Goal: Transaction & Acquisition: Purchase product/service

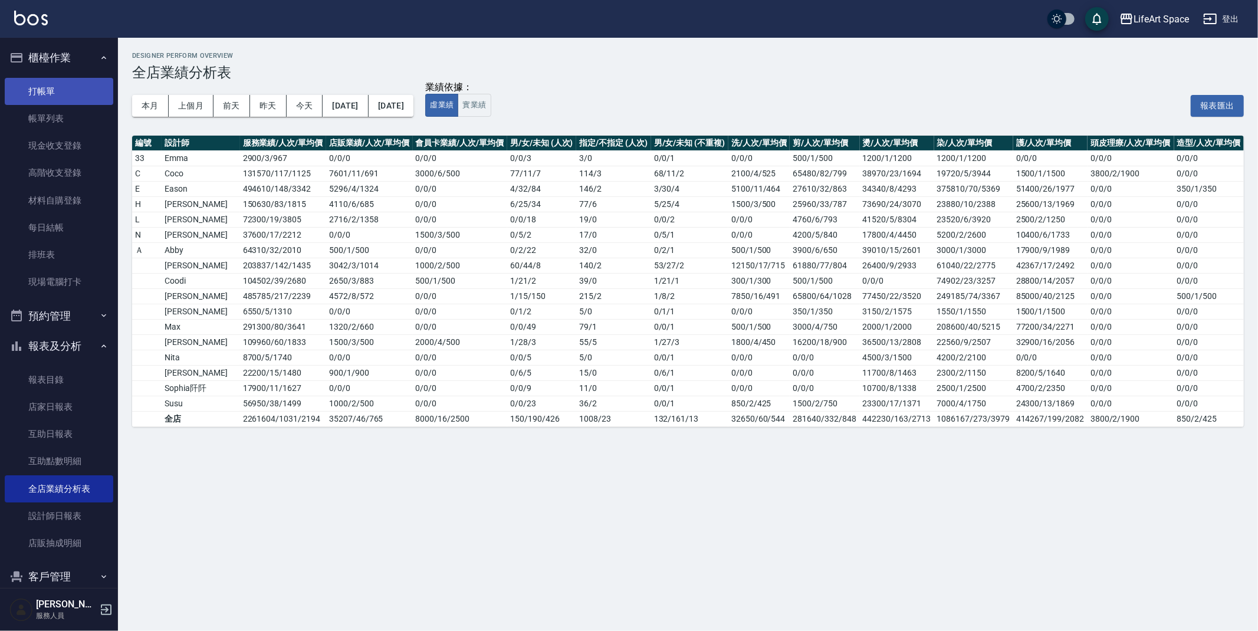
click at [64, 96] on link "打帳單" at bounding box center [59, 91] width 108 height 27
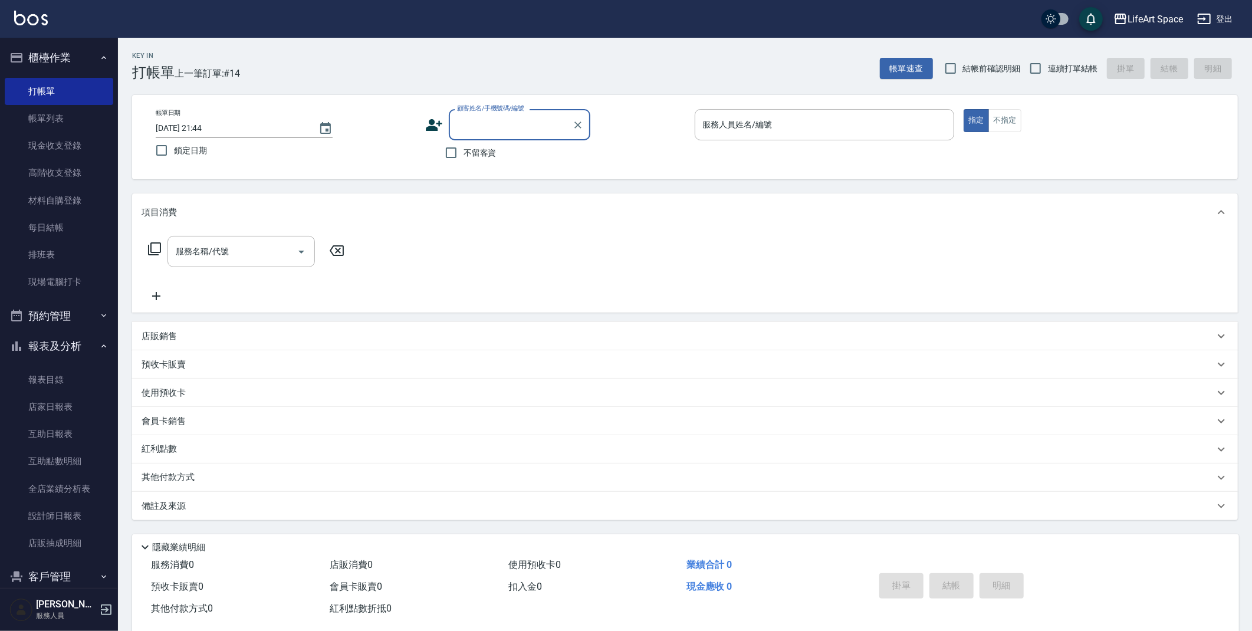
click at [84, 120] on link "帳單列表" at bounding box center [59, 118] width 108 height 27
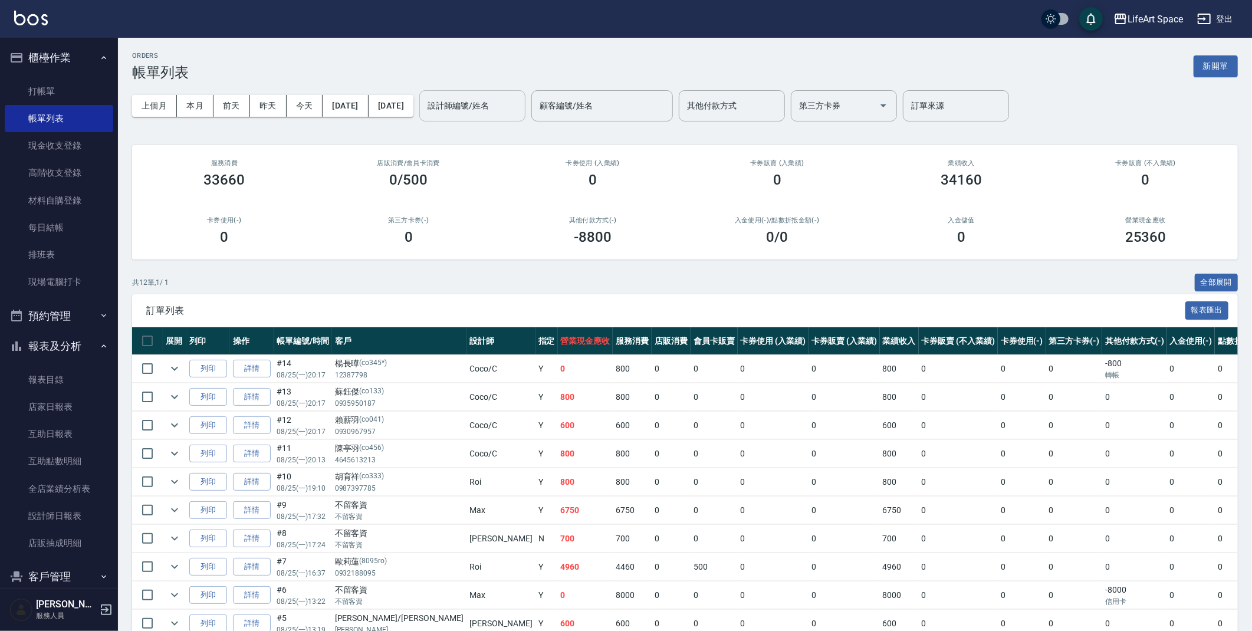
click at [519, 118] on div "設計師編號/姓名" at bounding box center [472, 105] width 106 height 31
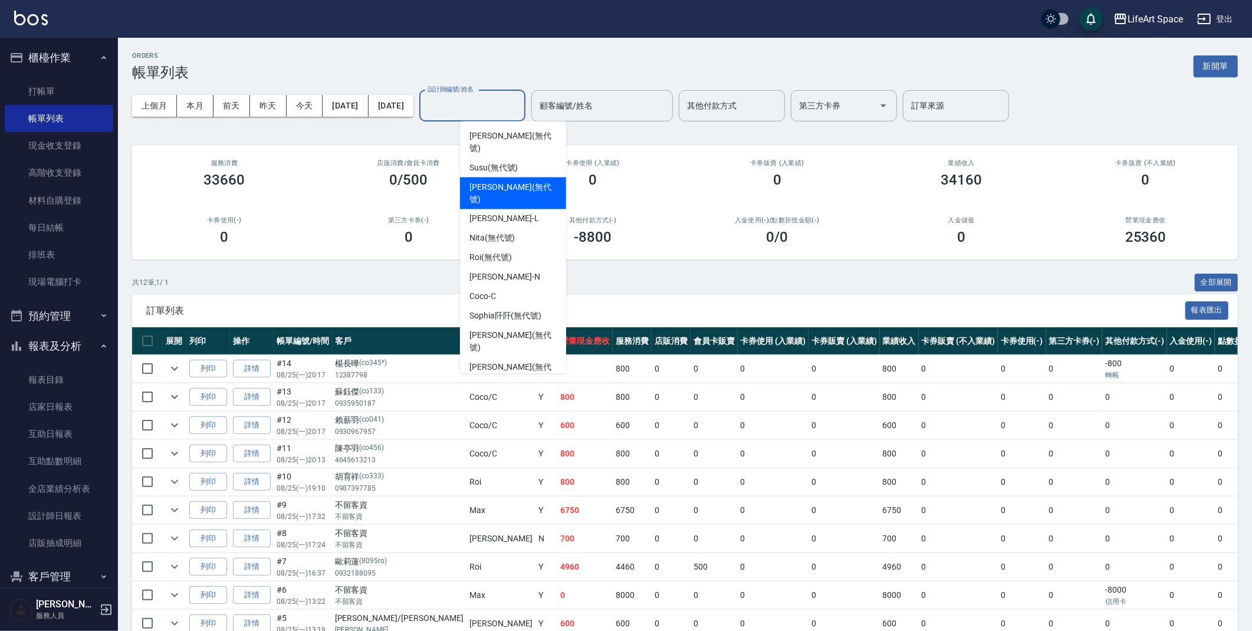
click at [509, 181] on span "[PERSON_NAME] (無代號)" at bounding box center [512, 193] width 87 height 25
type input "[PERSON_NAME](無代號)"
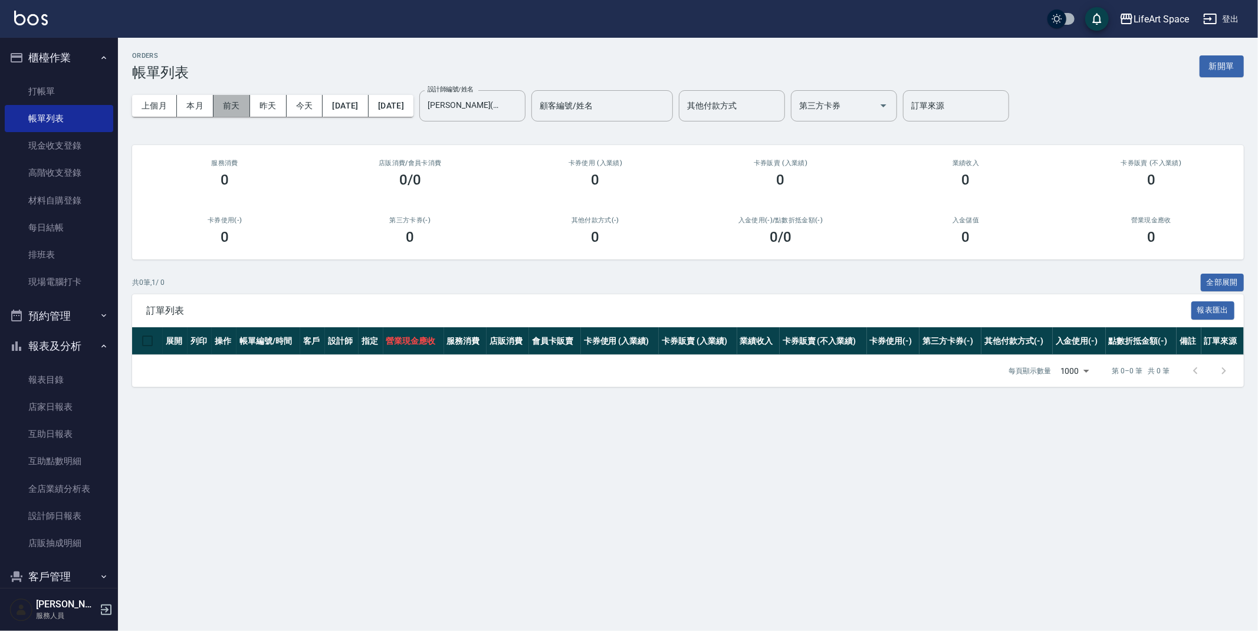
click at [235, 95] on button "前天" at bounding box center [231, 106] width 37 height 22
click at [1234, 64] on button "新開單" at bounding box center [1221, 66] width 44 height 22
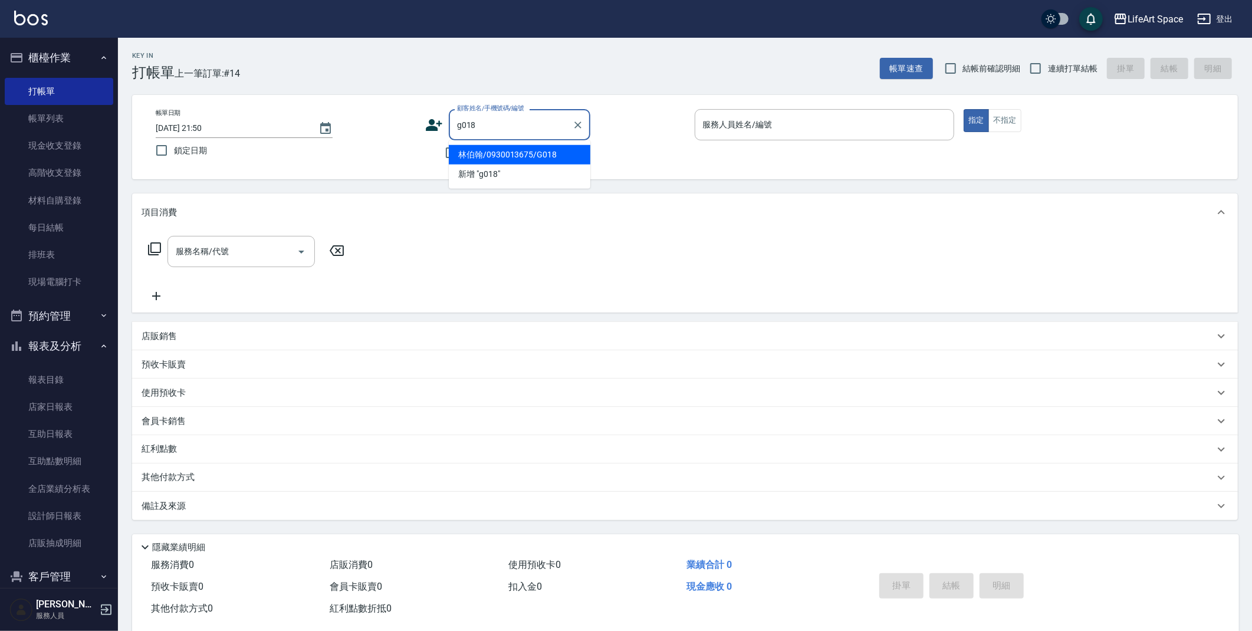
click at [485, 149] on li "林伯翰/0930013675/G018" at bounding box center [519, 154] width 141 height 19
type input "林伯翰/0930013675/G018"
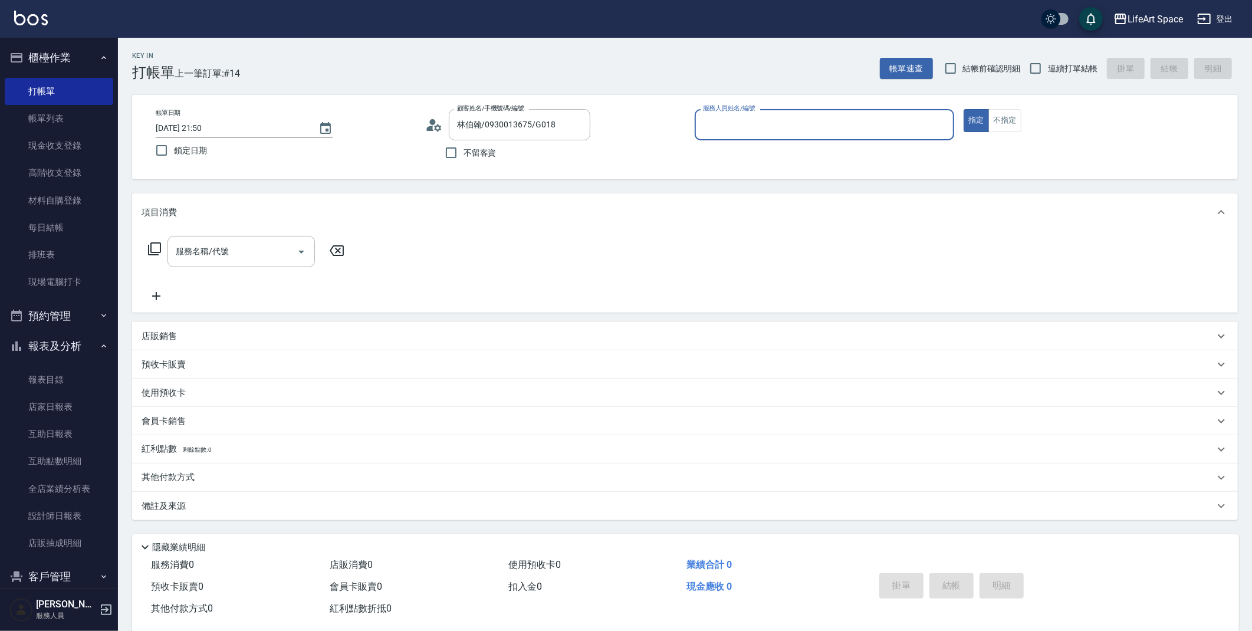
type input "[PERSON_NAME](無代號)"
click at [197, 126] on input "[DATE] 21:50" at bounding box center [231, 127] width 151 height 19
type input "[DATE] 21:50"
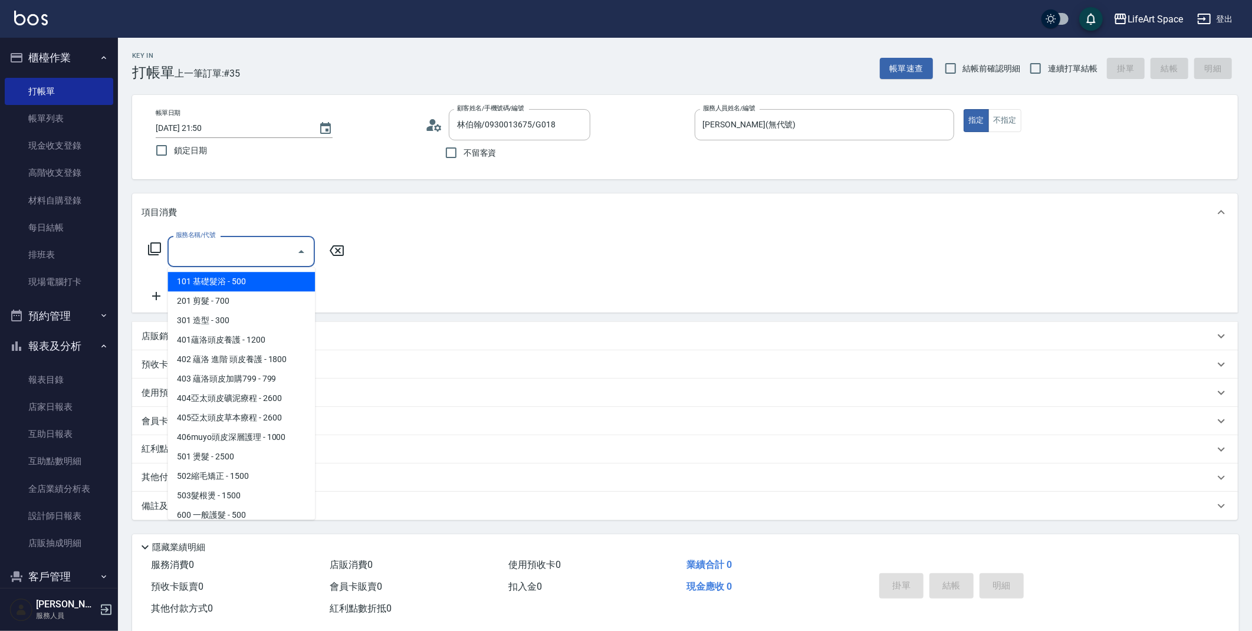
click at [231, 248] on input "服務名稱/代號" at bounding box center [232, 251] width 119 height 21
click at [247, 304] on span "201 剪髮 - 700" at bounding box center [240, 300] width 147 height 19
type input "201 剪髮(201)"
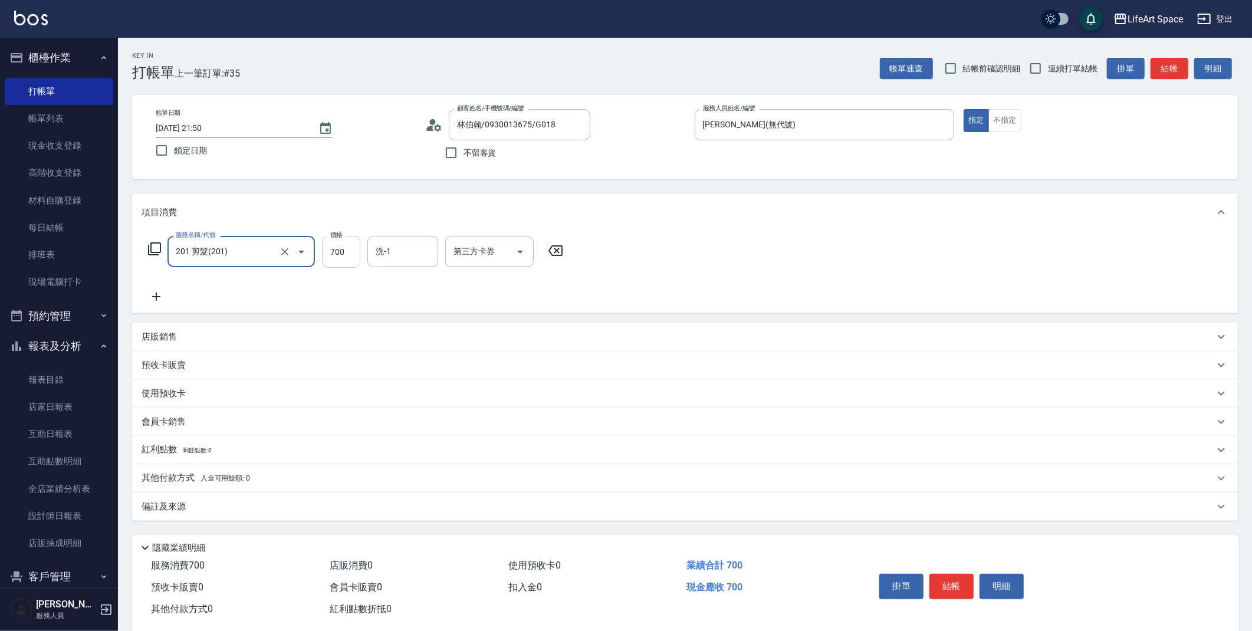
click at [349, 245] on input "700" at bounding box center [341, 252] width 38 height 32
type input "800"
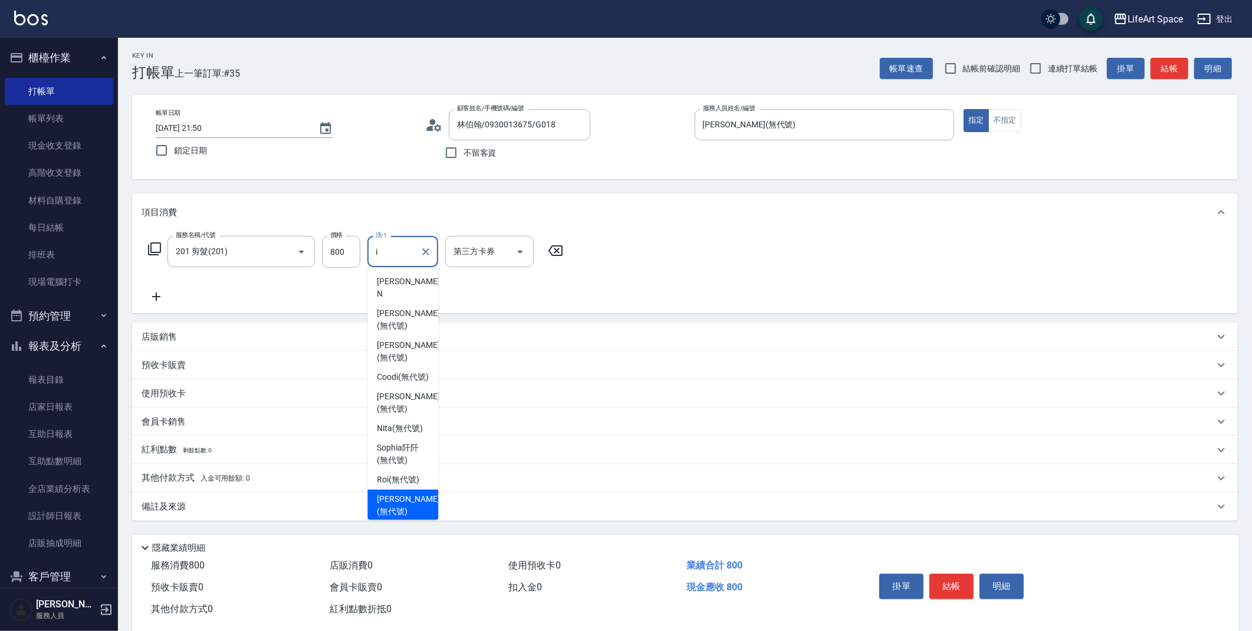
drag, startPoint x: 383, startPoint y: 466, endPoint x: 443, endPoint y: 413, distance: 80.6
click at [383, 493] on span "[PERSON_NAME] (無代號)" at bounding box center [408, 505] width 62 height 25
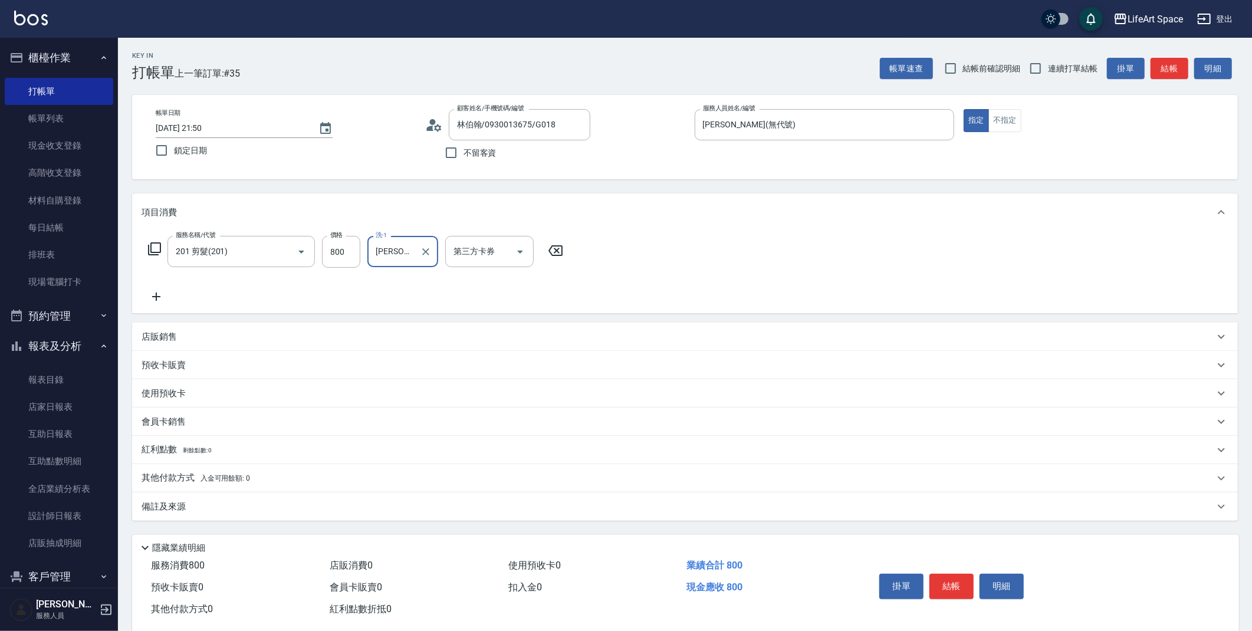
type input "[PERSON_NAME](無代號)"
click at [210, 511] on div "備註及來源" at bounding box center [677, 507] width 1072 height 12
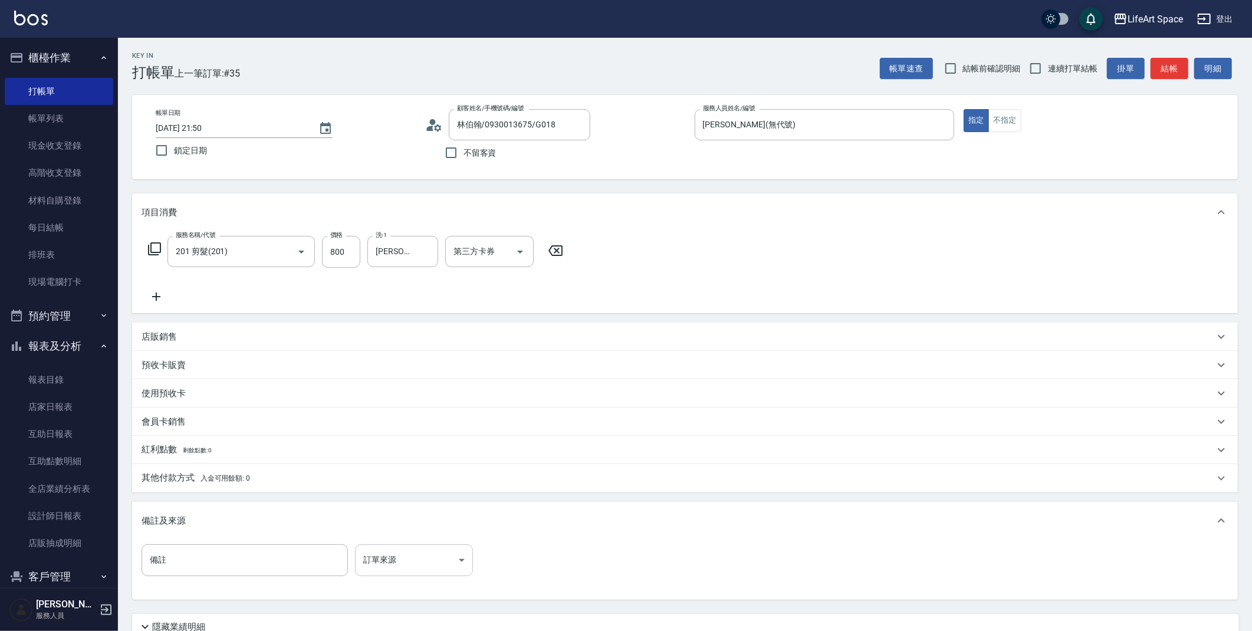
click at [397, 552] on body "LifeArt Space 登出 櫃檯作業 打帳單 帳單列表 現金收支登錄 高階收支登錄 材料自購登錄 每日結帳 排班表 現場電腦打卡 預約管理 預約管理 單…" at bounding box center [626, 364] width 1252 height 728
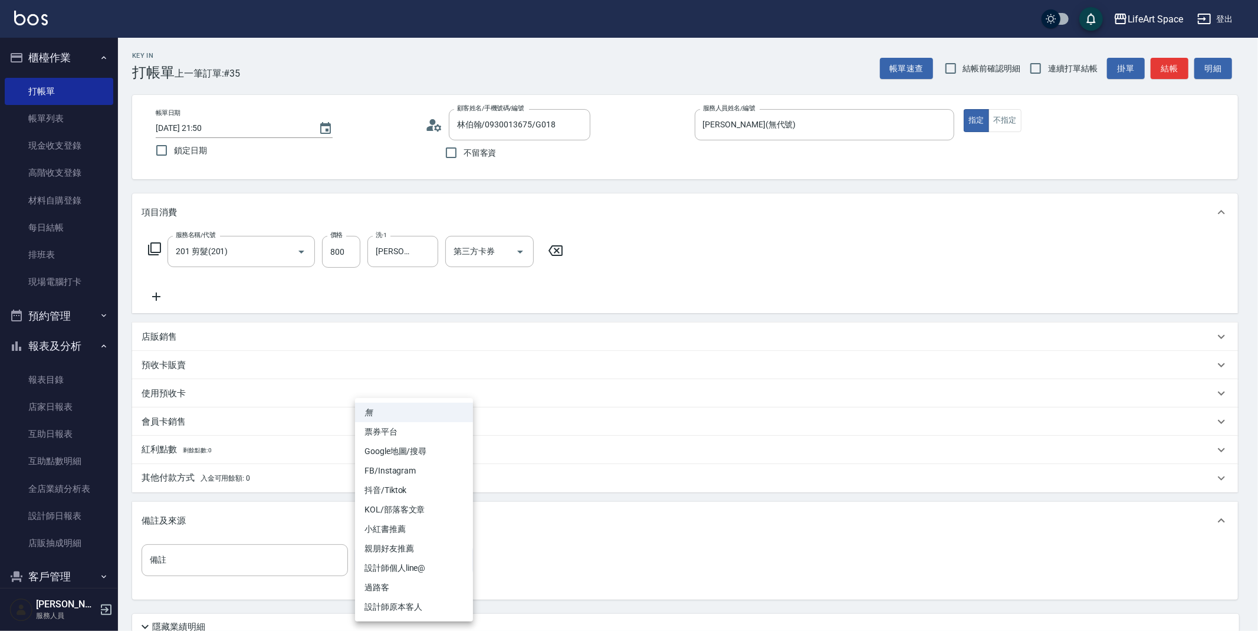
click at [413, 604] on li "設計師原本客人" at bounding box center [414, 606] width 118 height 19
type input "設計師原本客人"
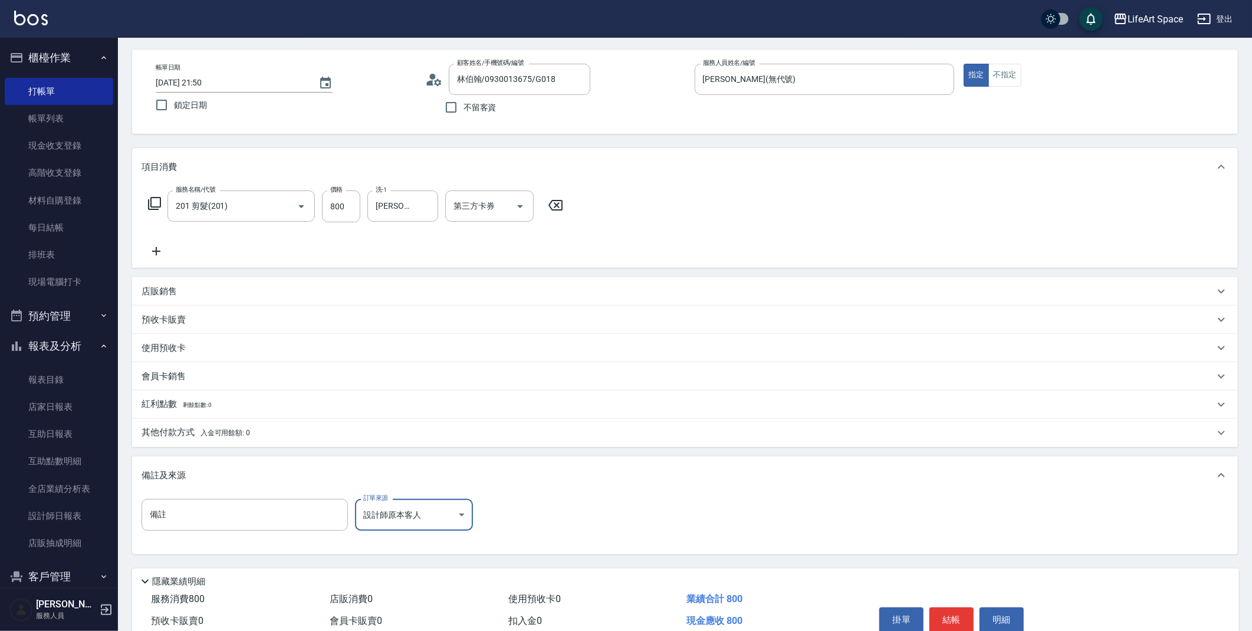
scroll to position [101, 0]
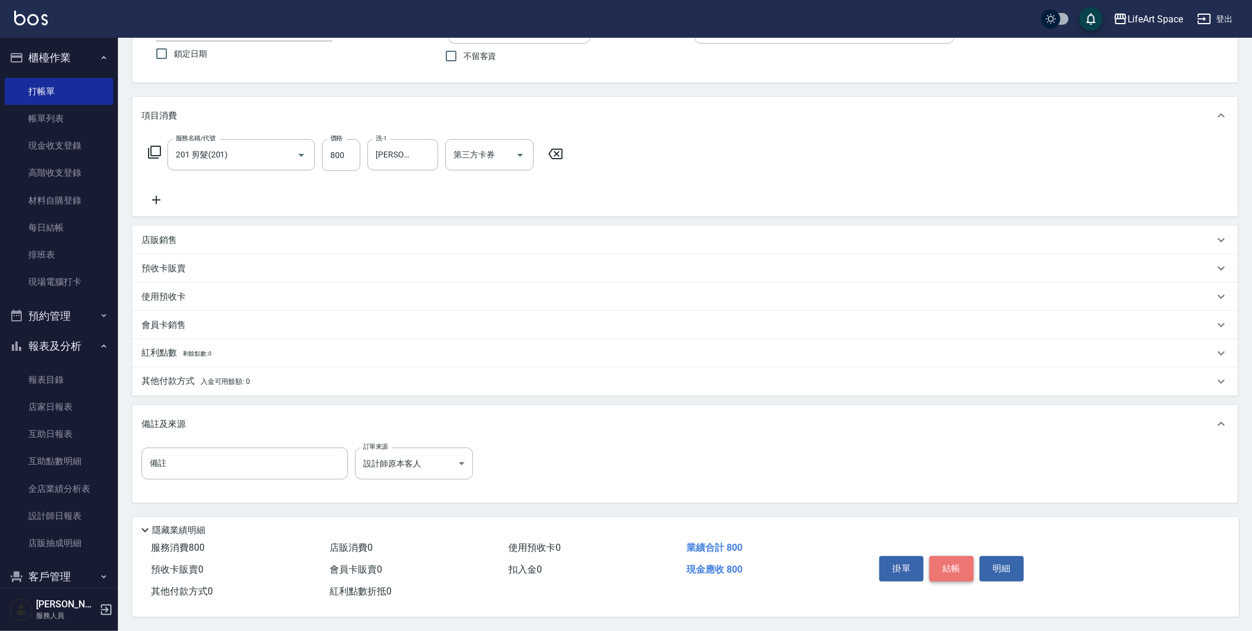
click at [956, 565] on button "結帳" at bounding box center [951, 568] width 44 height 25
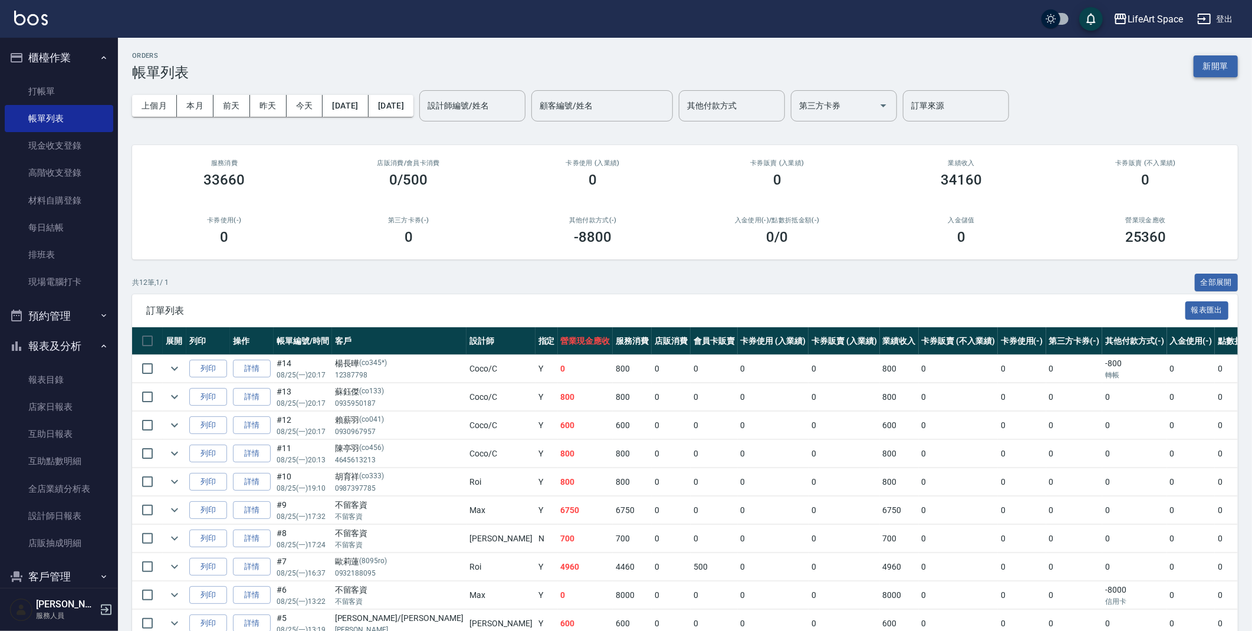
click at [1207, 60] on button "新開單" at bounding box center [1215, 66] width 44 height 22
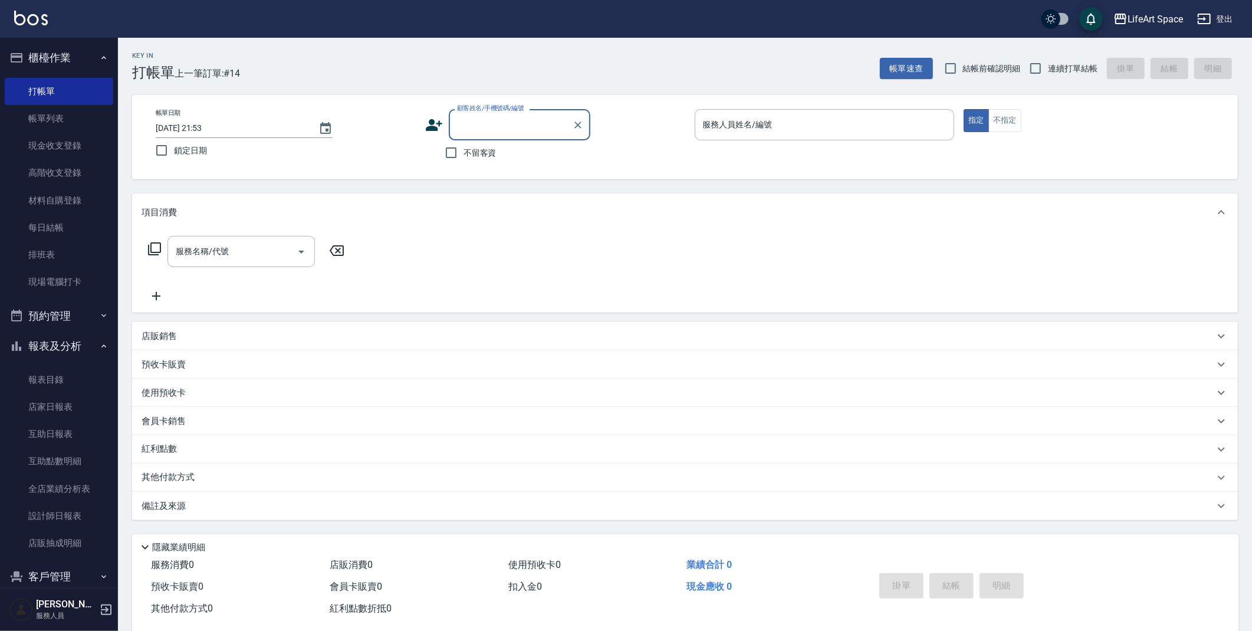
click at [199, 131] on input "[DATE] 21:53" at bounding box center [231, 127] width 151 height 19
drag, startPoint x: 50, startPoint y: 120, endPoint x: 74, endPoint y: 122, distance: 24.3
click at [50, 120] on link "帳單列表" at bounding box center [59, 118] width 108 height 27
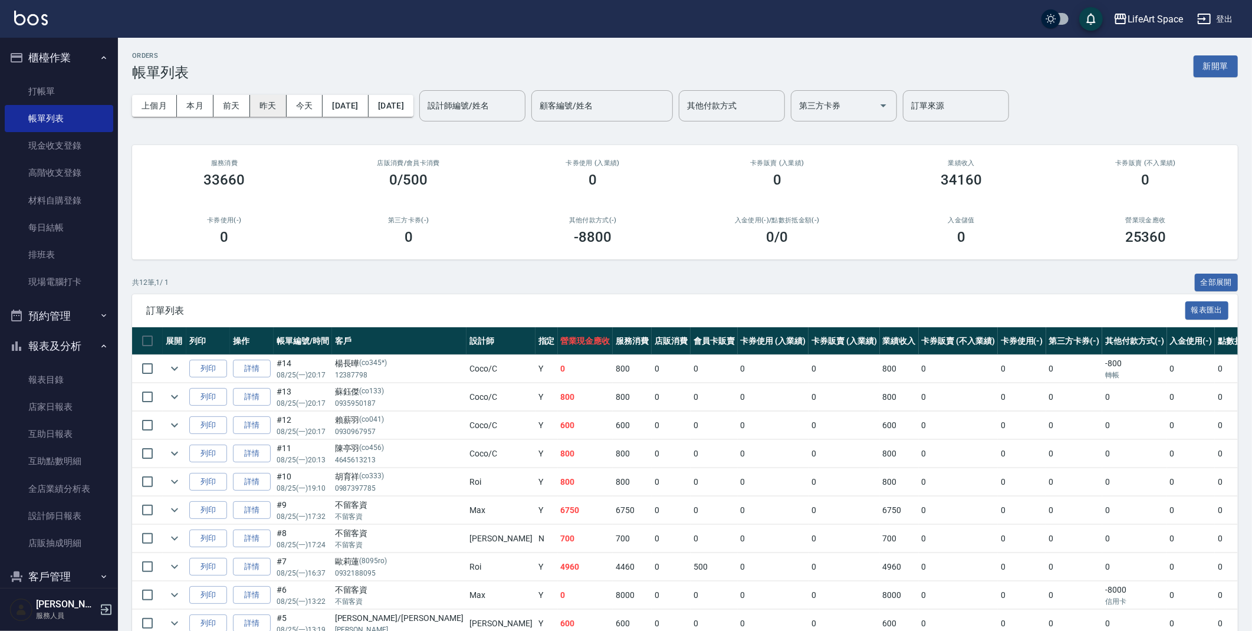
click at [264, 108] on button "昨天" at bounding box center [268, 106] width 37 height 22
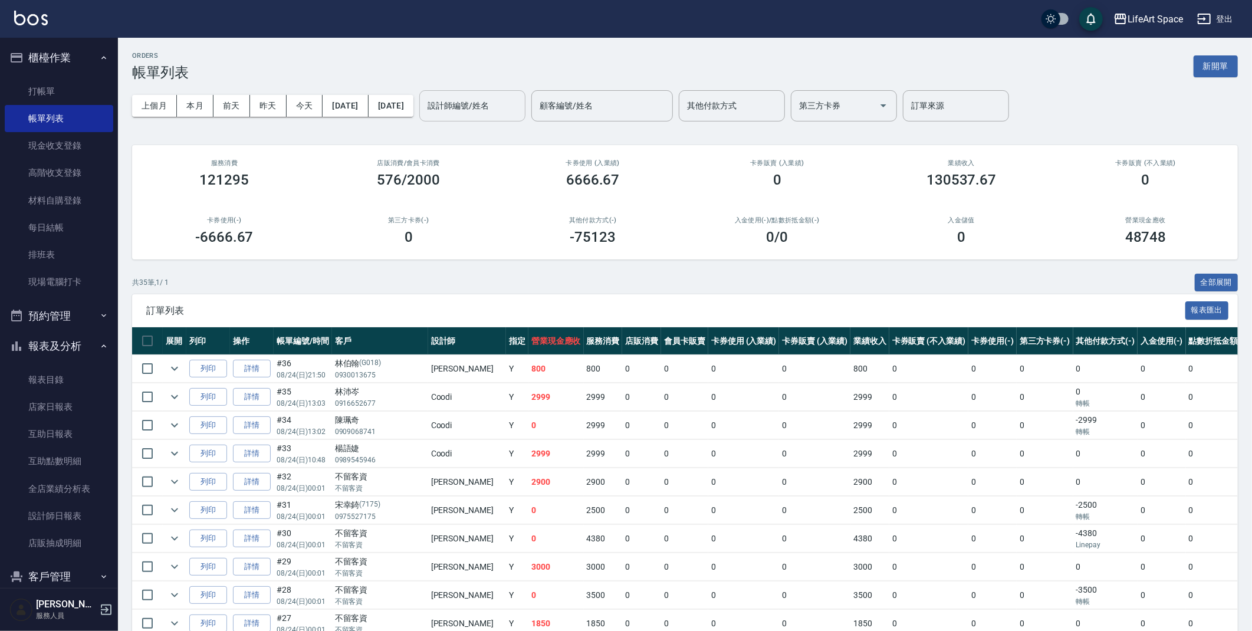
click at [520, 108] on input "設計師編號/姓名" at bounding box center [472, 106] width 96 height 21
click at [531, 127] on div "[PERSON_NAME] (無代號)" at bounding box center [513, 142] width 106 height 32
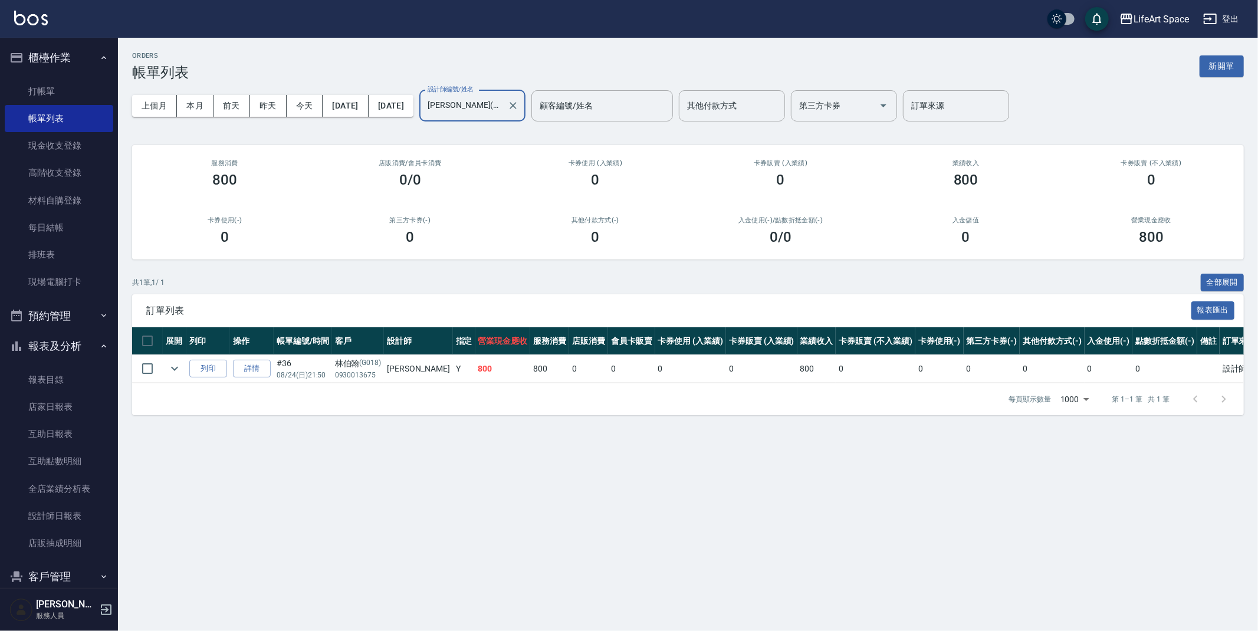
type input "[PERSON_NAME](無代號)"
click at [1224, 81] on div "上個月 本月 [DATE] [DATE] [DATE] [DATE] [DATE] 設計師編號/姓名 [PERSON_NAME](無代號) 設計師編號/姓名 …" at bounding box center [687, 106] width 1111 height 50
click at [1226, 68] on button "新開單" at bounding box center [1221, 66] width 44 height 22
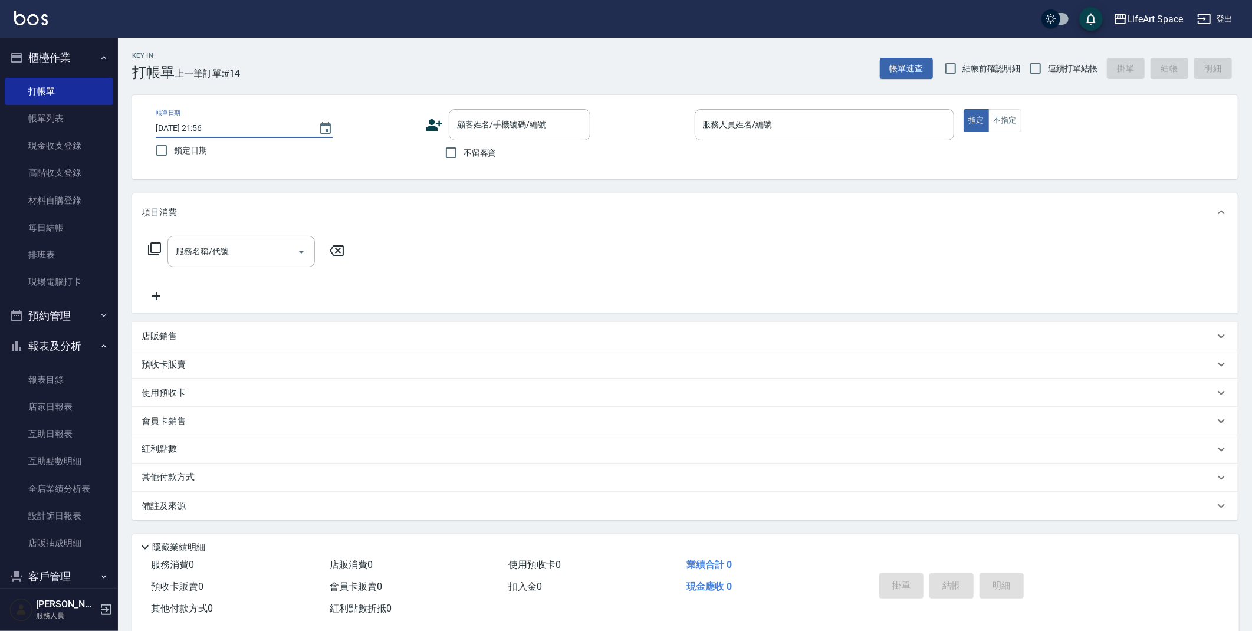
click at [200, 120] on input "[DATE] 21:56" at bounding box center [231, 127] width 151 height 19
click at [199, 129] on input "[DATE] 21:56" at bounding box center [231, 127] width 151 height 19
type input "[DATE] 21:56"
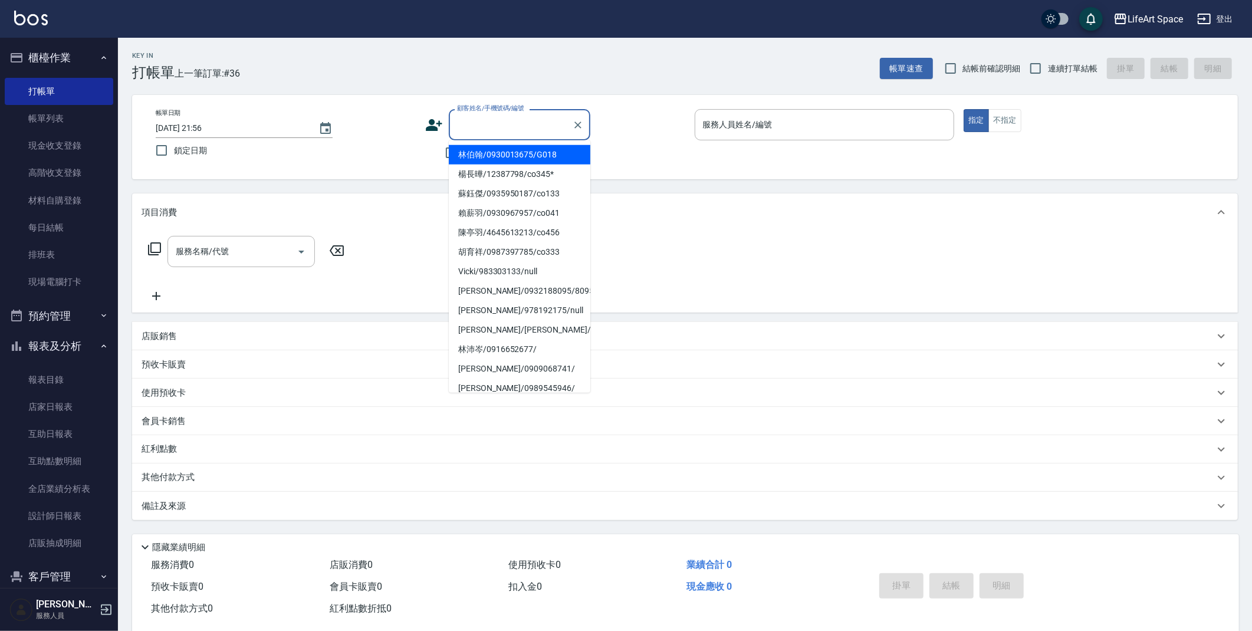
click at [539, 126] on input "顧客姓名/手機號碼/編號" at bounding box center [510, 124] width 113 height 21
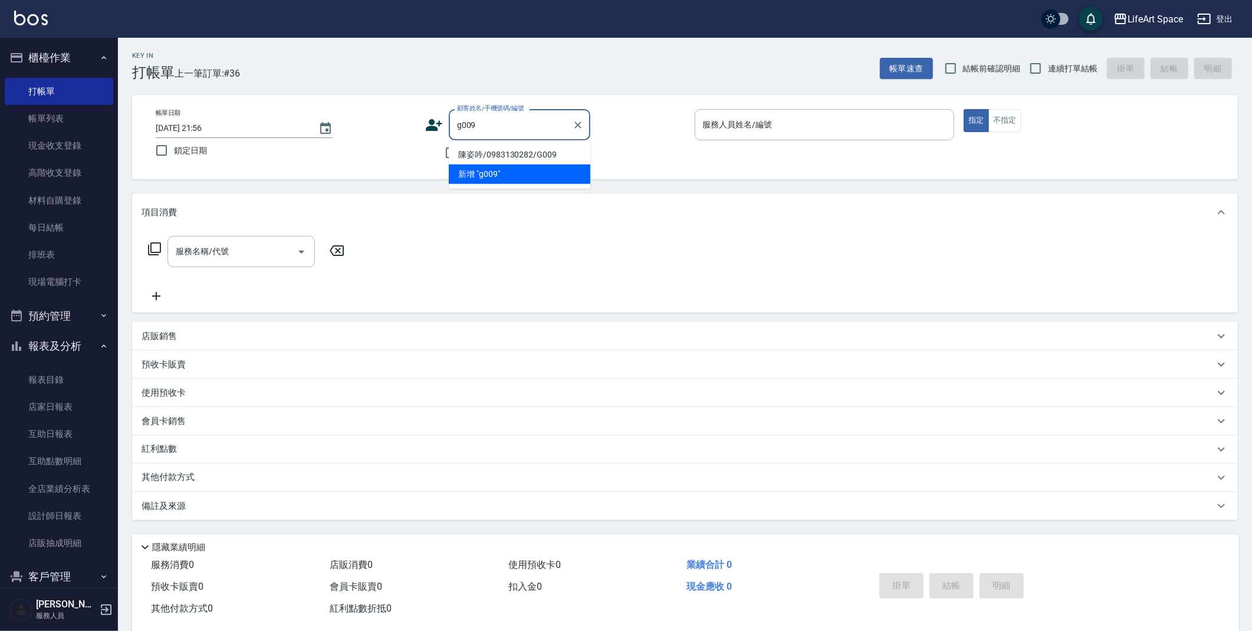
drag, startPoint x: 531, startPoint y: 150, endPoint x: 340, endPoint y: 233, distance: 208.6
click at [531, 150] on li "陳姿吟/0983130282/G009" at bounding box center [519, 154] width 141 height 19
type input "陳姿吟/0983130282/G009"
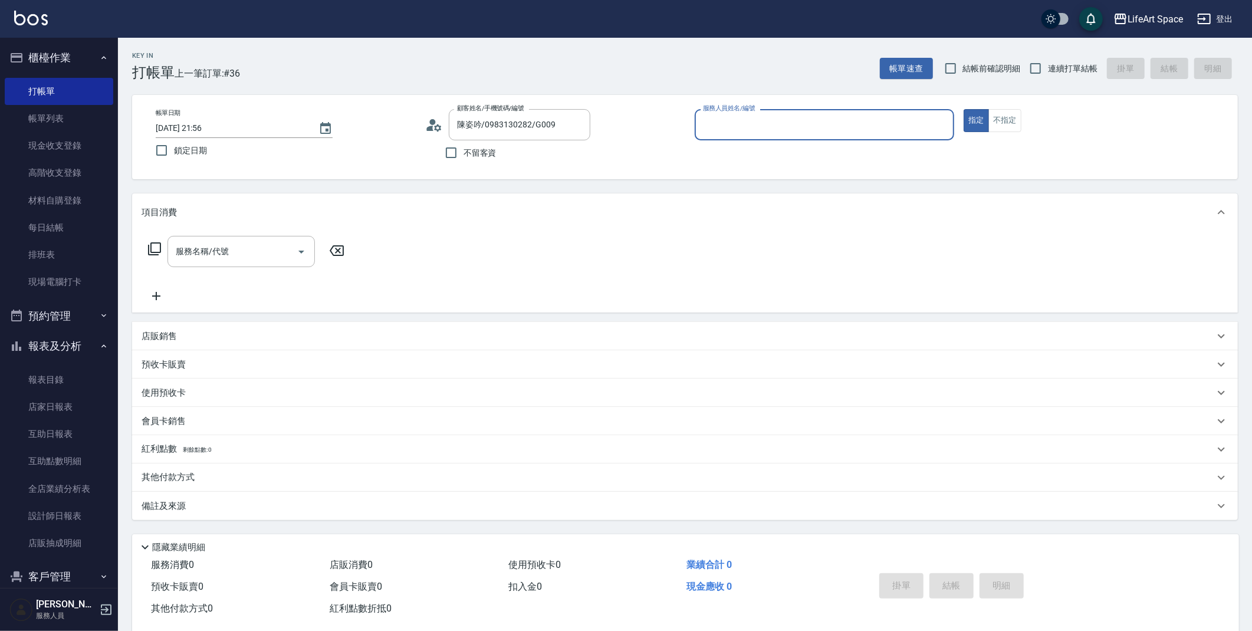
type input "[PERSON_NAME](無代號)"
click at [226, 256] on div "服務名稱/代號 服務名稱/代號" at bounding box center [240, 251] width 147 height 31
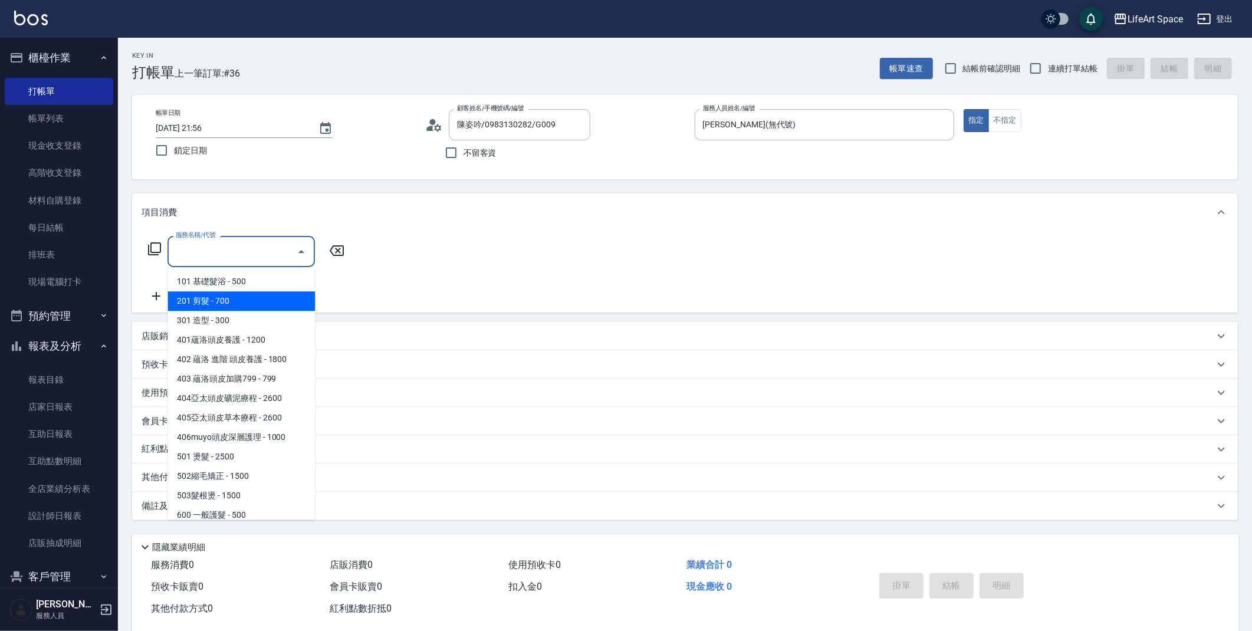
drag, startPoint x: 223, startPoint y: 309, endPoint x: 348, endPoint y: 208, distance: 160.6
click at [223, 309] on span "201 剪髮 - 700" at bounding box center [240, 300] width 147 height 19
type input "201 剪髮(201)"
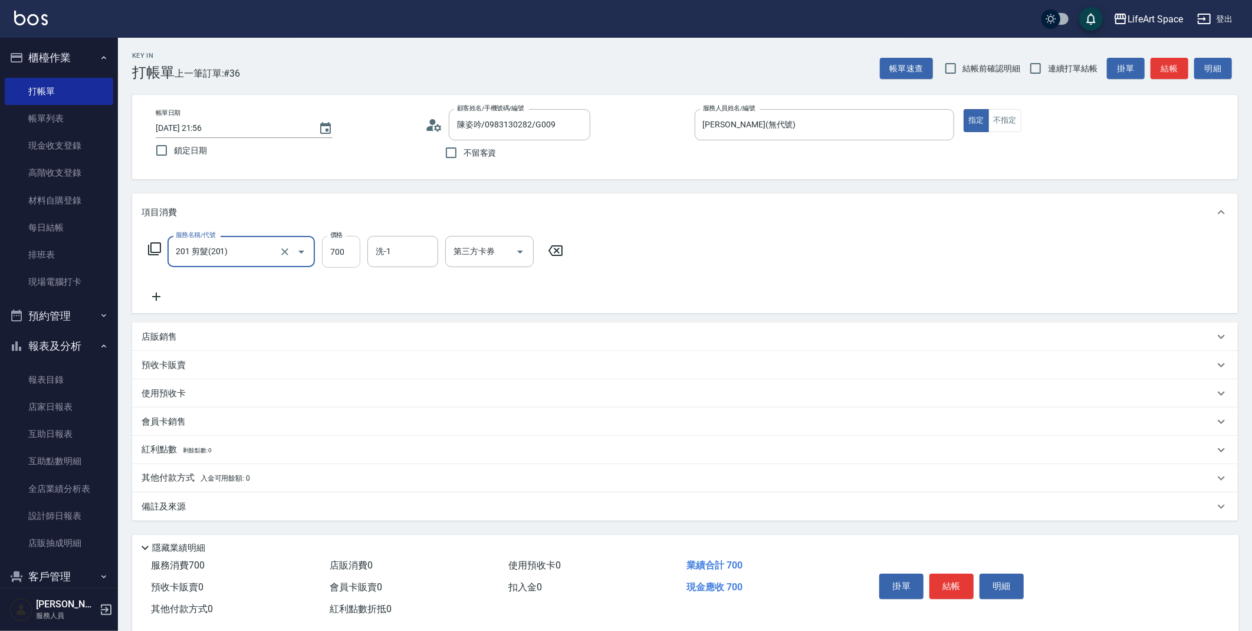
click at [353, 256] on input "700" at bounding box center [341, 252] width 38 height 32
type input "800"
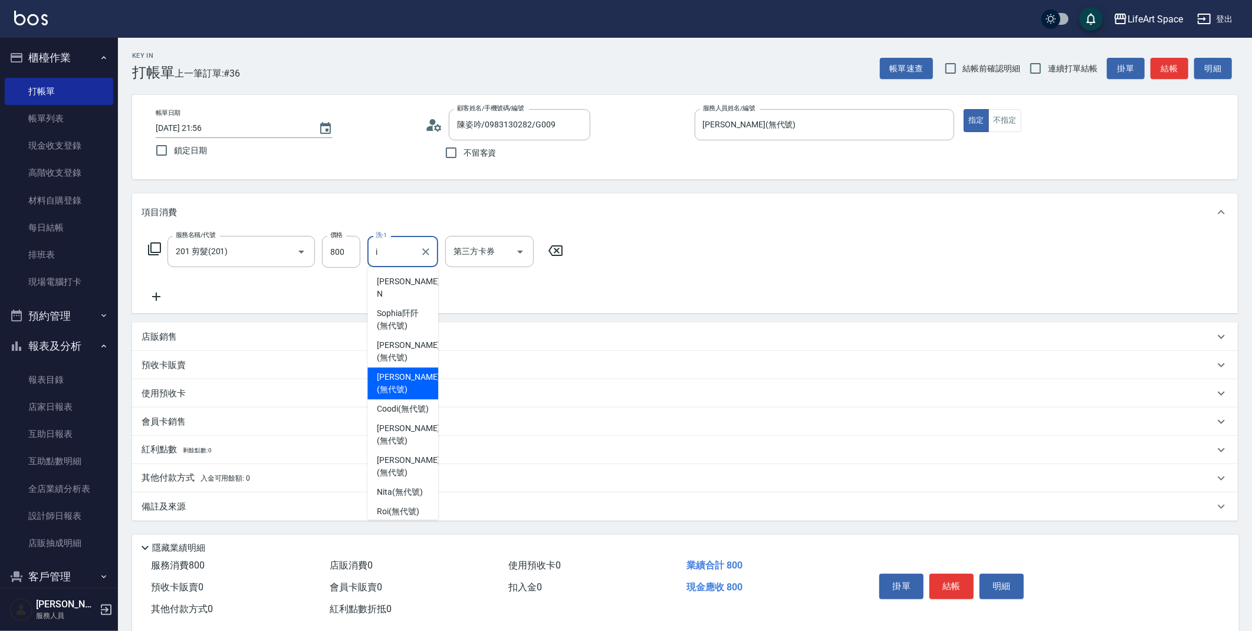
drag, startPoint x: 393, startPoint y: 353, endPoint x: 361, endPoint y: 376, distance: 39.4
click at [393, 371] on span "[PERSON_NAME] (無代號)" at bounding box center [408, 383] width 62 height 25
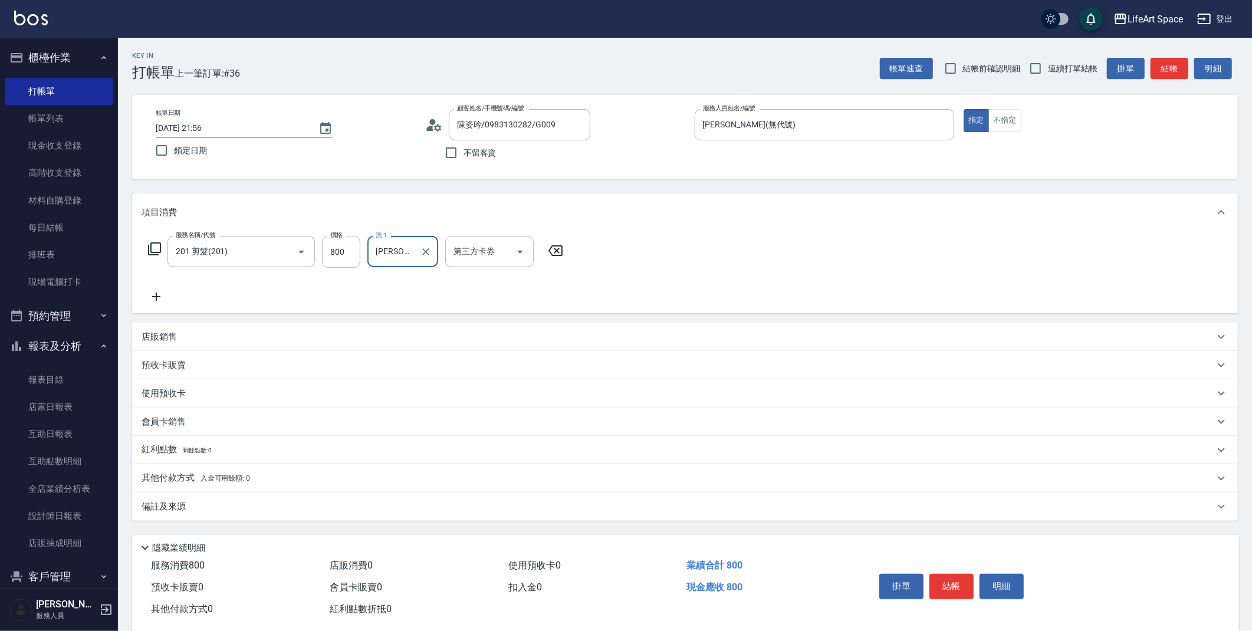
type input "[PERSON_NAME](無代號)"
click at [205, 501] on div "備註及來源" at bounding box center [677, 507] width 1072 height 12
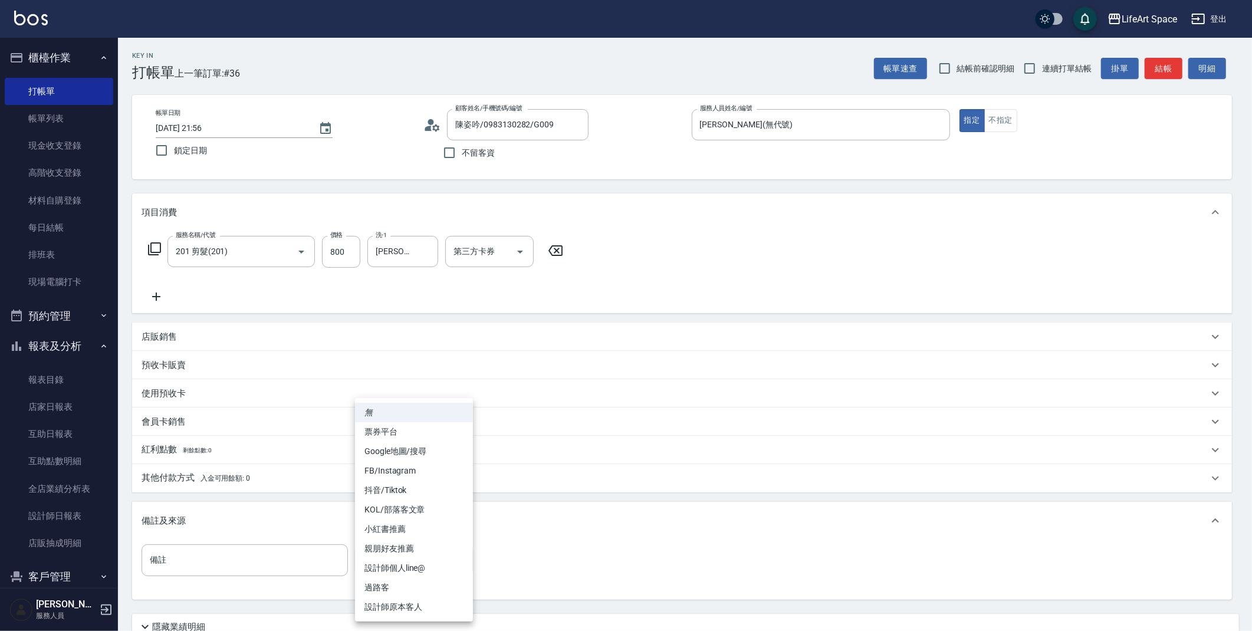
click at [379, 544] on body "LifeArt Space 登出 櫃檯作業 打帳單 帳單列表 現金收支登錄 高階收支登錄 材料自購登錄 每日結帳 排班表 現場電腦打卡 預約管理 預約管理 單…" at bounding box center [626, 364] width 1252 height 728
click at [410, 604] on li "設計師原本客人" at bounding box center [414, 606] width 118 height 19
type input "設計師原本客人"
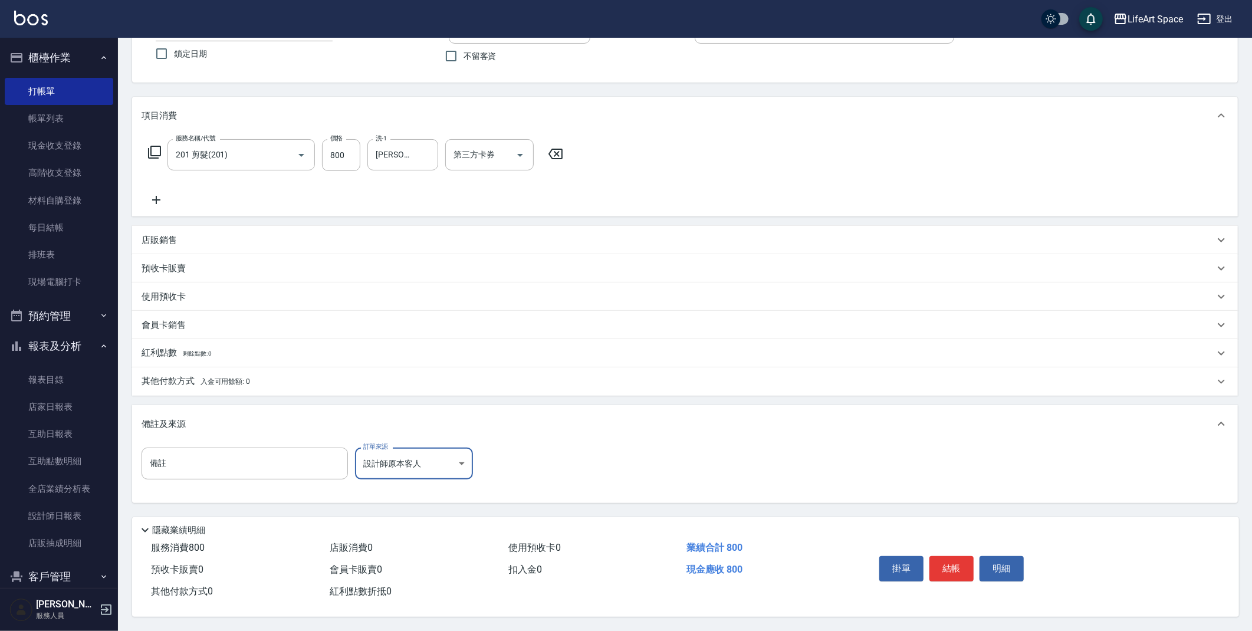
scroll to position [101, 0]
drag, startPoint x: 965, startPoint y: 563, endPoint x: 964, endPoint y: 555, distance: 8.3
click at [965, 562] on button "結帳" at bounding box center [951, 568] width 44 height 25
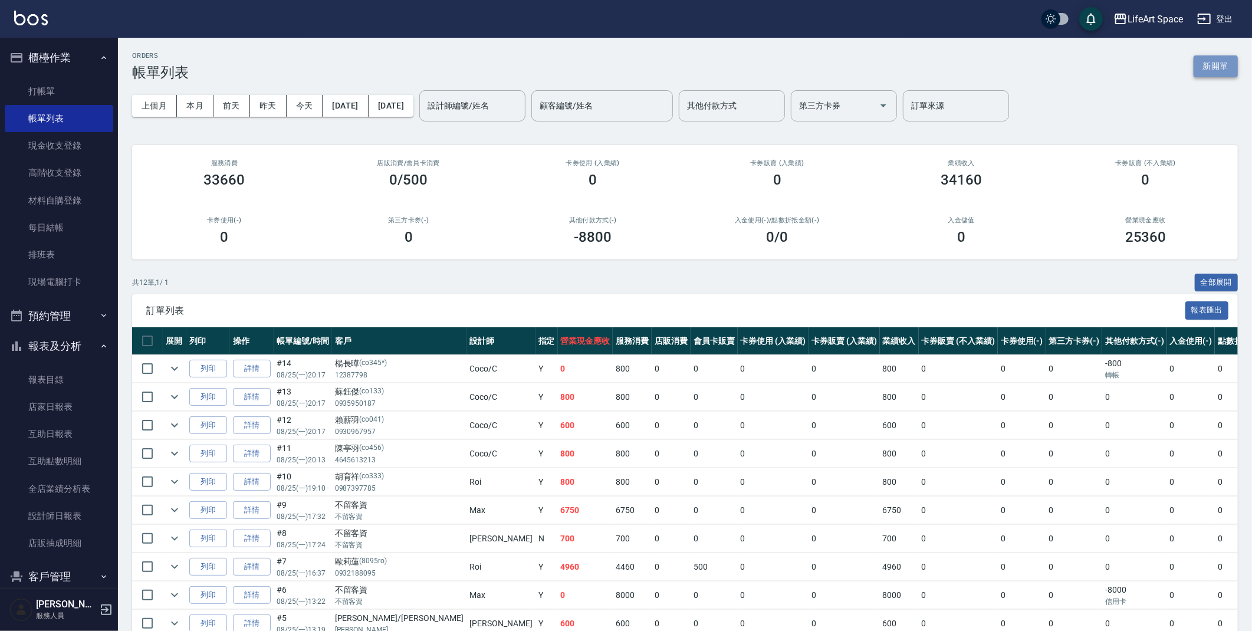
click at [1220, 62] on button "新開單" at bounding box center [1215, 66] width 44 height 22
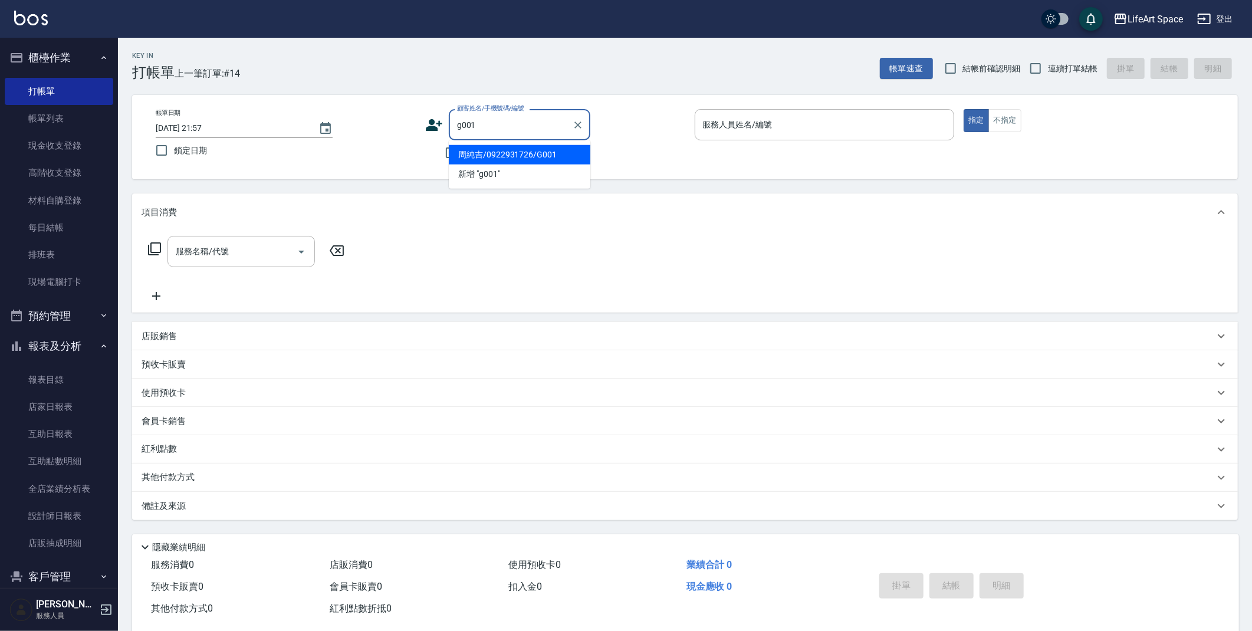
drag, startPoint x: 540, startPoint y: 154, endPoint x: 463, endPoint y: 151, distance: 76.7
click at [540, 154] on li "周純吉/0922931726/G001" at bounding box center [519, 154] width 141 height 19
type input "周純吉/0922931726/G001"
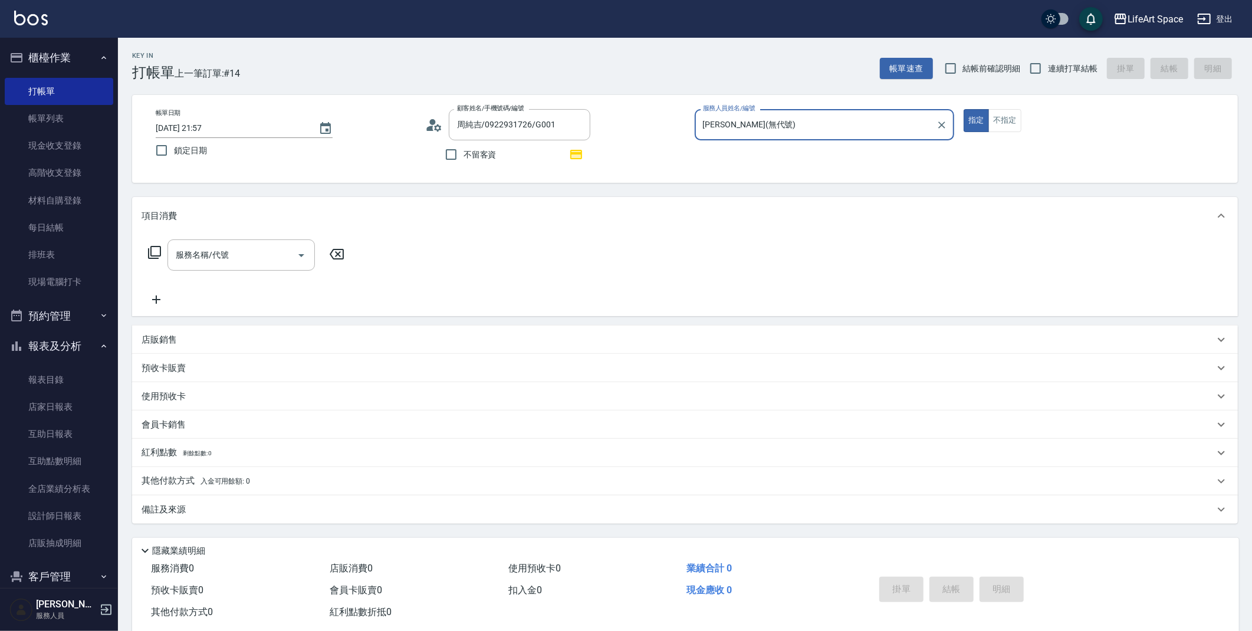
type input "[PERSON_NAME](無代號)"
click at [197, 127] on input "[DATE] 21:57" at bounding box center [231, 127] width 151 height 19
type input "[DATE] 21:57"
click at [156, 255] on icon at bounding box center [154, 252] width 14 height 14
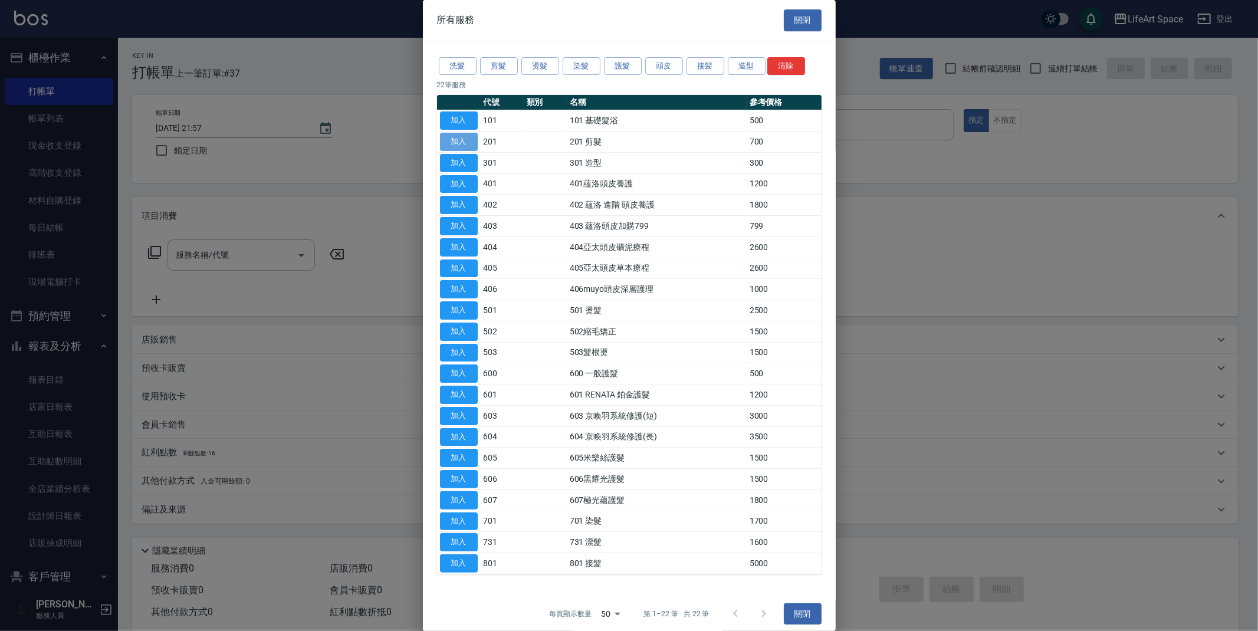
click at [455, 136] on button "加入" at bounding box center [459, 142] width 38 height 18
type input "201 剪髮(201)"
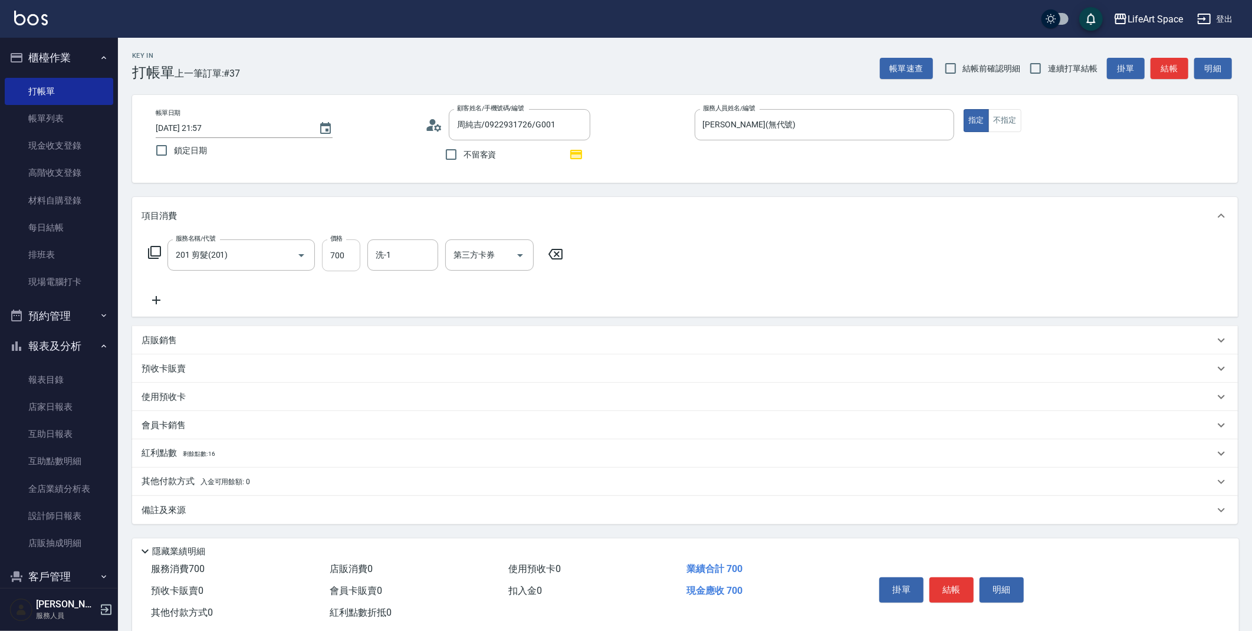
drag, startPoint x: 347, startPoint y: 257, endPoint x: 328, endPoint y: 252, distance: 20.2
click at [346, 256] on input "700" at bounding box center [341, 255] width 38 height 32
type input "800"
click at [322, 465] on div "紅利點數 剩餘點數: 16" at bounding box center [684, 453] width 1105 height 28
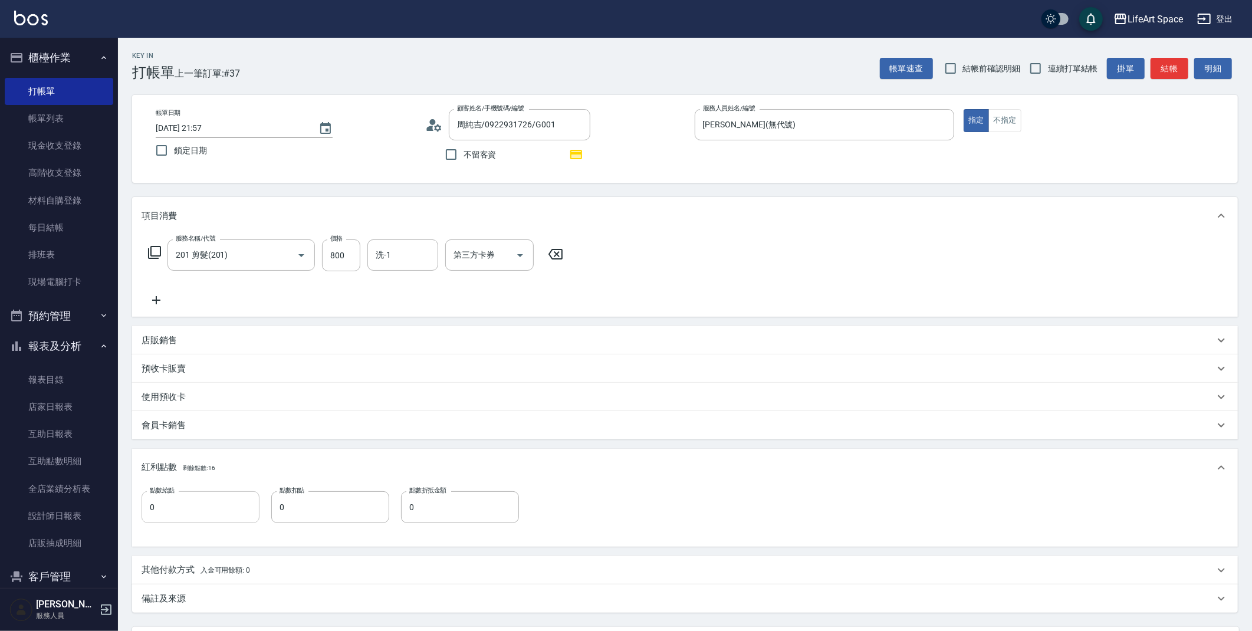
click at [189, 516] on input "0" at bounding box center [200, 507] width 118 height 32
type input "1"
click at [436, 454] on div "紅利點數 剩餘點數: 16" at bounding box center [684, 468] width 1105 height 38
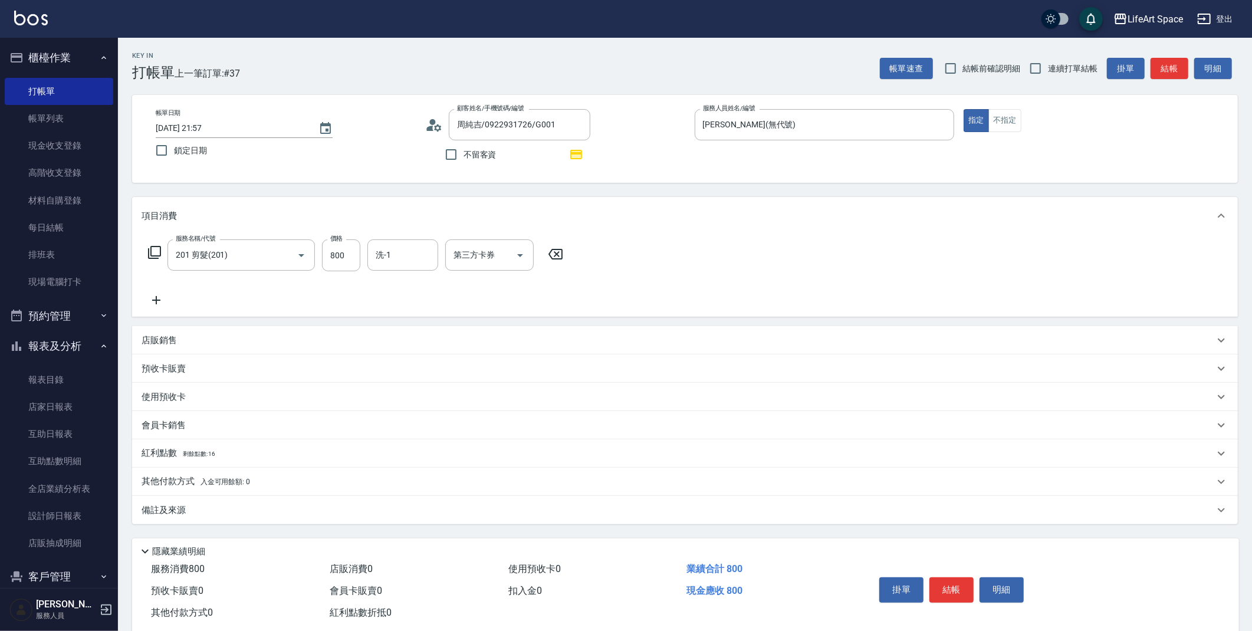
scroll to position [2, 0]
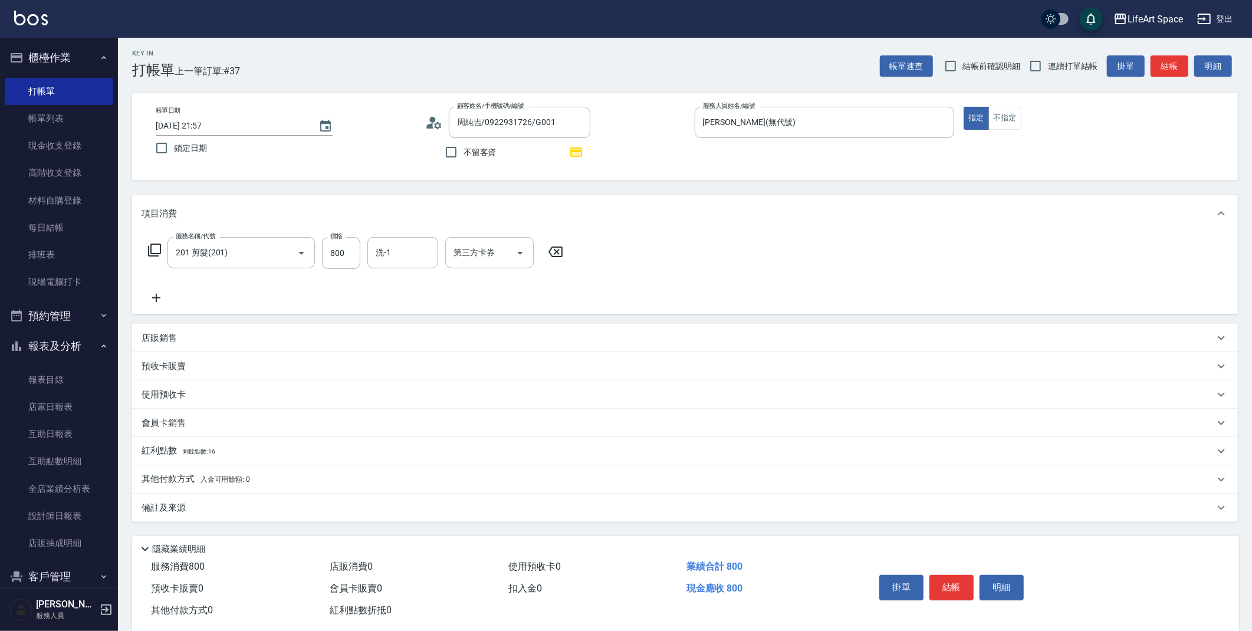
click at [338, 502] on div "備註及來源" at bounding box center [677, 508] width 1072 height 12
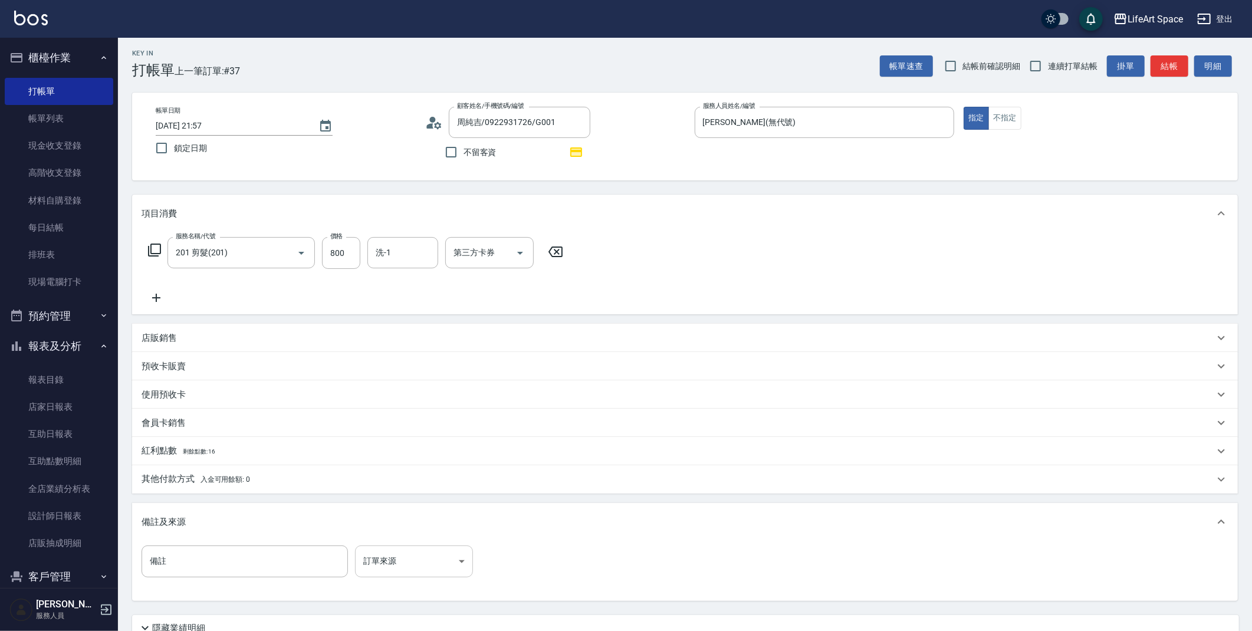
click at [417, 554] on body "LifeArt Space 登出 櫃檯作業 打帳單 帳單列表 現金收支登錄 高階收支登錄 材料自購登錄 每日結帳 排班表 現場電腦打卡 預約管理 預約管理 單…" at bounding box center [626, 363] width 1252 height 731
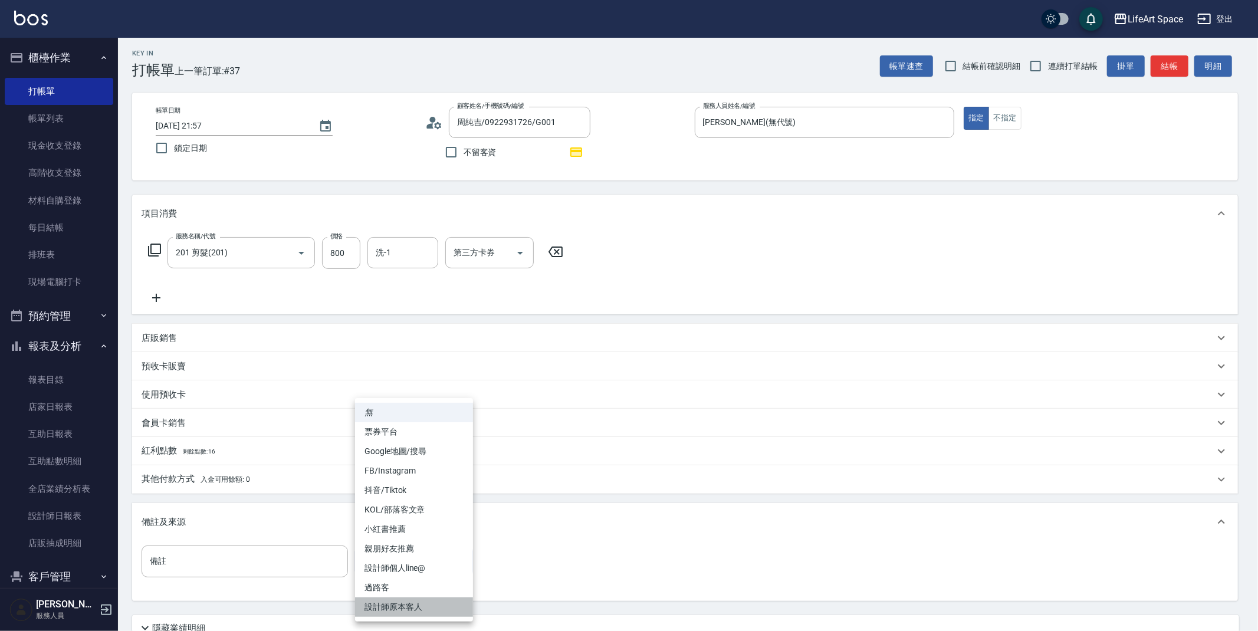
drag, startPoint x: 446, startPoint y: 603, endPoint x: 476, endPoint y: 582, distance: 36.0
click at [446, 603] on li "設計師原本客人" at bounding box center [414, 606] width 118 height 19
type input "設計師原本客人"
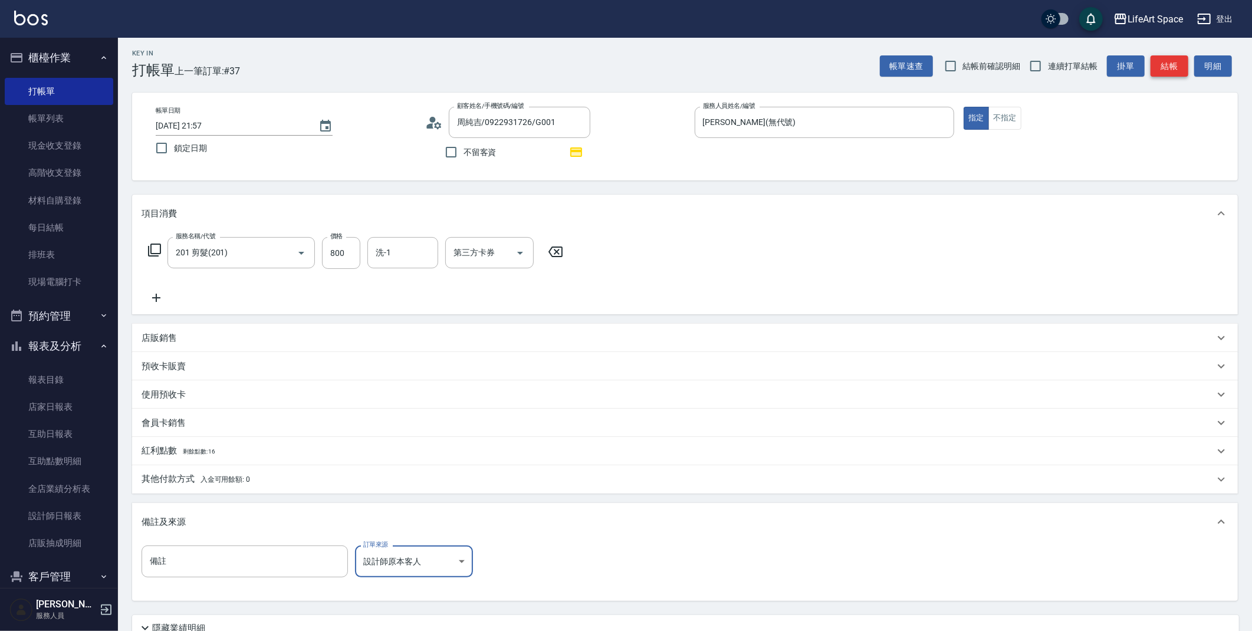
click at [1161, 68] on button "結帳" at bounding box center [1169, 66] width 38 height 22
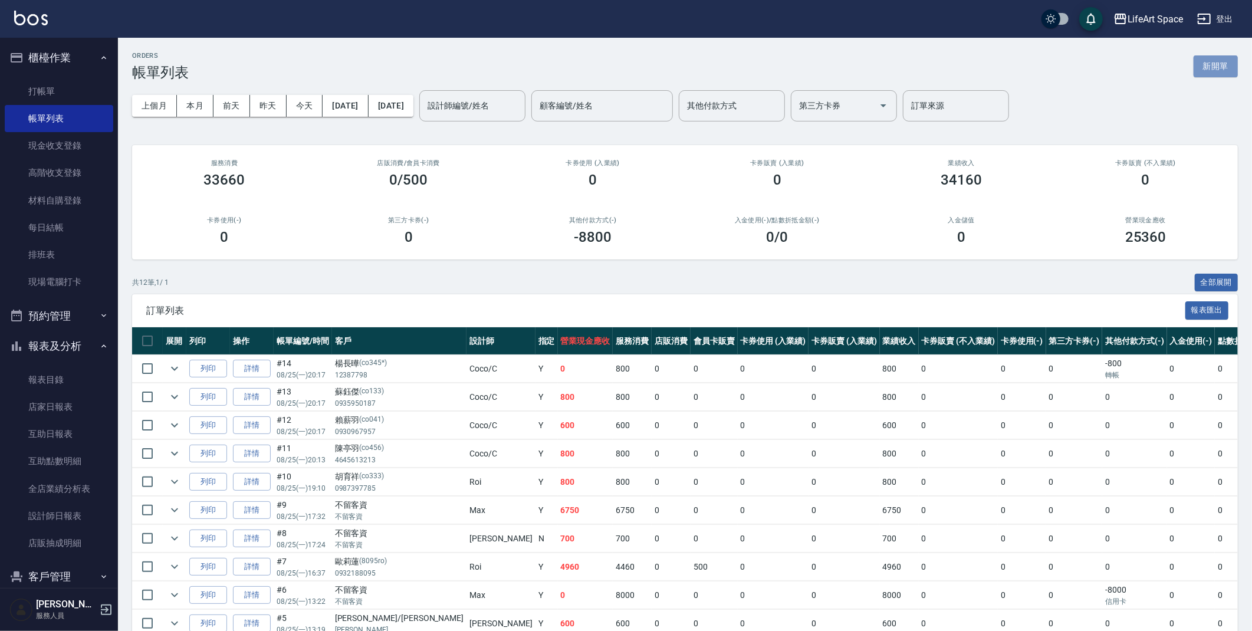
click at [1222, 73] on button "新開單" at bounding box center [1215, 66] width 44 height 22
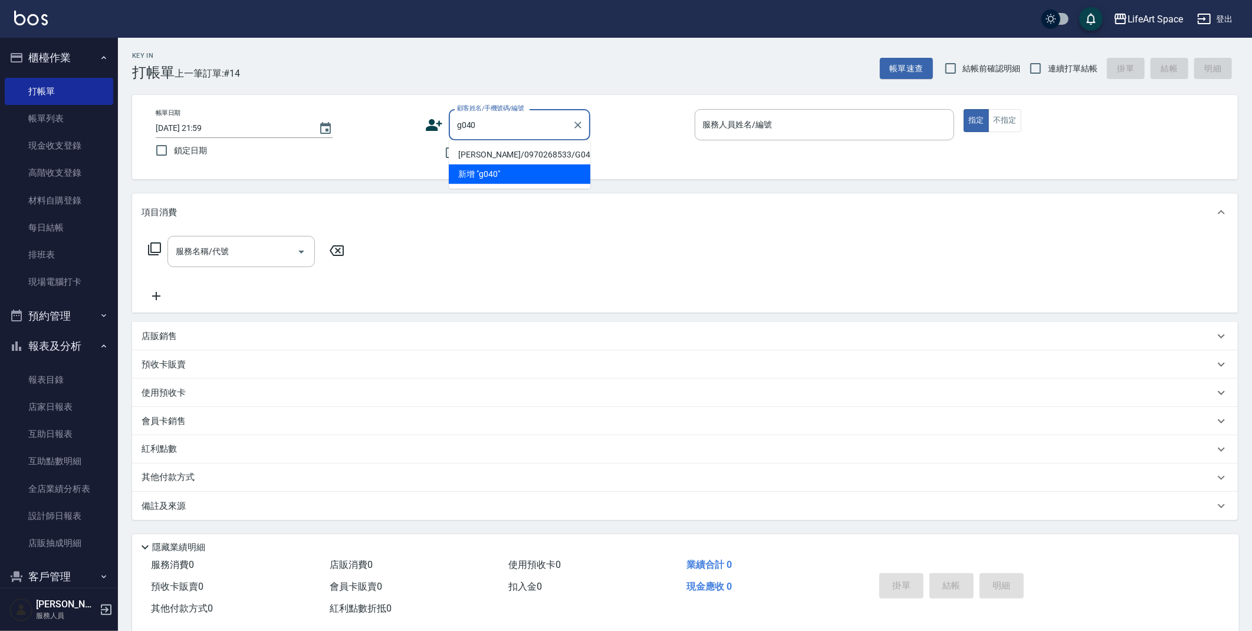
click at [504, 162] on li "[PERSON_NAME]/0970268533/G040" at bounding box center [519, 154] width 141 height 19
type input "[PERSON_NAME]/0970268533/G040"
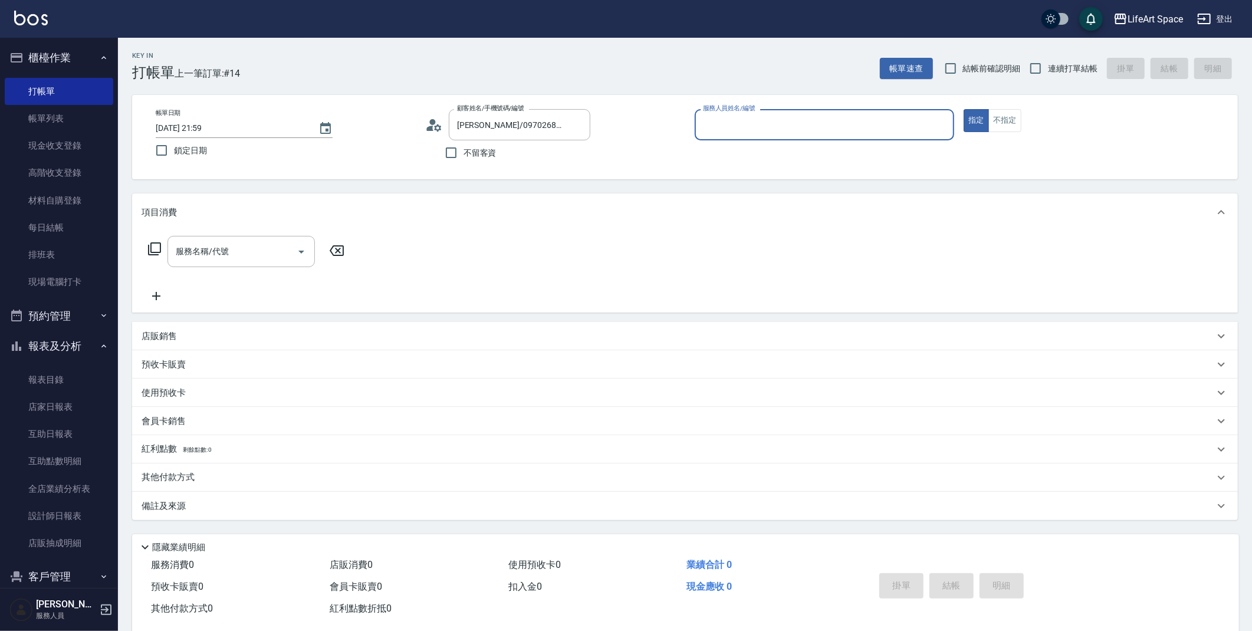
type input "[PERSON_NAME](無代號)"
click at [237, 262] on div "服務名稱/代號" at bounding box center [240, 251] width 147 height 31
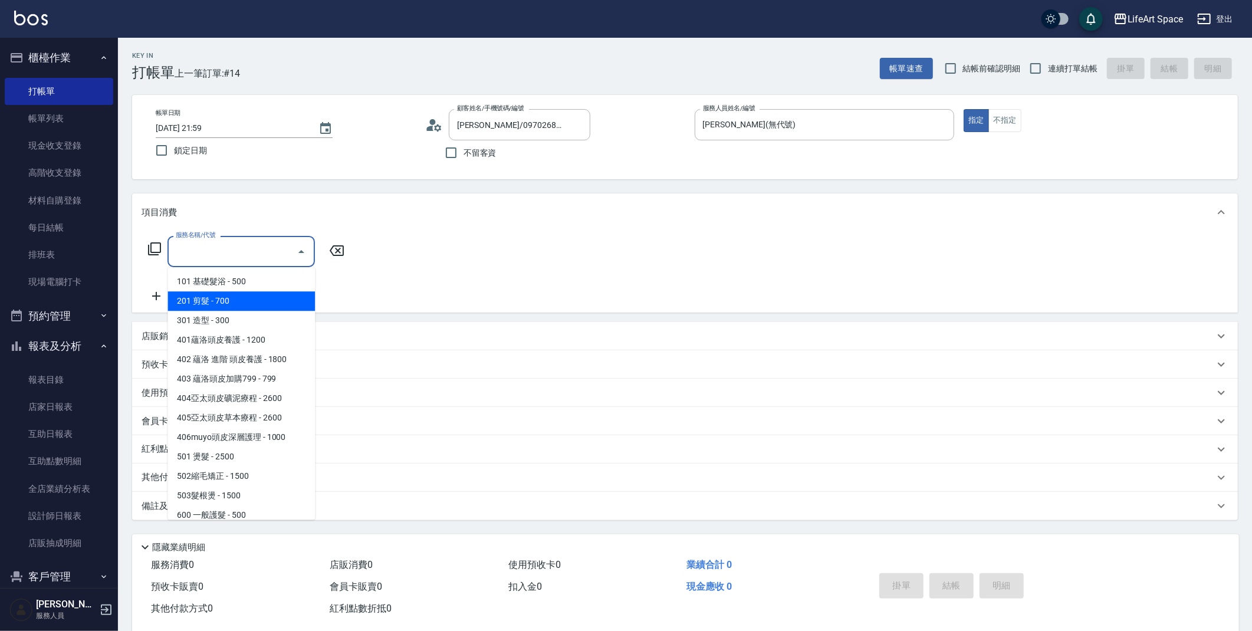
drag, startPoint x: 249, startPoint y: 304, endPoint x: 563, endPoint y: 263, distance: 316.9
click at [250, 305] on span "201 剪髮 - 700" at bounding box center [240, 300] width 147 height 19
type input "201 剪髮(201)"
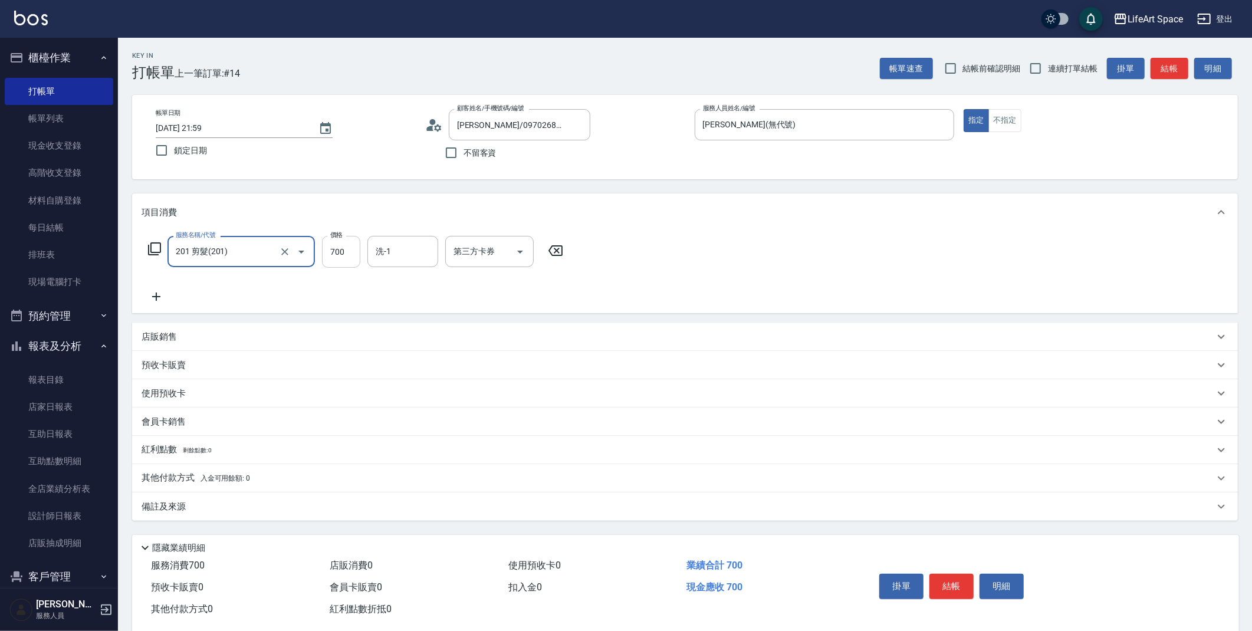
click at [341, 258] on input "700" at bounding box center [341, 252] width 38 height 32
type input "800"
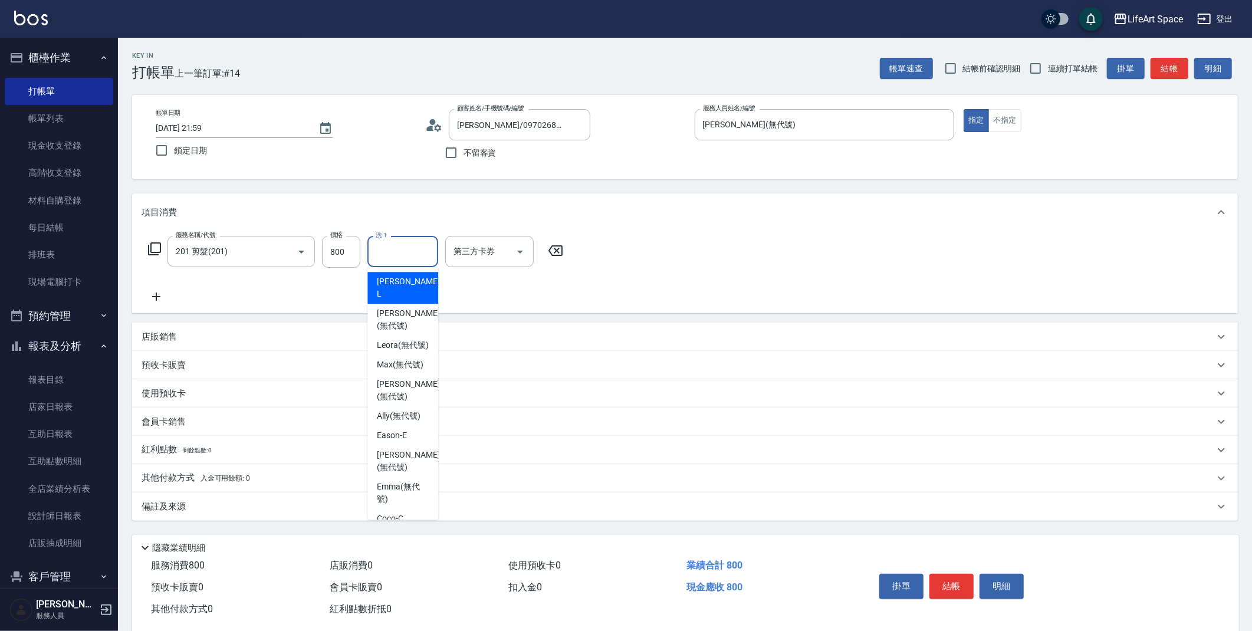
click at [413, 242] on input "洗-1" at bounding box center [403, 251] width 60 height 21
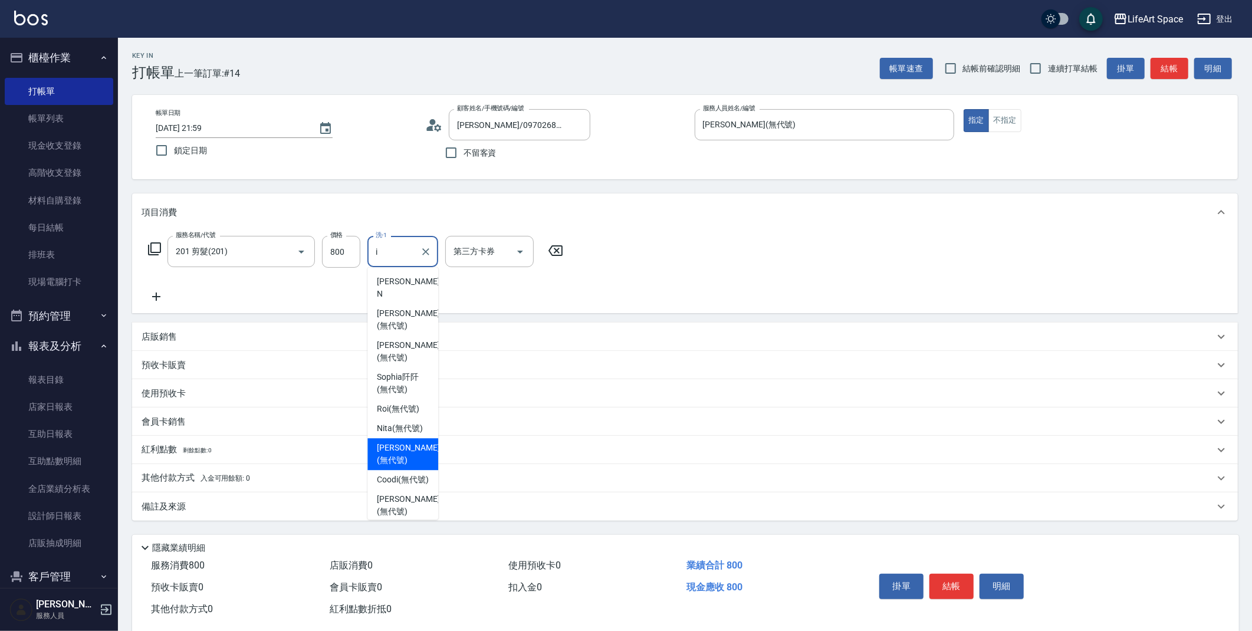
click at [387, 438] on div "[PERSON_NAME] (無代號)" at bounding box center [402, 454] width 71 height 32
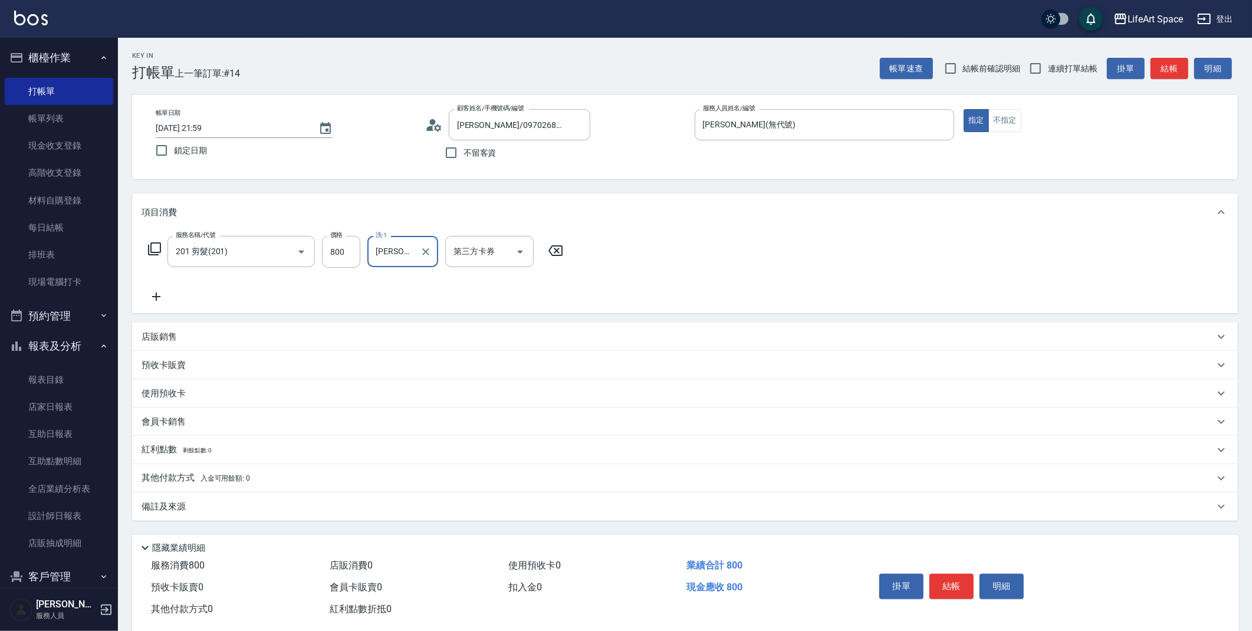
type input "[PERSON_NAME](無代號)"
click at [199, 123] on input "[DATE] 21:59" at bounding box center [231, 127] width 151 height 19
type input "[DATE] 21:59"
click at [279, 504] on div "備註及來源" at bounding box center [677, 507] width 1072 height 12
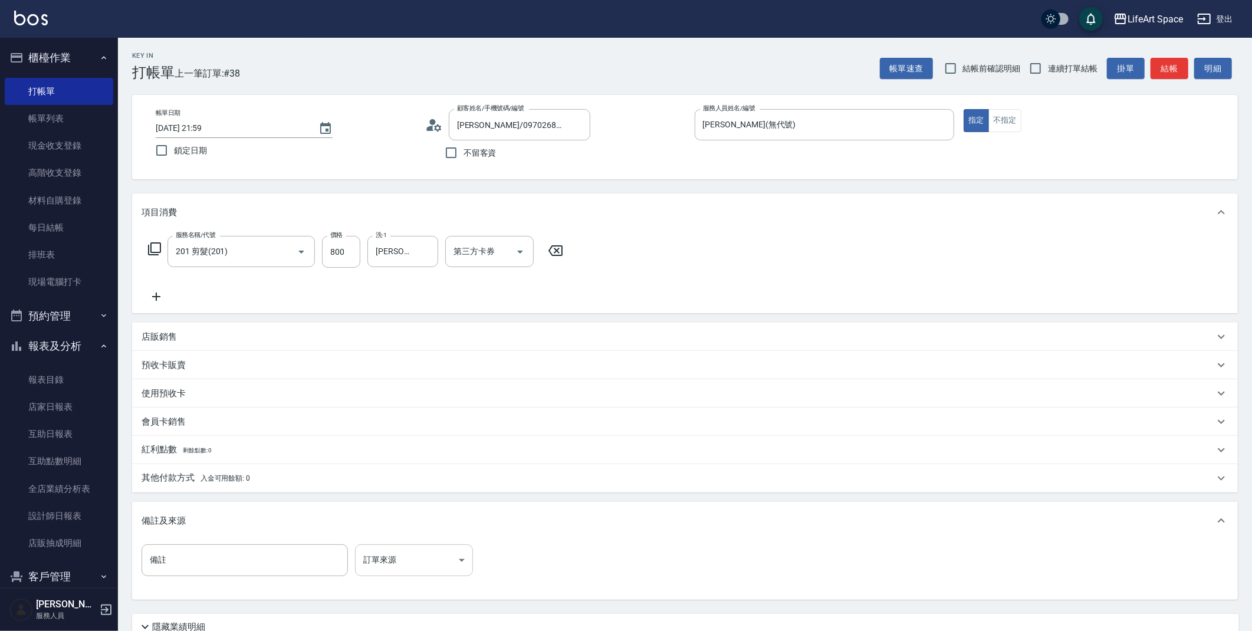
click at [468, 565] on body "LifeArt Space 登出 櫃檯作業 打帳單 帳單列表 現金收支登錄 高階收支登錄 材料自購登錄 每日結帳 排班表 現場電腦打卡 預約管理 預約管理 單…" at bounding box center [626, 364] width 1252 height 728
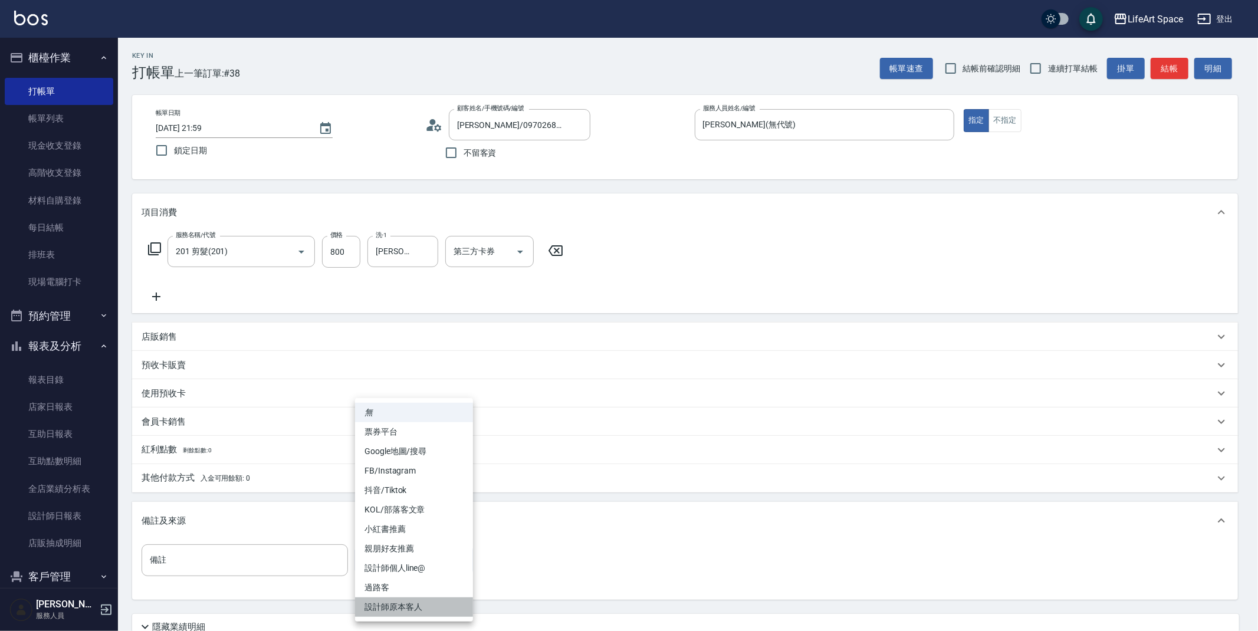
click at [434, 602] on li "設計師原本客人" at bounding box center [414, 606] width 118 height 19
type input "設計師原本客人"
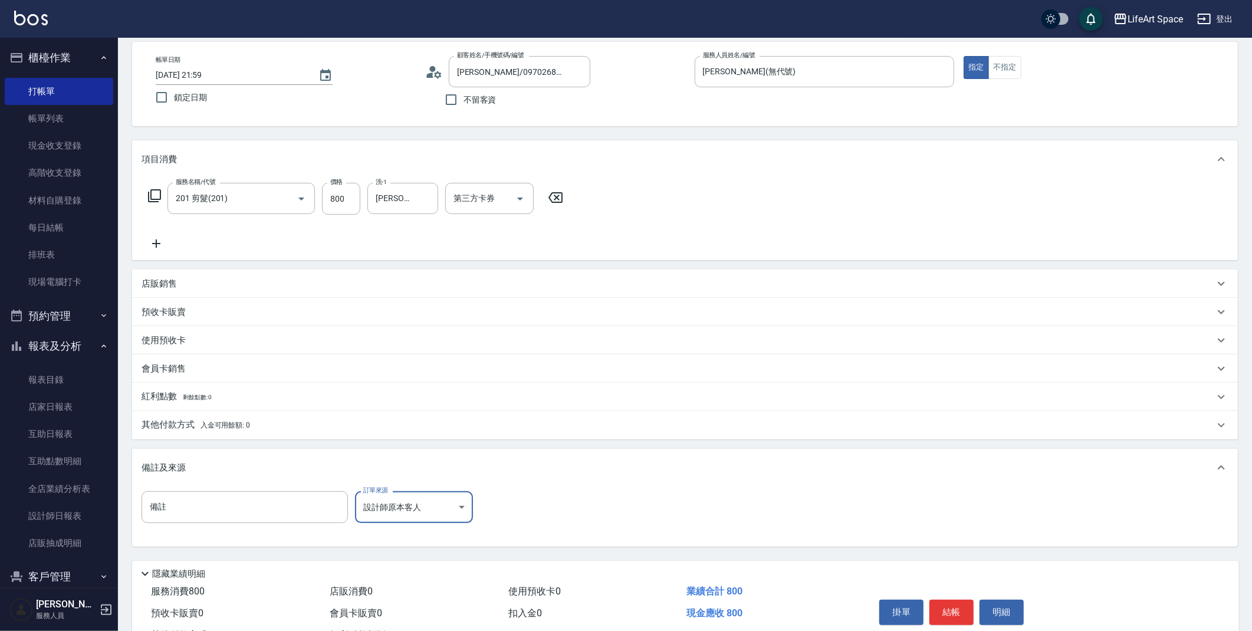
scroll to position [101, 0]
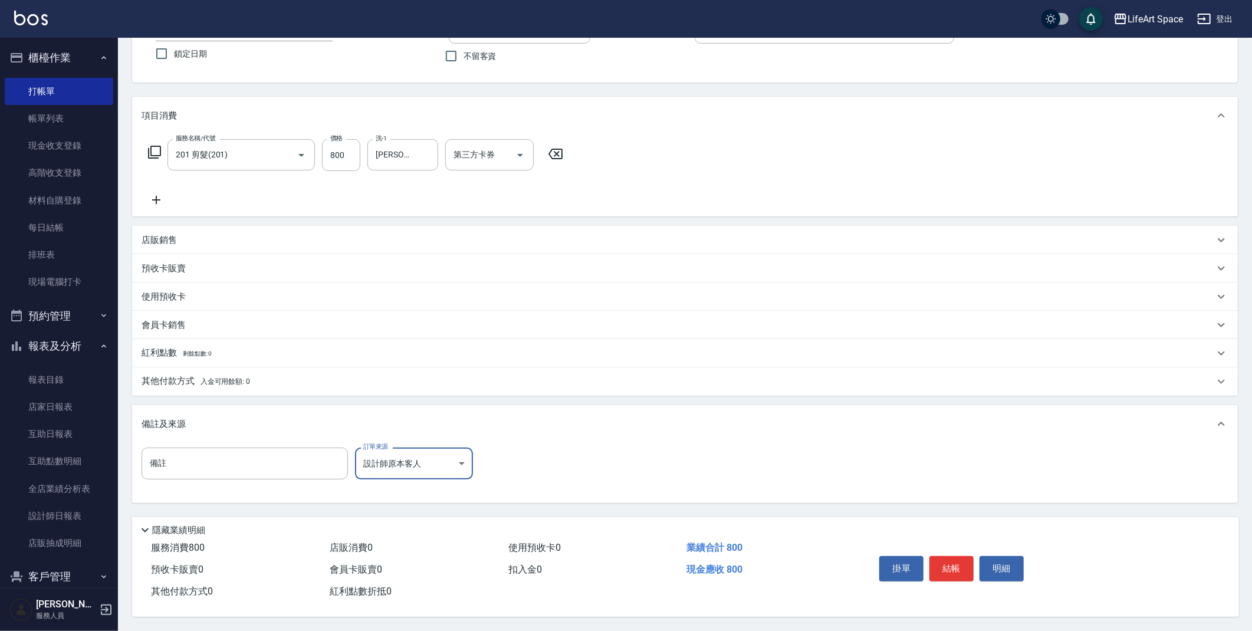
click at [943, 565] on button "結帳" at bounding box center [951, 568] width 44 height 25
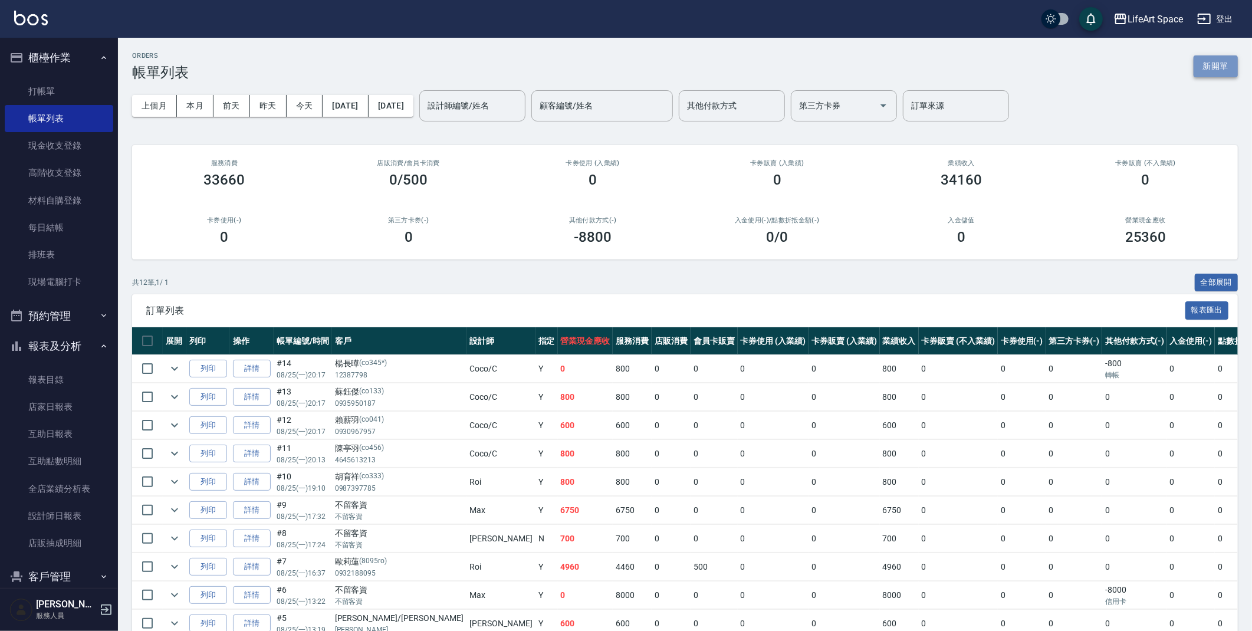
click at [1218, 66] on button "新開單" at bounding box center [1215, 66] width 44 height 22
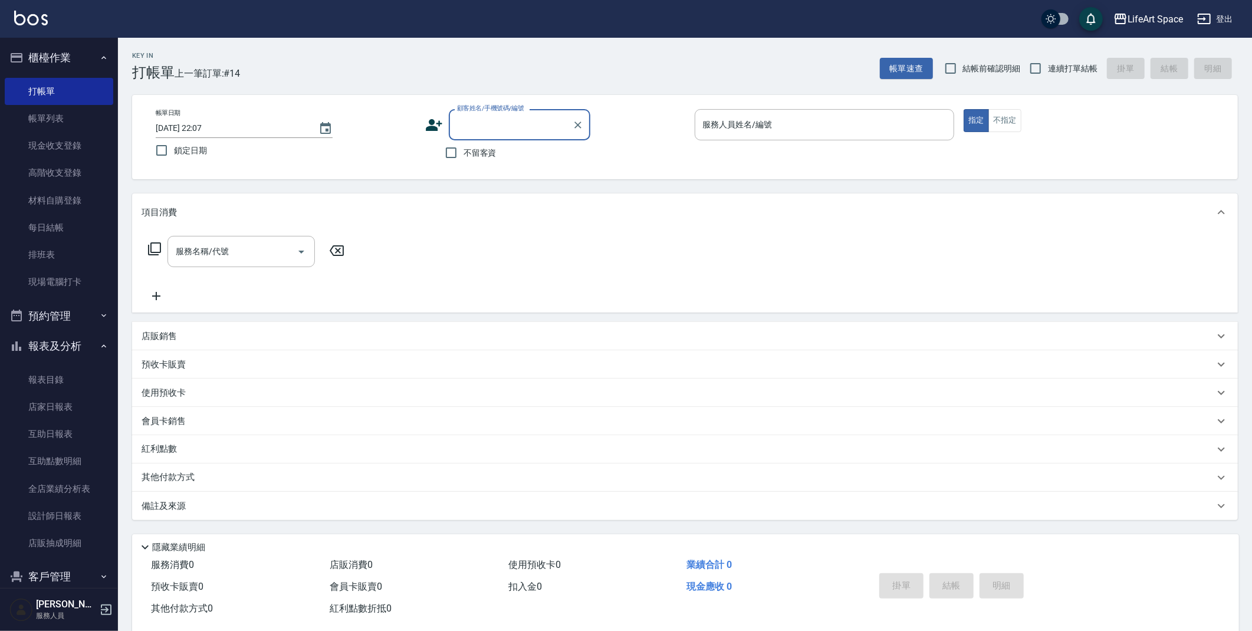
click at [193, 126] on input "[DATE] 22:07" at bounding box center [231, 127] width 151 height 19
type input "[DATE] 22:07"
click at [438, 122] on icon at bounding box center [434, 125] width 18 height 18
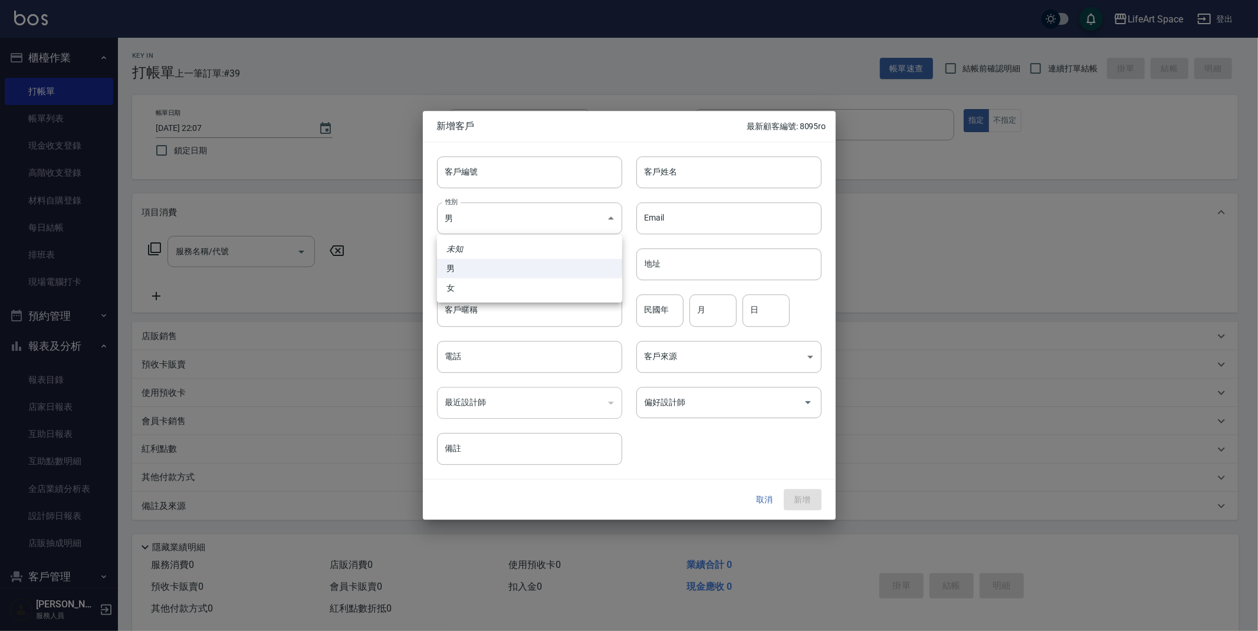
drag, startPoint x: 461, startPoint y: 218, endPoint x: 476, endPoint y: 242, distance: 28.6
click at [461, 218] on body "LifeArt Space 登出 櫃檯作業 打帳單 帳單列表 現金收支登錄 高階收支登錄 材料自購登錄 每日結帳 排班表 現場電腦打卡 預約管理 預約管理 單…" at bounding box center [629, 324] width 1258 height 648
click at [494, 289] on li "女" at bounding box center [529, 287] width 185 height 19
type input "[DEMOGRAPHIC_DATA]"
click at [684, 183] on input "客戶姓名" at bounding box center [728, 172] width 185 height 32
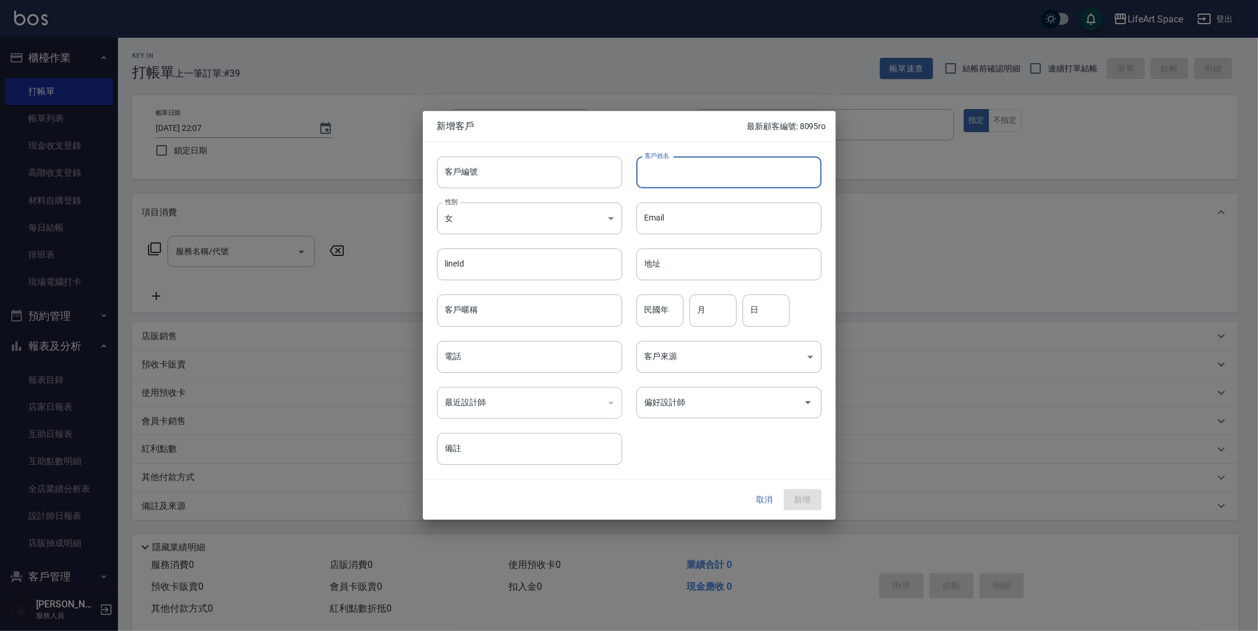
drag, startPoint x: 765, startPoint y: 401, endPoint x: 779, endPoint y: 430, distance: 31.9
click at [779, 430] on div "客戶編號 客戶編號 客戶姓名 客戶姓名 性別 女 [DEMOGRAPHIC_DATA] 性別 Email Email lineId lineId 地址 地址 …" at bounding box center [622, 303] width 399 height 322
type input "j"
type input "王靖儀"
click at [476, 347] on input "電話" at bounding box center [529, 357] width 185 height 32
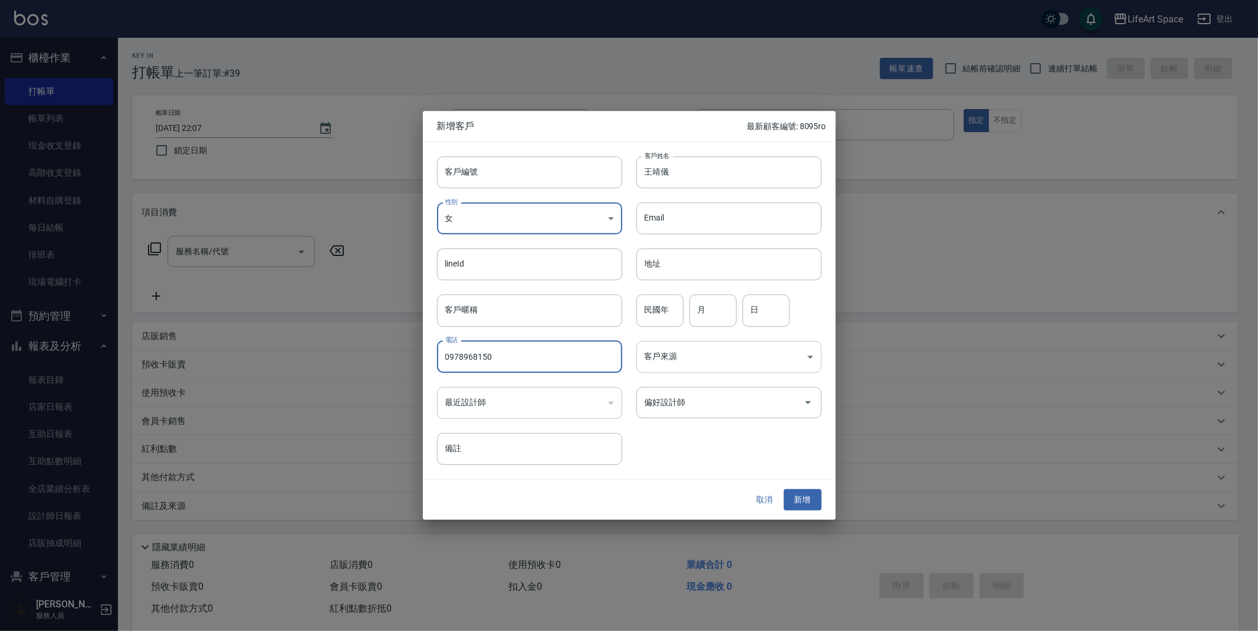
type input "0978968150"
click at [695, 357] on body "LifeArt Space 登出 櫃檯作業 打帳單 帳單列表 現金收支登錄 高階收支登錄 材料自購登錄 每日結帳 排班表 現場電腦打卡 預約管理 預約管理 單…" at bounding box center [629, 324] width 1258 height 648
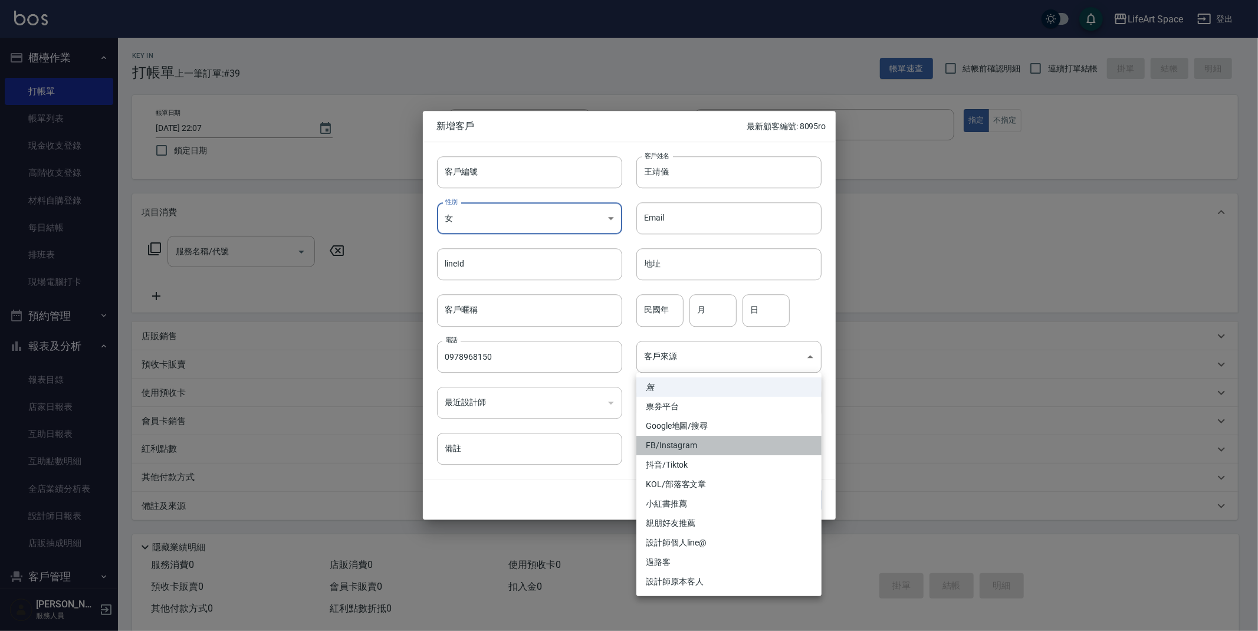
click at [680, 449] on li "FB/Instagram" at bounding box center [728, 445] width 185 height 19
type input "FB/Instagram"
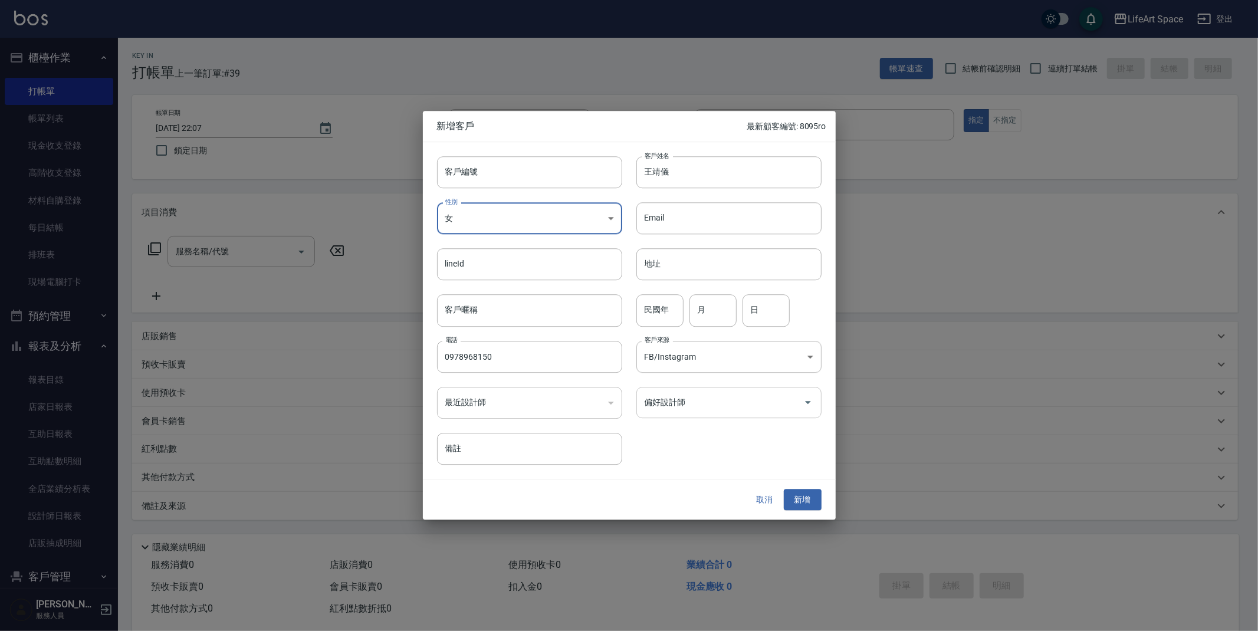
click at [686, 409] on input "偏好設計師" at bounding box center [719, 402] width 157 height 21
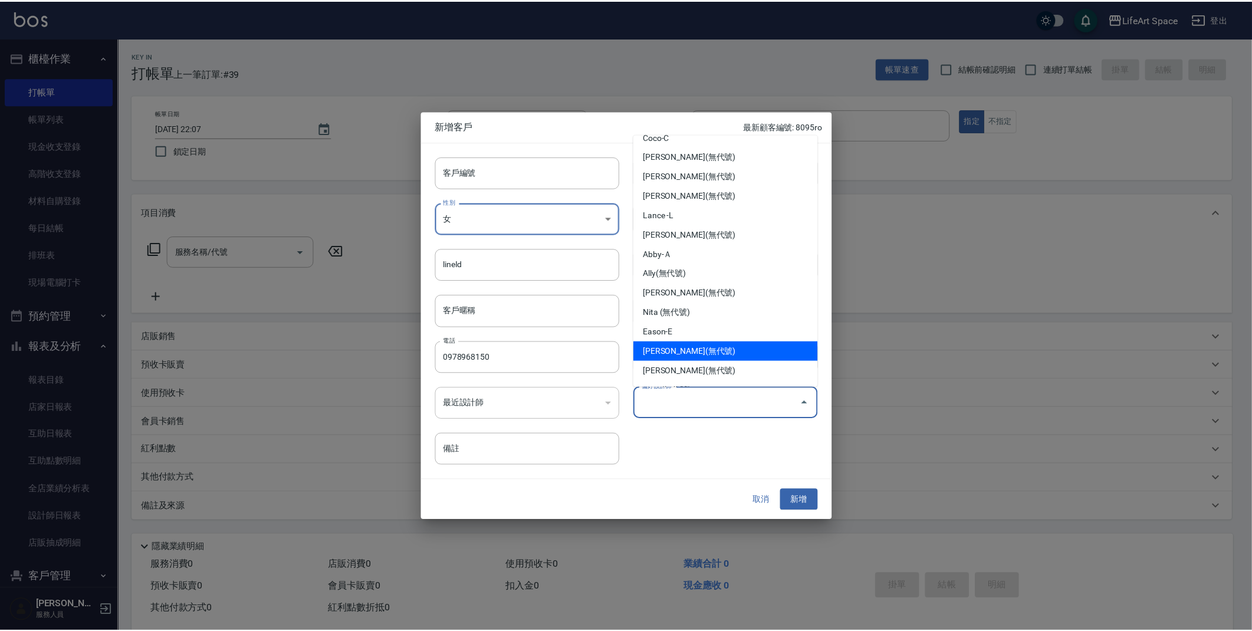
scroll to position [185, 0]
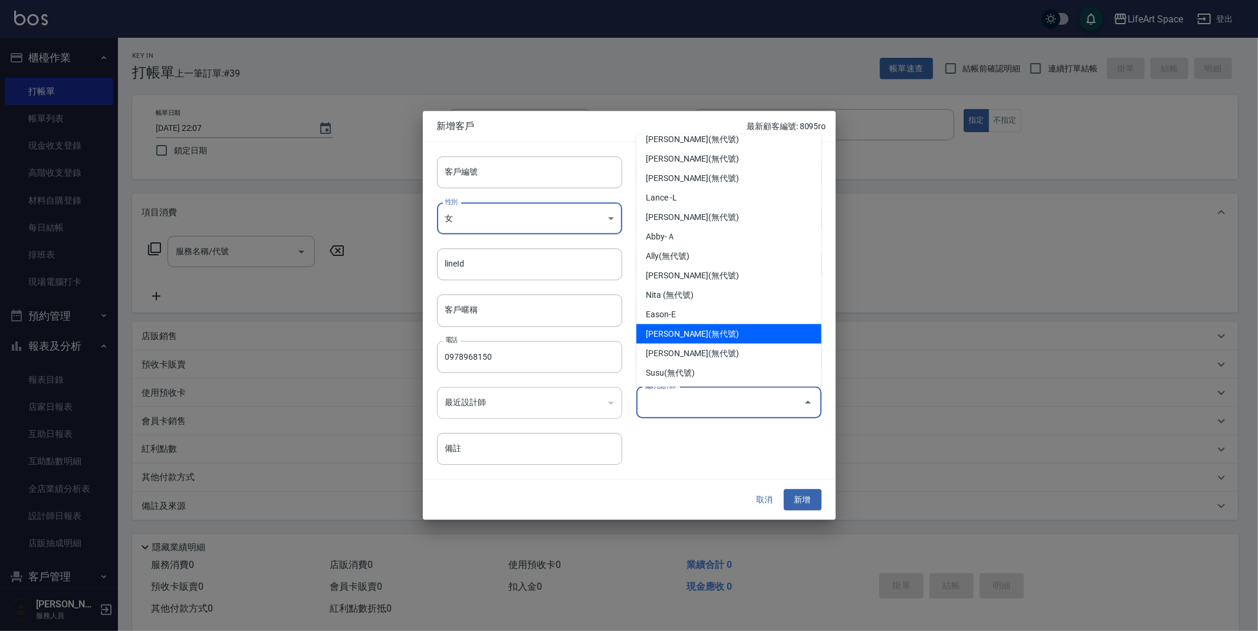
click at [682, 325] on li "[PERSON_NAME](無代號)" at bounding box center [728, 333] width 185 height 19
type input "[PERSON_NAME]"
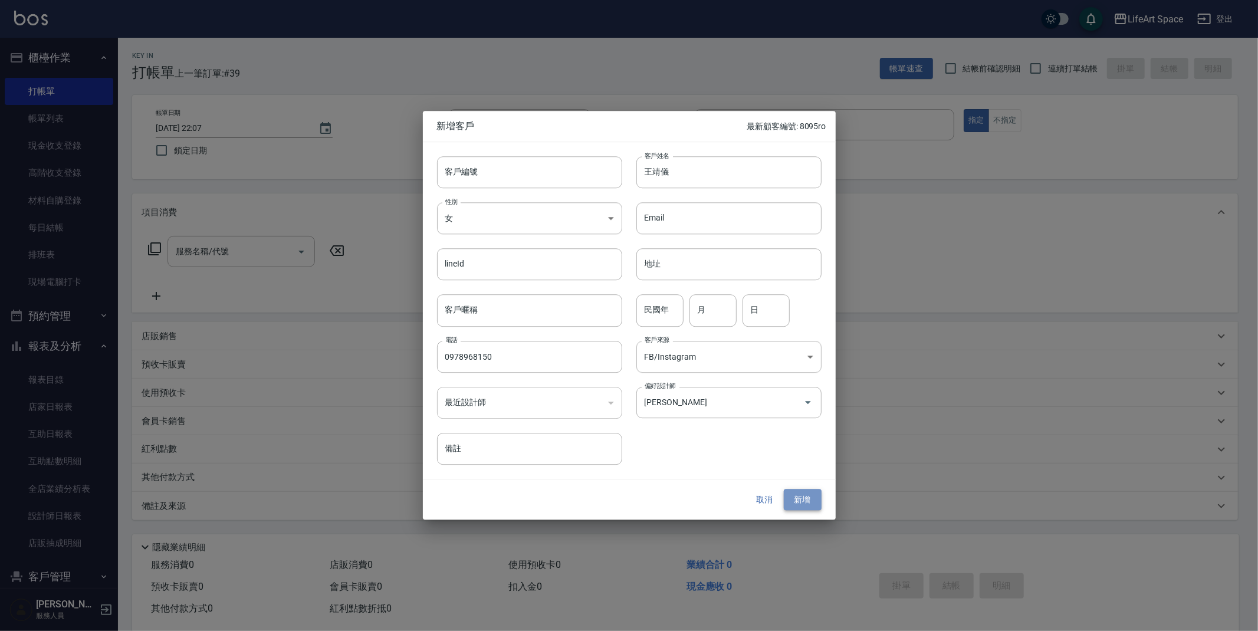
click at [801, 500] on button "新增" at bounding box center [803, 500] width 38 height 22
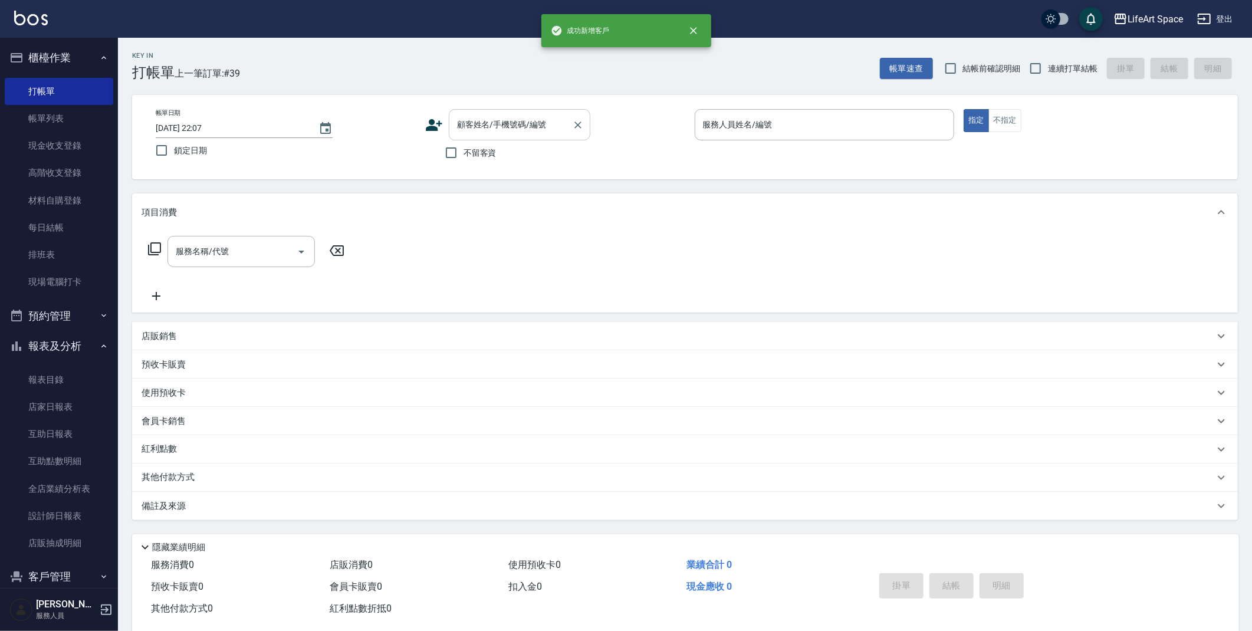
click at [479, 132] on input "顧客姓名/手機號碼/編號" at bounding box center [510, 124] width 113 height 21
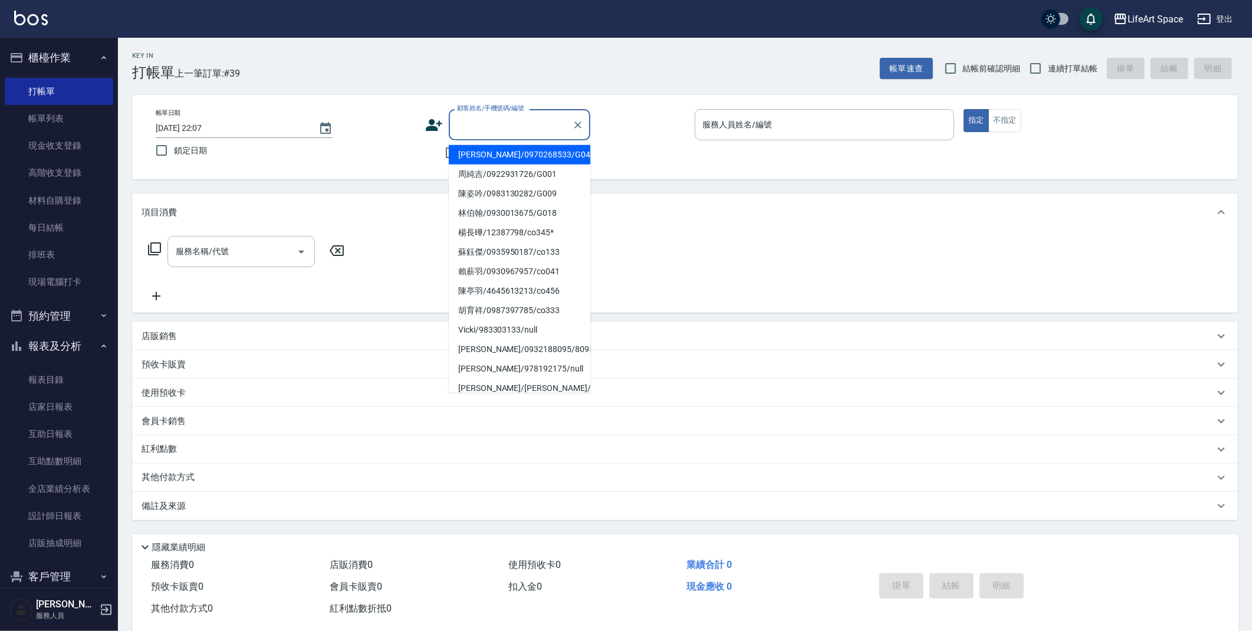
click at [72, 117] on link "帳單列表" at bounding box center [59, 118] width 108 height 27
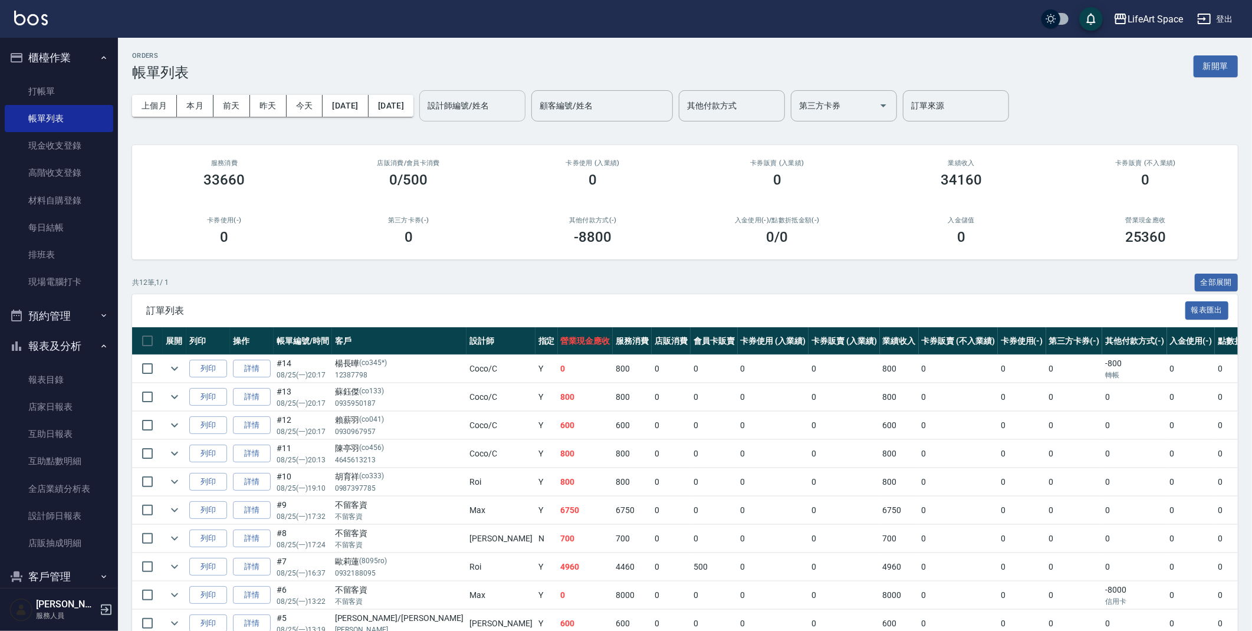
click at [492, 105] on input "設計師編號/姓名" at bounding box center [472, 106] width 96 height 21
click at [498, 135] on span "[PERSON_NAME] (無代號)" at bounding box center [512, 142] width 87 height 25
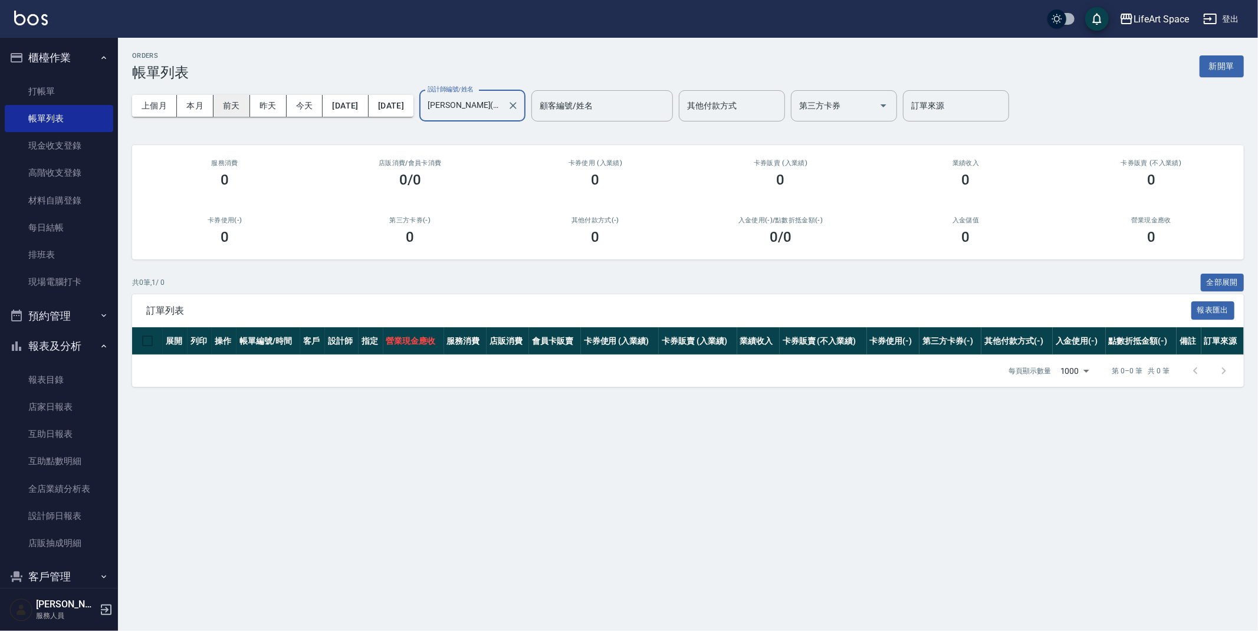
type input "[PERSON_NAME](無代號)"
click at [236, 108] on button "前天" at bounding box center [231, 106] width 37 height 22
click at [279, 105] on button "昨天" at bounding box center [268, 106] width 37 height 22
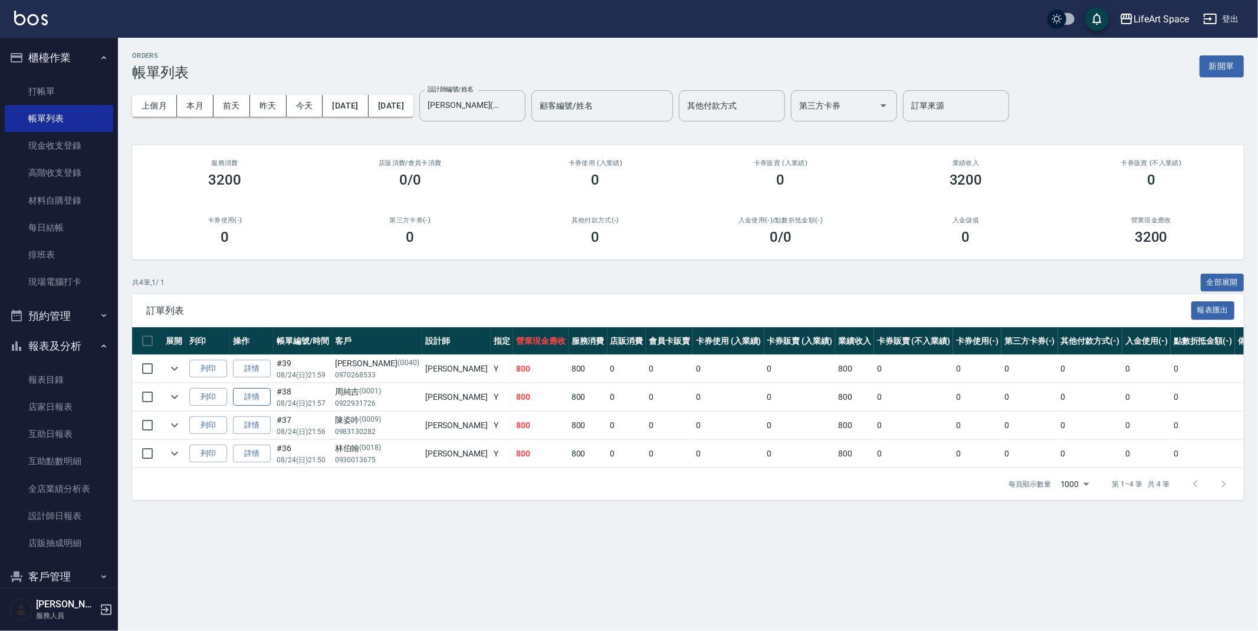
click at [257, 397] on link "詳情" at bounding box center [252, 397] width 38 height 18
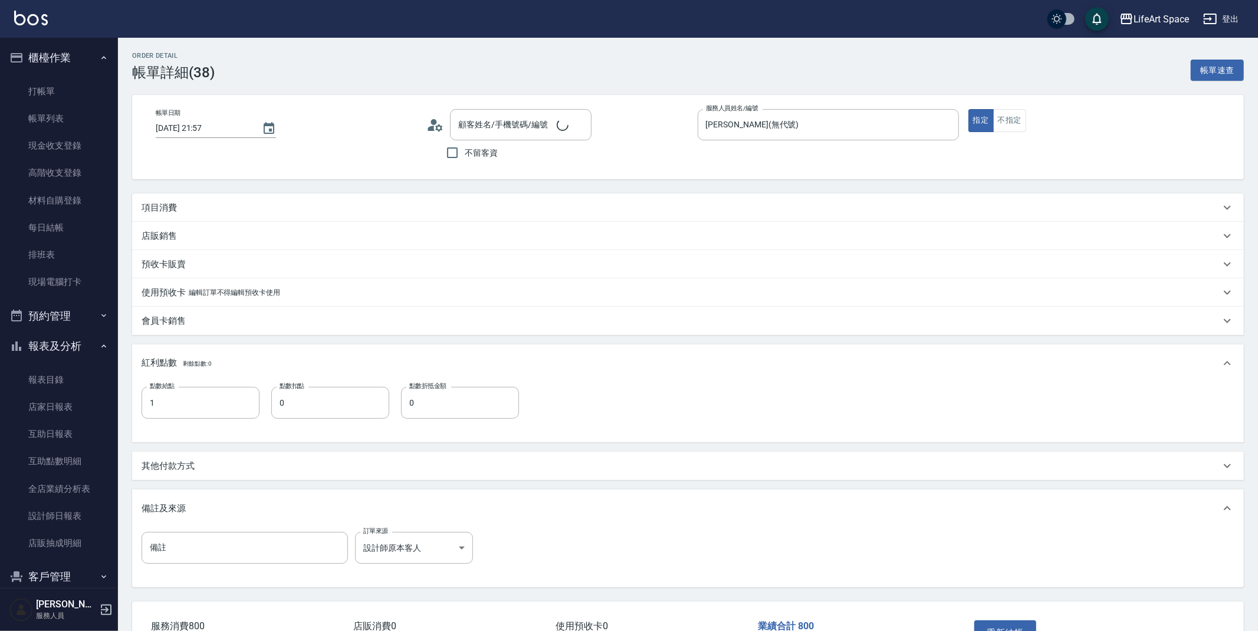
type input "[DATE] 21:57"
type input "[PERSON_NAME](無代號)"
type input "1"
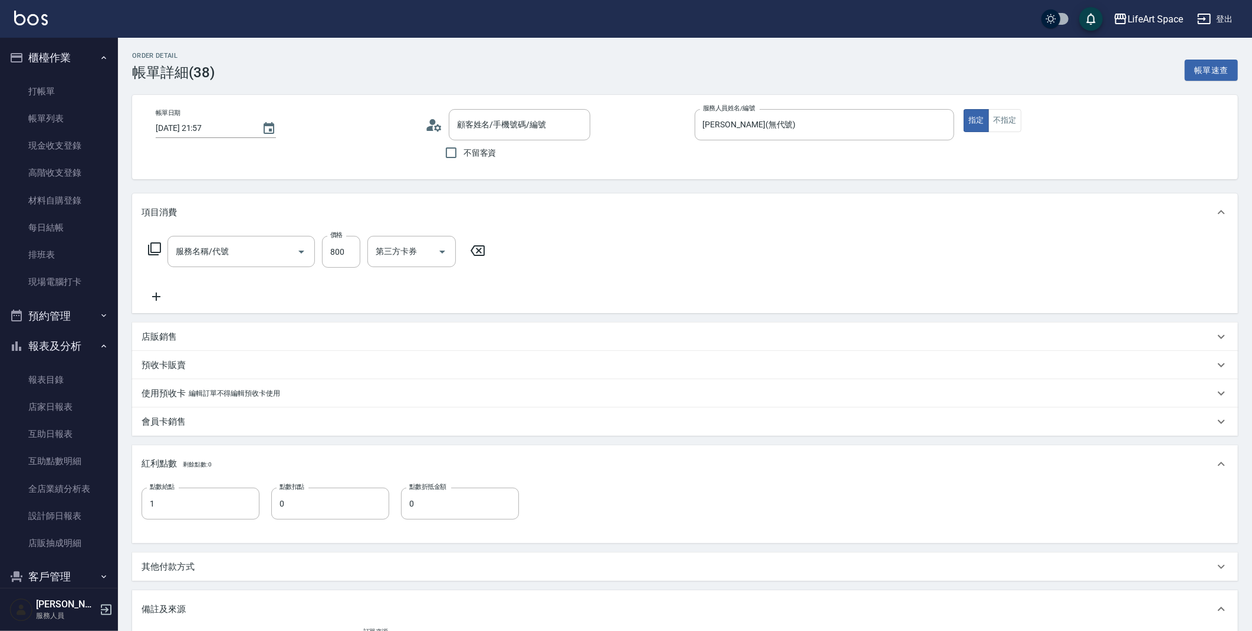
click at [200, 124] on input "[DATE] 21:57" at bounding box center [203, 127] width 94 height 19
type input "周純吉/0922931726/G001"
type input "201 剪髮(201)"
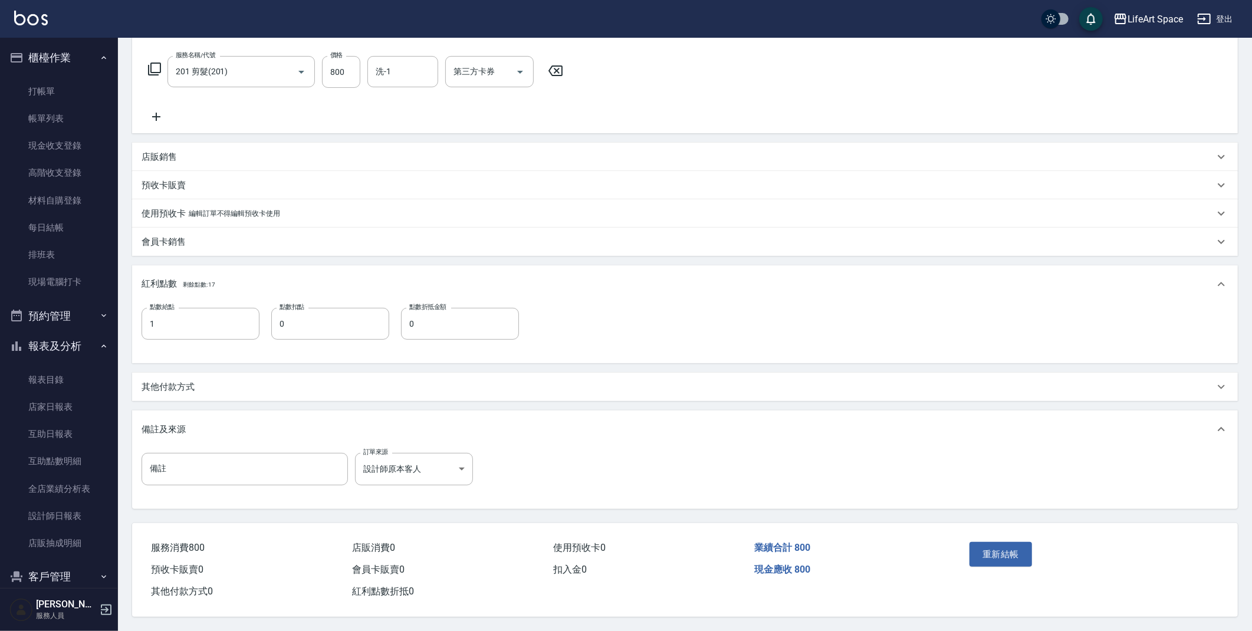
scroll to position [186, 0]
type input "[DATE] 21:57"
click at [1006, 549] on button "重新結帳" at bounding box center [1000, 554] width 62 height 25
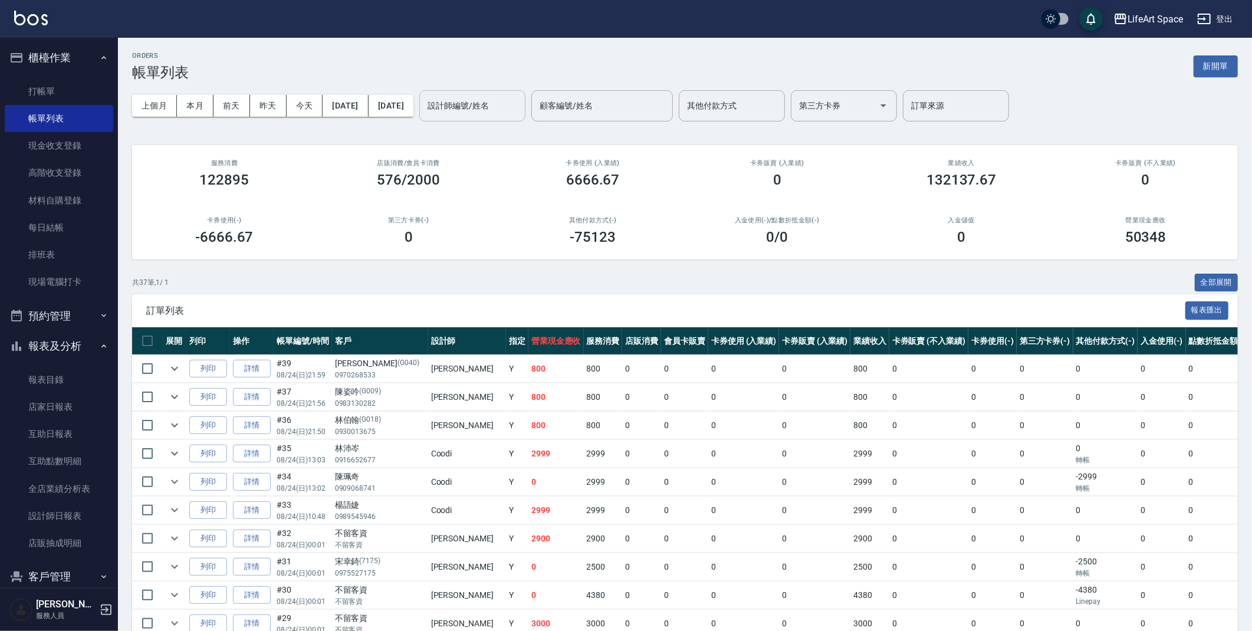
click at [498, 107] on input "設計師編號/姓名" at bounding box center [472, 106] width 96 height 21
click at [503, 130] on span "[PERSON_NAME] (無代號)" at bounding box center [512, 142] width 87 height 25
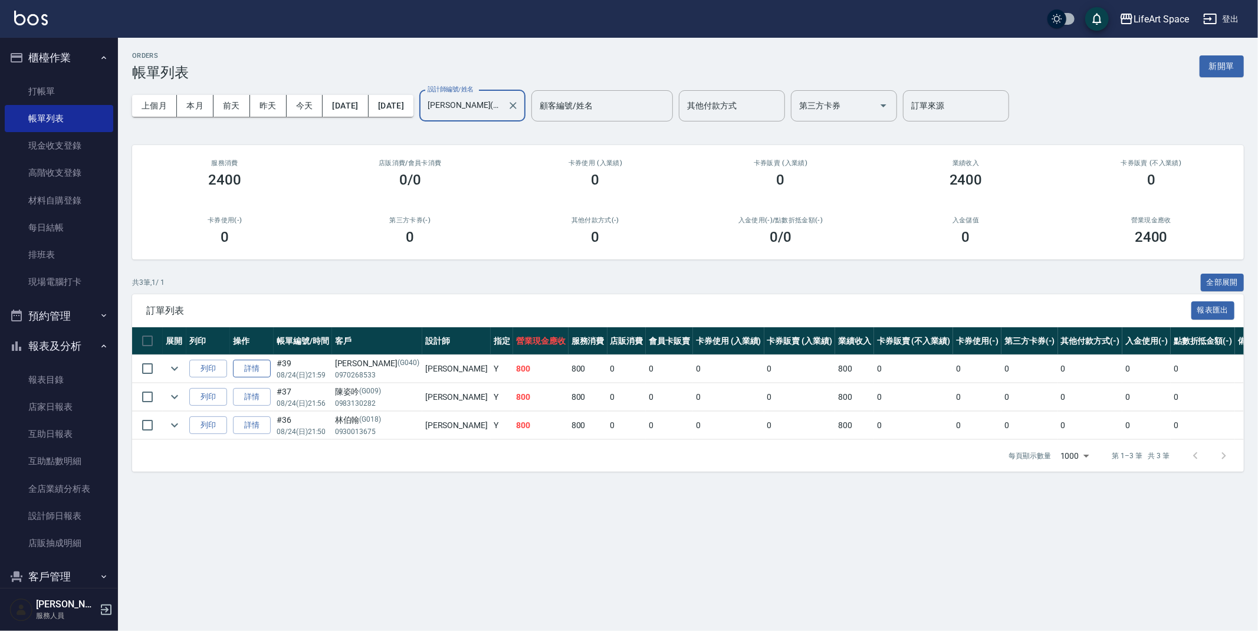
type input "[PERSON_NAME](無代號)"
click at [245, 376] on link "詳情" at bounding box center [252, 369] width 38 height 18
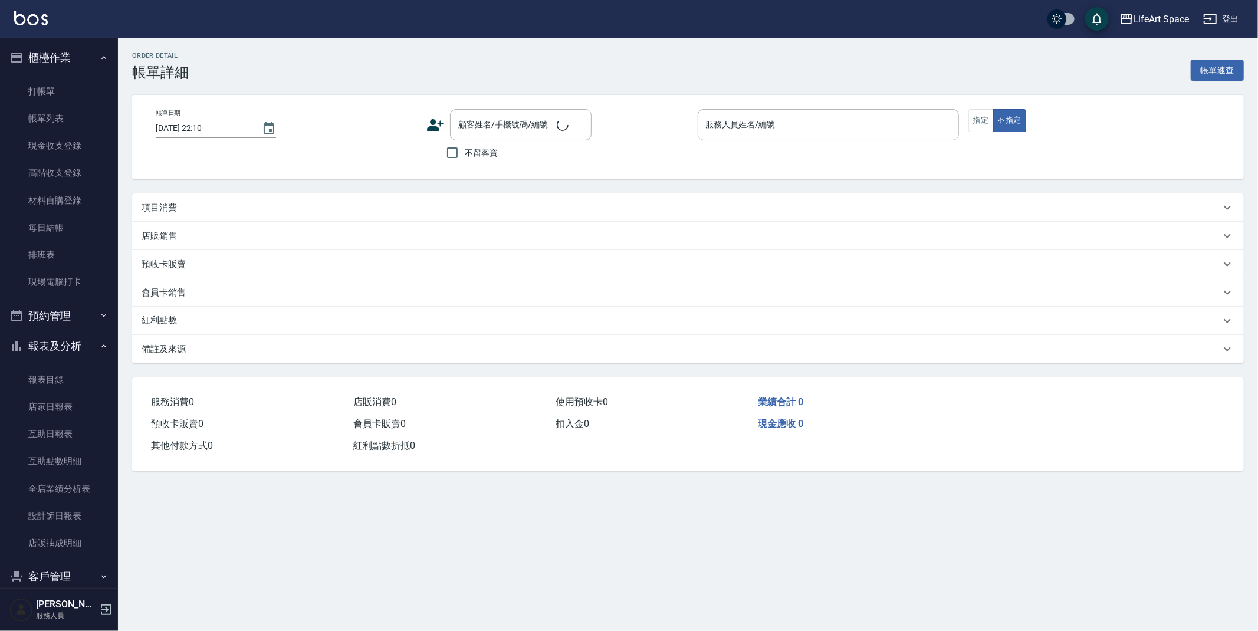
type input "[DATE] 21:59"
type input "[PERSON_NAME](無代號)"
type input "設計師原本客人"
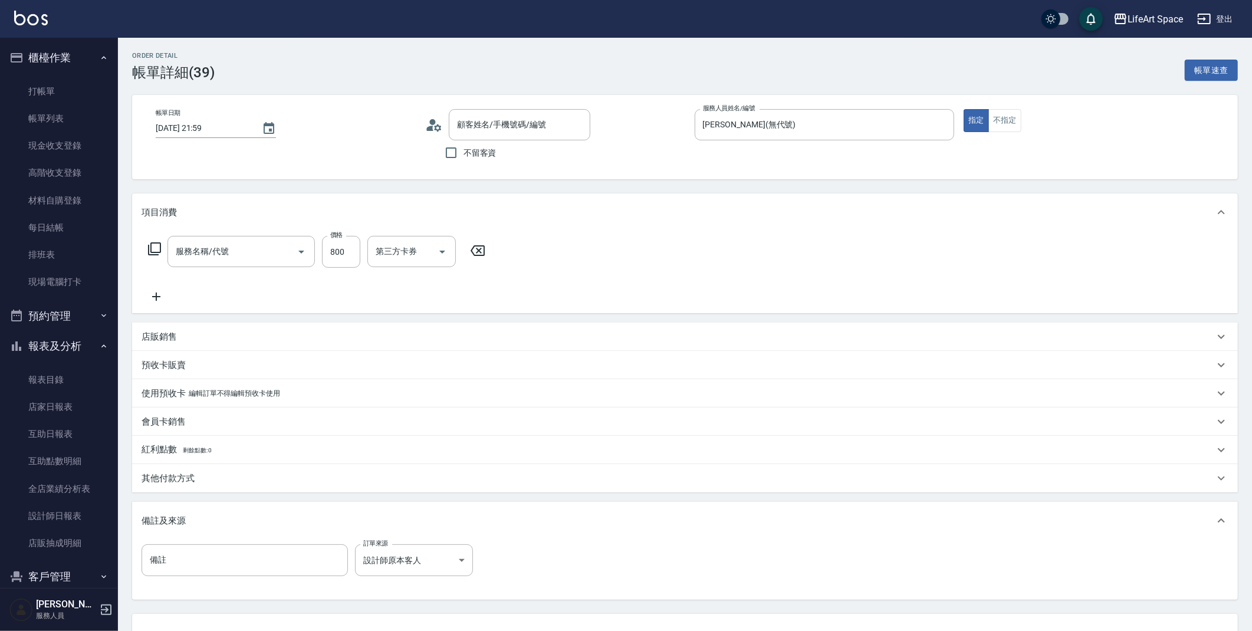
type input "[PERSON_NAME]/0970268533/G040"
drag, startPoint x: 198, startPoint y: 128, endPoint x: 174, endPoint y: 131, distance: 24.4
click at [198, 128] on input "[DATE] 21:59" at bounding box center [203, 127] width 94 height 19
type input "201 剪髮(201)"
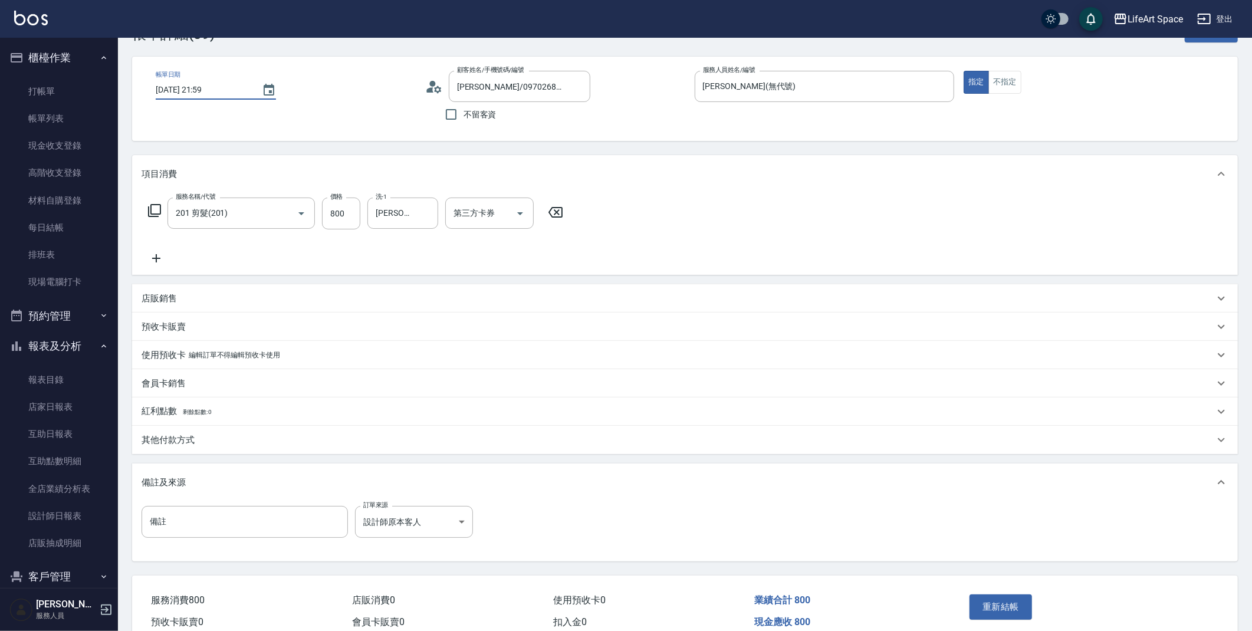
scroll to position [95, 0]
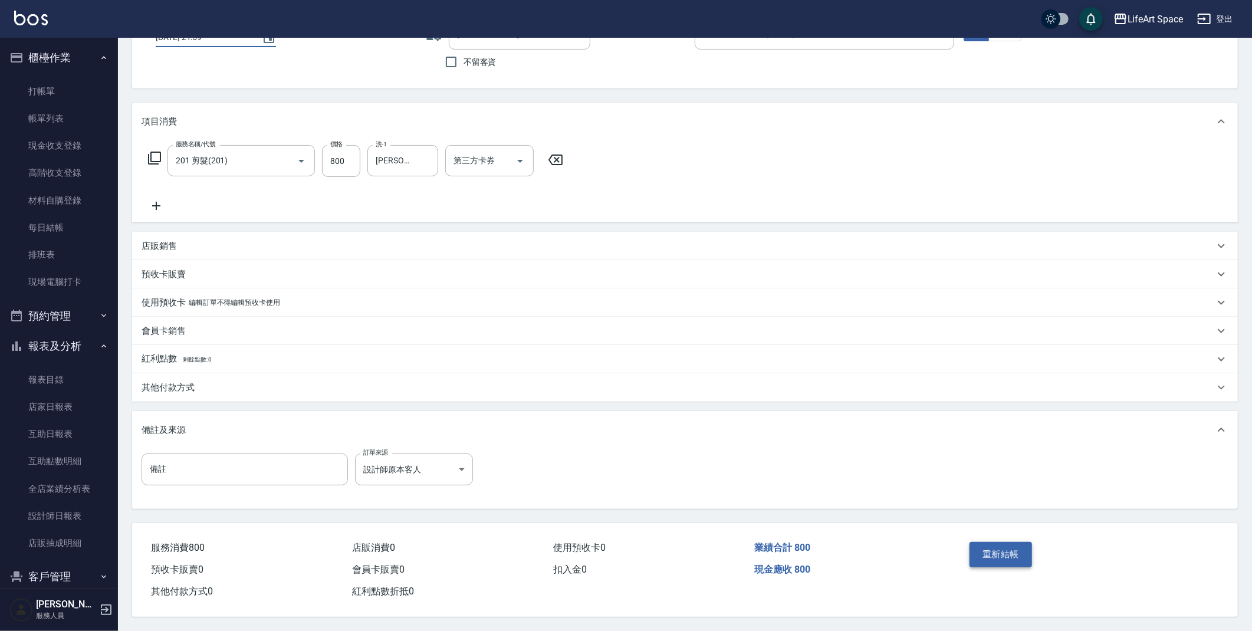
type input "[DATE] 21:59"
click at [995, 552] on button "重新結帳" at bounding box center [1000, 554] width 62 height 25
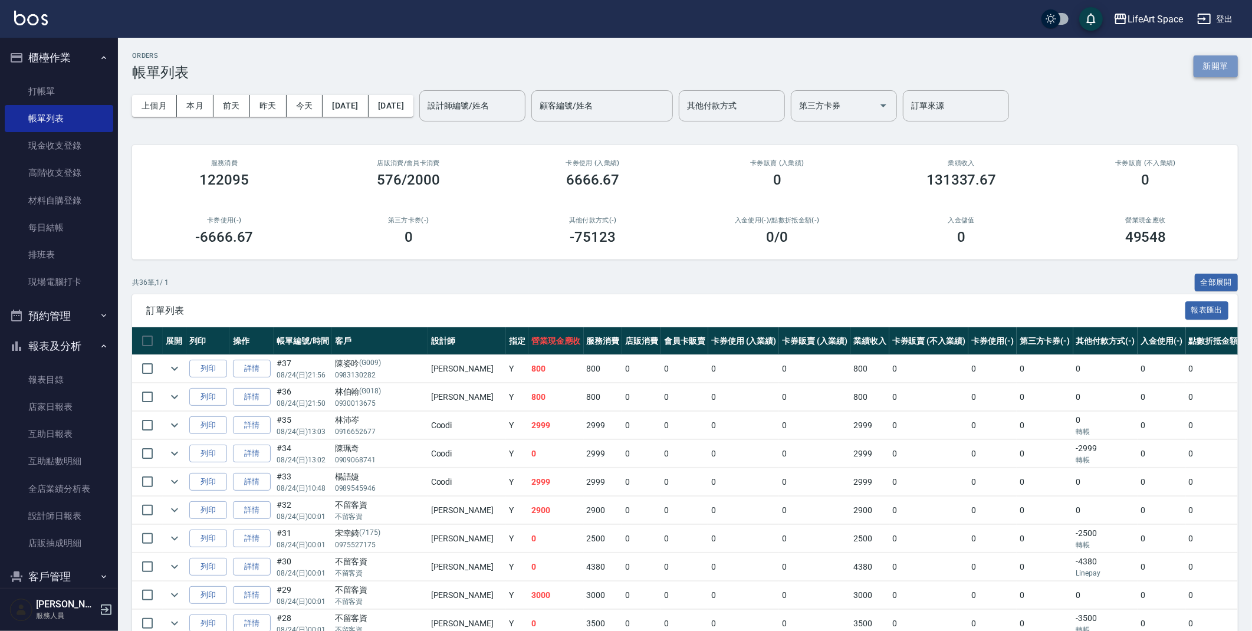
click at [1227, 72] on button "新開單" at bounding box center [1215, 66] width 44 height 22
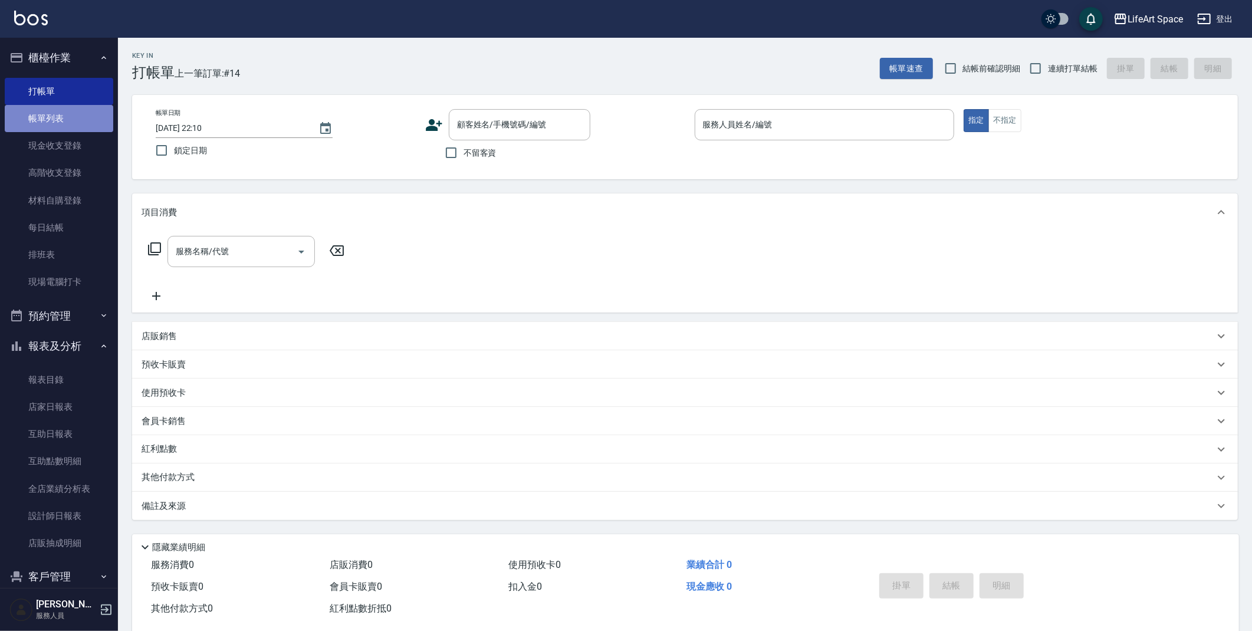
click at [61, 108] on link "帳單列表" at bounding box center [59, 118] width 108 height 27
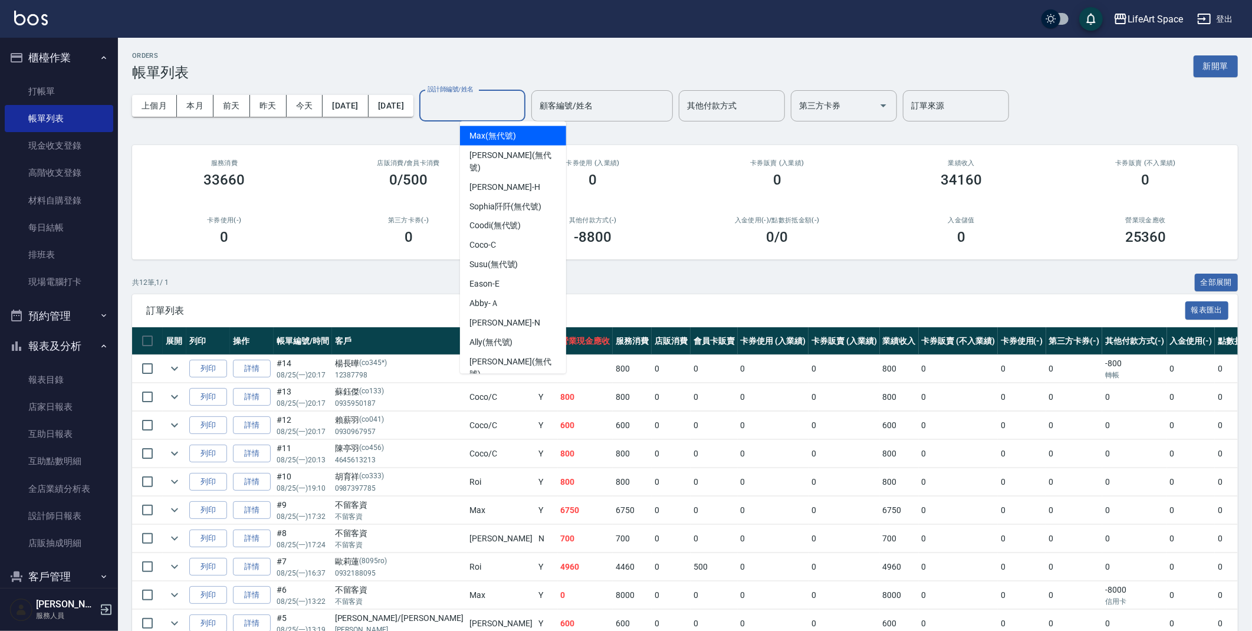
click at [509, 103] on input "設計師編號/姓名" at bounding box center [472, 106] width 96 height 21
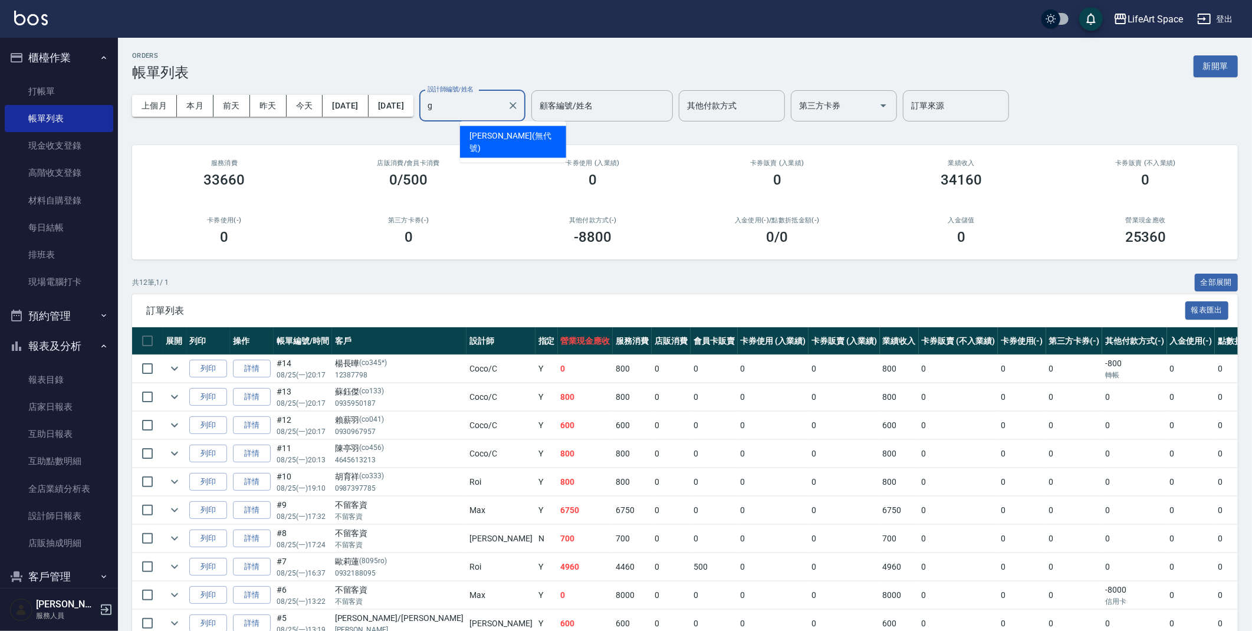
click at [498, 127] on div "[PERSON_NAME] (無代號)" at bounding box center [513, 142] width 106 height 32
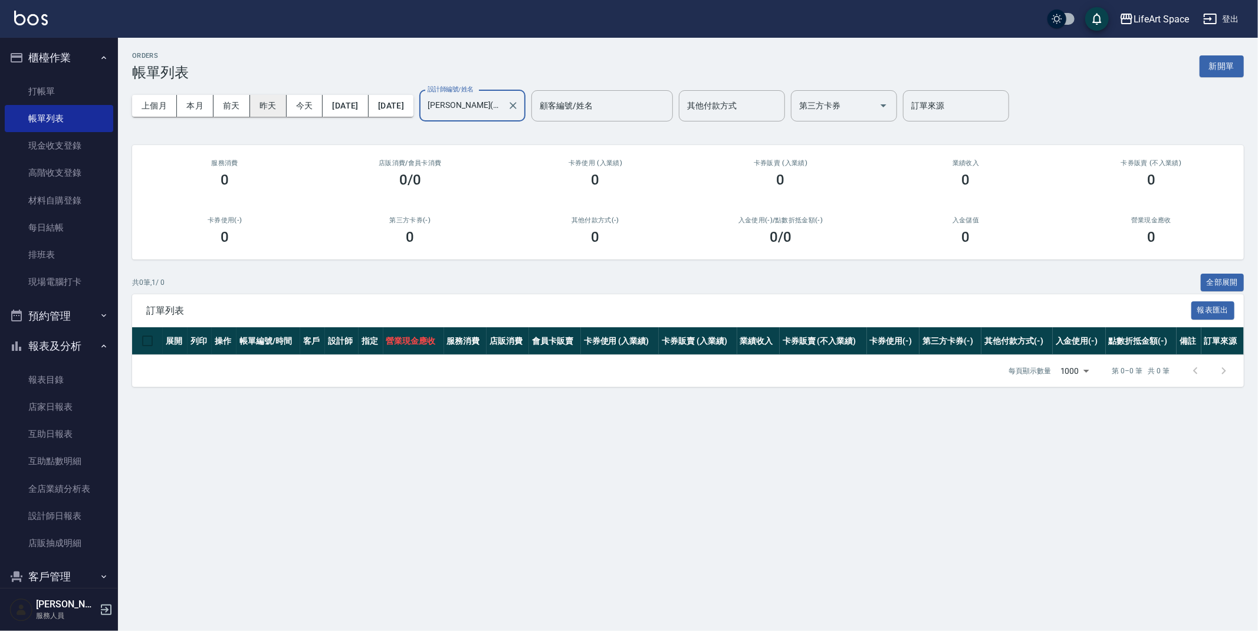
type input "[PERSON_NAME](無代號)"
click at [269, 104] on button "昨天" at bounding box center [268, 106] width 37 height 22
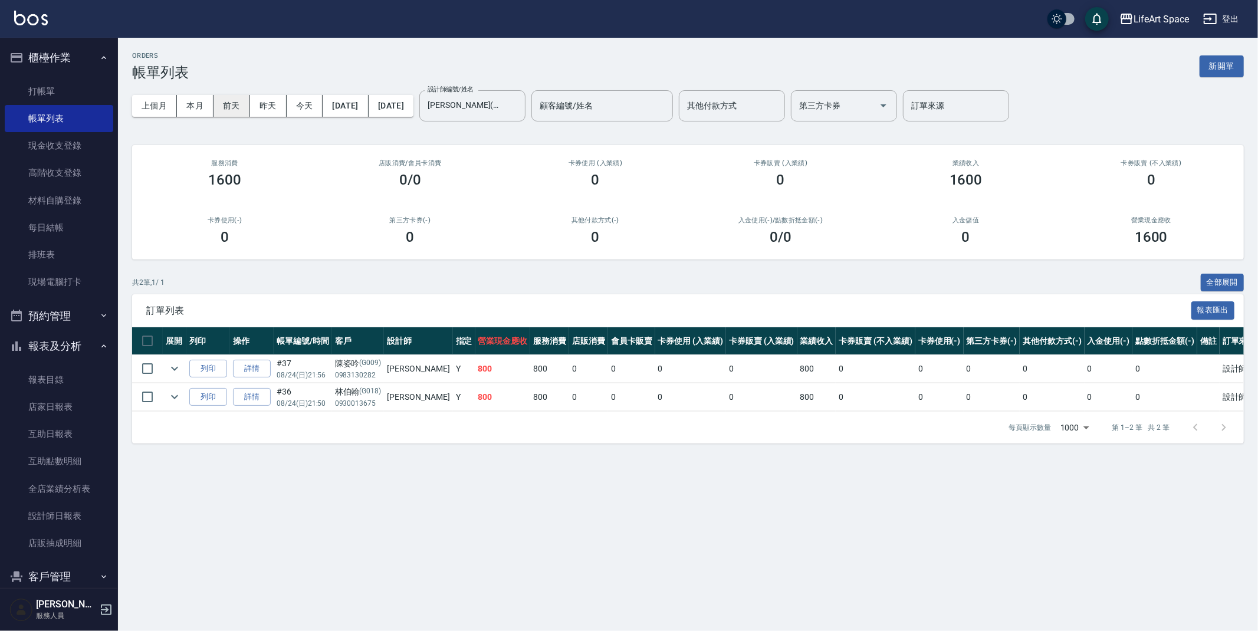
click at [228, 111] on button "前天" at bounding box center [231, 106] width 37 height 22
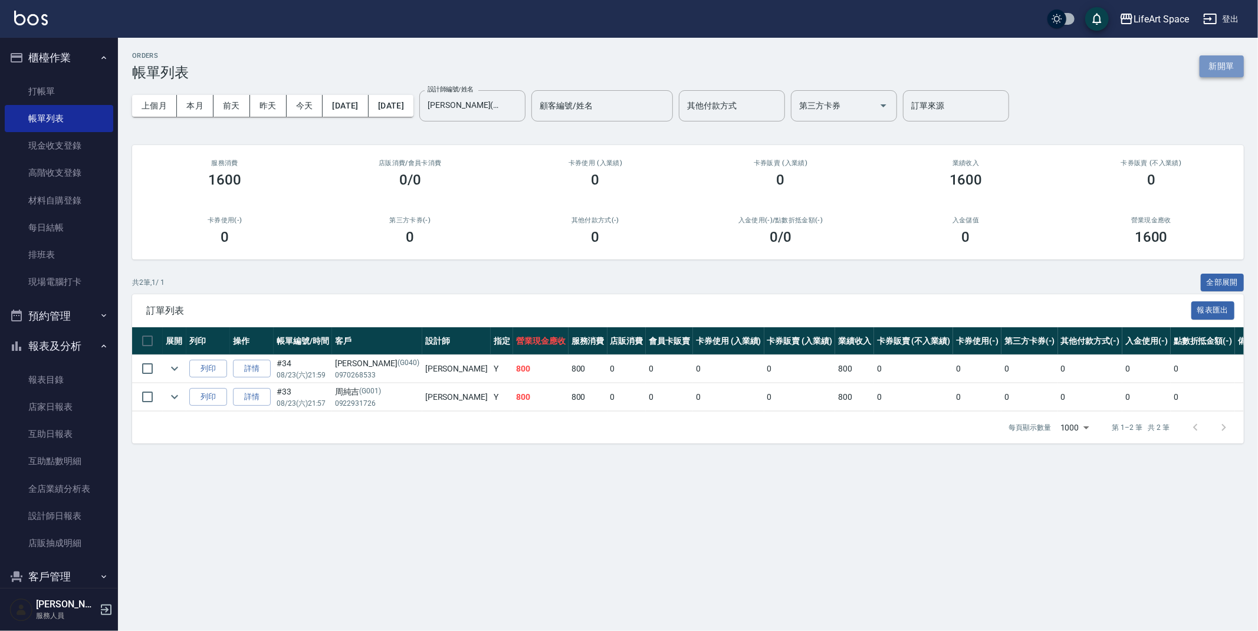
click at [1237, 58] on button "新開單" at bounding box center [1221, 66] width 44 height 22
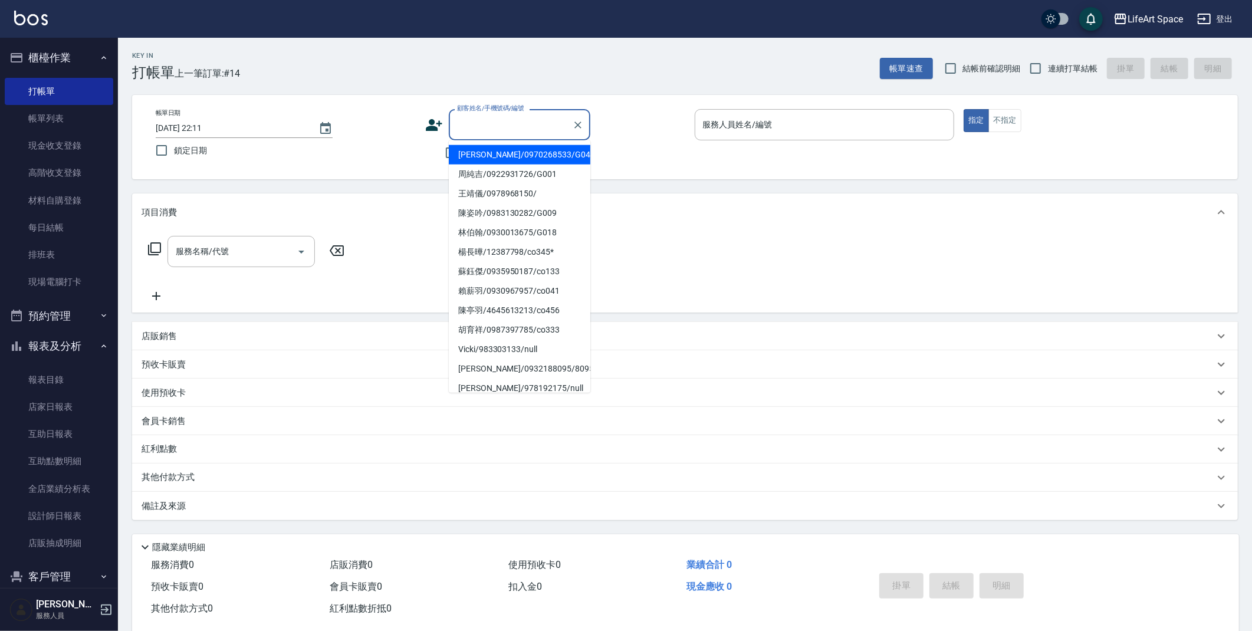
drag, startPoint x: 479, startPoint y: 126, endPoint x: 531, endPoint y: 138, distance: 53.3
click at [479, 126] on input "顧客姓名/手機號碼/編號" at bounding box center [510, 124] width 113 height 21
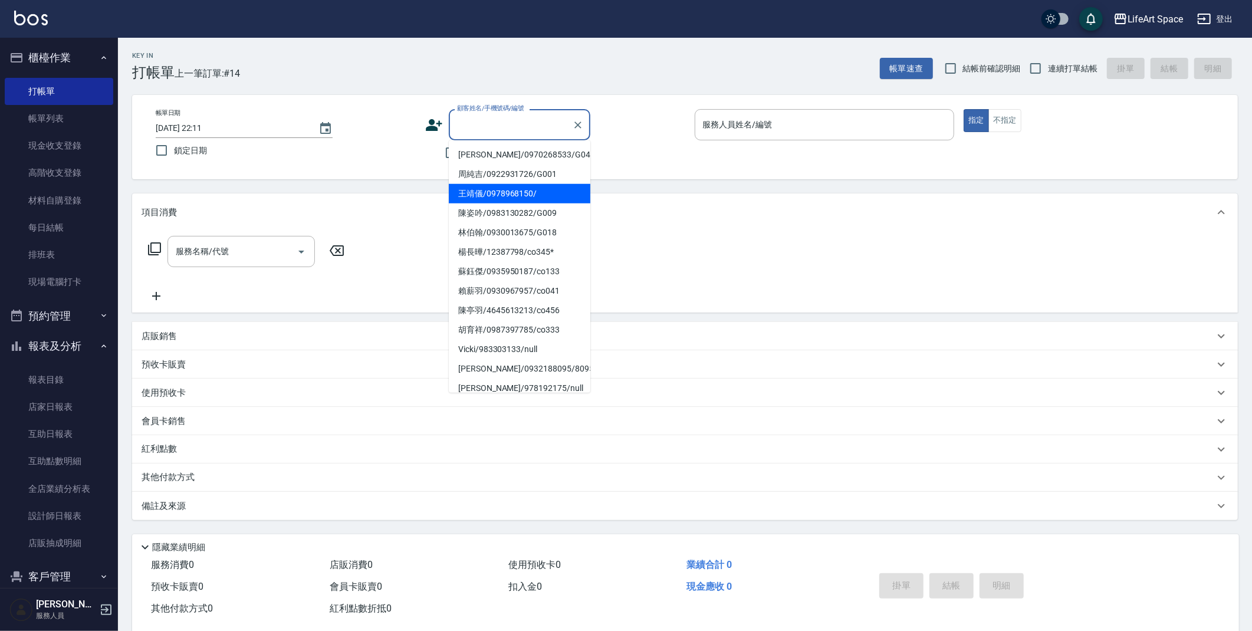
click at [512, 187] on li "王靖儀/0978968150/" at bounding box center [519, 193] width 141 height 19
type input "王靖儀/0978968150/"
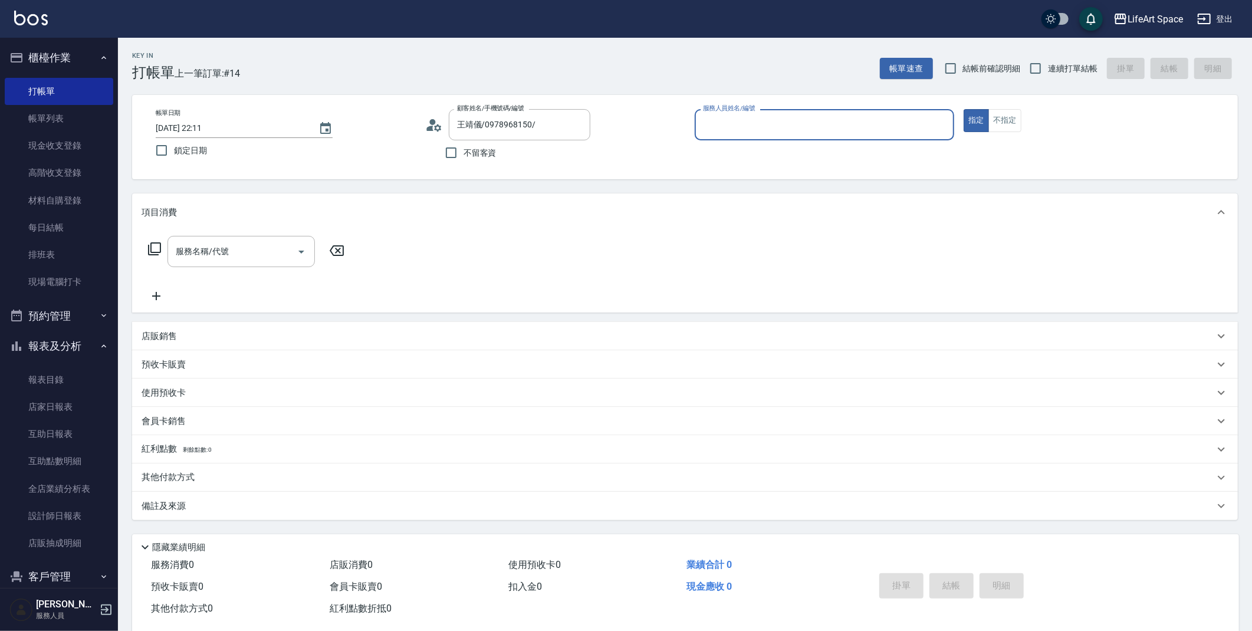
type input "[PERSON_NAME](無代號)"
click at [199, 257] on input "服務名稱/代號" at bounding box center [232, 251] width 119 height 21
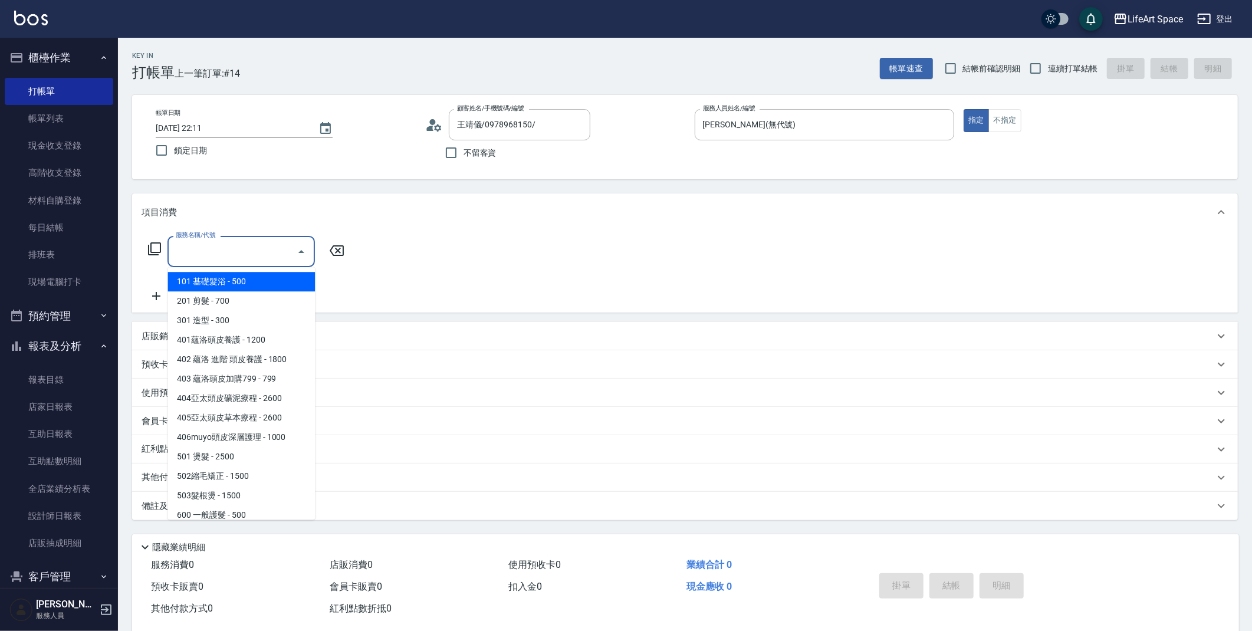
click at [163, 249] on div "服務名稱/代號 服務名稱/代號" at bounding box center [246, 251] width 210 height 31
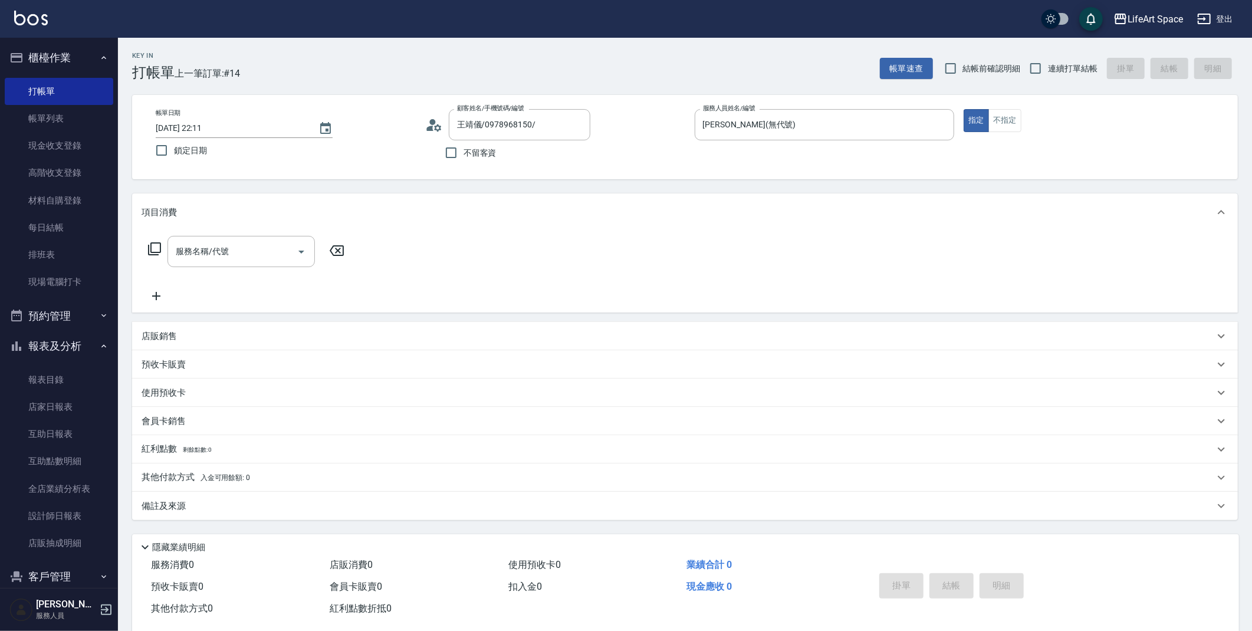
click at [157, 256] on div "服務名稱/代號 服務名稱/代號" at bounding box center [246, 251] width 210 height 31
click at [156, 253] on icon at bounding box center [154, 249] width 14 height 14
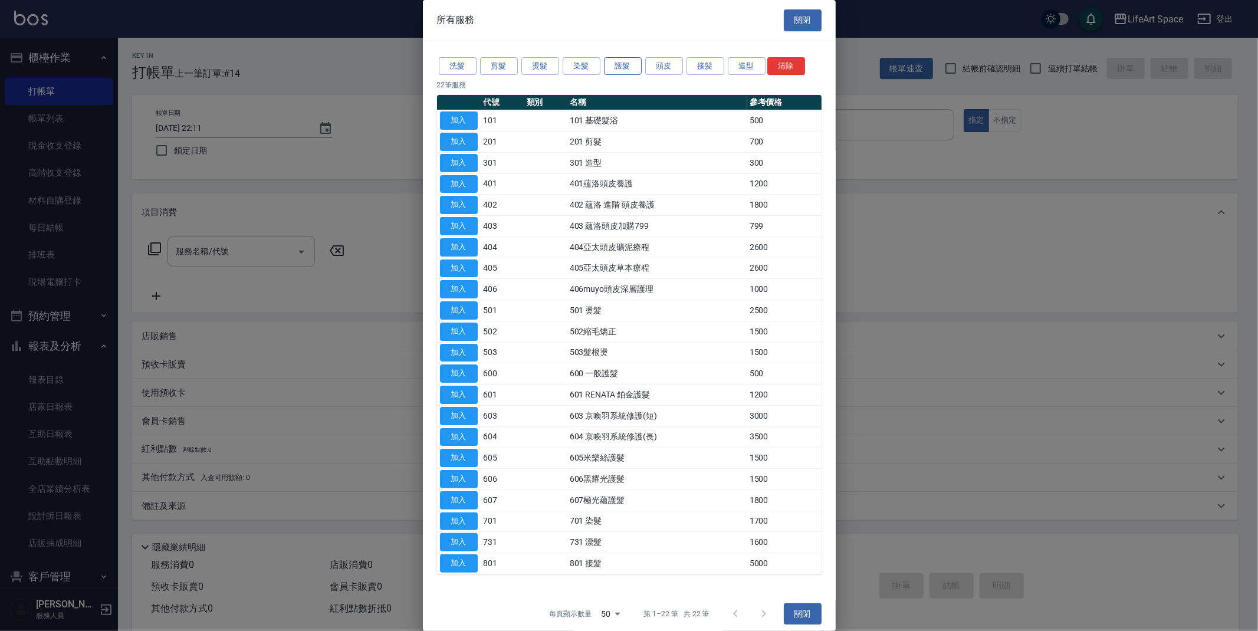
click at [620, 72] on button "護髮" at bounding box center [623, 66] width 38 height 18
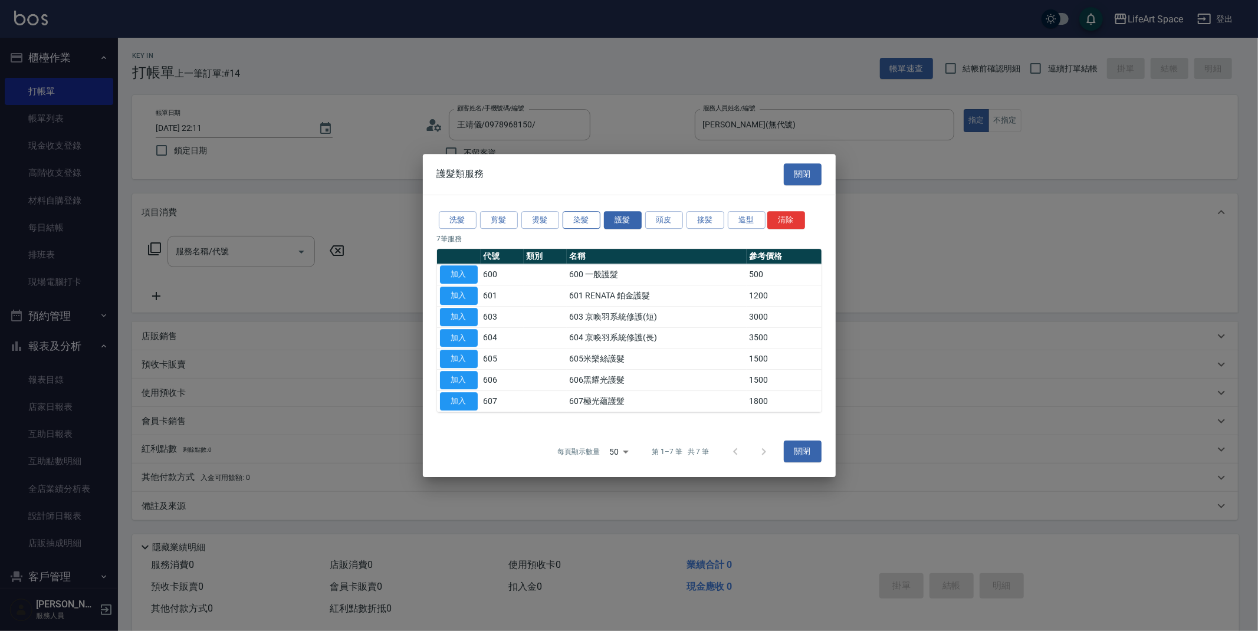
click at [571, 223] on button "染髮" at bounding box center [581, 220] width 38 height 18
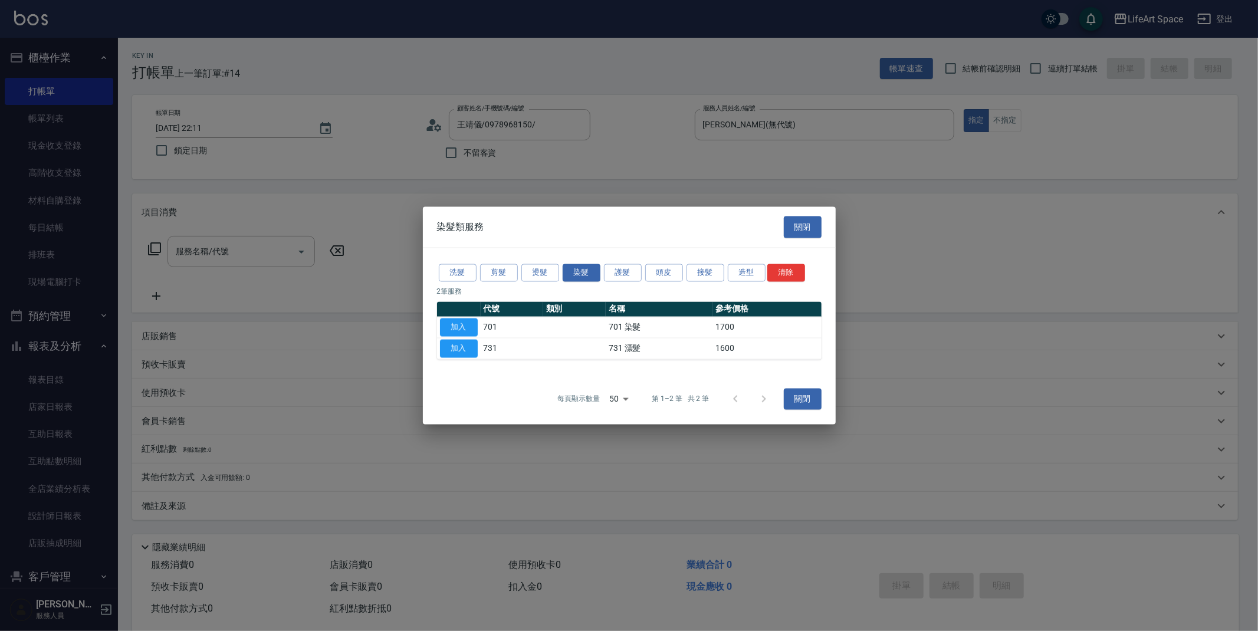
click at [455, 350] on button "加入" at bounding box center [459, 349] width 38 height 18
type input "731 漂髮(731)"
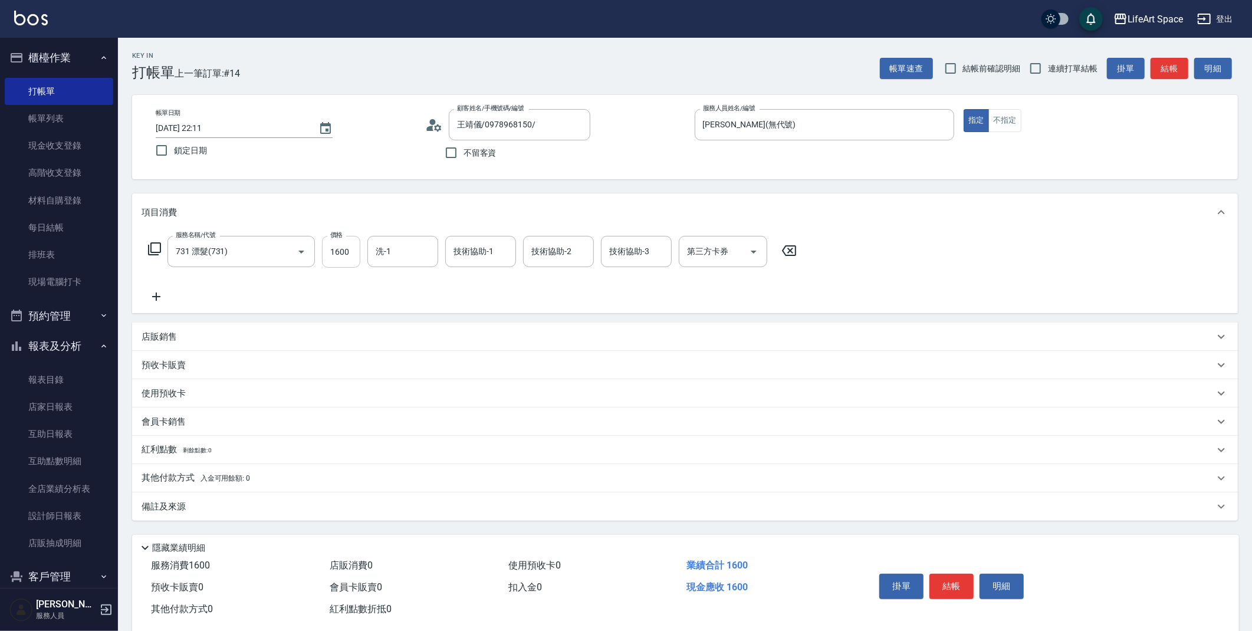
click at [346, 246] on input "1600" at bounding box center [341, 252] width 38 height 32
type input "3500"
click at [156, 246] on icon at bounding box center [154, 249] width 14 height 14
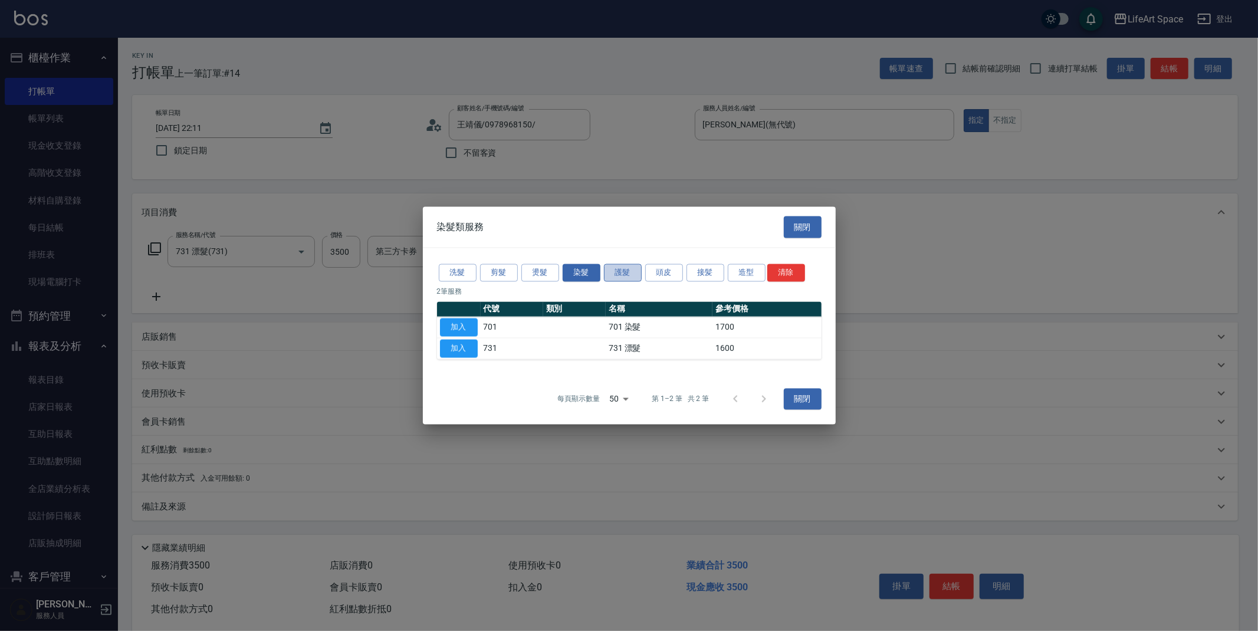
drag, startPoint x: 611, startPoint y: 272, endPoint x: 618, endPoint y: 269, distance: 7.1
click at [611, 271] on button "護髮" at bounding box center [623, 273] width 38 height 18
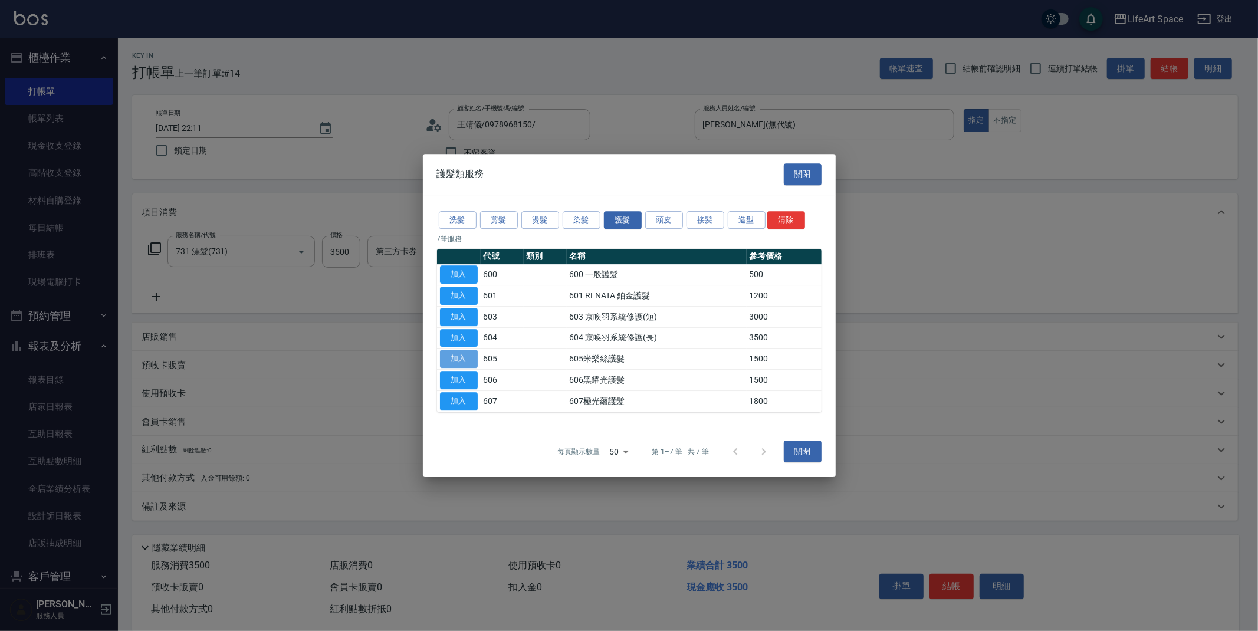
click at [457, 354] on button "加入" at bounding box center [459, 359] width 38 height 18
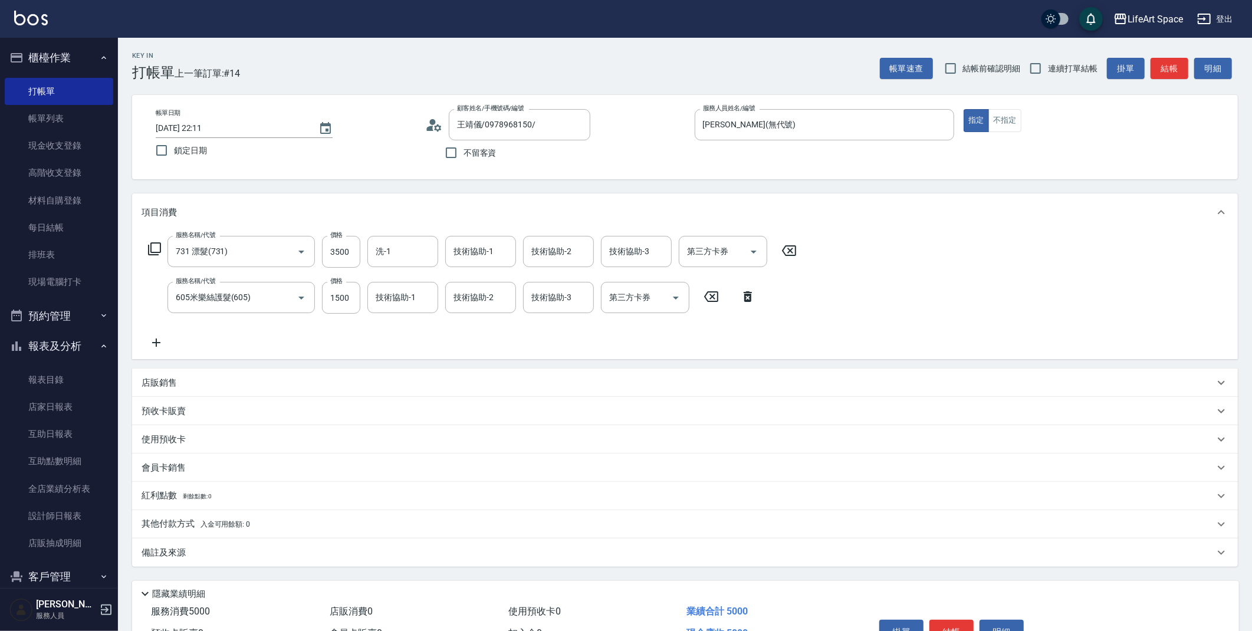
click at [190, 522] on p "其他付款方式 入金可用餘額: 0" at bounding box center [195, 524] width 108 height 13
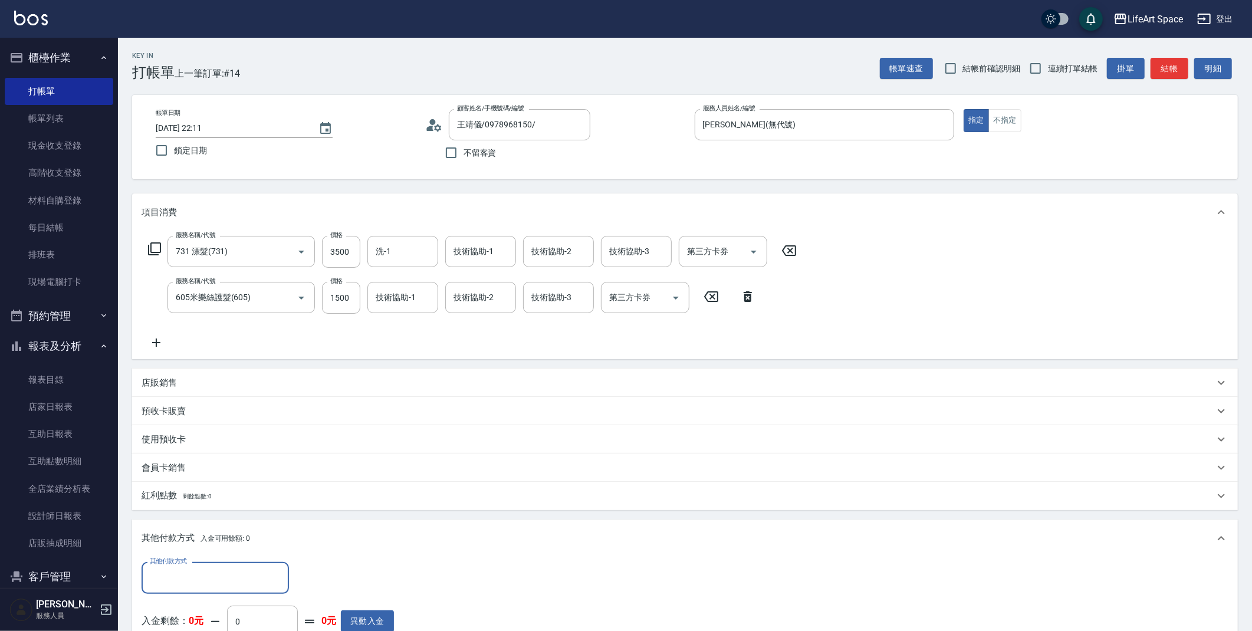
click at [213, 567] on input "其他付款方式" at bounding box center [215, 577] width 137 height 21
click at [203, 503] on span "Linepay" at bounding box center [214, 508] width 147 height 19
type input "Linepay"
click at [179, 384] on div "店販銷售" at bounding box center [677, 383] width 1072 height 12
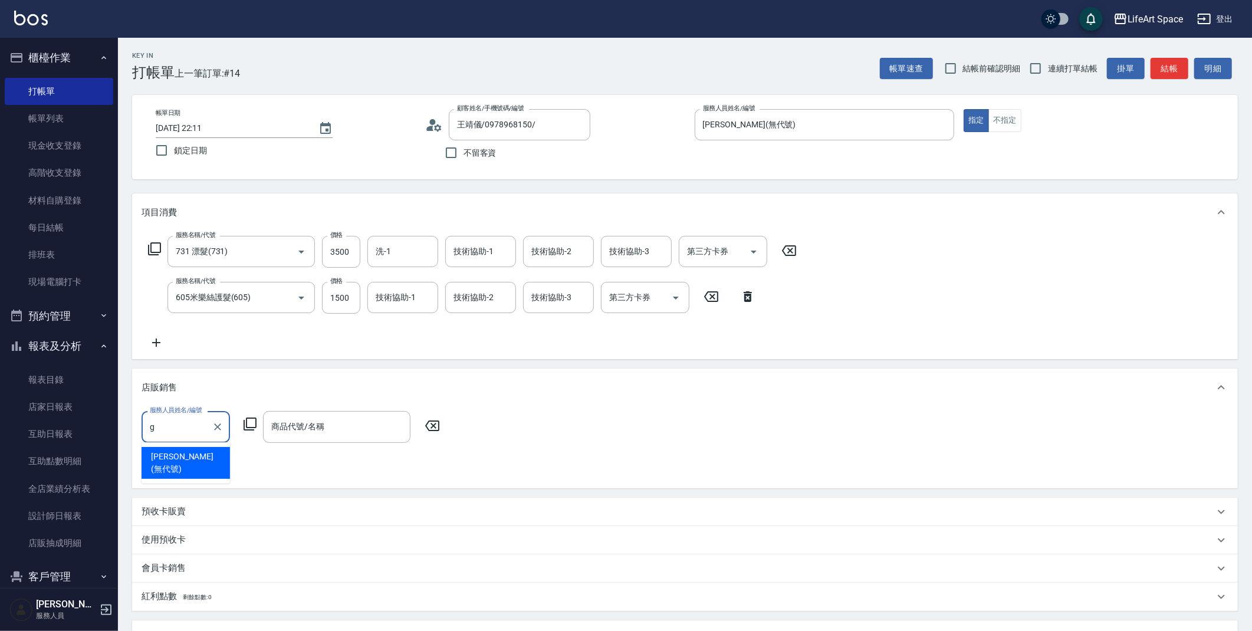
click at [178, 456] on span "[PERSON_NAME] (無代號)" at bounding box center [186, 462] width 70 height 25
type input "[PERSON_NAME](無代號)"
click at [253, 429] on icon at bounding box center [249, 423] width 13 height 13
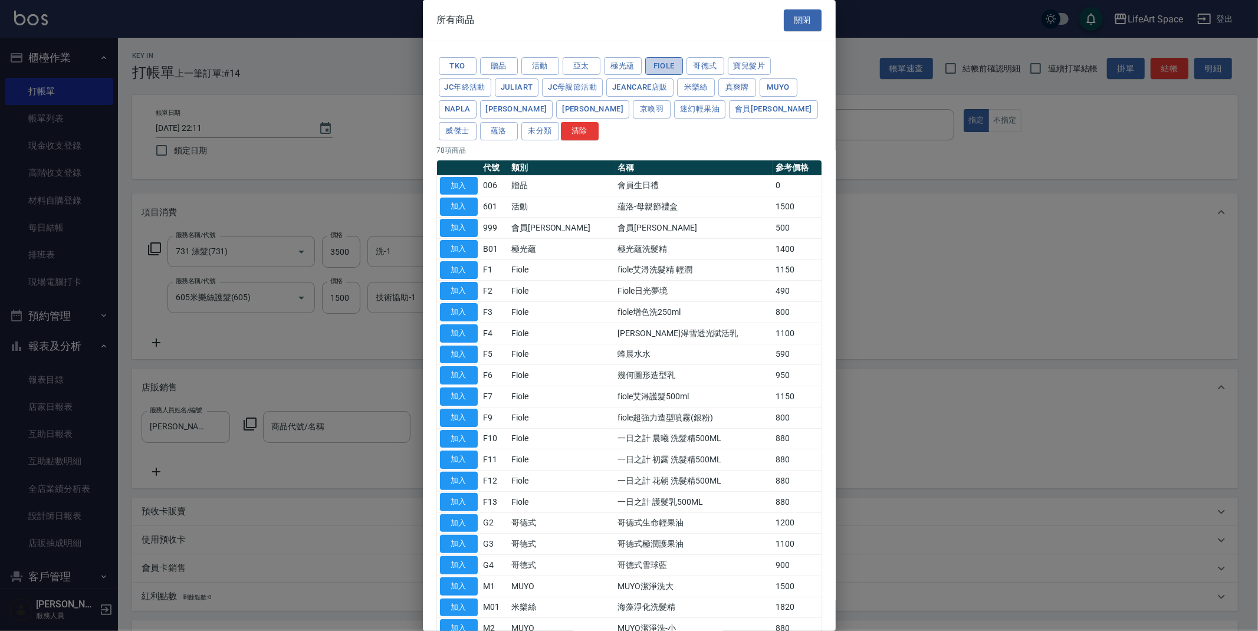
click at [672, 64] on button "Fiole" at bounding box center [664, 66] width 38 height 18
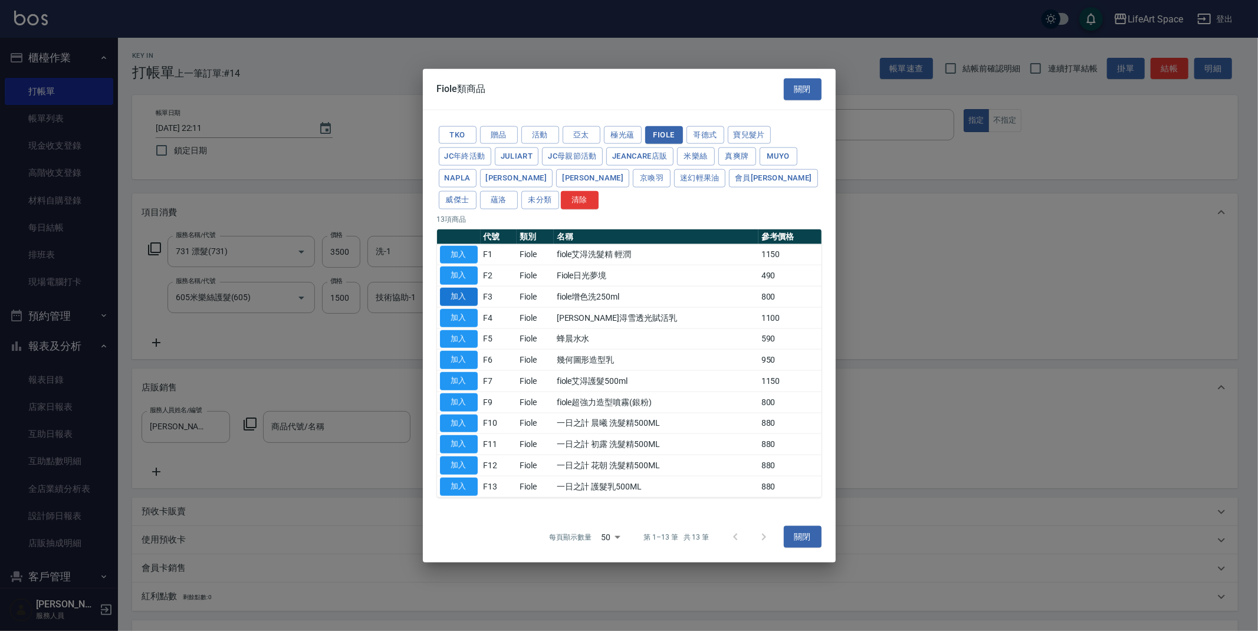
click at [469, 298] on button "加入" at bounding box center [459, 297] width 38 height 18
type input "fiole增色洗250ml"
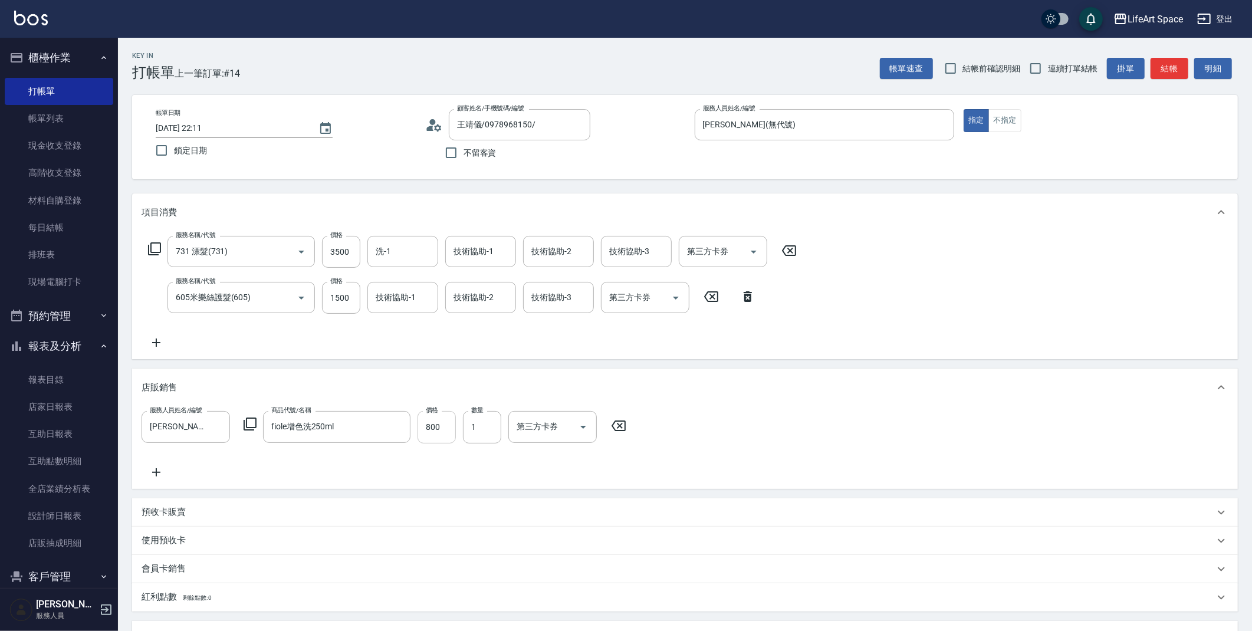
click at [445, 429] on input "800" at bounding box center [436, 427] width 38 height 32
type input "720"
click at [387, 251] on div "洗-1 洗-1" at bounding box center [402, 251] width 71 height 31
click at [413, 280] on span "[PERSON_NAME] (無代號)" at bounding box center [408, 287] width 62 height 25
type input "[PERSON_NAME](無代號)"
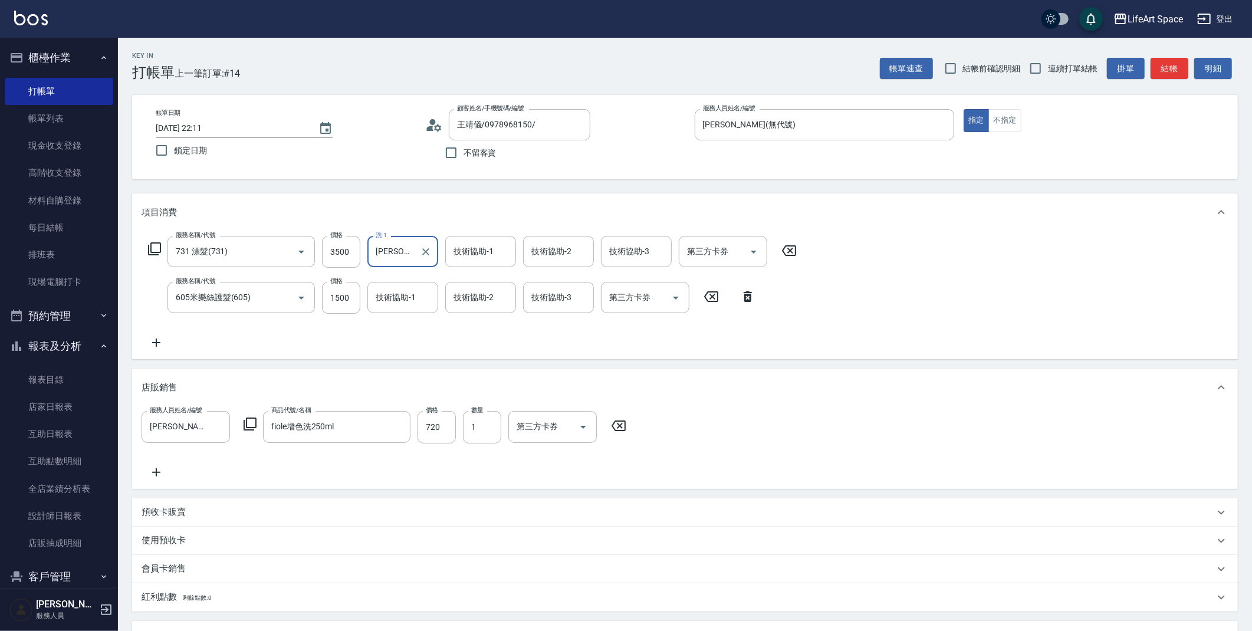
click at [407, 292] on div "技術協助-1 技術協助-1" at bounding box center [402, 297] width 71 height 31
click at [409, 331] on span "[PERSON_NAME] (無代號)" at bounding box center [408, 333] width 62 height 25
type input "[PERSON_NAME](無代號)"
click at [455, 304] on input "技術協助-2" at bounding box center [480, 297] width 60 height 21
click at [473, 322] on span "[PERSON_NAME] (無代號)" at bounding box center [485, 333] width 62 height 25
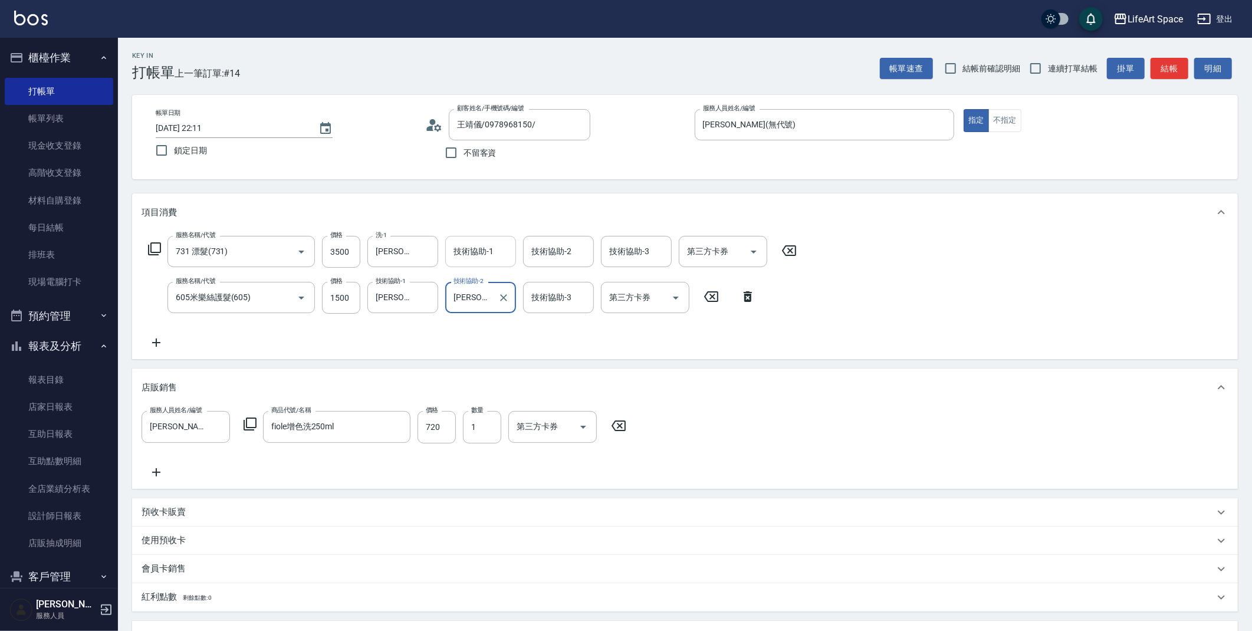
type input "[PERSON_NAME](無代號)"
click at [487, 248] on div "技術協助-1 技術協助-1" at bounding box center [480, 251] width 71 height 31
type input "iv"
click at [475, 301] on input "[PERSON_NAME](無代號)" at bounding box center [471, 297] width 42 height 21
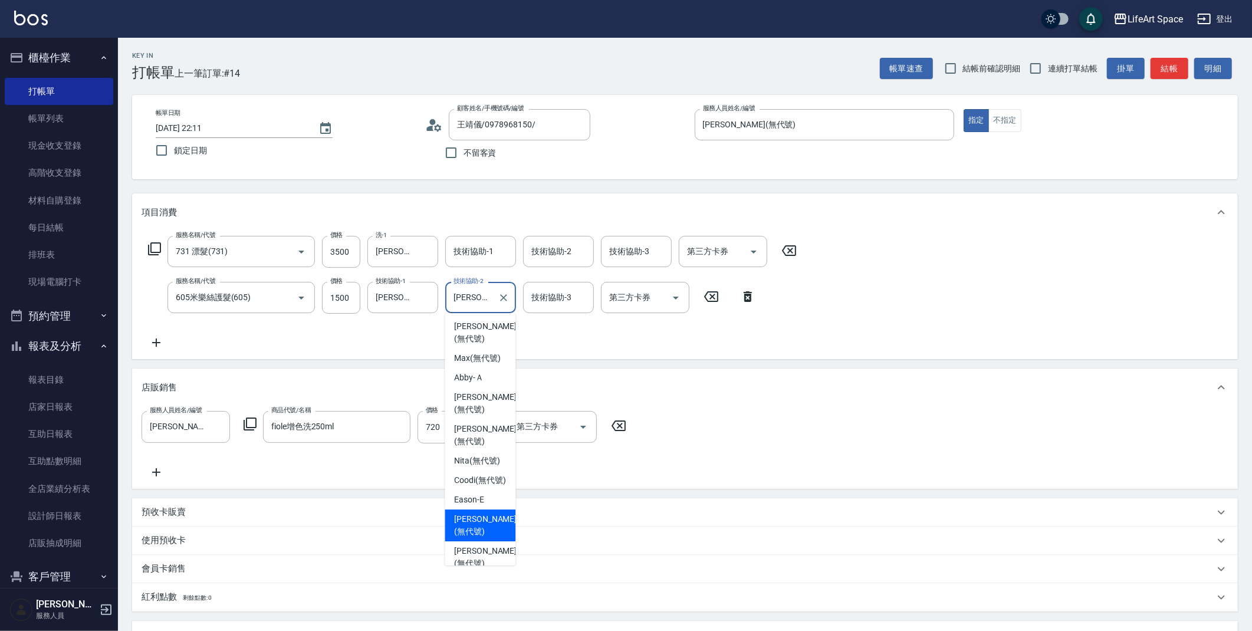
click at [479, 248] on div "技術協助-1 技術協助-1" at bounding box center [480, 251] width 71 height 31
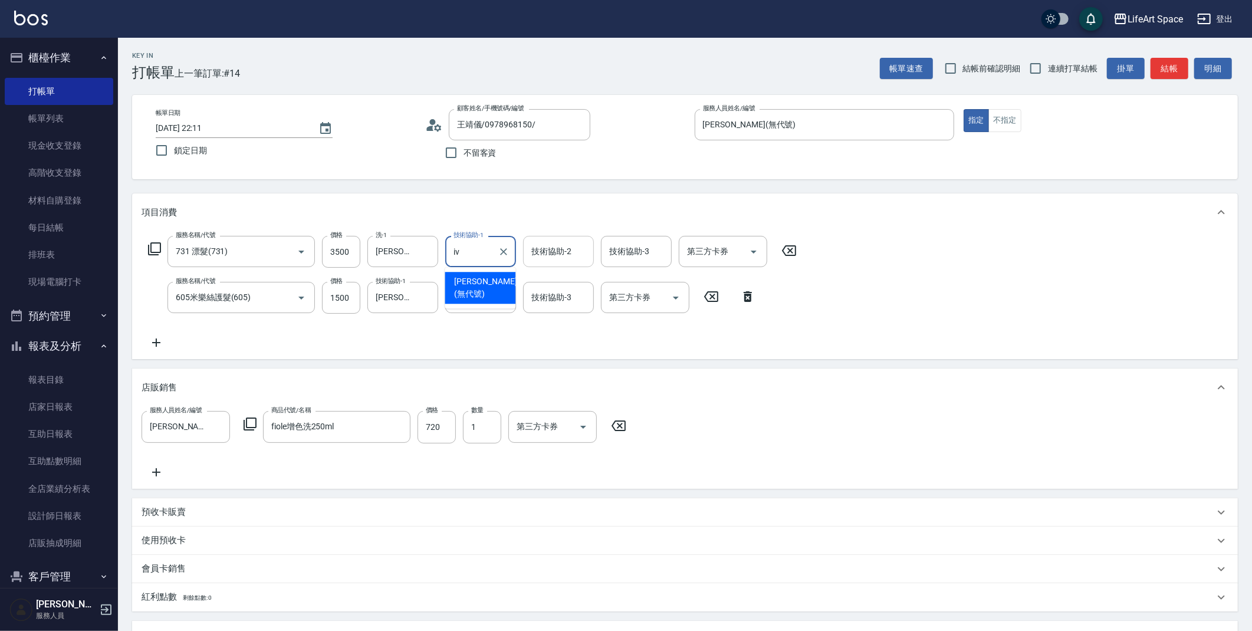
drag, startPoint x: 470, startPoint y: 276, endPoint x: 547, endPoint y: 246, distance: 81.8
click at [470, 275] on span "[PERSON_NAME] (無代號)" at bounding box center [485, 287] width 62 height 25
type input "[PERSON_NAME](無代號)"
click at [548, 246] on div "技術協助-2 技術協助-2" at bounding box center [558, 251] width 71 height 31
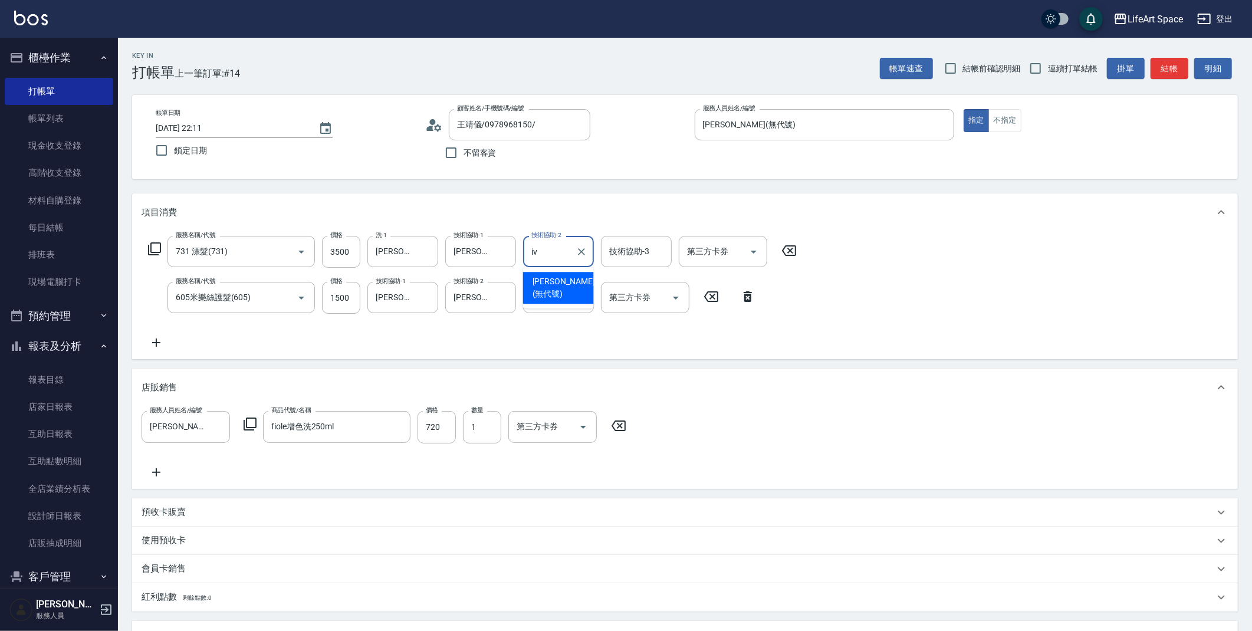
click at [554, 283] on span "[PERSON_NAME] (無代號)" at bounding box center [563, 287] width 62 height 25
type input "[PERSON_NAME](無代號)"
click at [631, 256] on div "技術協助-3 技術協助-3" at bounding box center [636, 251] width 71 height 31
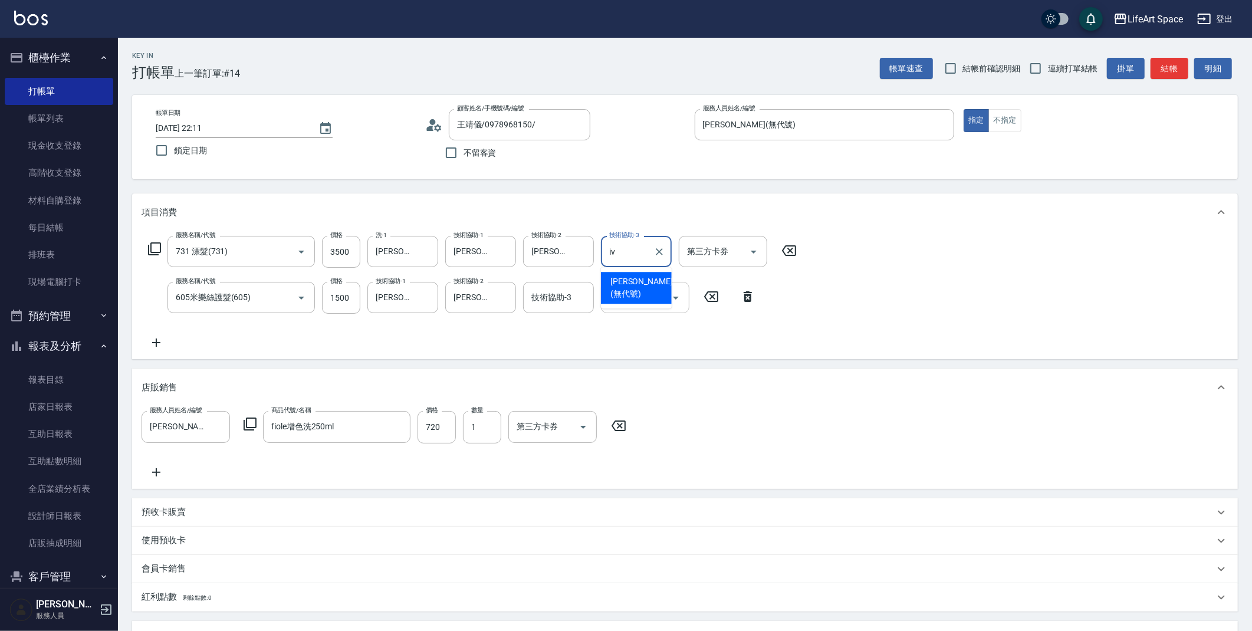
drag, startPoint x: 633, startPoint y: 279, endPoint x: 630, endPoint y: 296, distance: 16.7
click at [633, 279] on span "[PERSON_NAME] (無代號)" at bounding box center [641, 287] width 62 height 25
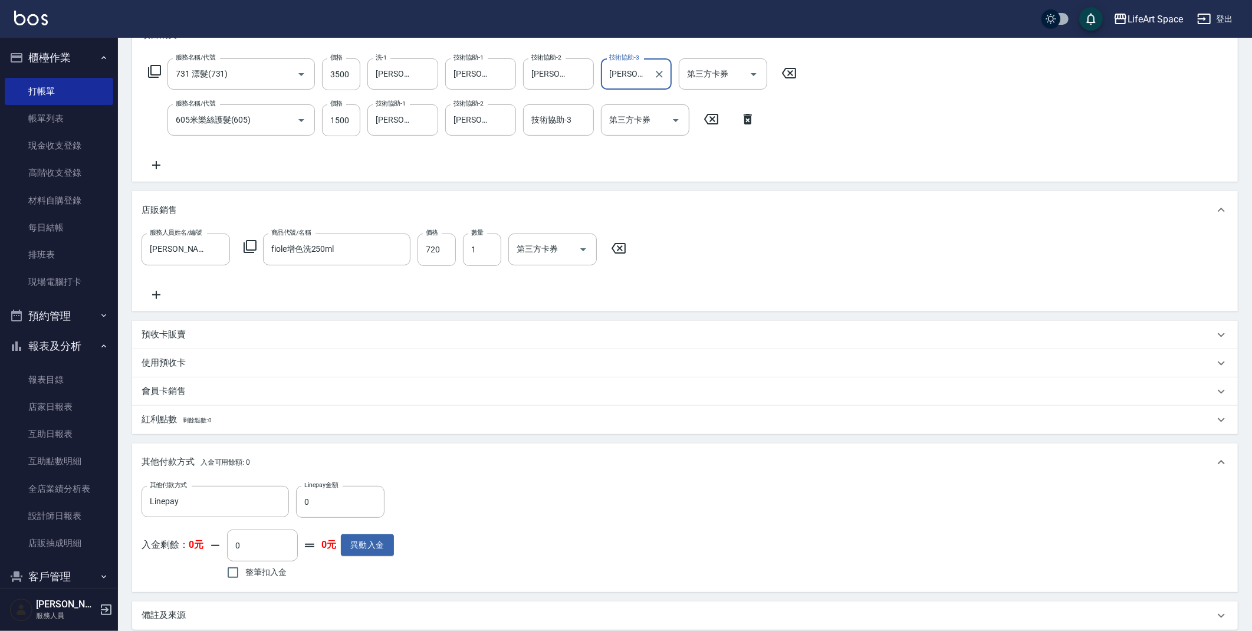
scroll to position [239, 0]
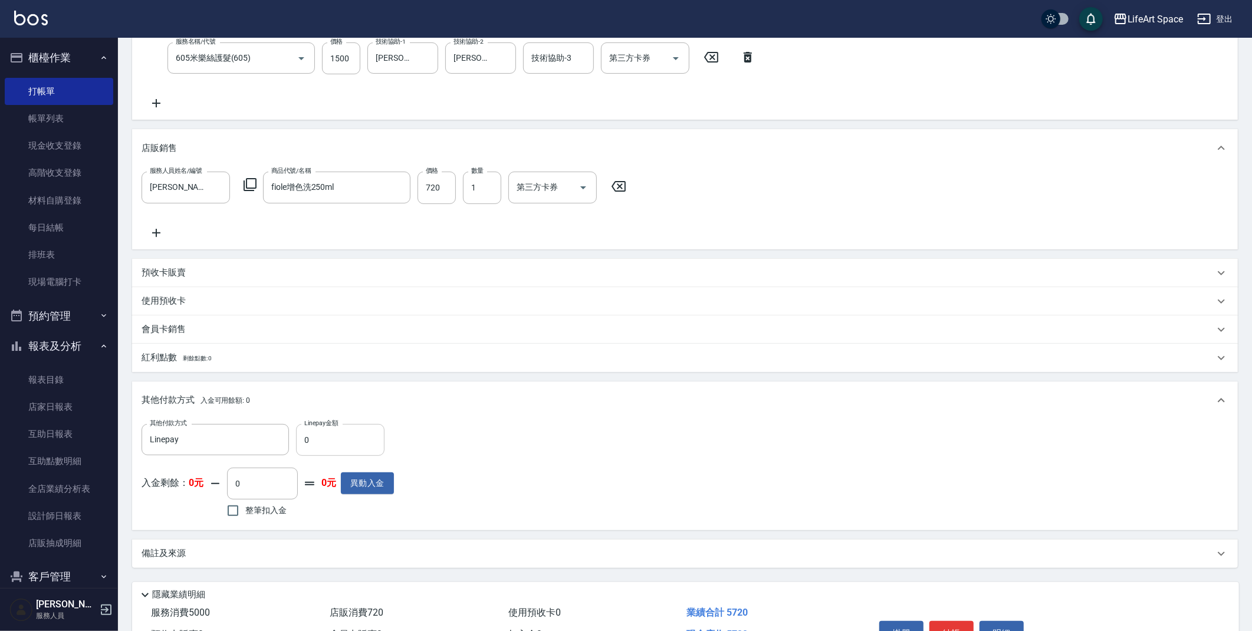
type input "[PERSON_NAME](無代號)"
click at [320, 451] on input "0" at bounding box center [340, 440] width 88 height 32
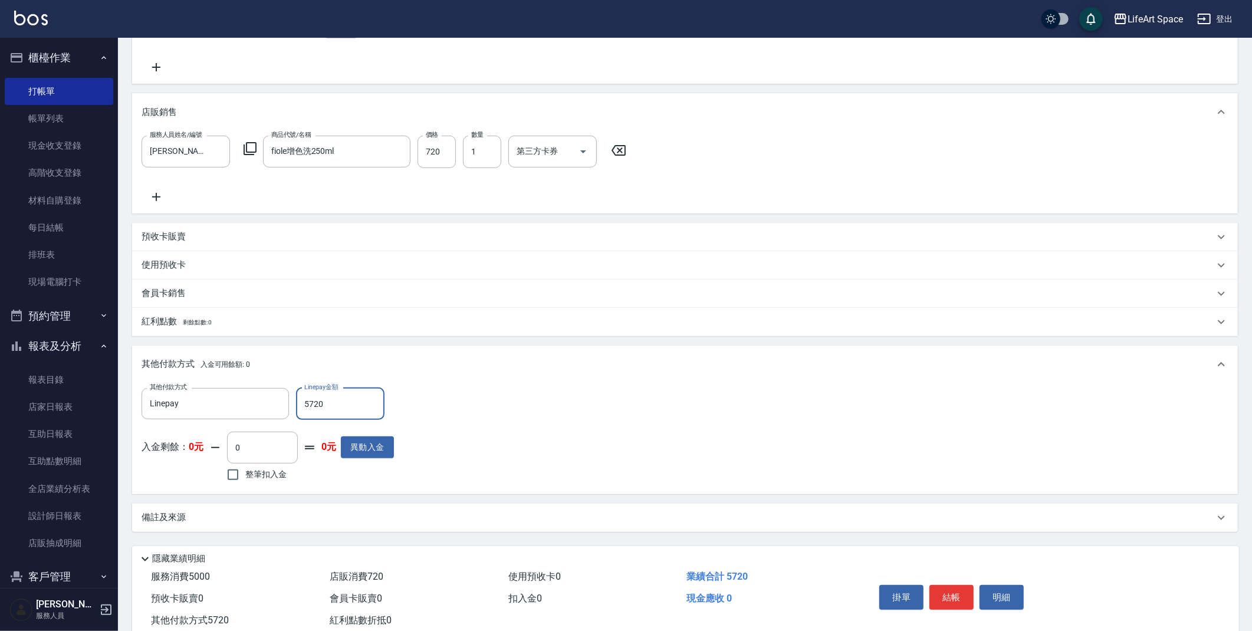
scroll to position [308, 0]
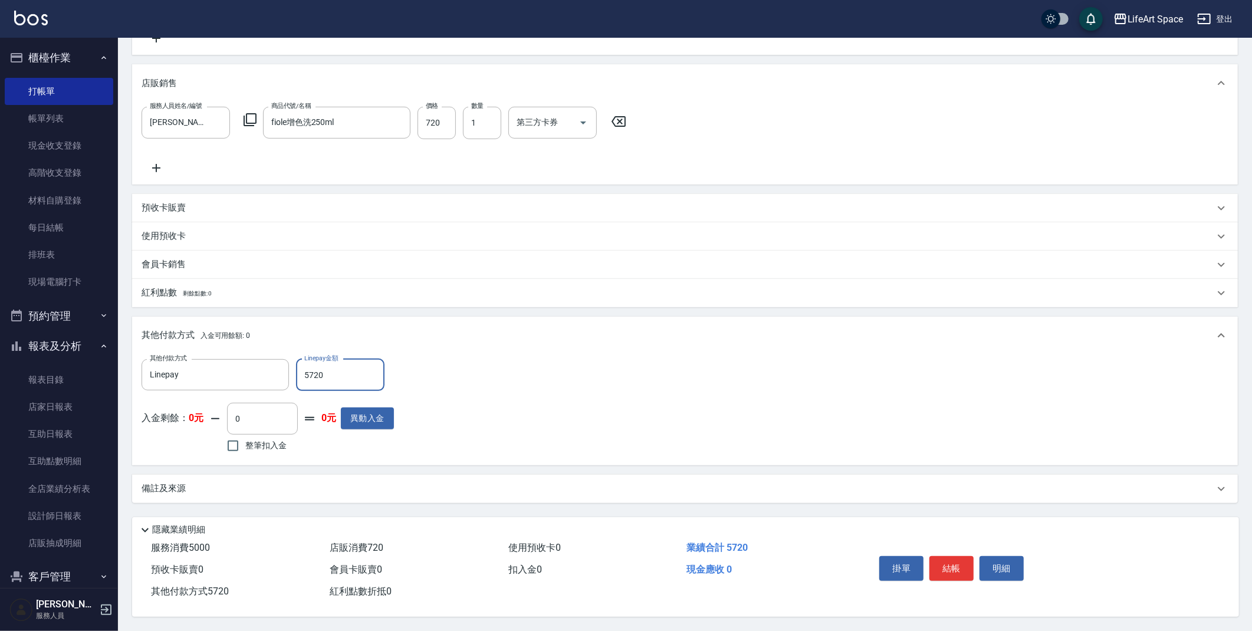
type input "5720"
click at [205, 482] on div "備註及來源" at bounding box center [677, 488] width 1072 height 12
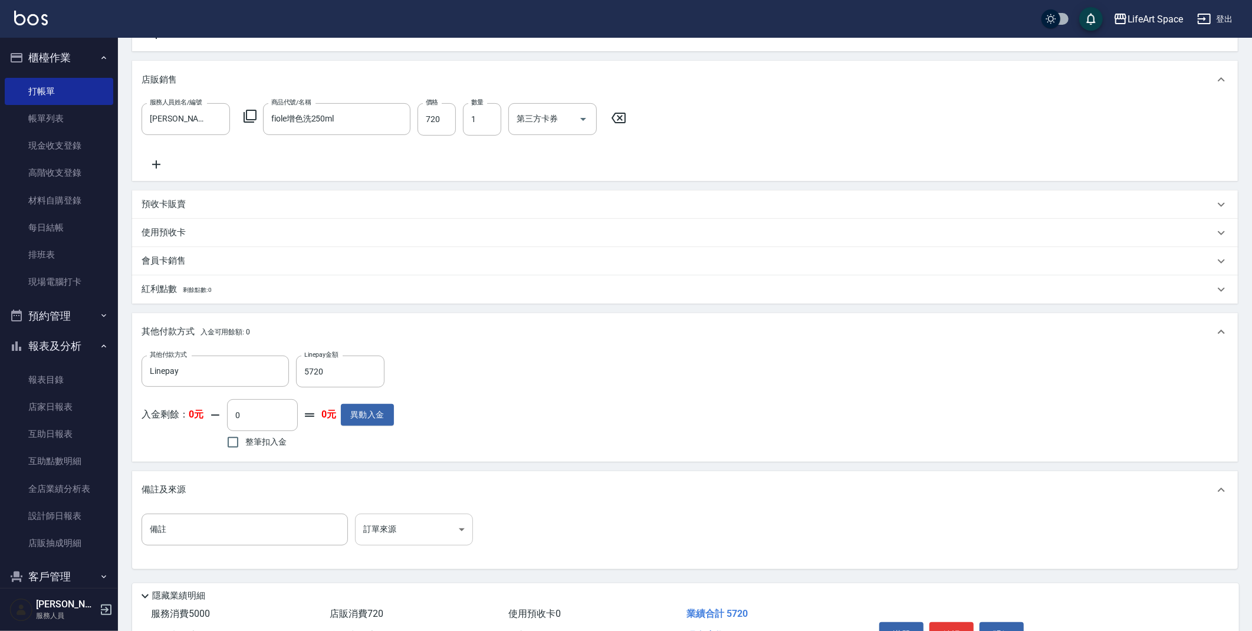
click at [407, 519] on body "LifeArt Space 登出 櫃檯作業 打帳單 帳單列表 現金收支登錄 高階收支登錄 材料自購登錄 每日結帳 排班表 現場電腦打卡 預約管理 預約管理 單…" at bounding box center [626, 194] width 1252 height 1005
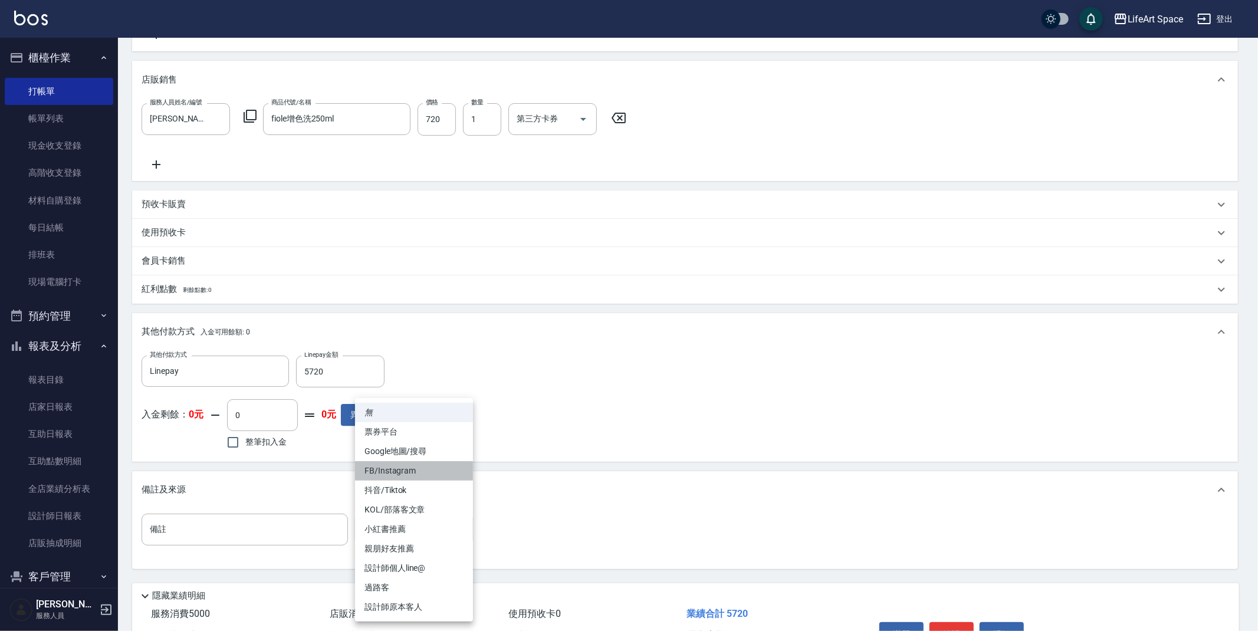
click at [414, 471] on li "FB/Instagram" at bounding box center [414, 470] width 118 height 19
type input "FB/Instagram"
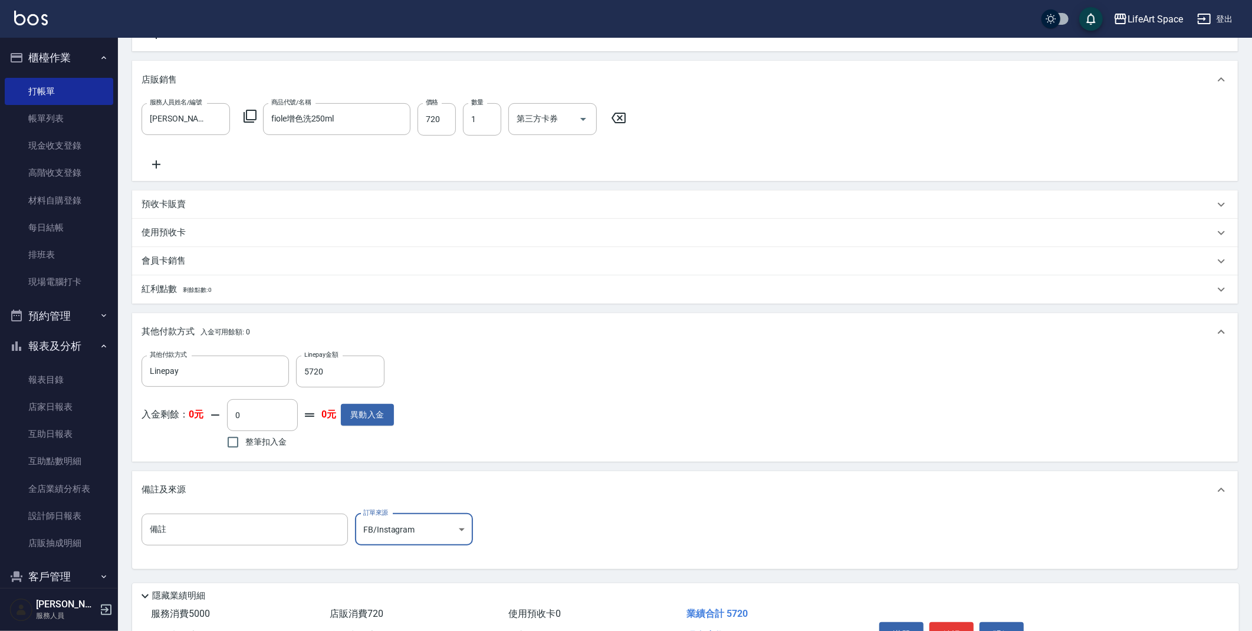
scroll to position [0, 0]
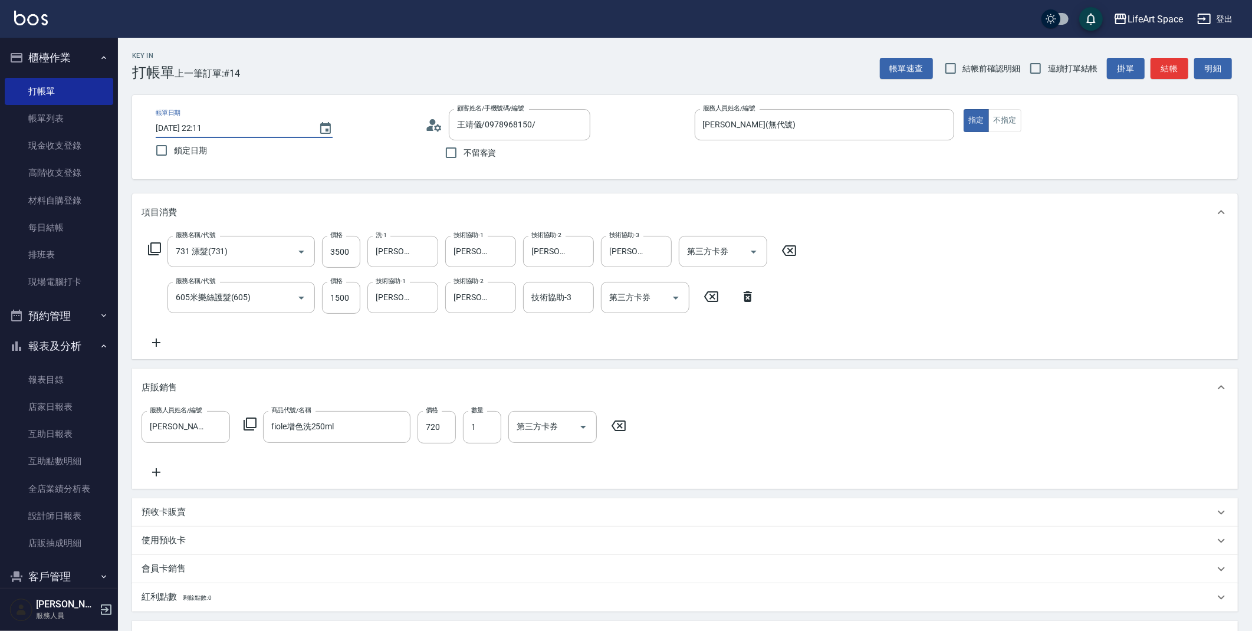
click at [197, 128] on input "[DATE] 22:11" at bounding box center [231, 127] width 151 height 19
type input "[DATE] 22:11"
click at [1173, 58] on button "結帳" at bounding box center [1169, 69] width 38 height 22
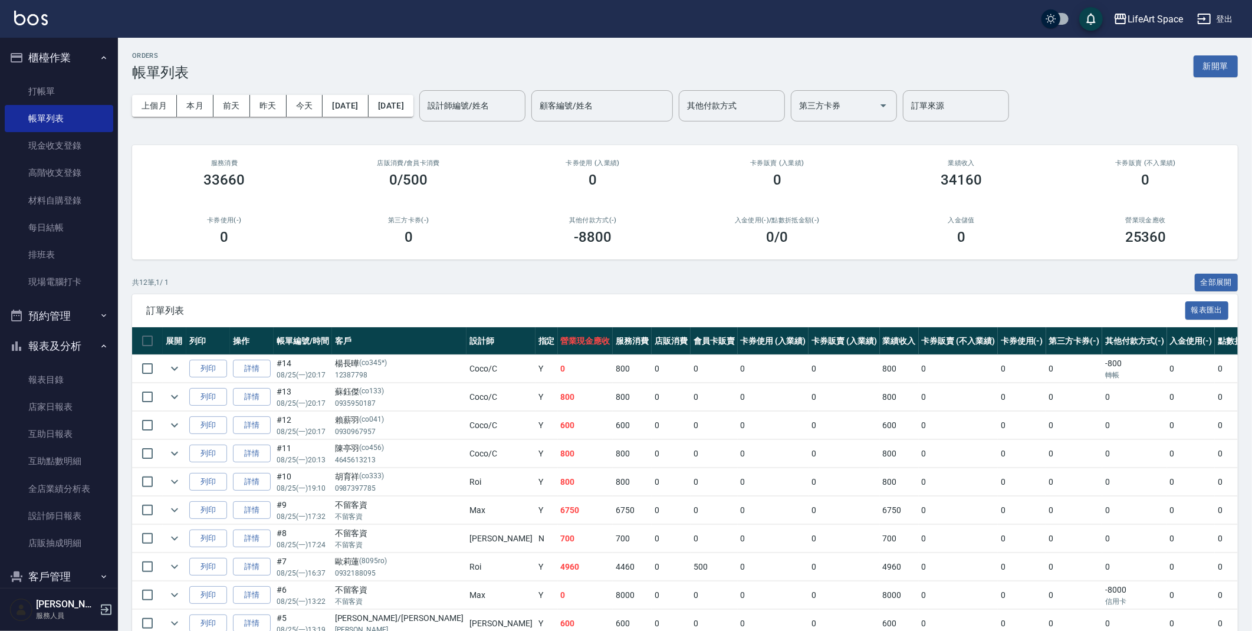
click at [1217, 72] on button "新開單" at bounding box center [1215, 66] width 44 height 22
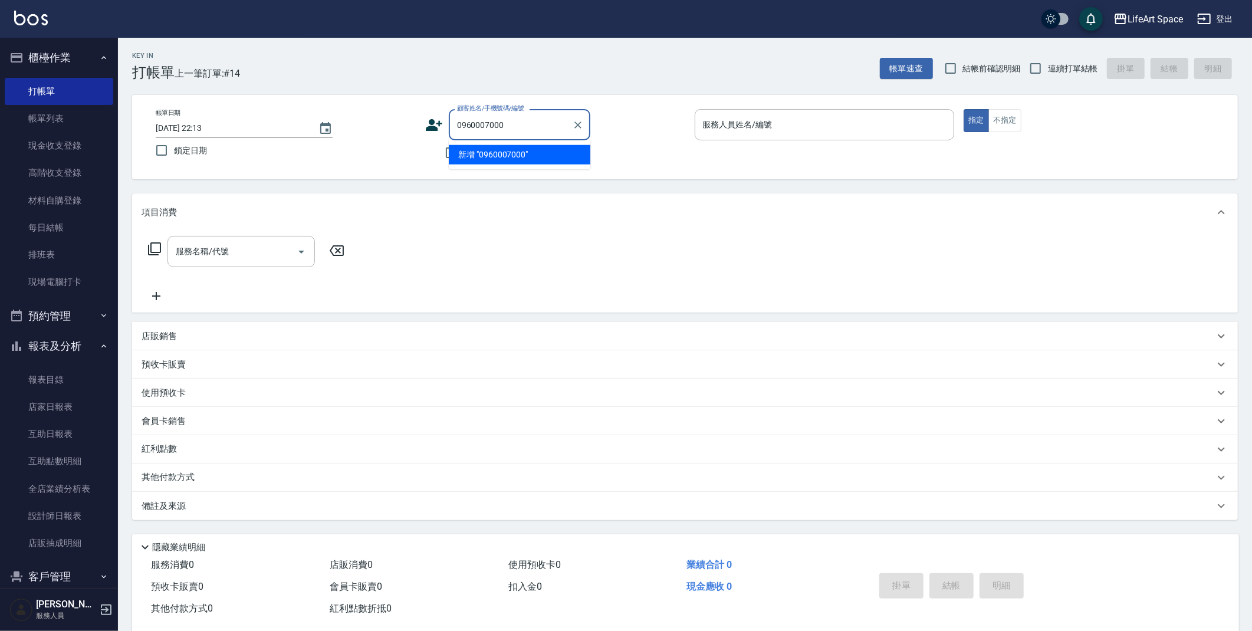
type input "0960007000"
click at [433, 126] on icon at bounding box center [434, 125] width 17 height 12
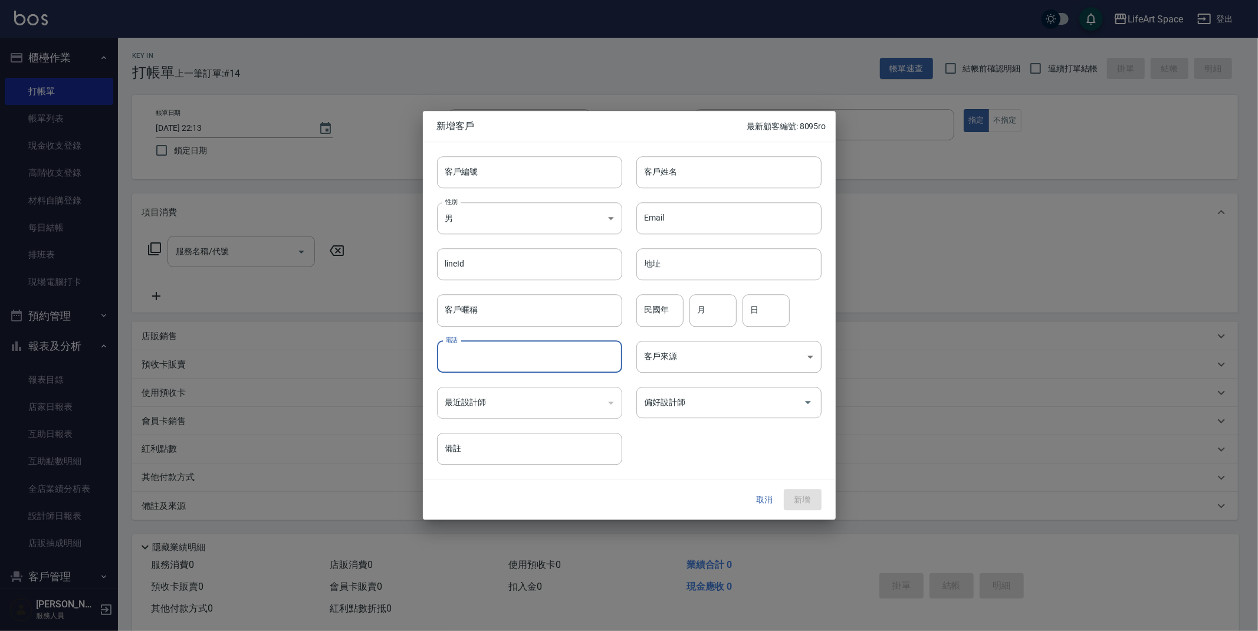
click at [486, 364] on input "電話" at bounding box center [529, 357] width 185 height 32
type input "0960007000"
click at [491, 167] on input "客戶編號" at bounding box center [529, 172] width 185 height 32
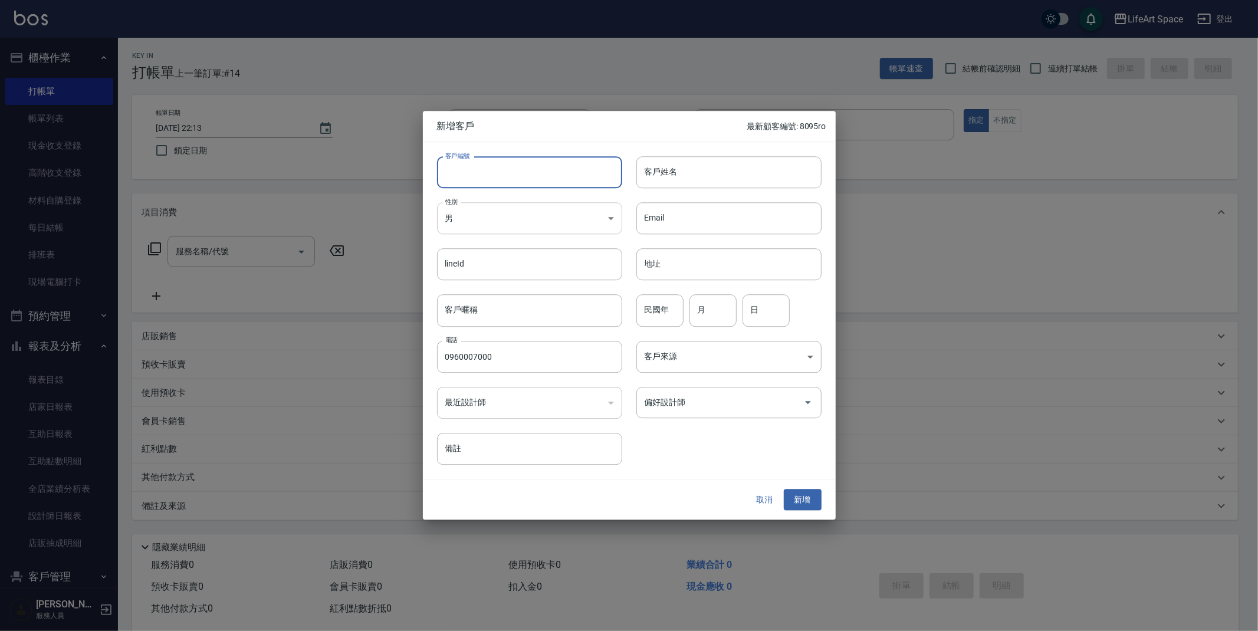
click at [451, 227] on body "LifeArt Space 登出 櫃檯作業 打帳單 帳單列表 現金收支登錄 高階收支登錄 材料自購登錄 每日結帳 排班表 現場電腦打卡 預約管理 預約管理 單…" at bounding box center [629, 324] width 1258 height 648
click at [489, 288] on li "女" at bounding box center [529, 287] width 185 height 19
type input "[DEMOGRAPHIC_DATA]"
click at [647, 180] on input "客戶姓名" at bounding box center [728, 172] width 185 height 32
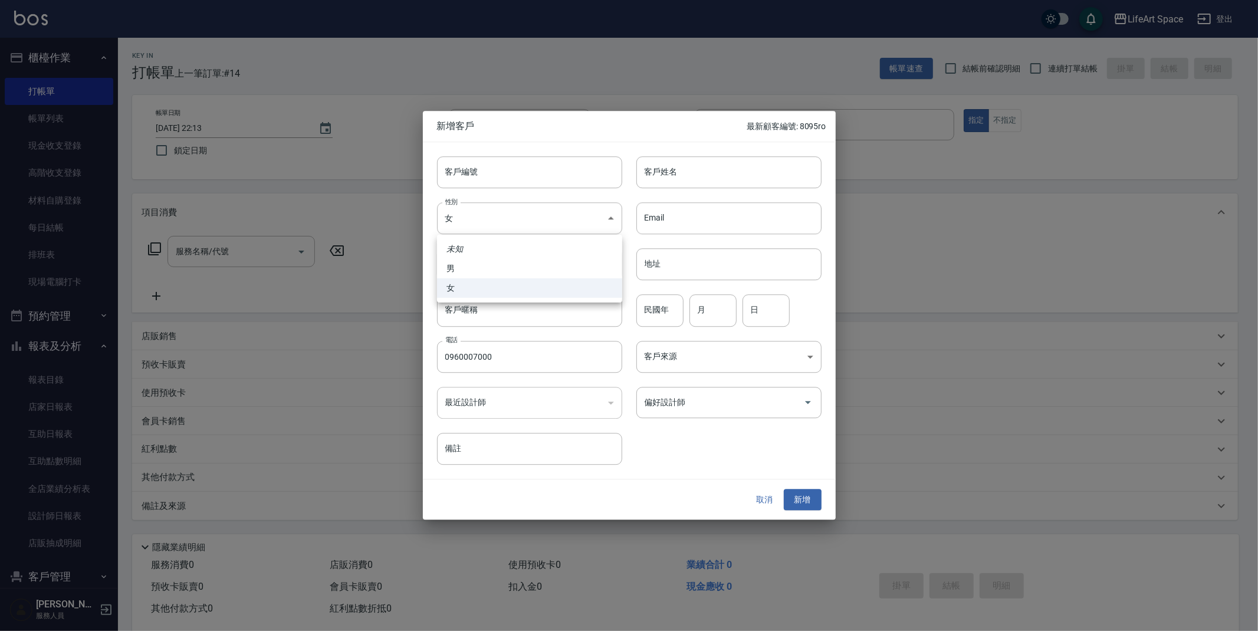
click at [526, 299] on ul "未知 男 女" at bounding box center [529, 269] width 185 height 68
click at [512, 281] on li "女" at bounding box center [529, 287] width 185 height 19
click at [725, 161] on input "客戶姓名" at bounding box center [728, 172] width 185 height 32
click at [591, 295] on li "女" at bounding box center [529, 287] width 185 height 19
click at [698, 180] on input "客戶姓名" at bounding box center [728, 172] width 185 height 32
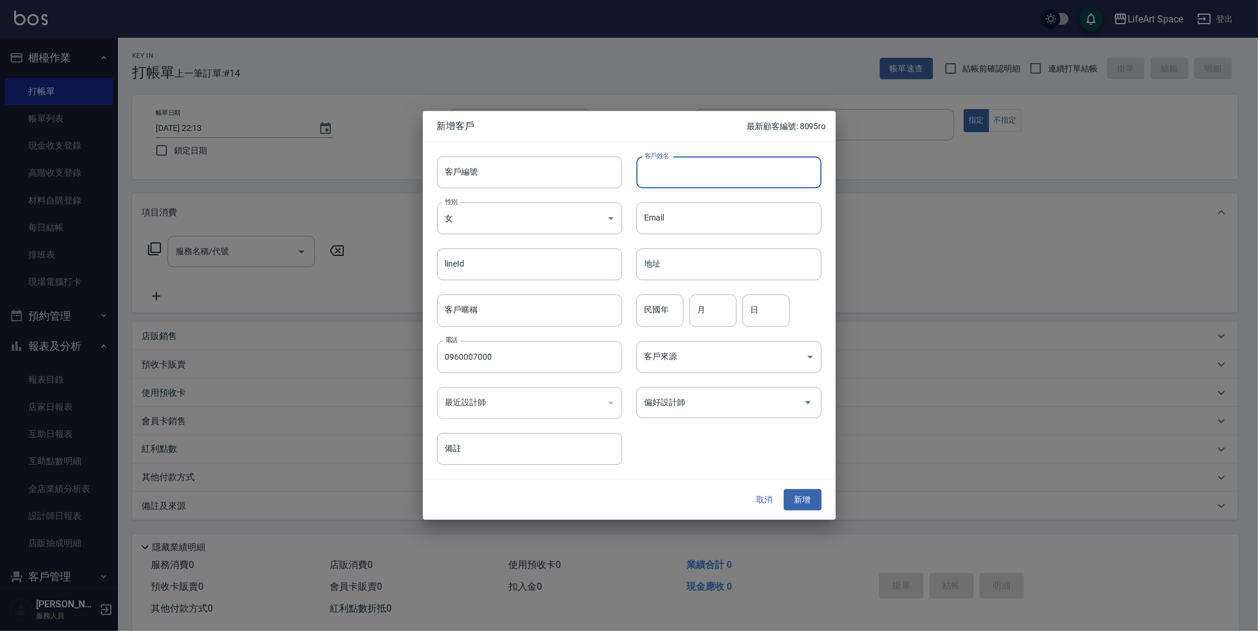
type input "q"
type input "[PERSON_NAME]"
click at [674, 350] on body "LifeArt Space 登出 櫃檯作業 打帳單 帳單列表 現金收支登錄 高階收支登錄 材料自購登錄 每日結帳 排班表 現場電腦打卡 預約管理 預約管理 單…" at bounding box center [629, 324] width 1258 height 648
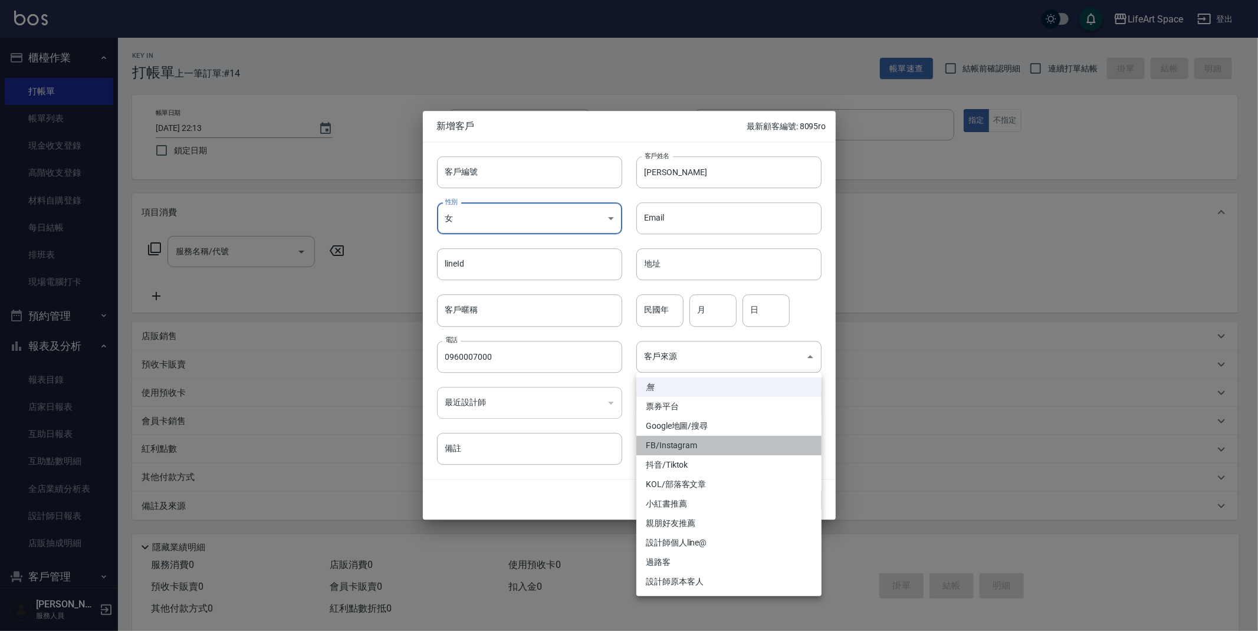
click at [699, 441] on li "FB/Instagram" at bounding box center [728, 445] width 185 height 19
type input "FB/Instagram"
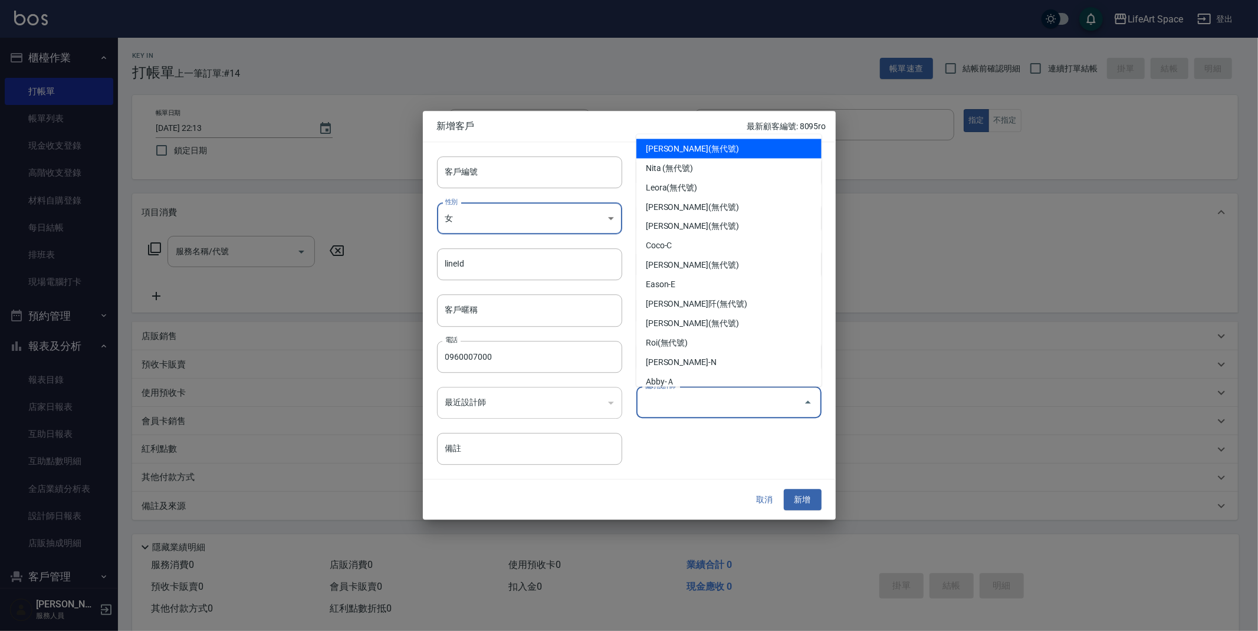
click at [702, 401] on input "偏好設計師" at bounding box center [719, 402] width 157 height 21
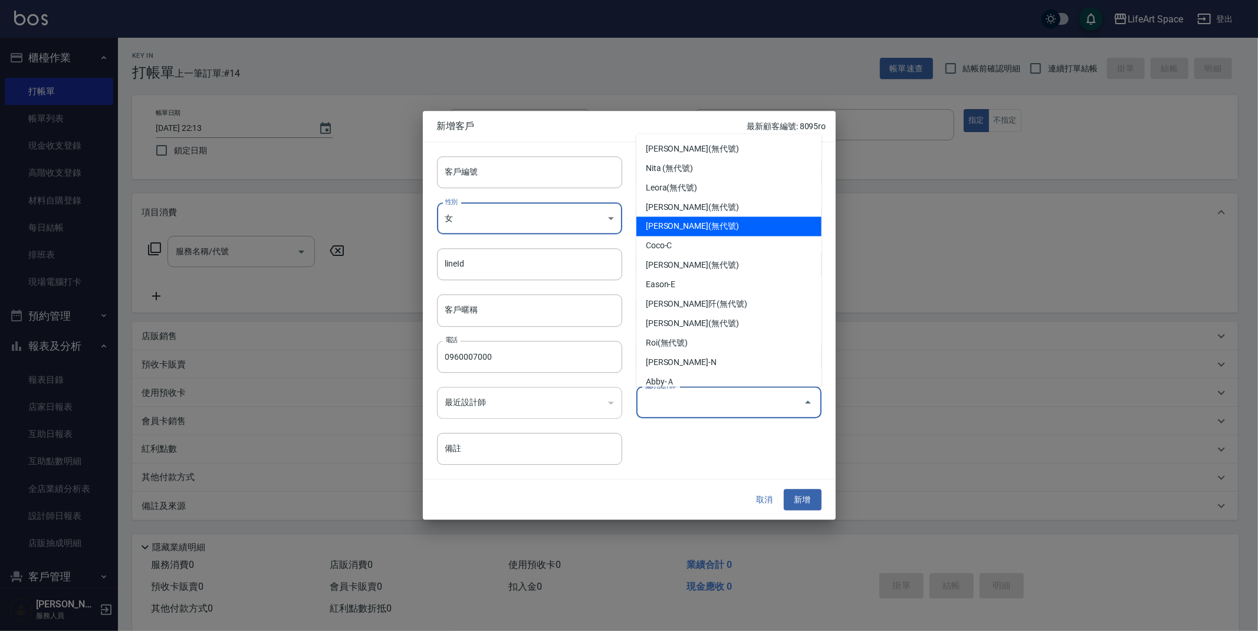
drag, startPoint x: 672, startPoint y: 222, endPoint x: 664, endPoint y: 224, distance: 8.6
click at [672, 222] on li "[PERSON_NAME](無代號)" at bounding box center [728, 226] width 185 height 19
type input "[PERSON_NAME]"
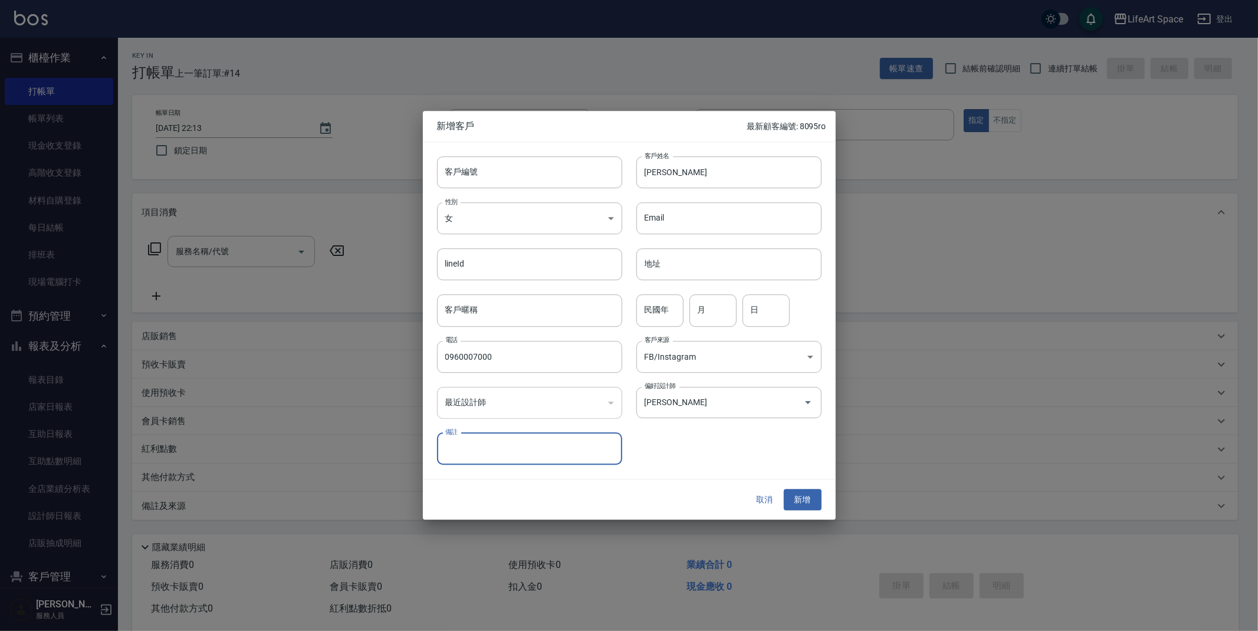
click at [801, 505] on button "新增" at bounding box center [803, 500] width 38 height 22
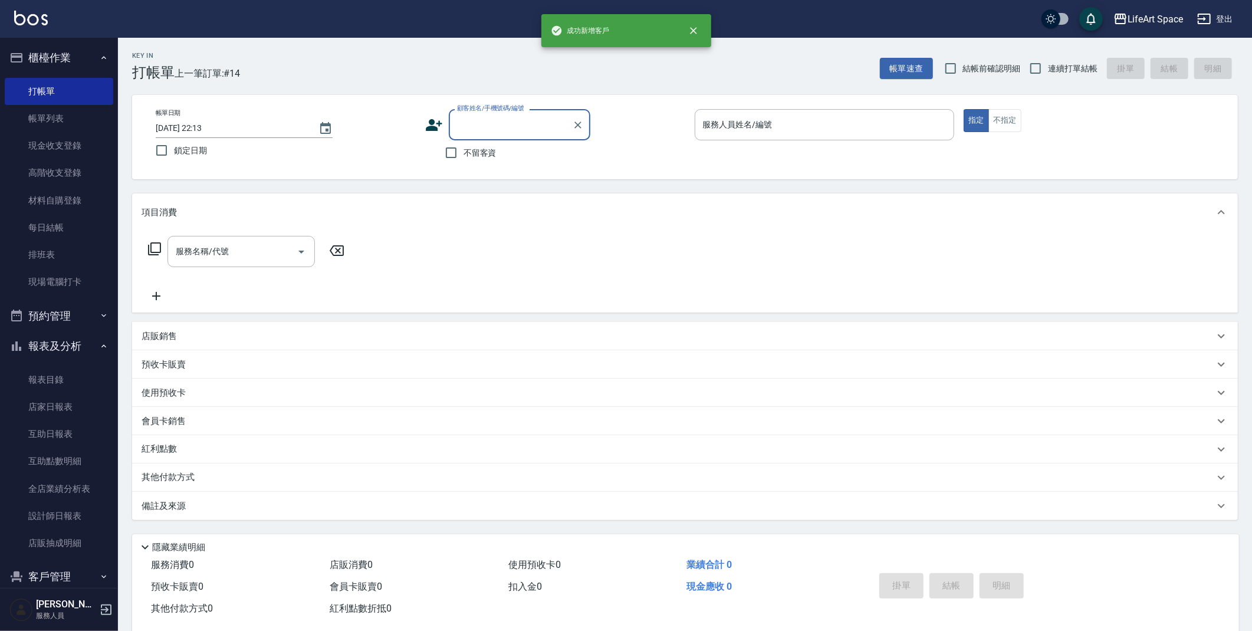
click at [514, 124] on input "顧客姓名/手機號碼/編號" at bounding box center [510, 124] width 113 height 21
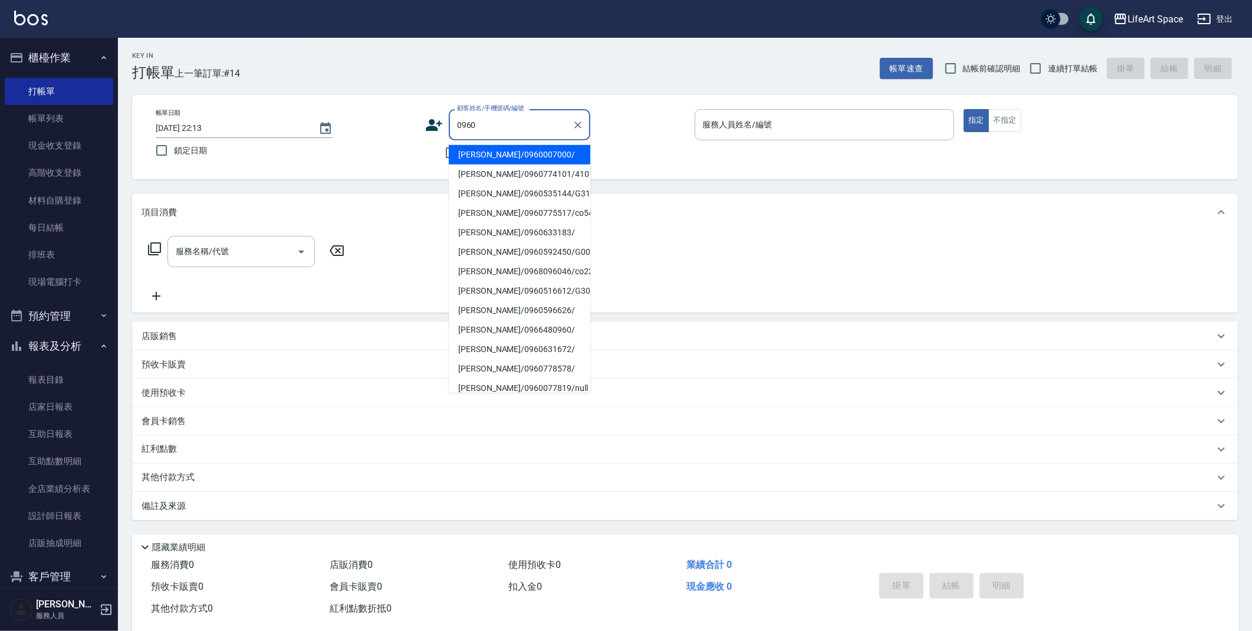
click at [487, 145] on li "[PERSON_NAME]/0960007000/" at bounding box center [519, 154] width 141 height 19
type input "[PERSON_NAME]/0960007000/"
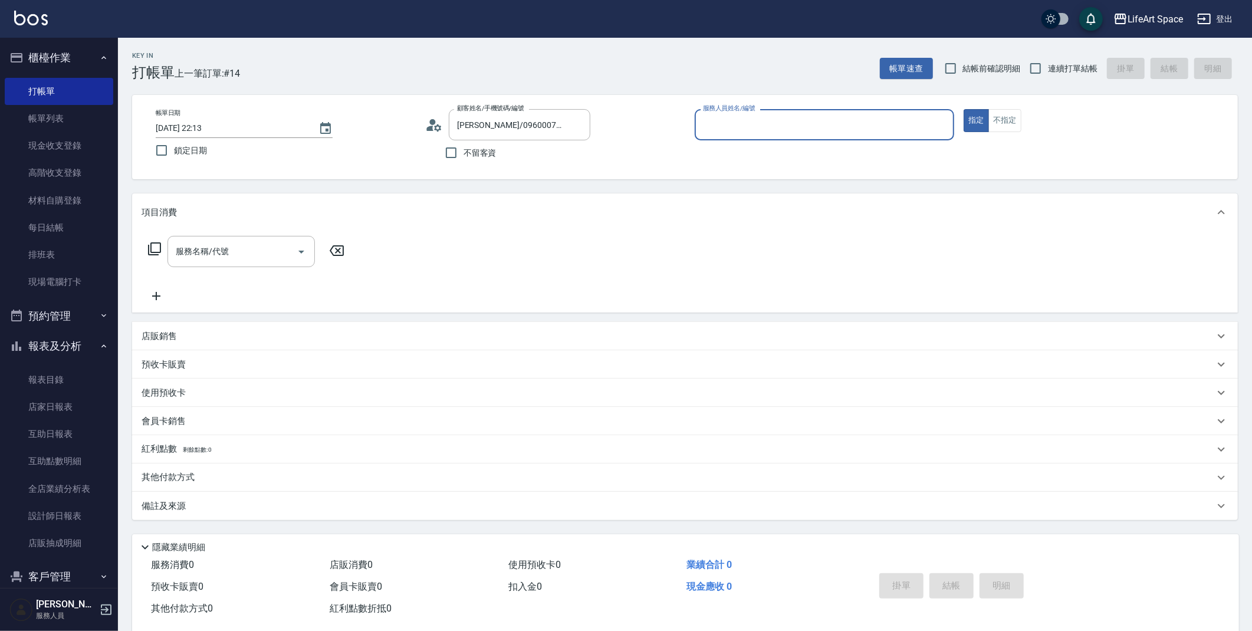
type input "[PERSON_NAME](無代號)"
click at [252, 250] on input "服務名稱/代號" at bounding box center [232, 251] width 119 height 21
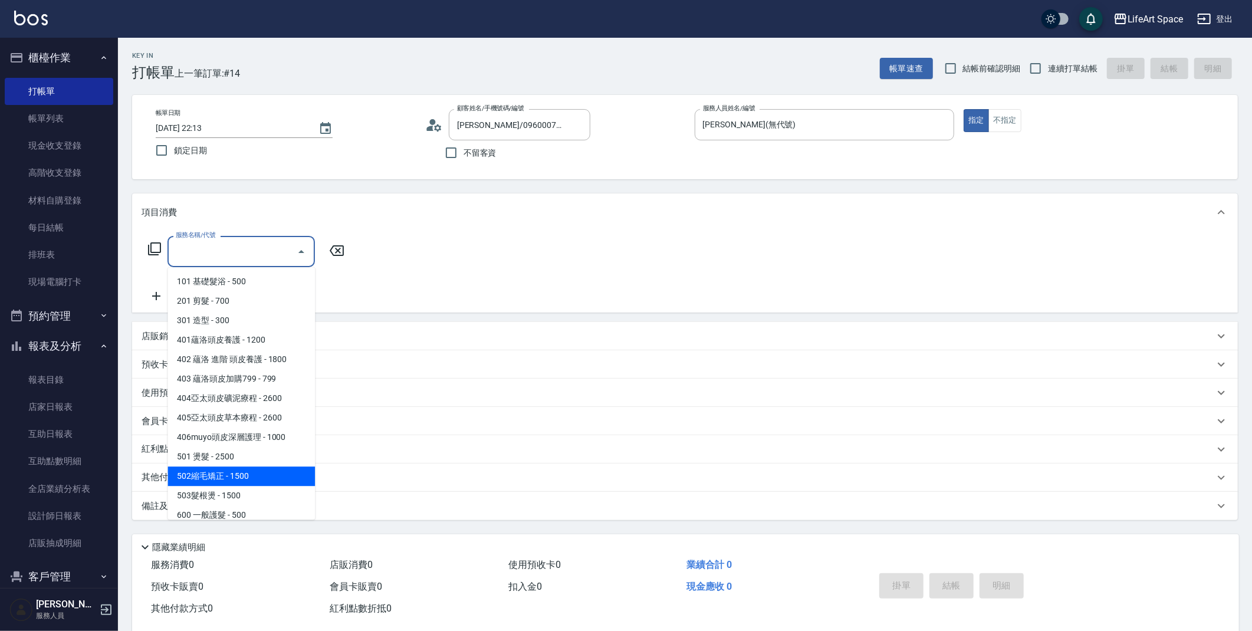
click at [226, 469] on span "502縮毛矯正 - 1500" at bounding box center [240, 475] width 147 height 19
type input "502縮毛矯正 (502)"
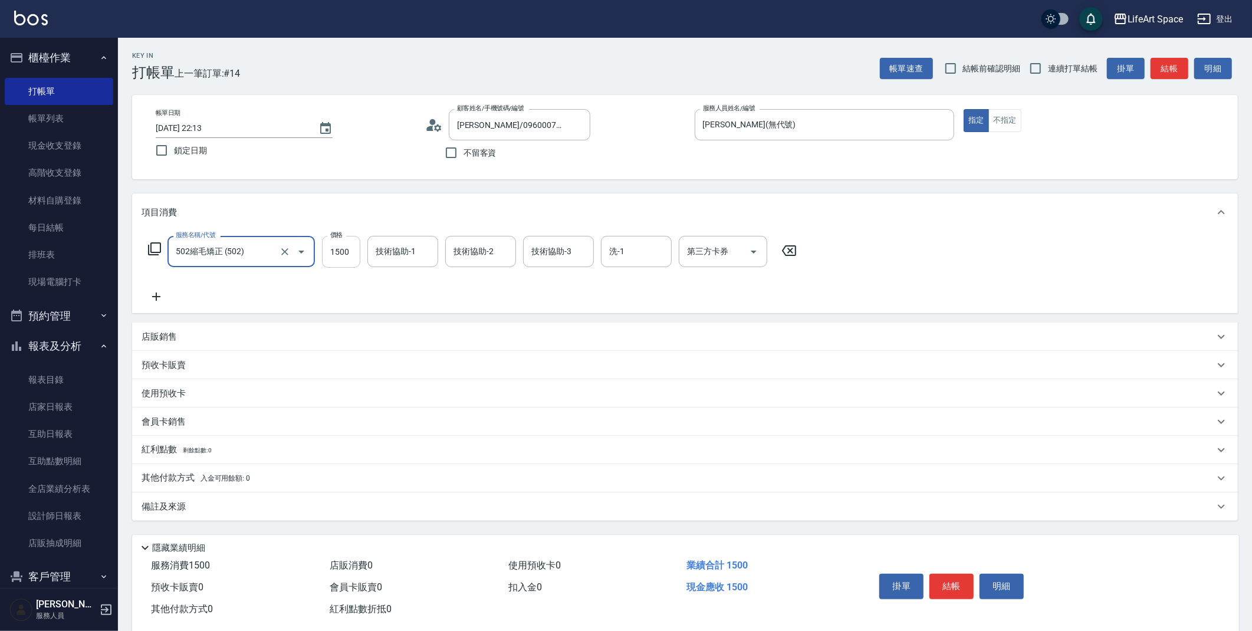
click at [349, 251] on input "1500" at bounding box center [341, 252] width 38 height 32
type input "3000"
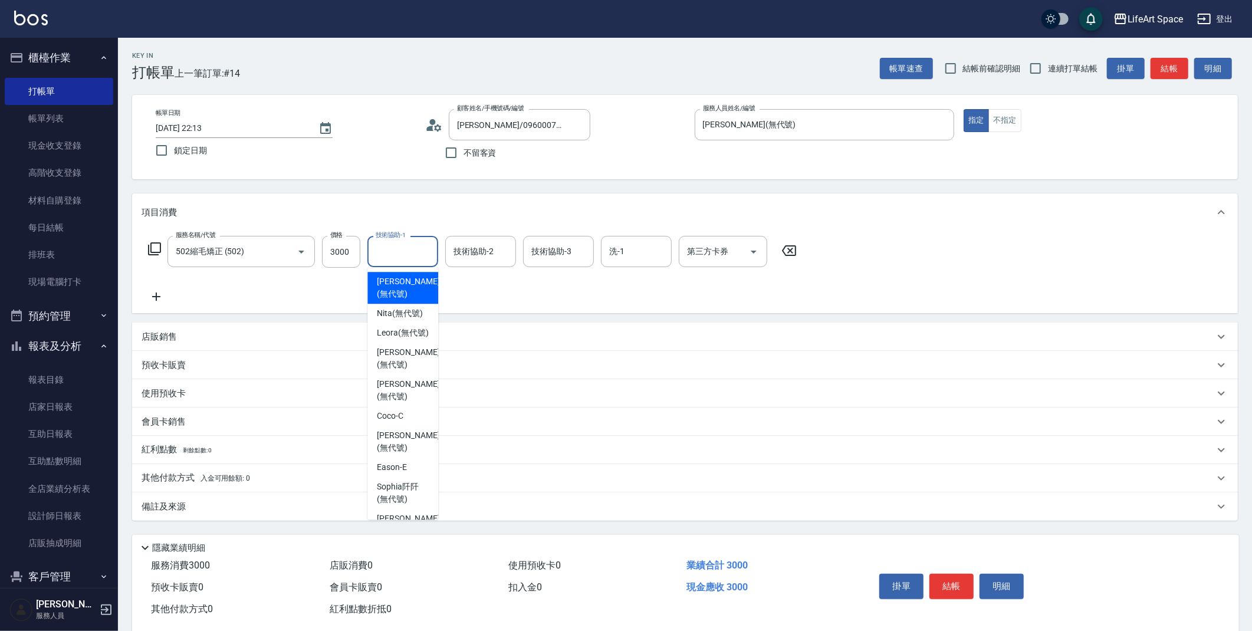
click at [409, 254] on input "技術協助-1" at bounding box center [403, 251] width 60 height 21
click at [412, 284] on span "[PERSON_NAME] (無代號)" at bounding box center [408, 287] width 62 height 25
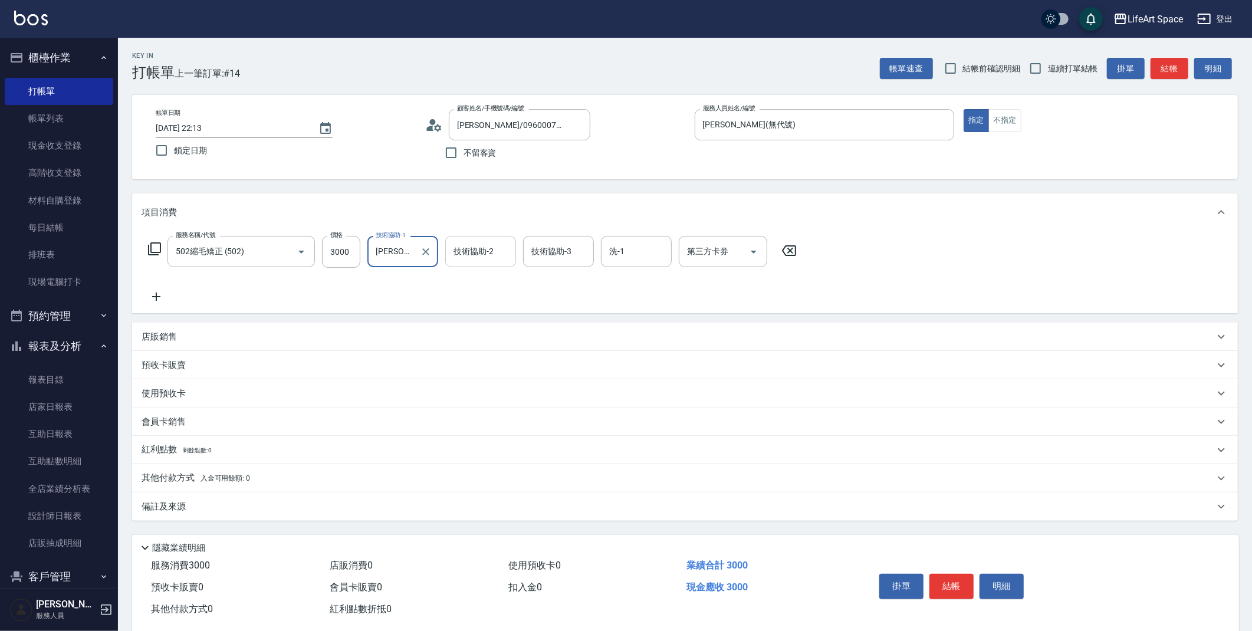
type input "[PERSON_NAME](無代號)"
click at [472, 243] on input "技術協助-2" at bounding box center [480, 251] width 60 height 21
click at [478, 284] on span "[PERSON_NAME] (無代號)" at bounding box center [485, 287] width 62 height 25
type input "[PERSON_NAME](無代號)"
click at [523, 275] on div "服務名稱/代號 502縮毛矯正 (502) 服務名稱/代號 價格 3000 價格 技術協助-1 [PERSON_NAME](無代號) 技術協助-1 技術協助-…" at bounding box center [472, 270] width 662 height 68
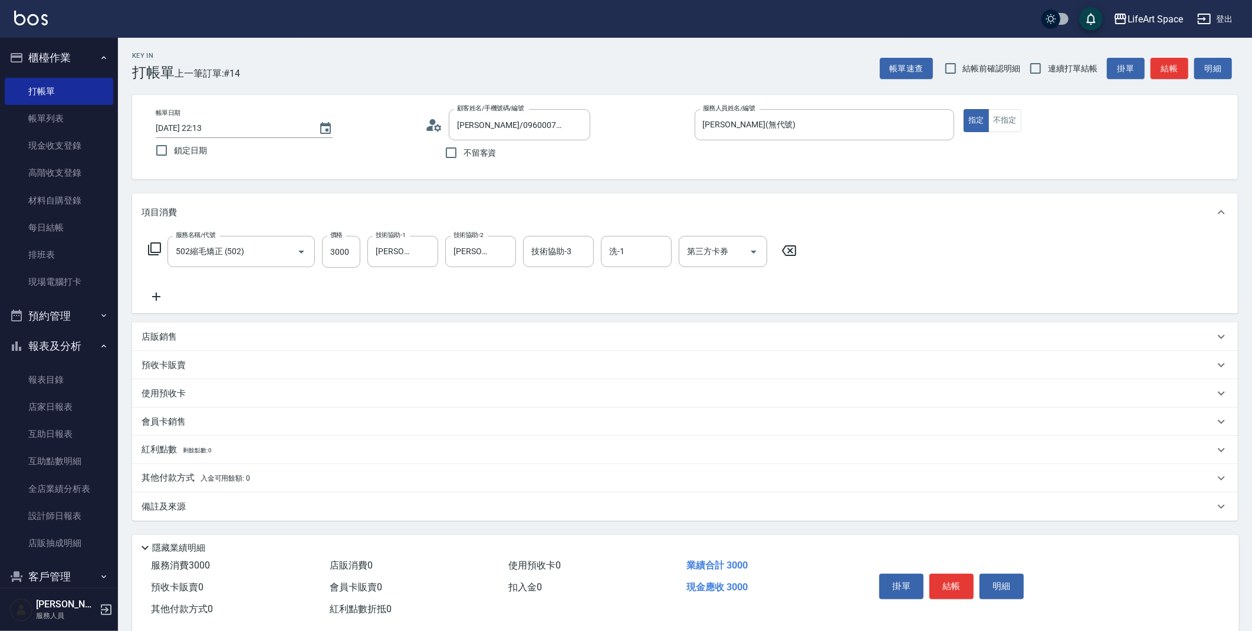
click at [543, 251] on div "技術協助-3 技術協助-3" at bounding box center [558, 251] width 71 height 31
click at [548, 279] on span "[PERSON_NAME] (無代號)" at bounding box center [563, 287] width 62 height 25
type input "[PERSON_NAME](無代號)"
click at [194, 511] on div "備註及來源" at bounding box center [677, 507] width 1072 height 12
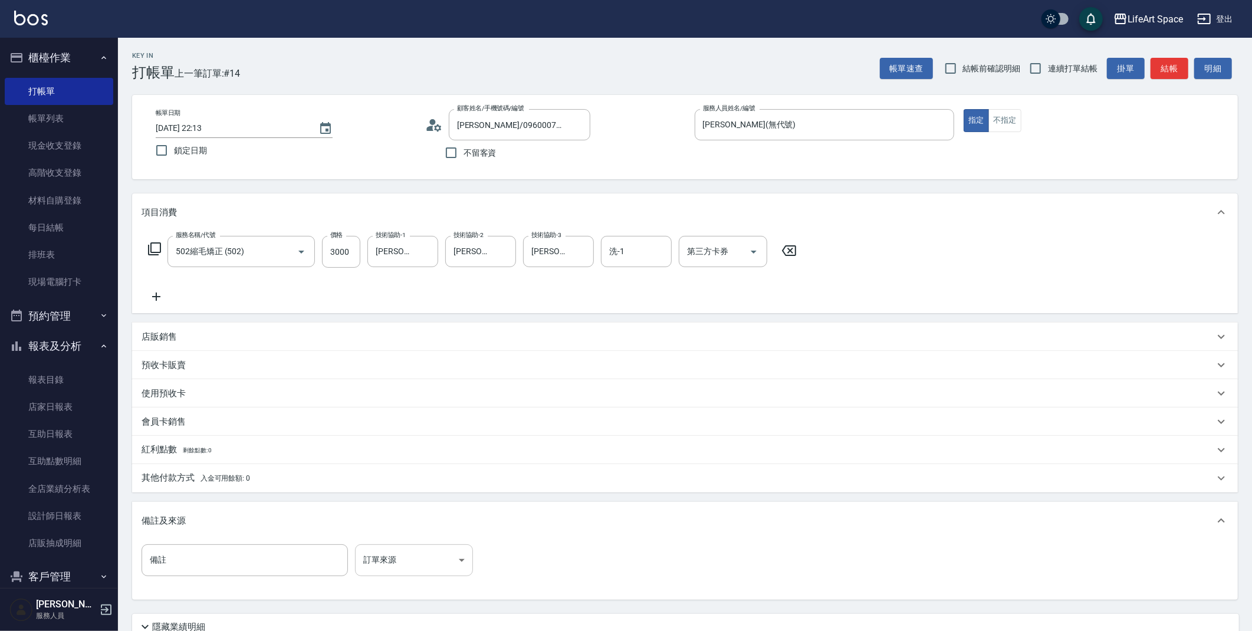
click at [397, 557] on body "LifeArt Space 登出 櫃檯作業 打帳單 帳單列表 現金收支登錄 高階收支登錄 材料自購登錄 每日結帳 排班表 現場電腦打卡 預約管理 預約管理 單…" at bounding box center [626, 364] width 1252 height 728
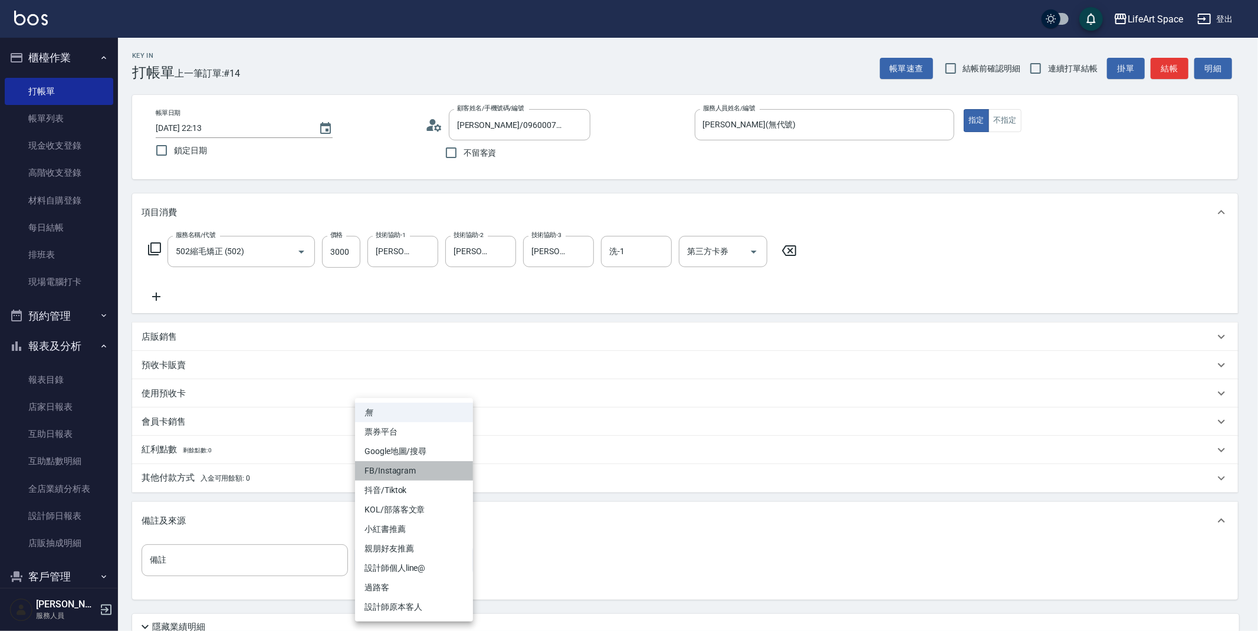
click at [395, 470] on li "FB/Instagram" at bounding box center [414, 470] width 118 height 19
type input "FB/Instagram"
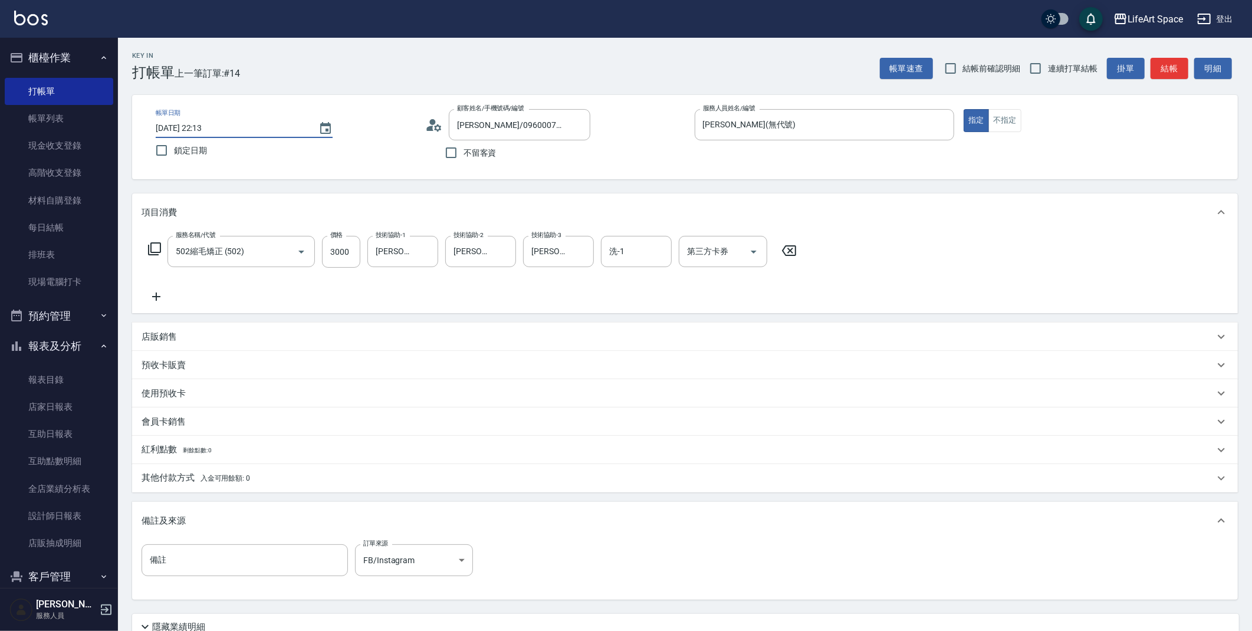
drag, startPoint x: 193, startPoint y: 126, endPoint x: 182, endPoint y: 126, distance: 11.2
click at [193, 126] on input "[DATE] 22:13" at bounding box center [231, 127] width 151 height 19
type input "[DATE] 22:13"
click at [1179, 72] on button "結帳" at bounding box center [1169, 69] width 38 height 22
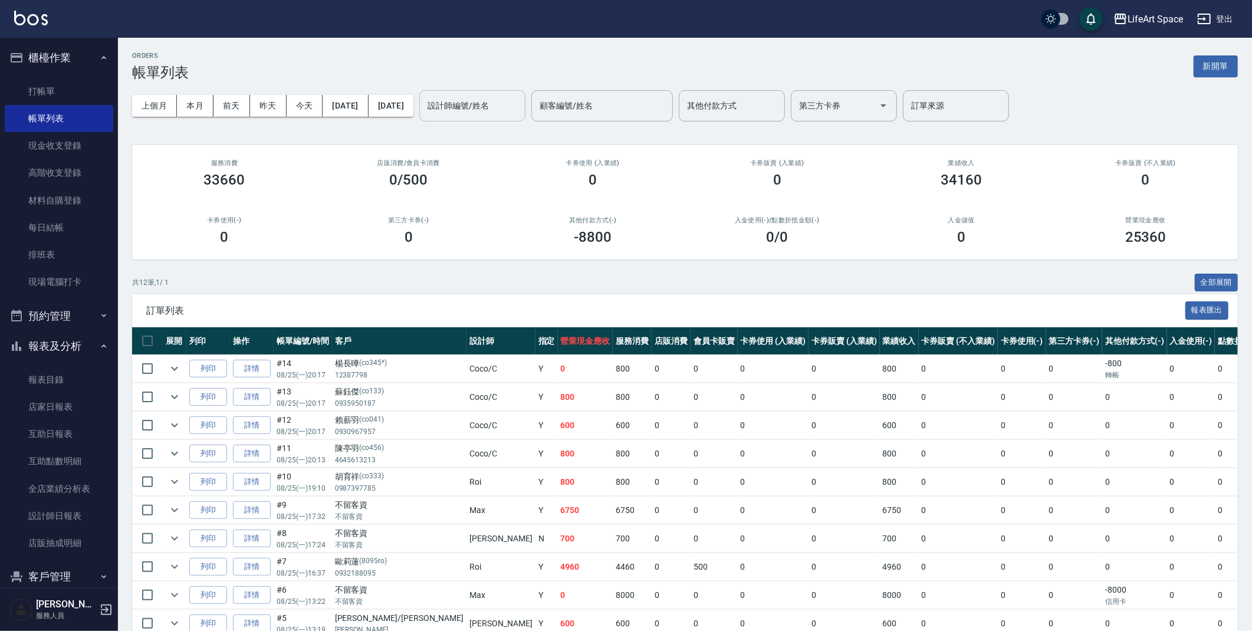
click at [520, 107] on input "設計師編號/姓名" at bounding box center [472, 106] width 96 height 21
click at [513, 139] on span "[PERSON_NAME] (無代號)" at bounding box center [512, 142] width 87 height 25
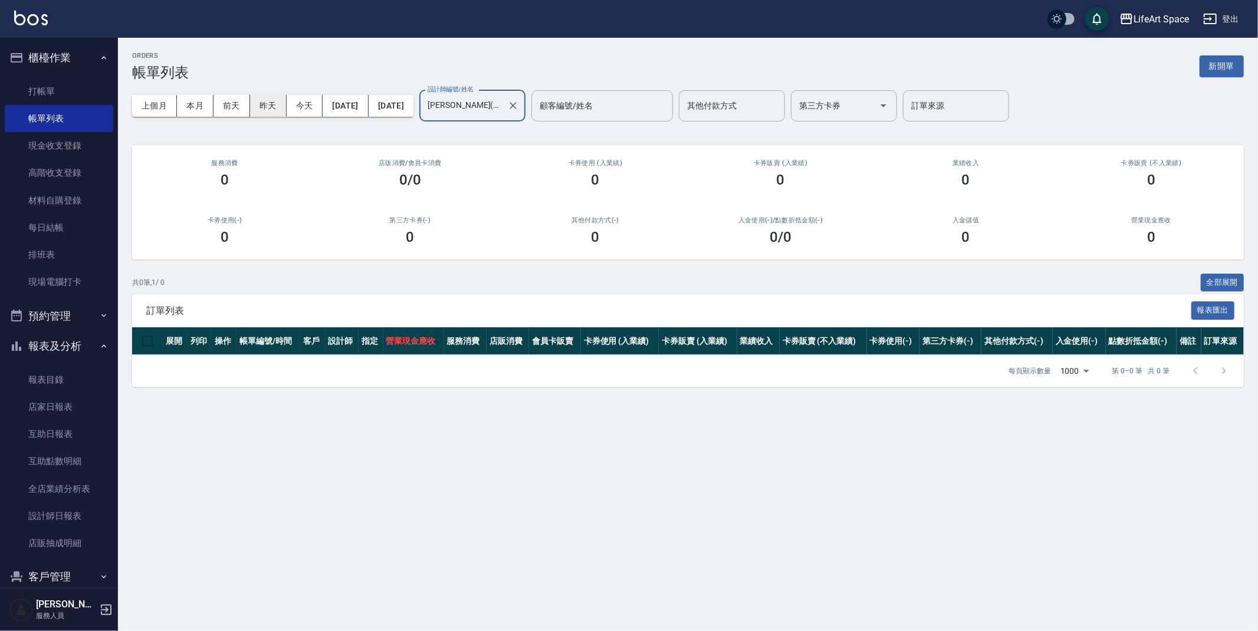
type input "[PERSON_NAME](無代號)"
click at [262, 112] on button "昨天" at bounding box center [268, 106] width 37 height 22
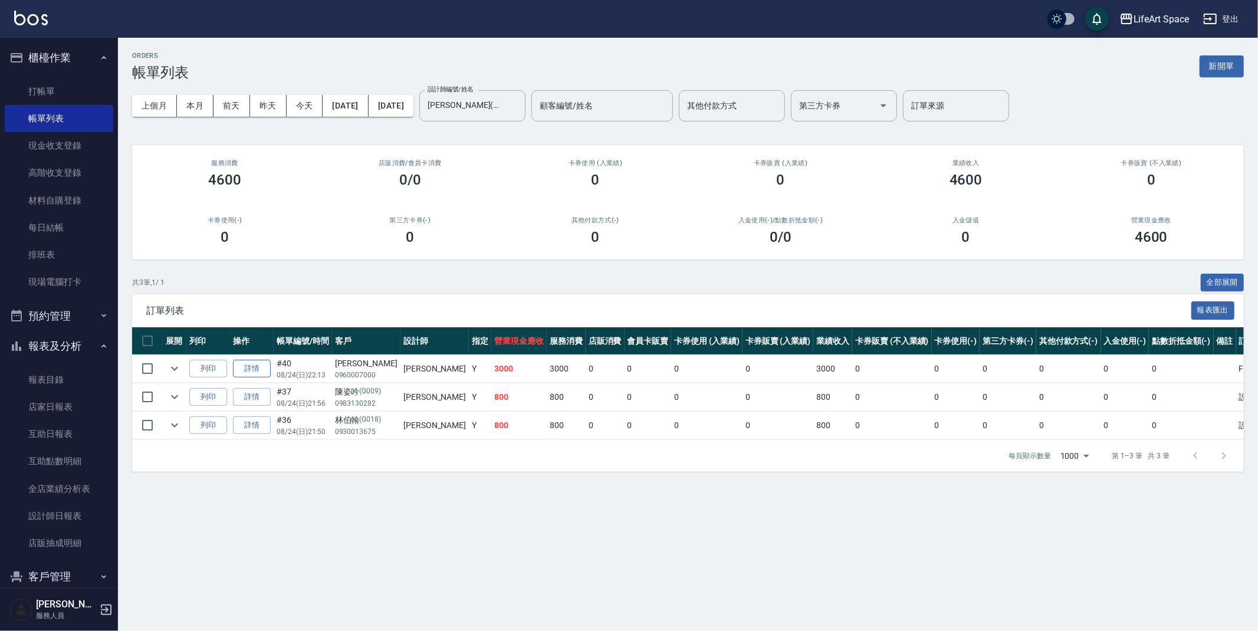
click at [252, 364] on link "詳情" at bounding box center [252, 369] width 38 height 18
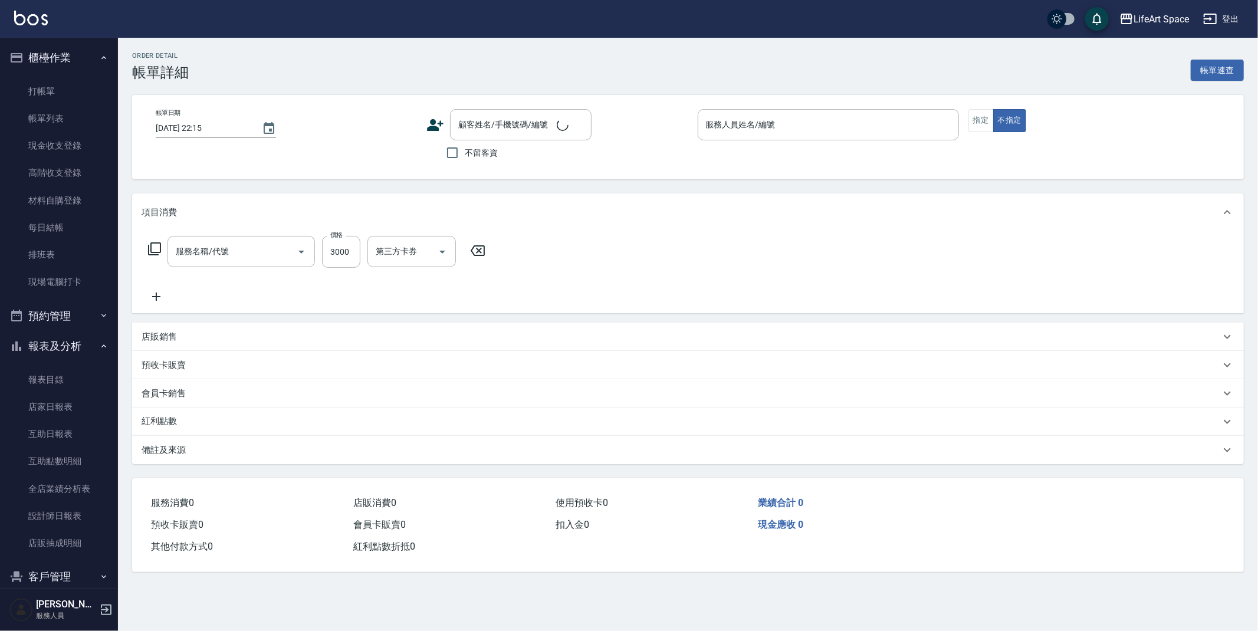
type input "[DATE] 22:13"
type input "[PERSON_NAME](無代號)"
type input "FB/Instagram"
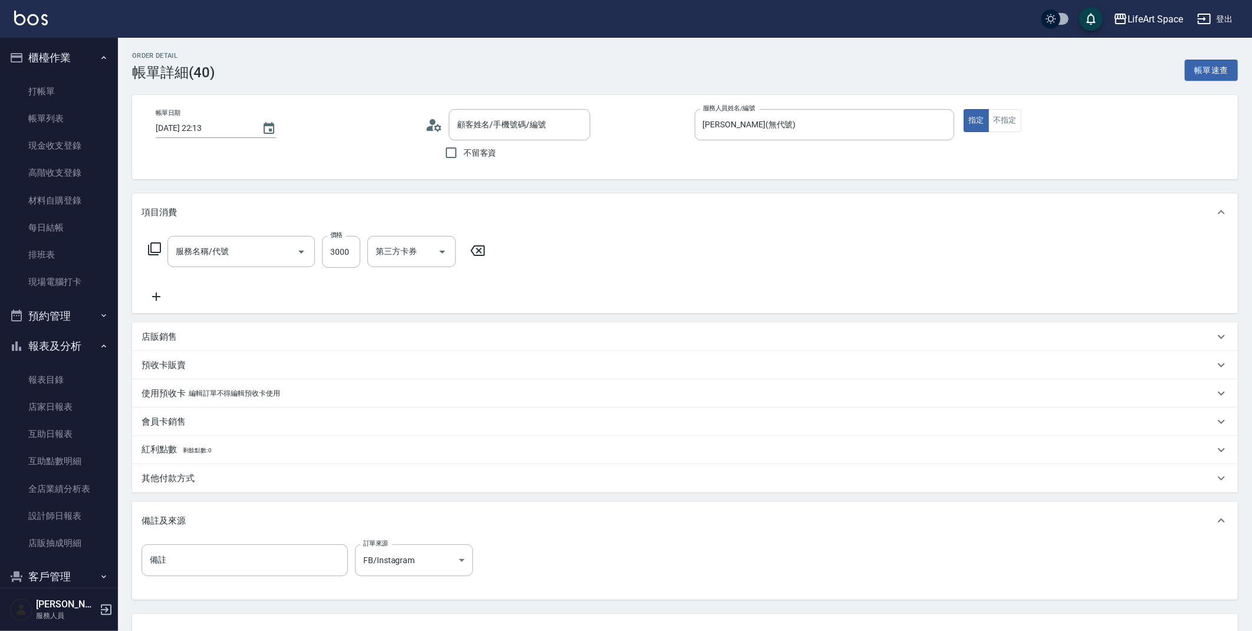
type input "502縮毛矯正 (502)"
click at [198, 131] on input "[DATE] 22:13" at bounding box center [203, 127] width 94 height 19
type input "[PERSON_NAME]/0960007000/"
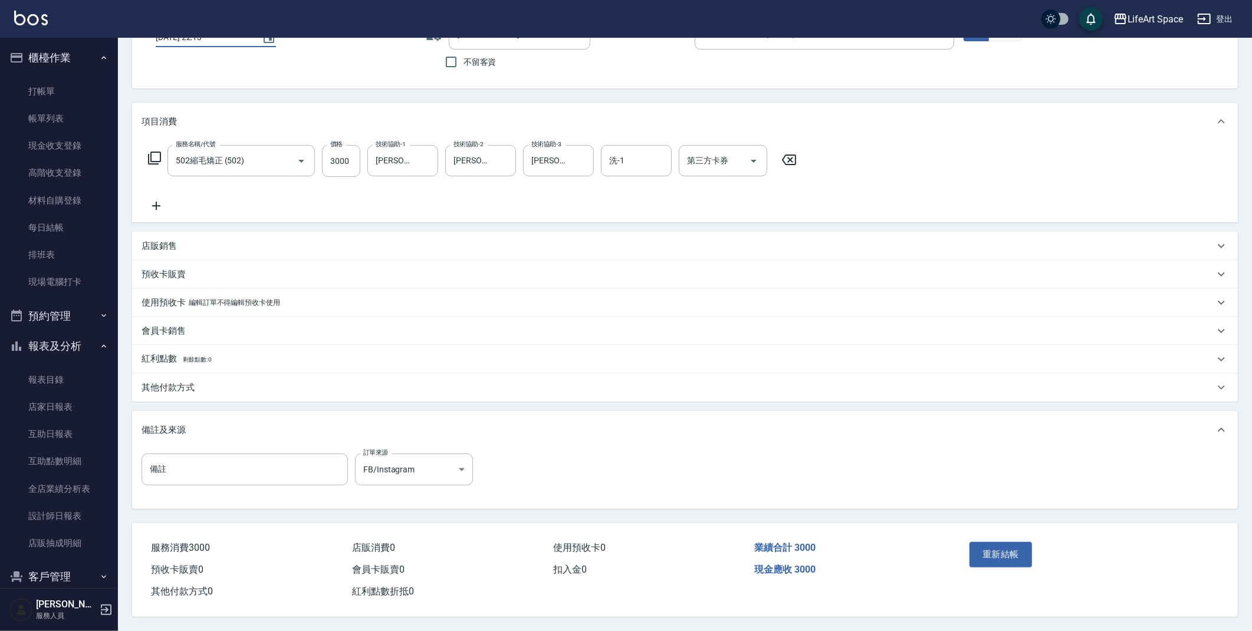
scroll to position [95, 0]
type input "[DATE] 22:13"
click at [1000, 542] on button "重新結帳" at bounding box center [1000, 554] width 62 height 25
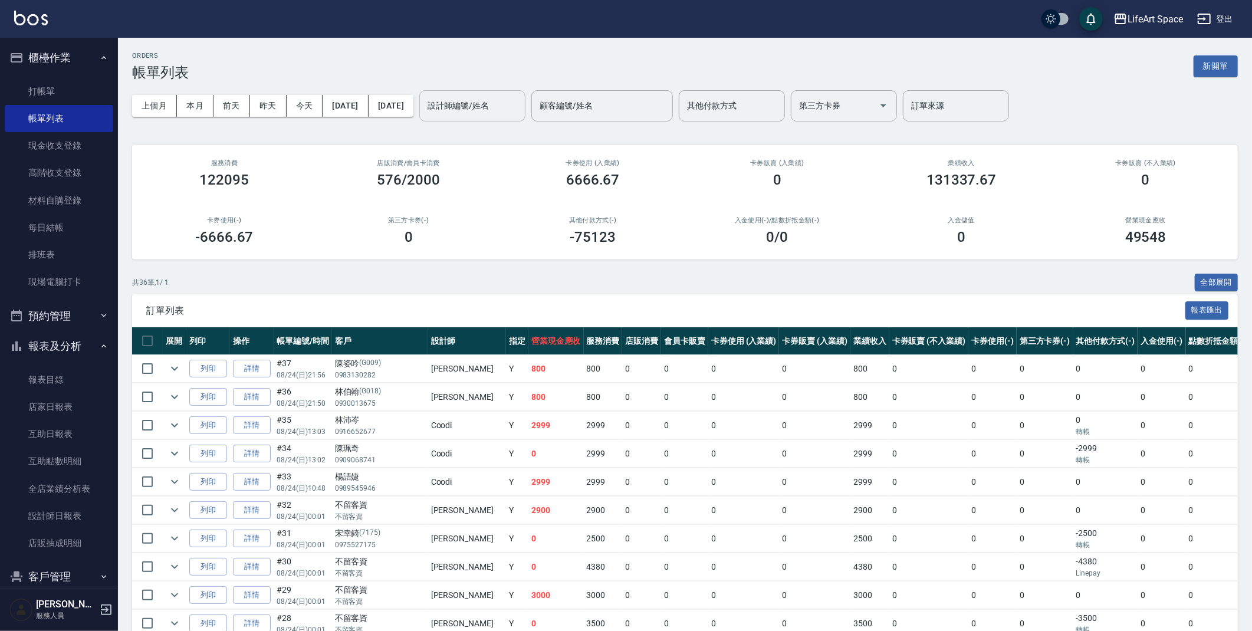
click at [515, 107] on input "設計師編號/姓名" at bounding box center [472, 106] width 96 height 21
click at [524, 136] on div "[PERSON_NAME] (無代號)" at bounding box center [513, 142] width 106 height 32
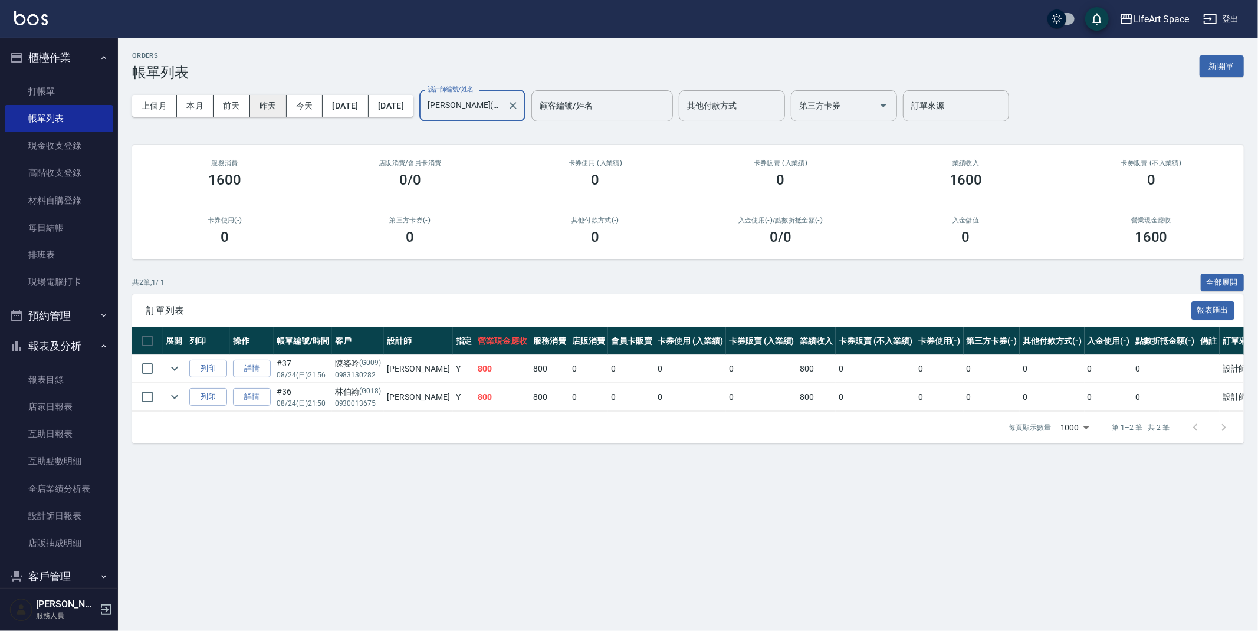
type input "[PERSON_NAME](無代號)"
click at [265, 107] on button "昨天" at bounding box center [268, 106] width 37 height 22
click at [238, 108] on button "前天" at bounding box center [231, 106] width 37 height 22
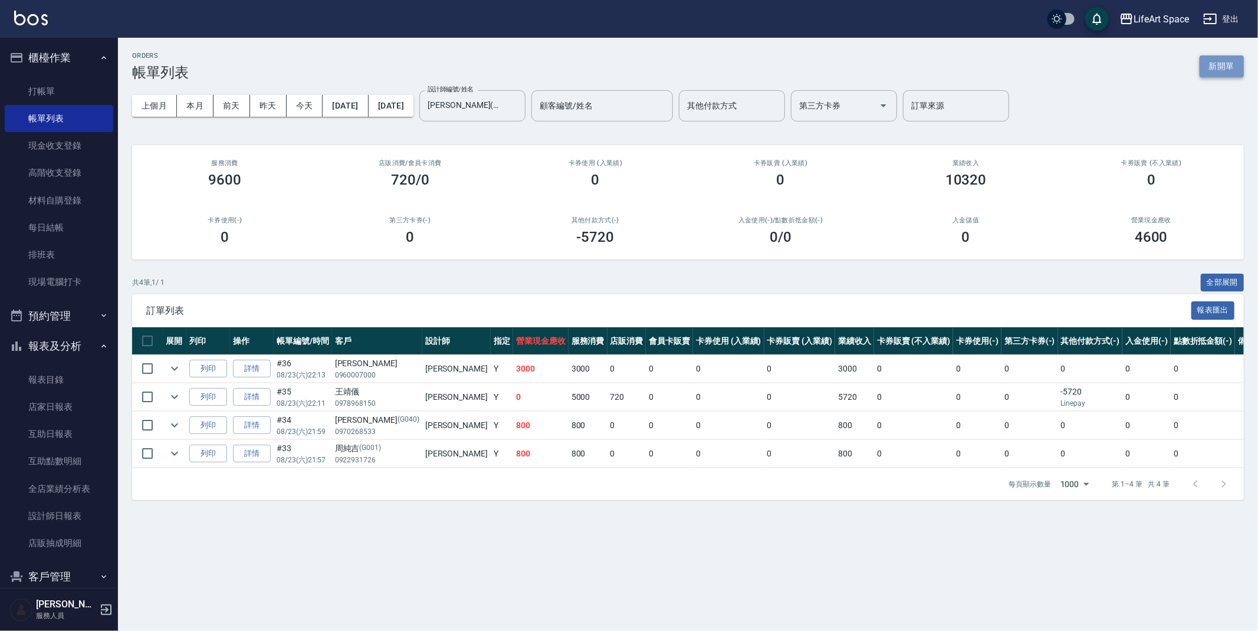
click at [1219, 65] on button "新開單" at bounding box center [1221, 66] width 44 height 22
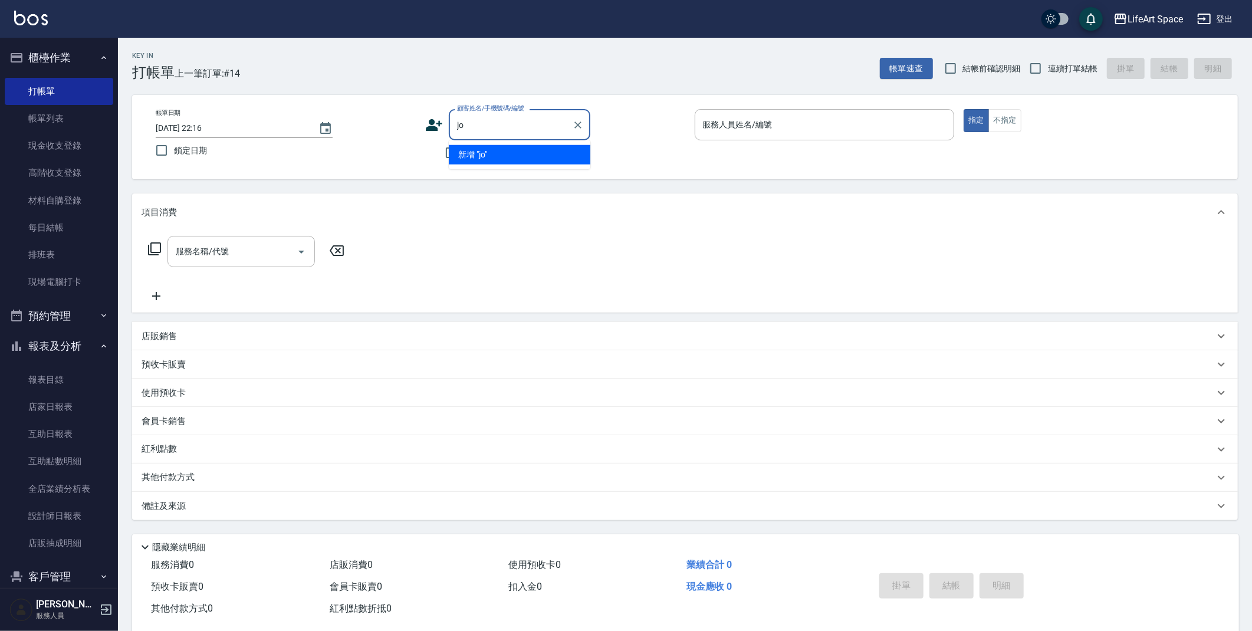
type input "j"
type input "ㄨ"
click at [422, 133] on div "帳單日期 [DATE] 22:16 鎖定日期 顧客姓名/手機號碼/編號 顧客姓名/手機號碼/編號 不留客資 服務人員姓名/編號 服務人員姓名/編號 指定 不指定" at bounding box center [684, 137] width 1077 height 56
click at [436, 112] on div "顧客姓名/手機號碼/編號 顧客姓名/手機號碼/編號" at bounding box center [555, 124] width 260 height 31
click at [434, 119] on icon at bounding box center [434, 125] width 18 height 18
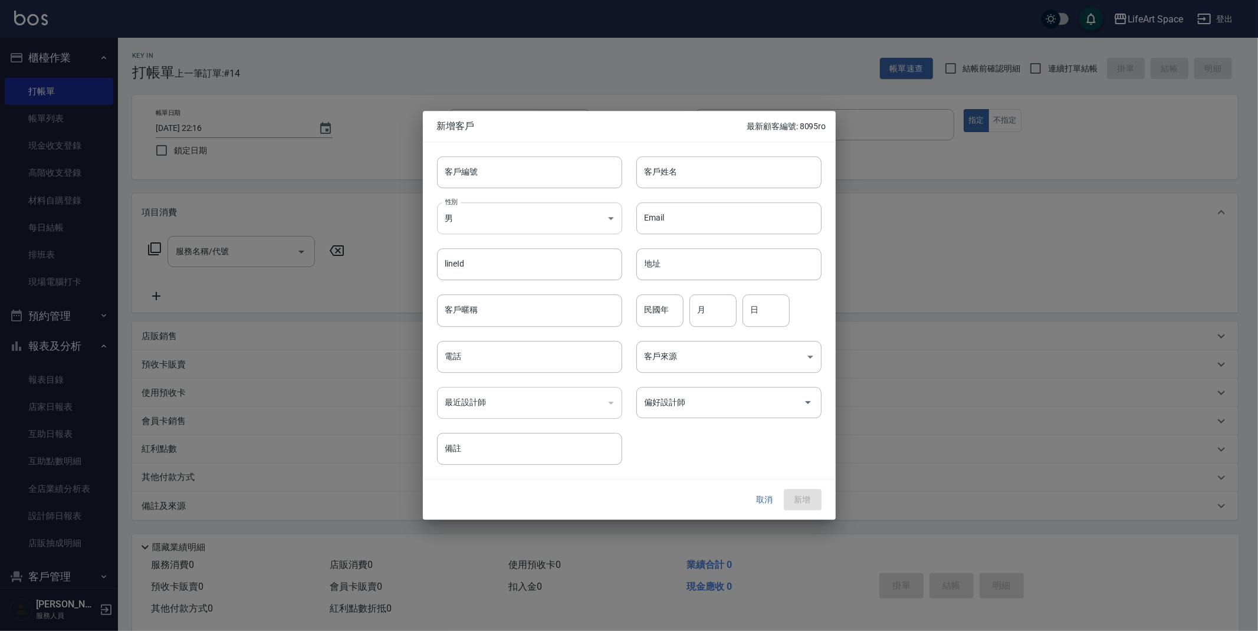
click at [582, 225] on body "LifeArt Space 登出 櫃檯作業 打帳單 帳單列表 現金收支登錄 高階收支登錄 材料自購登錄 每日結帳 排班表 現場電腦打卡 預約管理 預約管理 單…" at bounding box center [629, 324] width 1258 height 648
click at [528, 282] on li "女" at bounding box center [529, 287] width 185 height 19
type input "[DEMOGRAPHIC_DATA]"
click at [725, 179] on input "客戶姓名" at bounding box center [728, 172] width 185 height 32
type input "魏雅鮮"
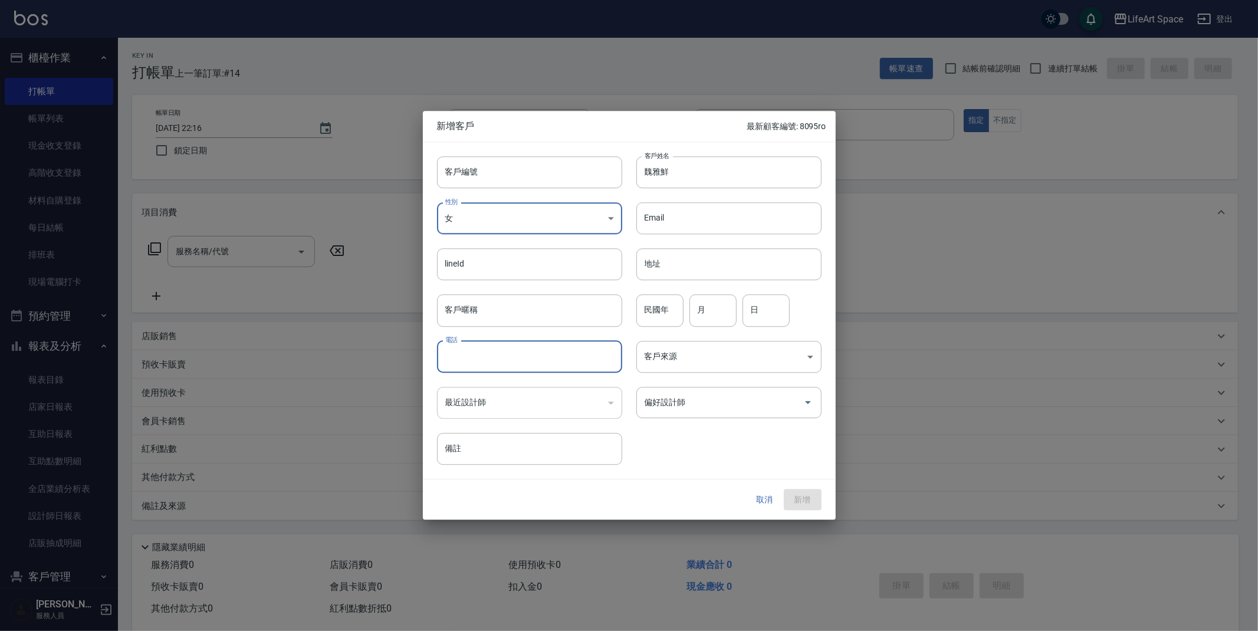
click at [543, 367] on input "電話" at bounding box center [529, 357] width 185 height 32
type input "0916116088"
click at [754, 368] on body "LifeArt Space 登出 櫃檯作業 打帳單 帳單列表 現金收支登錄 高階收支登錄 材料自購登錄 每日結帳 排班表 現場電腦打卡 預約管理 預約管理 單…" at bounding box center [629, 324] width 1258 height 648
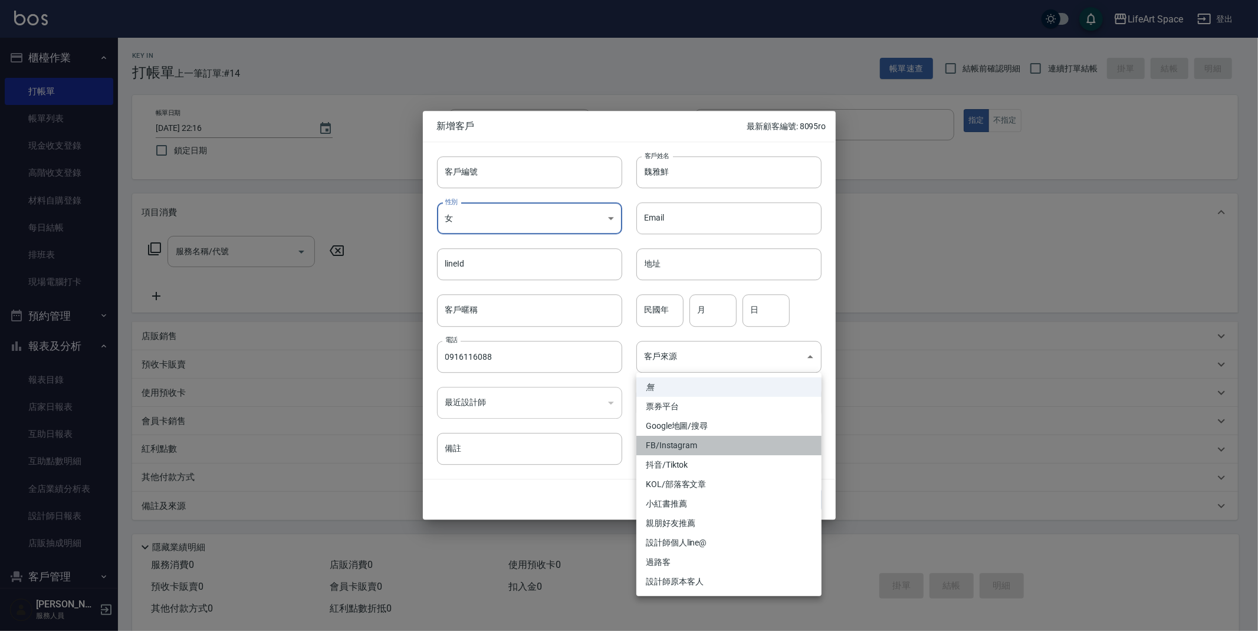
click at [683, 445] on li "FB/Instagram" at bounding box center [728, 445] width 185 height 19
type input "FB/Instagram"
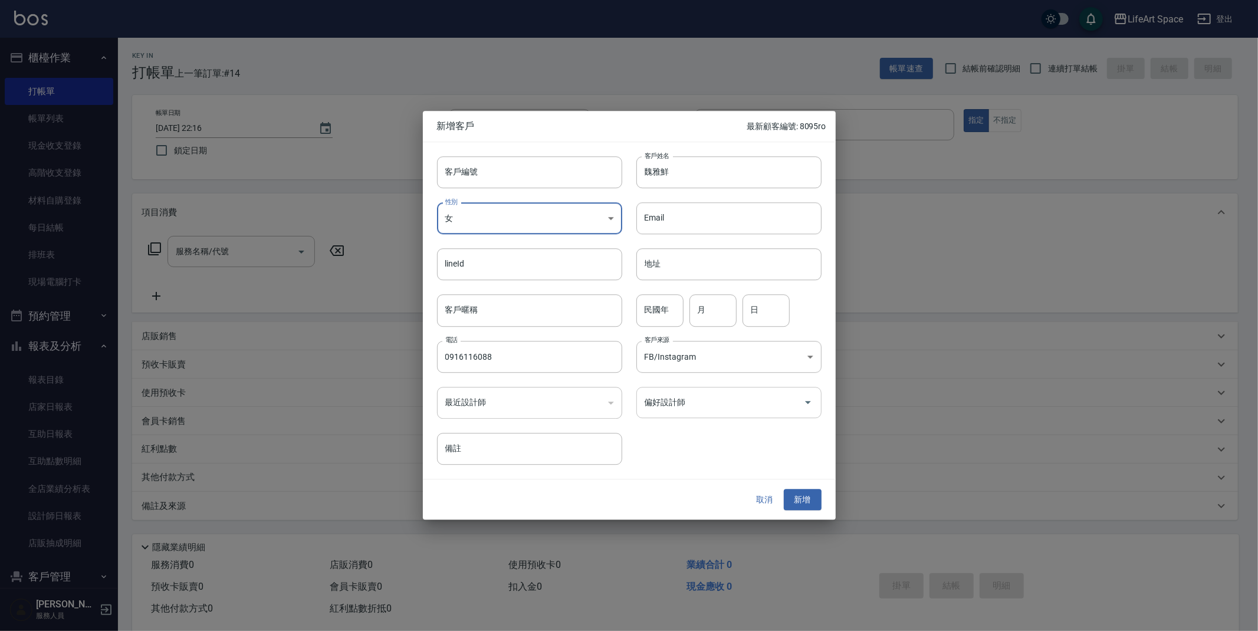
click at [689, 392] on input "偏好設計師" at bounding box center [719, 402] width 157 height 21
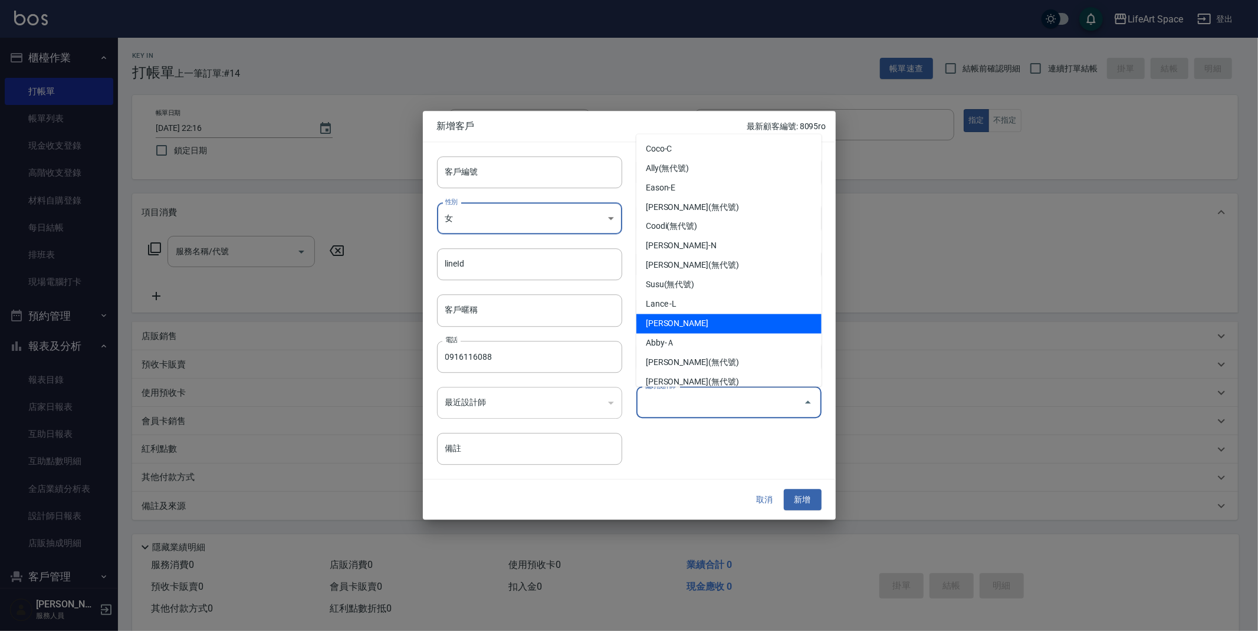
type input "g"
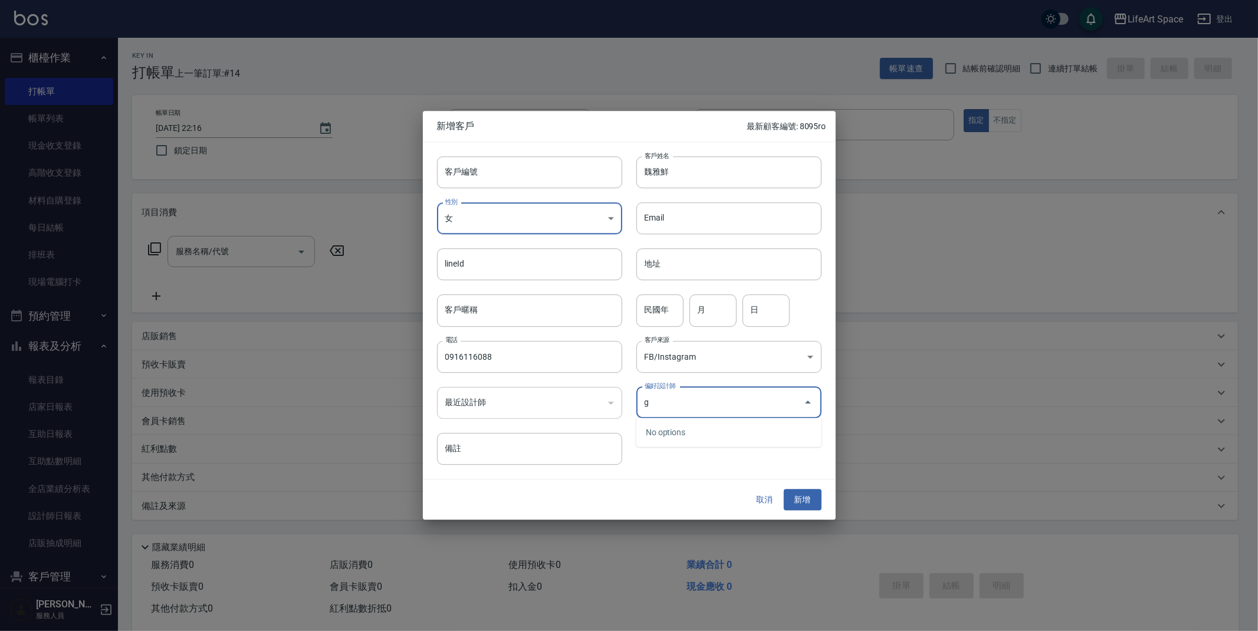
click at [686, 406] on input "g" at bounding box center [719, 402] width 157 height 21
drag, startPoint x: 581, startPoint y: 406, endPoint x: 545, endPoint y: 401, distance: 36.2
click at [545, 401] on div "客戶編號 客戶編號 客戶姓名 [PERSON_NAME] 客戶姓名 性別 女 [DEMOGRAPHIC_DATA] 性別 Email Email lineId…" at bounding box center [622, 303] width 399 height 322
click at [691, 397] on input "g" at bounding box center [719, 402] width 157 height 21
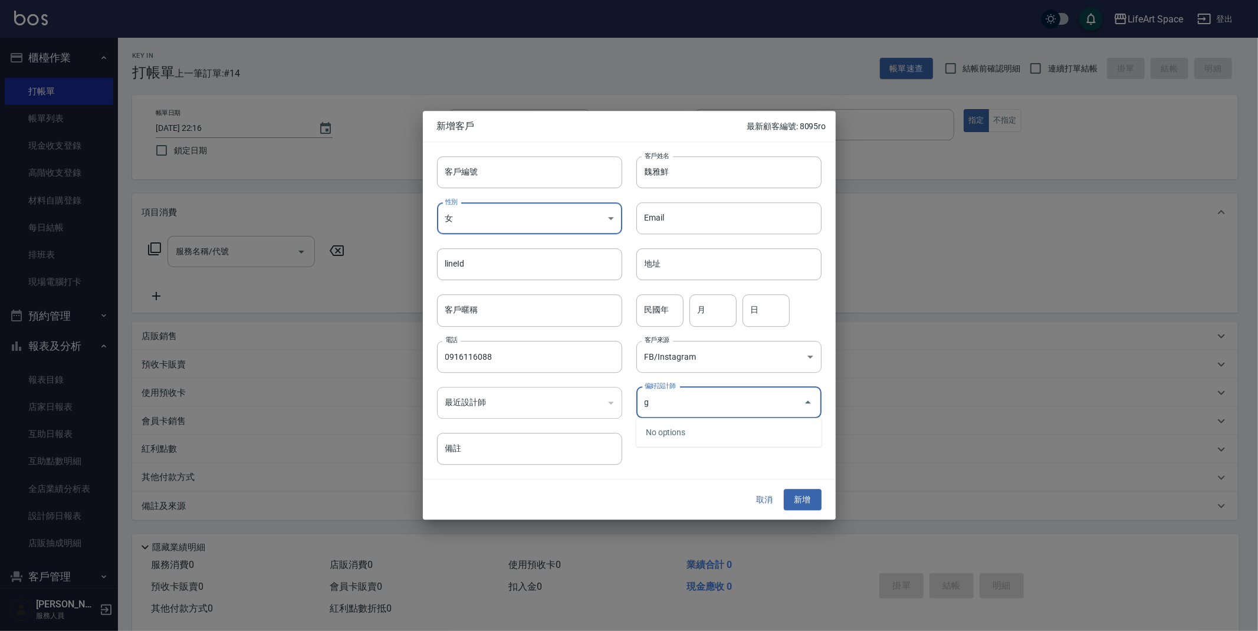
click at [789, 401] on input "g" at bounding box center [719, 402] width 157 height 21
click at [817, 404] on div "g 偏好設計師" at bounding box center [728, 402] width 185 height 31
click at [807, 405] on icon "Close" at bounding box center [808, 403] width 14 height 14
click at [805, 404] on icon "Open" at bounding box center [808, 403] width 14 height 14
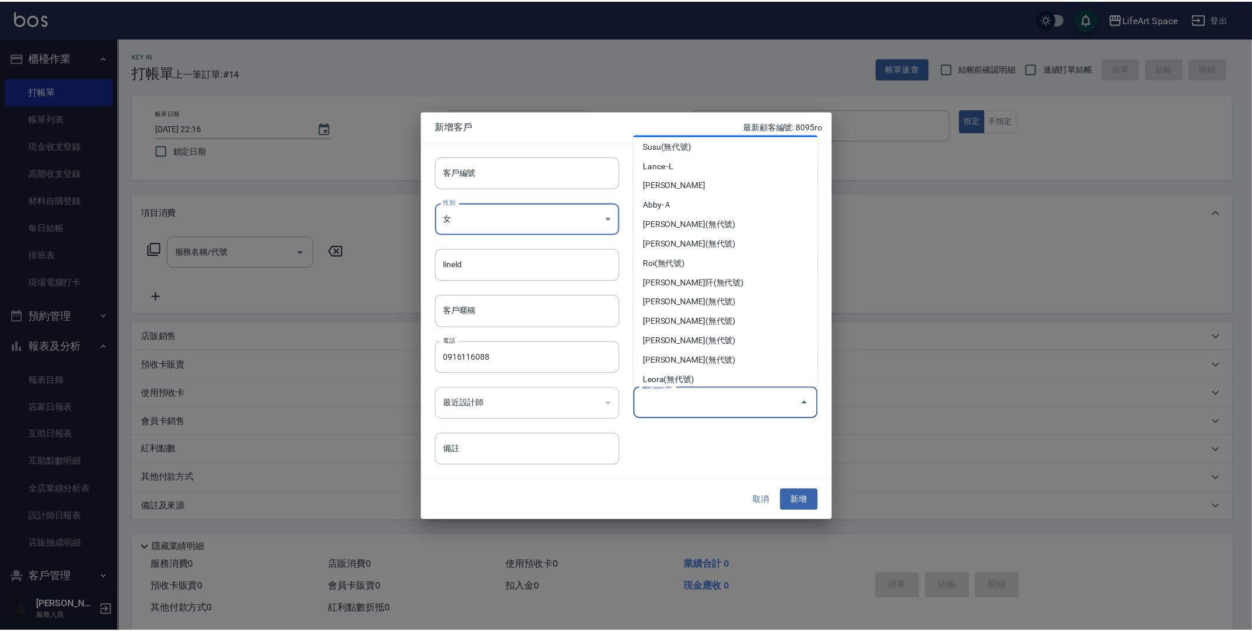
scroll to position [185, 0]
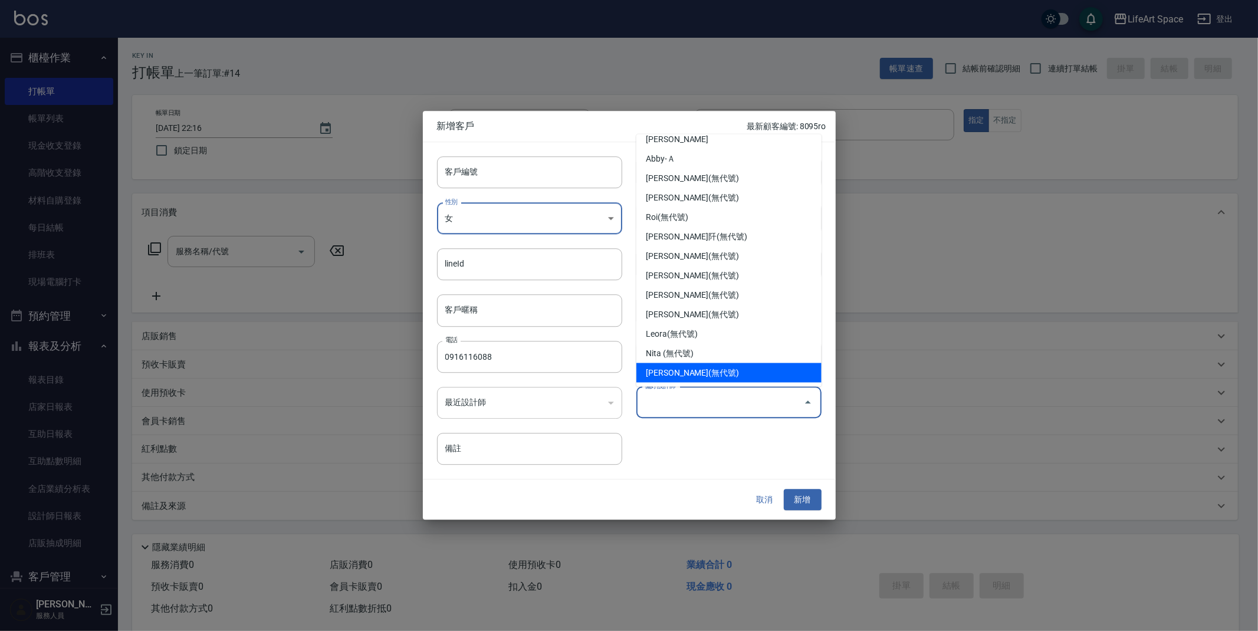
click at [678, 367] on li "[PERSON_NAME](無代號)" at bounding box center [728, 372] width 185 height 19
type input "[PERSON_NAME]"
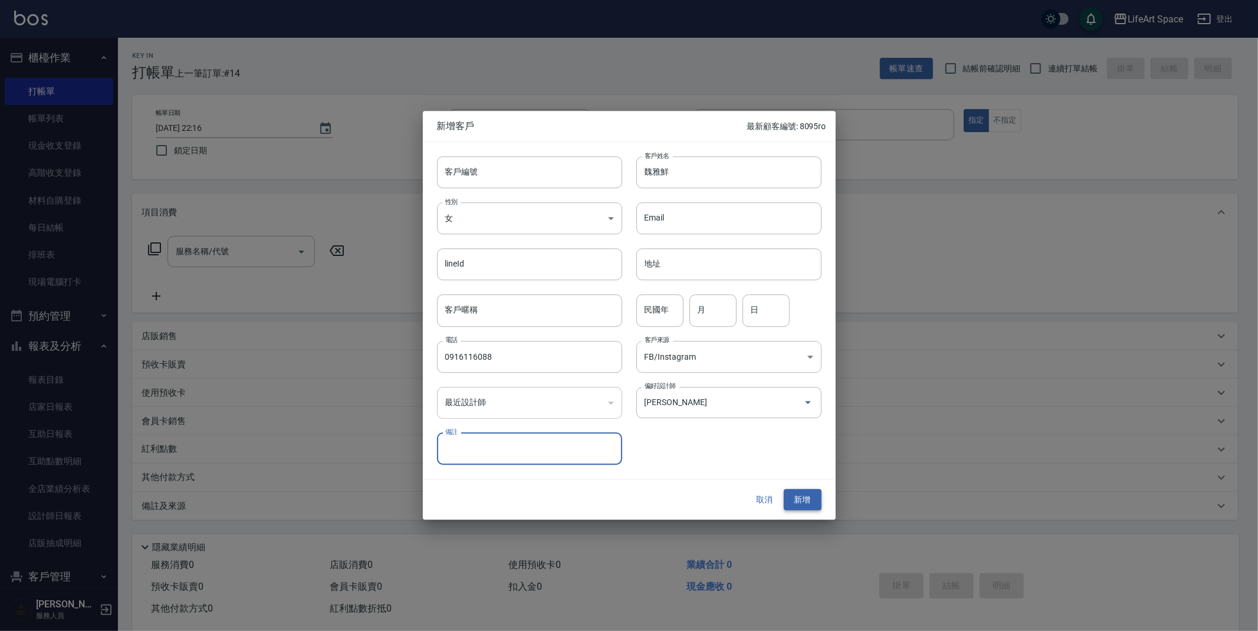
click at [808, 495] on button "新增" at bounding box center [803, 500] width 38 height 22
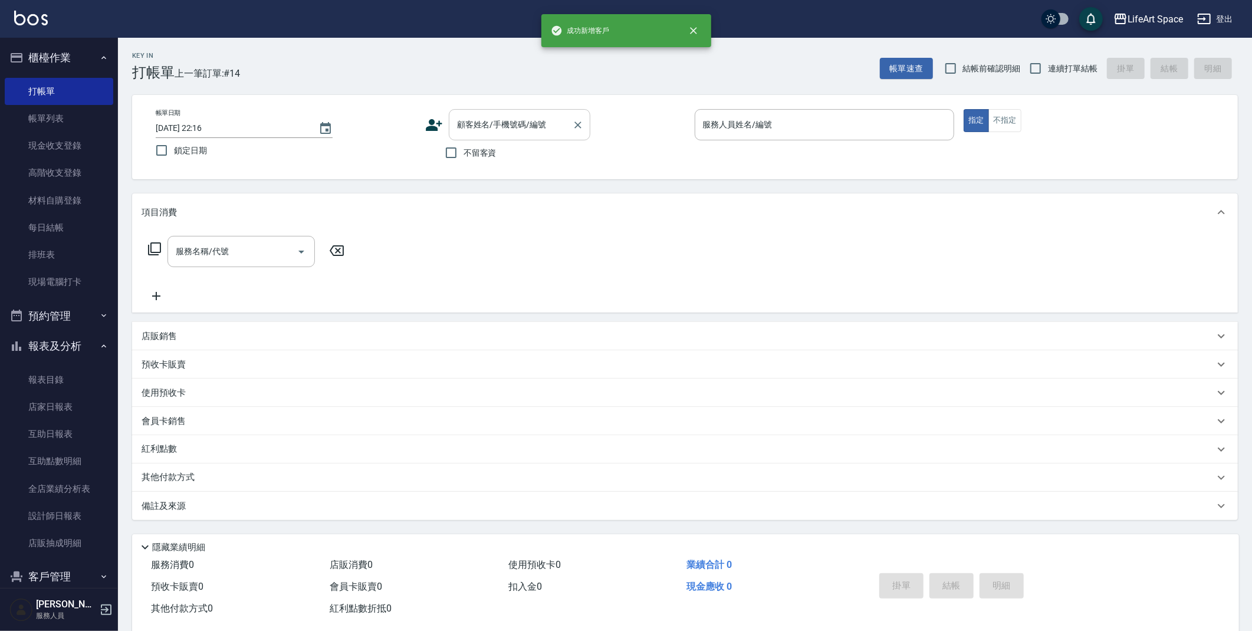
click at [475, 109] on div "顧客姓名/手機號碼/編號" at bounding box center [519, 124] width 141 height 31
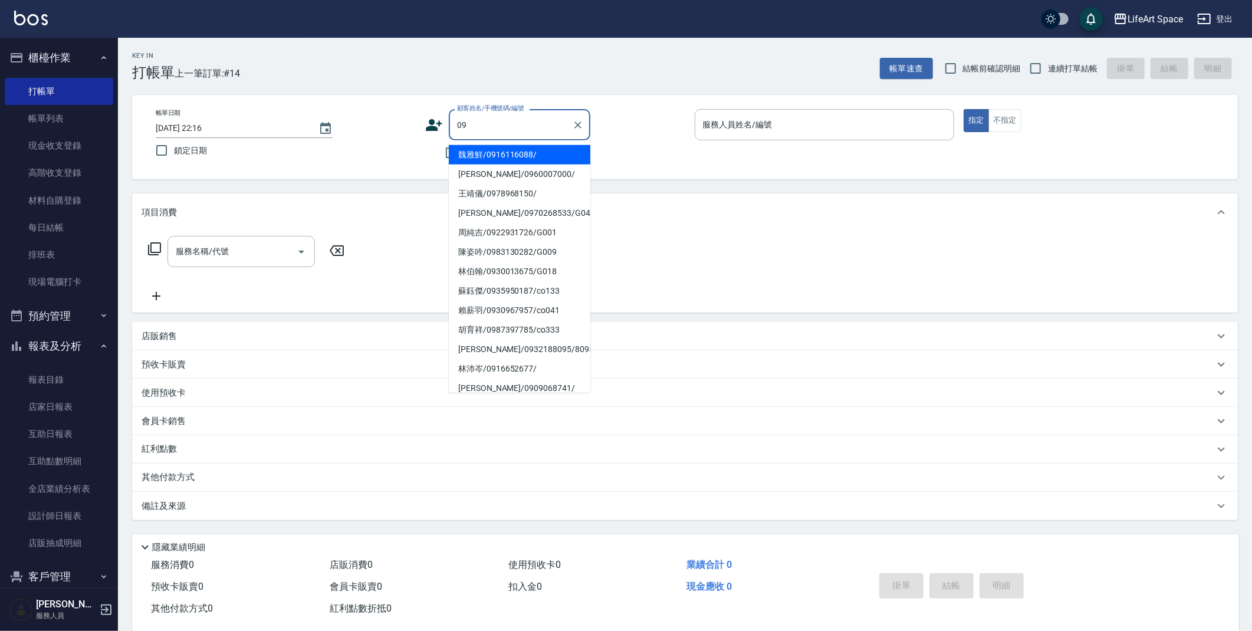
click at [513, 158] on li "魏雅鮮/0916116088/" at bounding box center [519, 154] width 141 height 19
type input "魏雅鮮/0916116088/"
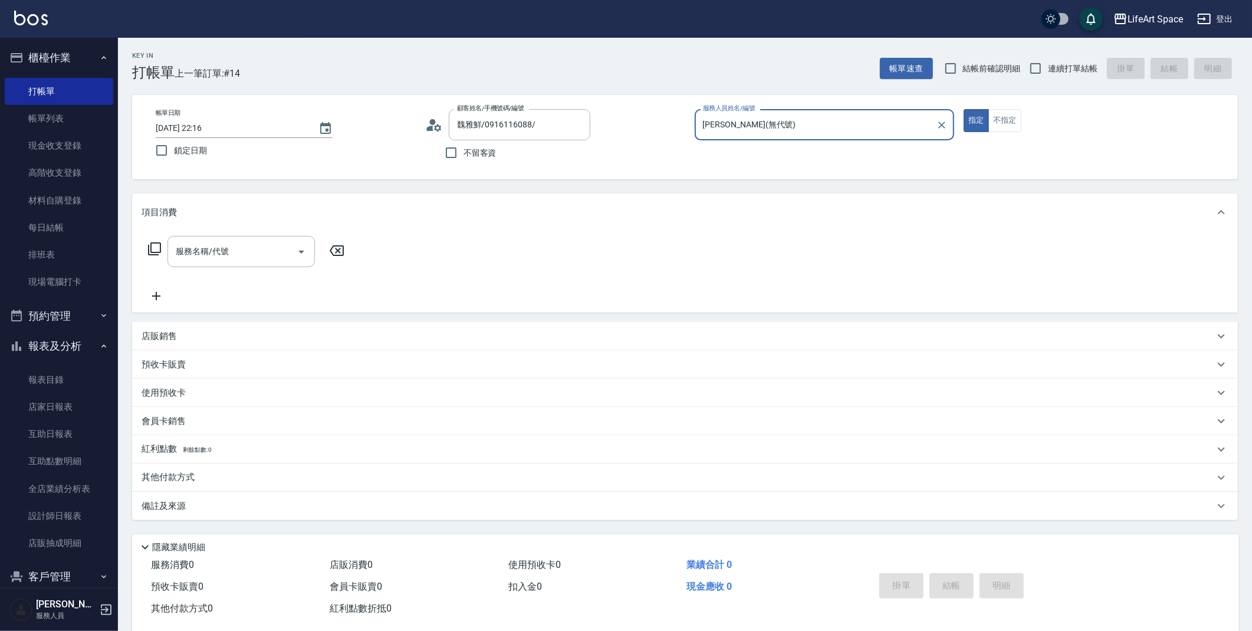
type input "[PERSON_NAME](無代號)"
click at [212, 243] on div "服務名稱/代號 服務名稱/代號" at bounding box center [240, 251] width 147 height 31
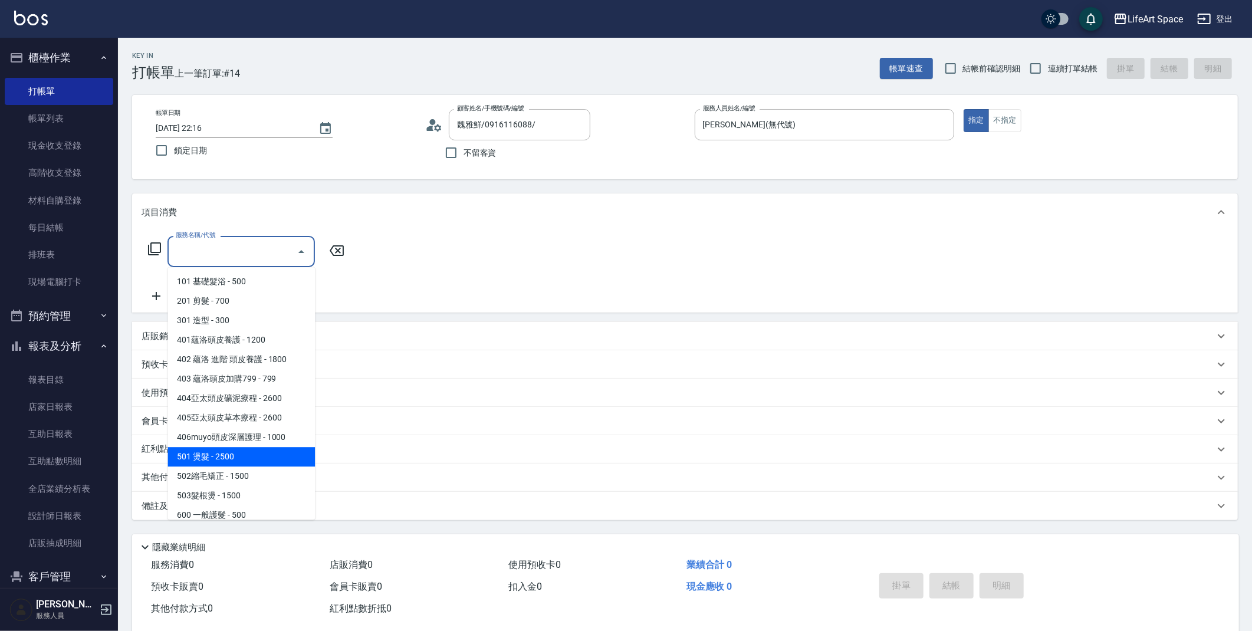
click at [153, 256] on div "服務名稱/代號 服務名稱/代號" at bounding box center [246, 251] width 210 height 31
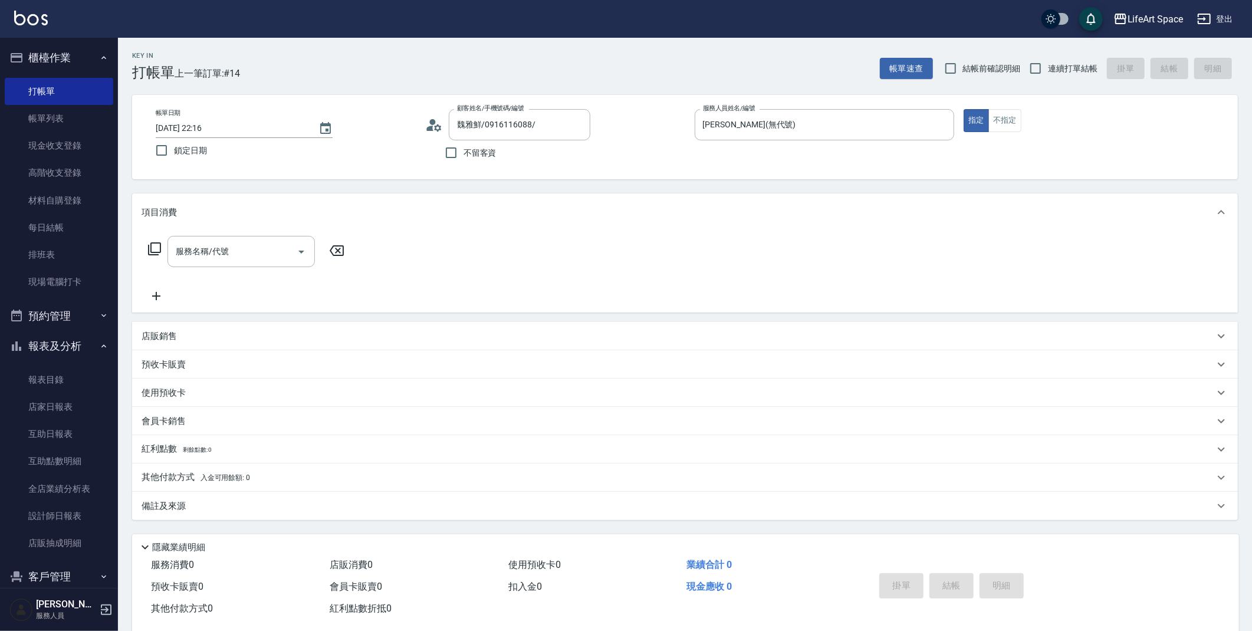
click at [159, 248] on icon at bounding box center [154, 249] width 14 height 14
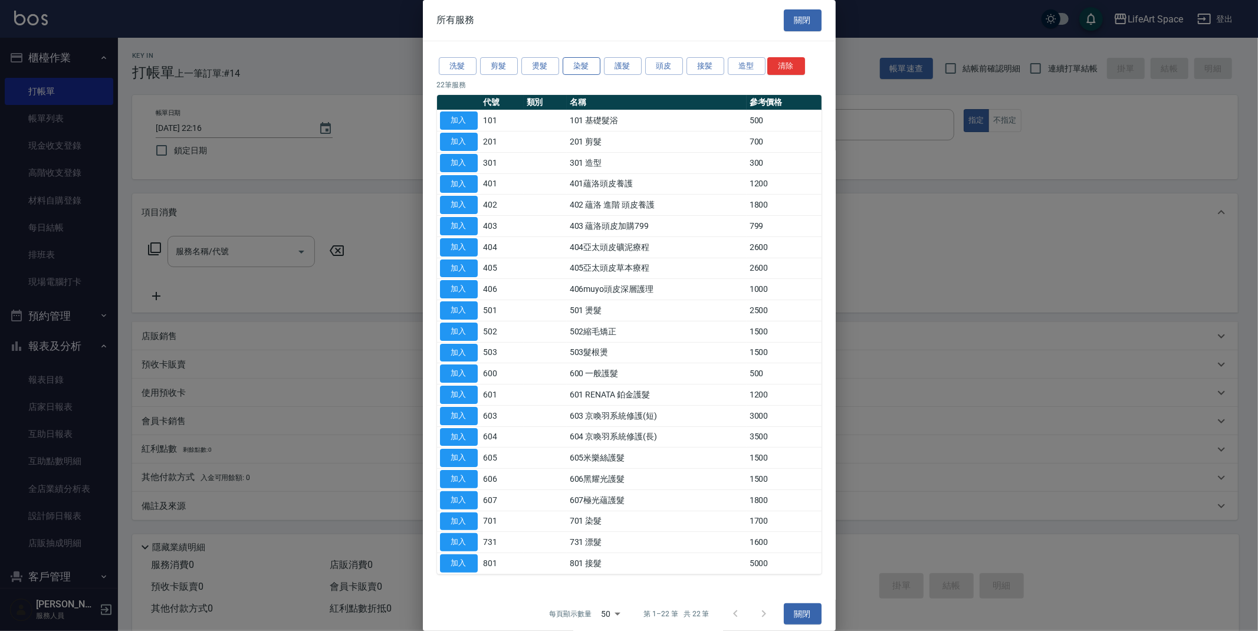
click at [570, 60] on button "染髮" at bounding box center [581, 66] width 38 height 18
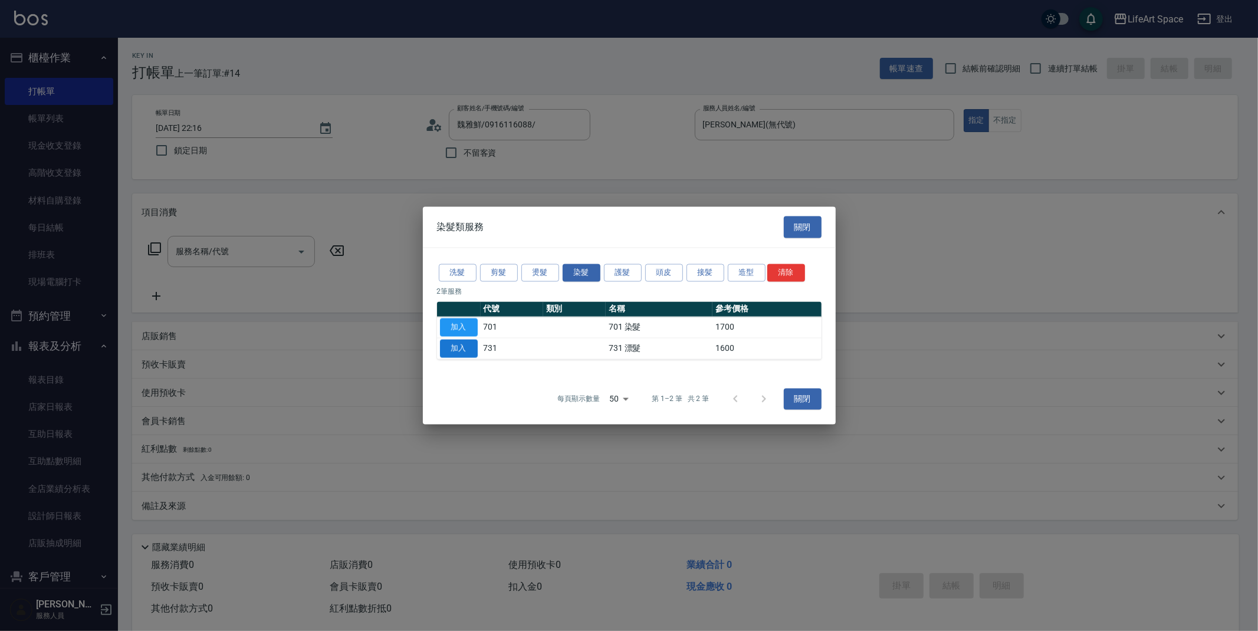
click at [458, 348] on button "加入" at bounding box center [459, 349] width 38 height 18
type input "731 漂髮(731)"
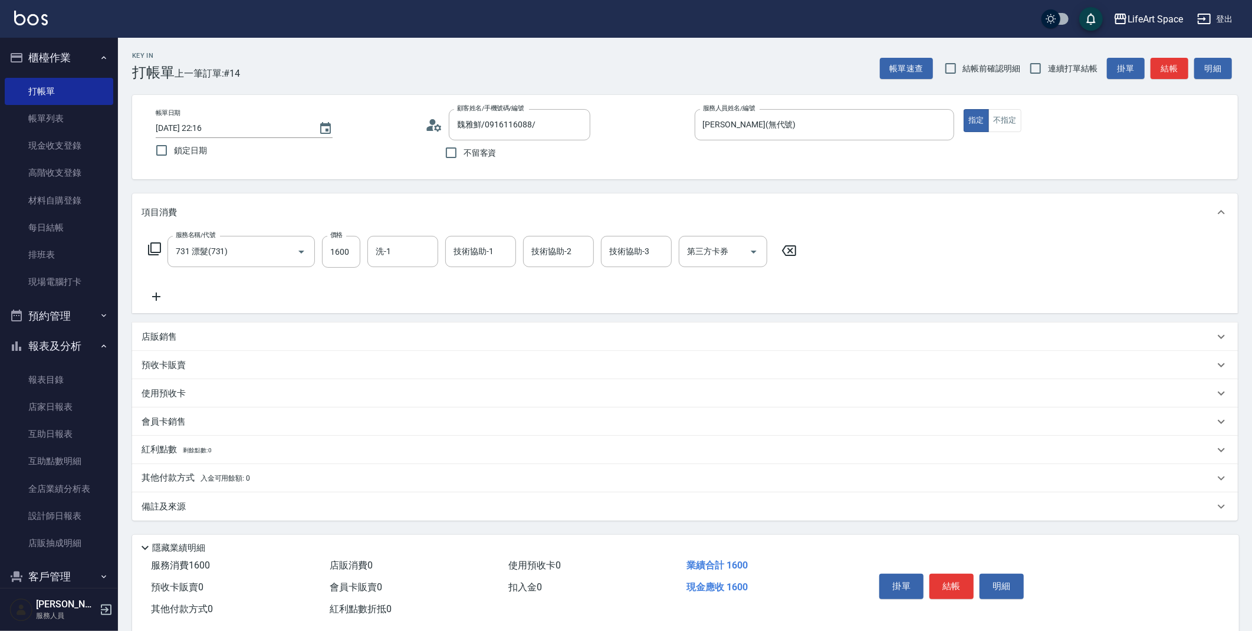
click at [152, 244] on icon at bounding box center [154, 249] width 14 height 14
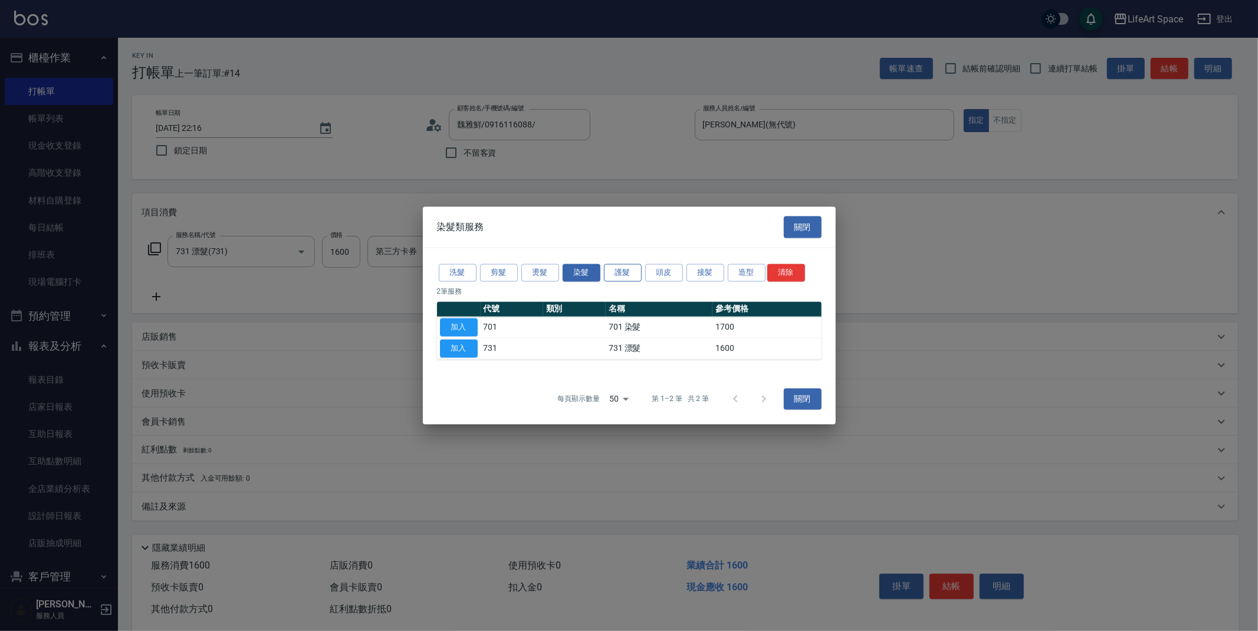
click at [634, 272] on button "護髮" at bounding box center [623, 273] width 38 height 18
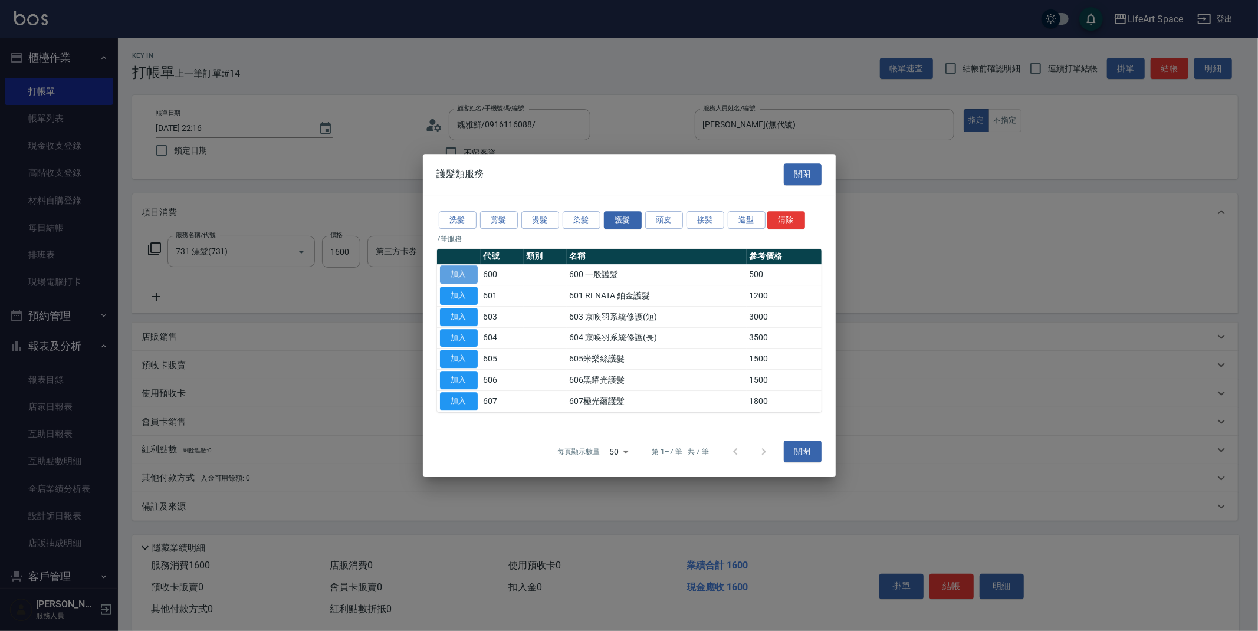
click at [463, 274] on button "加入" at bounding box center [459, 274] width 38 height 18
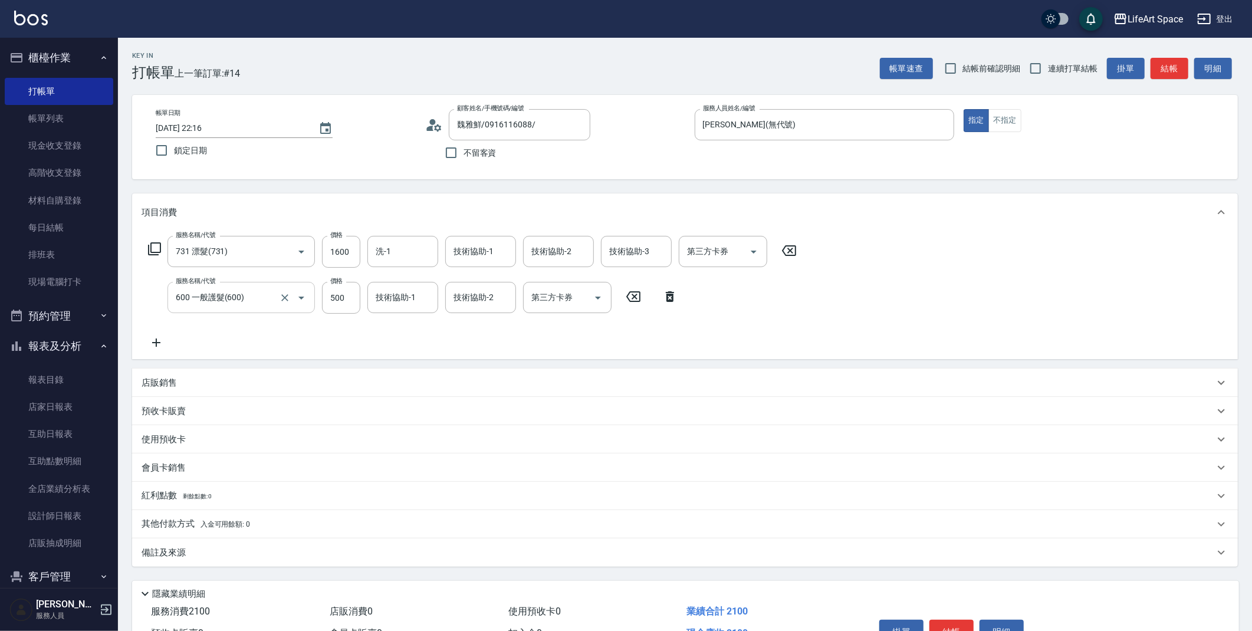
click at [233, 302] on input "600 一般護髮(600)" at bounding box center [225, 297] width 104 height 21
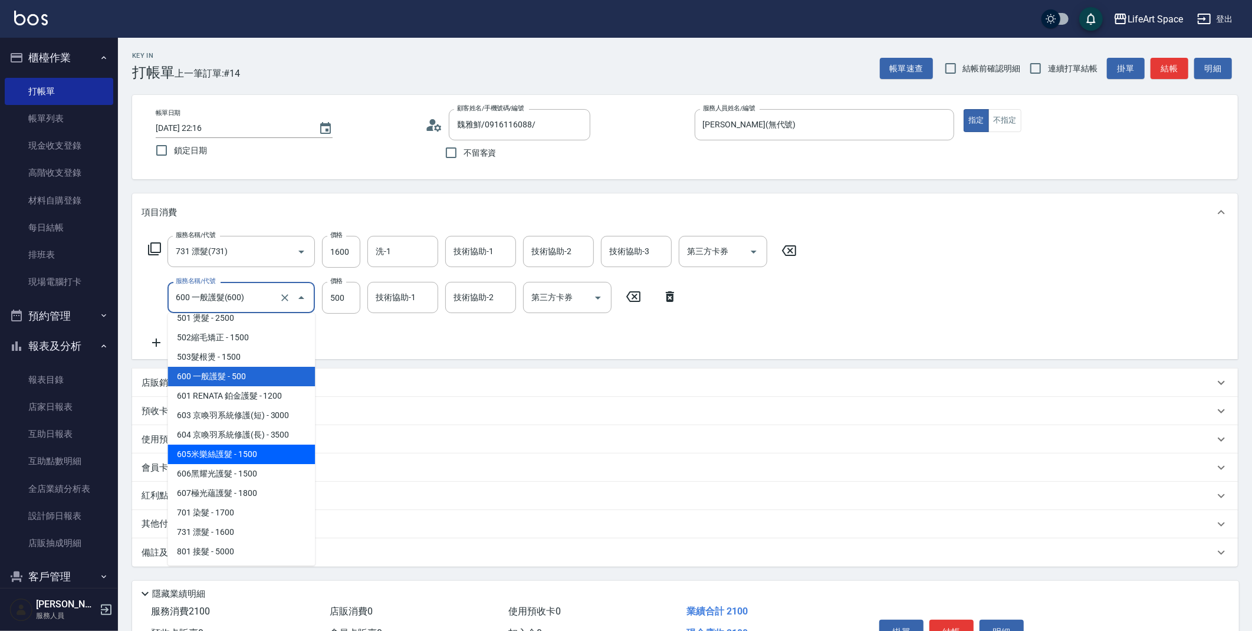
click at [236, 453] on span "605米樂絲護髮 - 1500" at bounding box center [240, 454] width 147 height 19
type input "605米樂絲護髮(605)"
type input "1500"
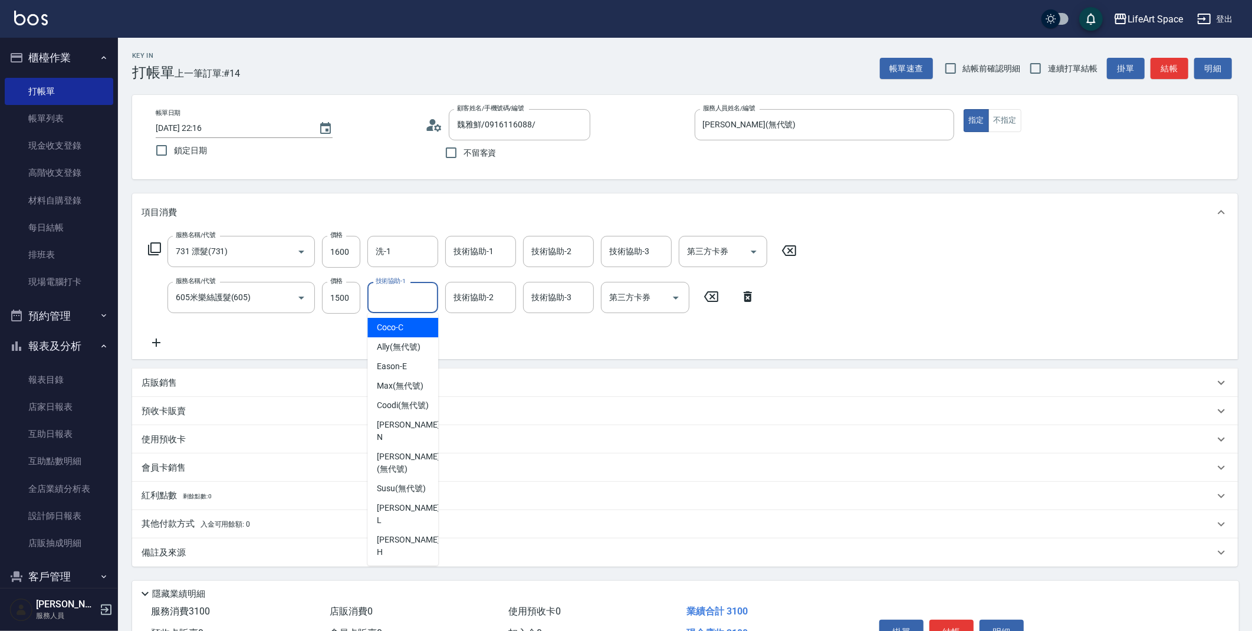
click at [396, 295] on div "技術協助-1 技術協助-1" at bounding box center [402, 297] width 71 height 31
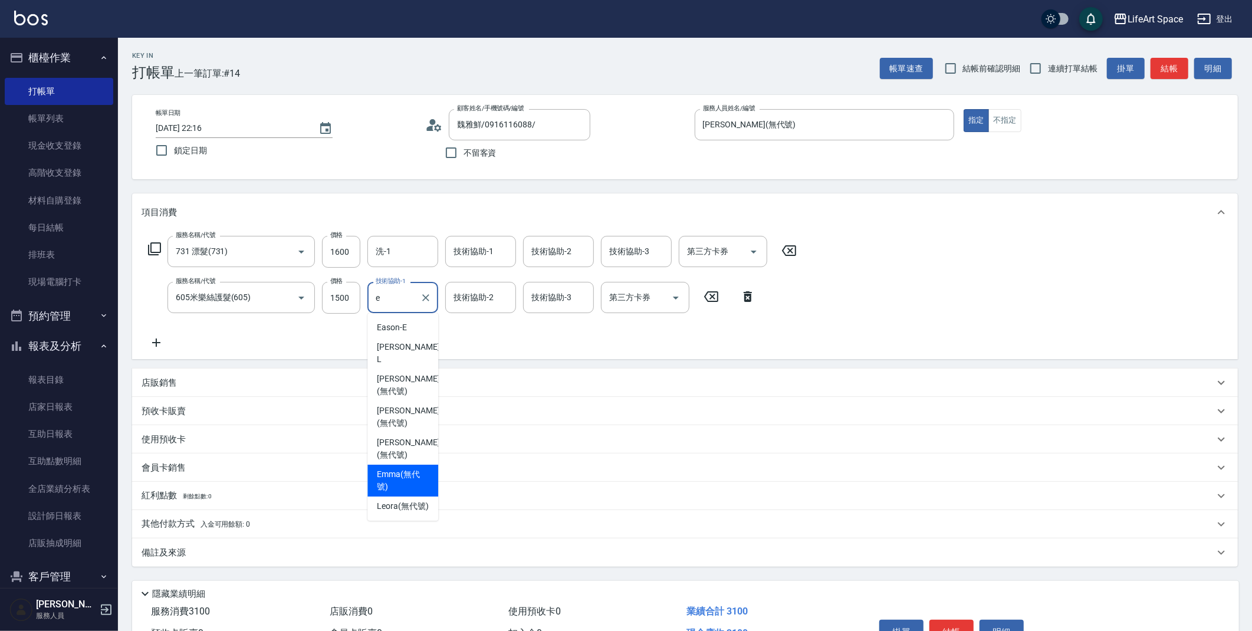
click at [397, 468] on span "[PERSON_NAME] (無代號)" at bounding box center [403, 480] width 52 height 25
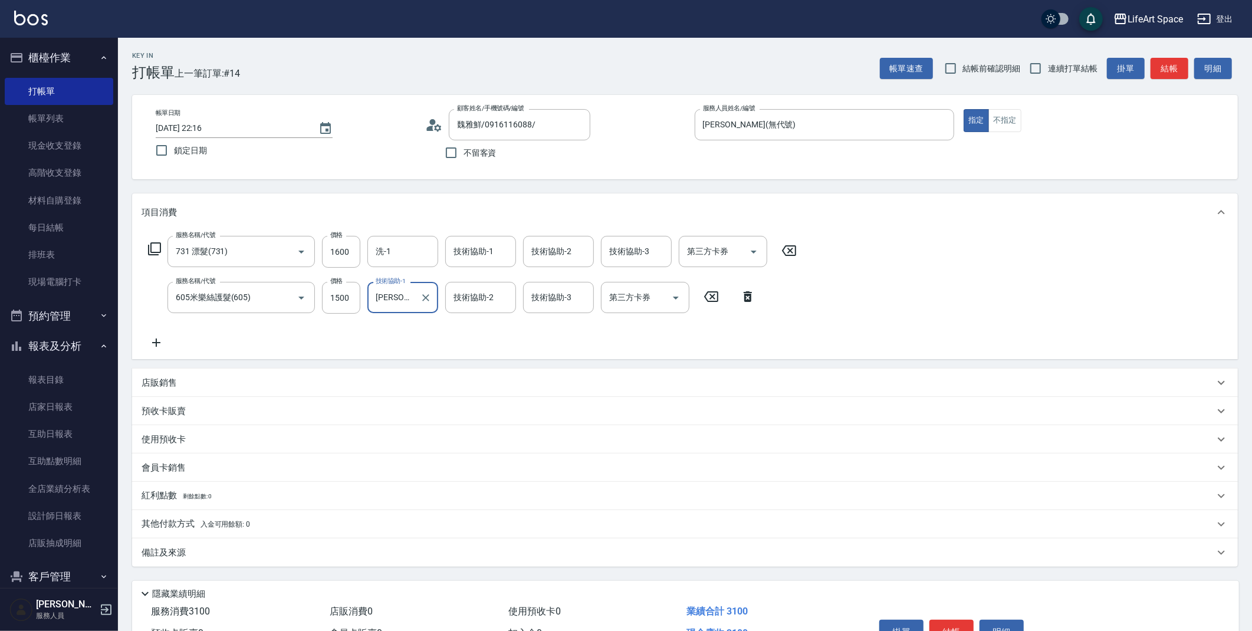
type input "[PERSON_NAME](無代號)"
click at [493, 281] on div "服務名稱/代號 731 漂髮(731) 服務名稱/代號 價格 1600 價格 洗-1 洗-1 技術協助-1 技術協助-1 技術協助-2 技術協助-2 技術協助…" at bounding box center [472, 293] width 662 height 114
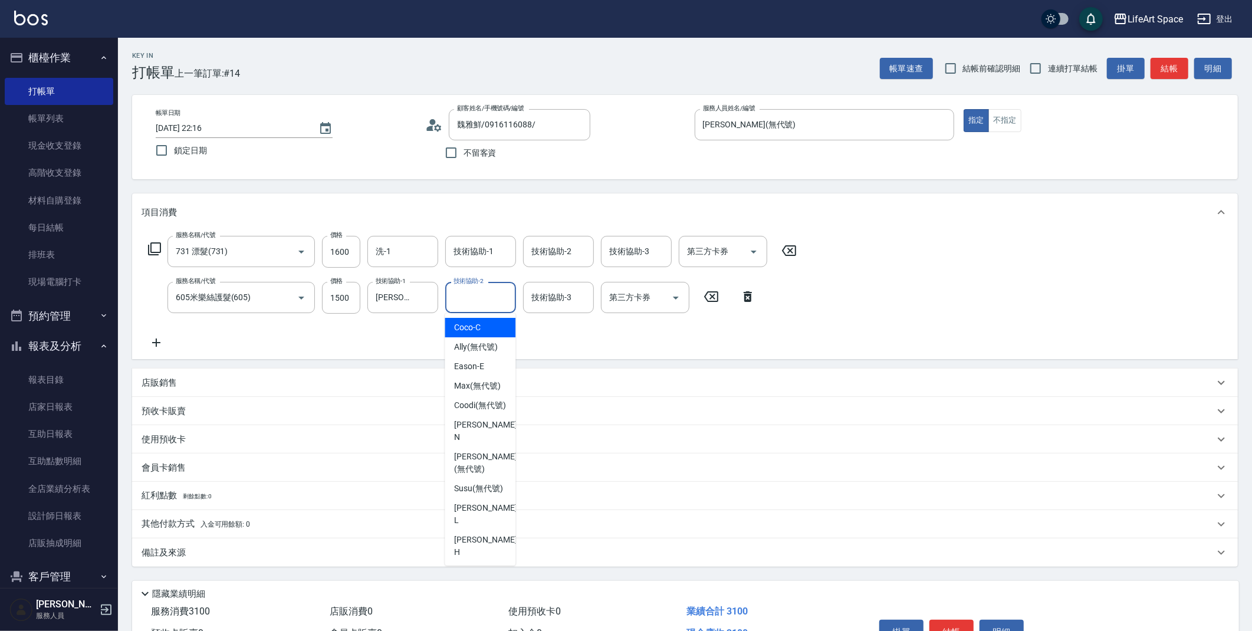
click at [485, 294] on div "技術協助-2 技術協助-2" at bounding box center [480, 297] width 71 height 31
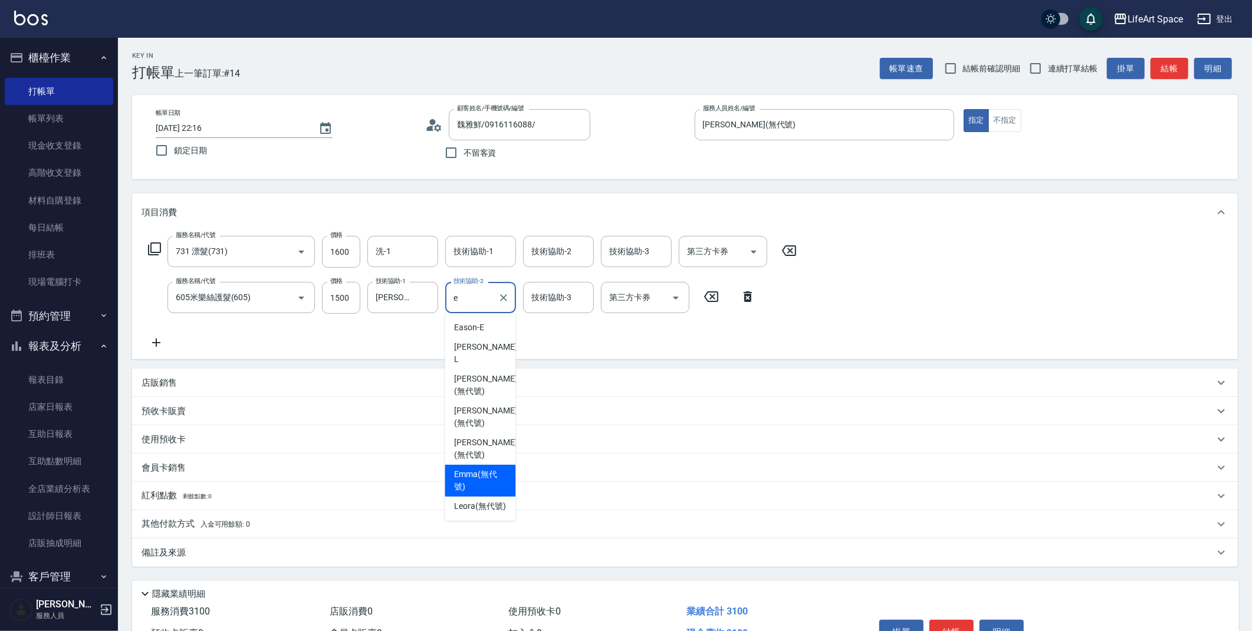
drag, startPoint x: 486, startPoint y: 434, endPoint x: 510, endPoint y: 383, distance: 56.5
click at [486, 468] on span "[PERSON_NAME] (無代號)" at bounding box center [480, 480] width 52 height 25
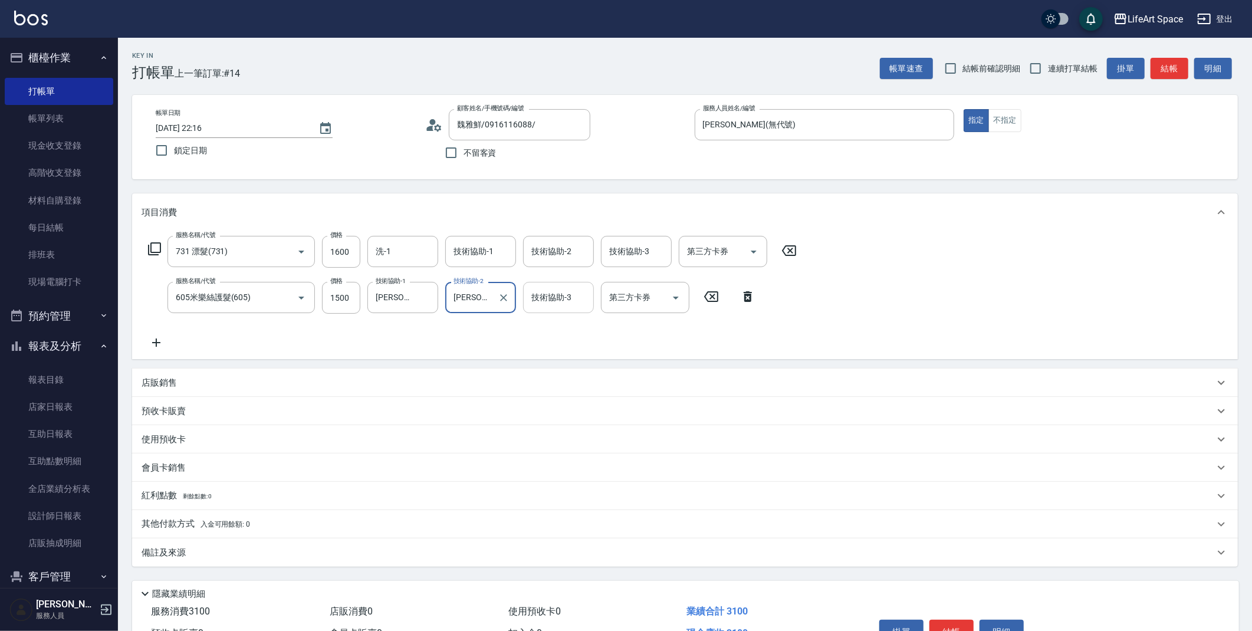
click at [555, 311] on div "技術協助-3" at bounding box center [558, 297] width 71 height 31
type input "[PERSON_NAME](無代號)"
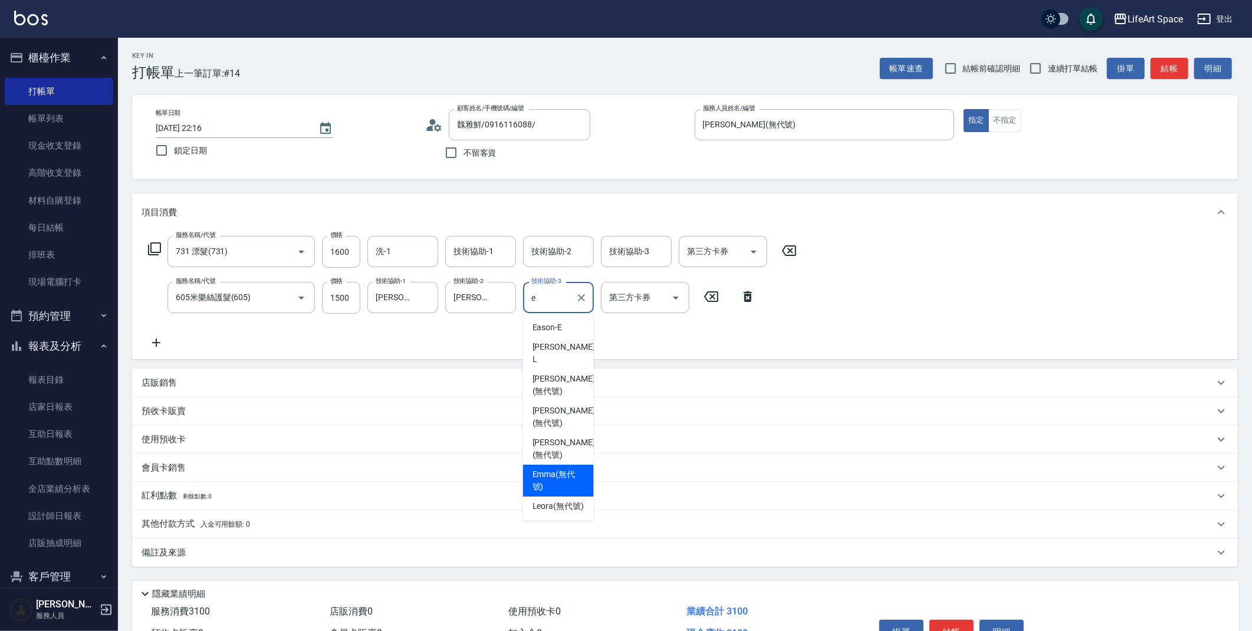
click at [564, 465] on div "[PERSON_NAME] (無代號)" at bounding box center [558, 481] width 71 height 32
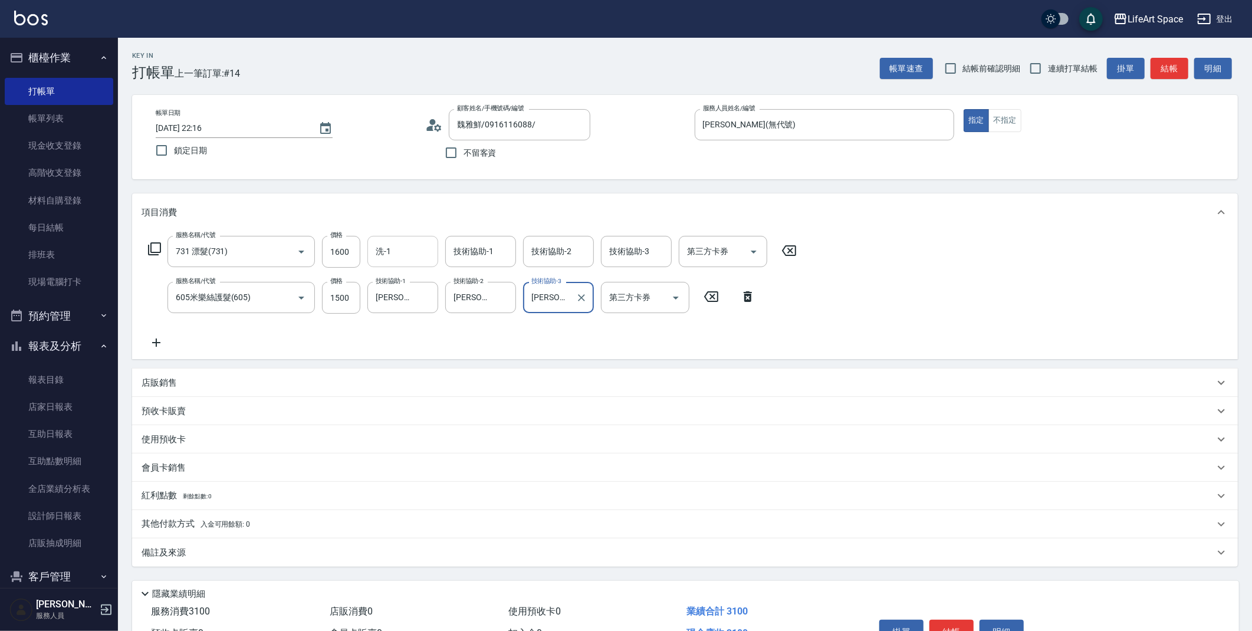
click at [427, 262] on div "洗-1" at bounding box center [402, 251] width 71 height 31
type input "[PERSON_NAME](無代號)"
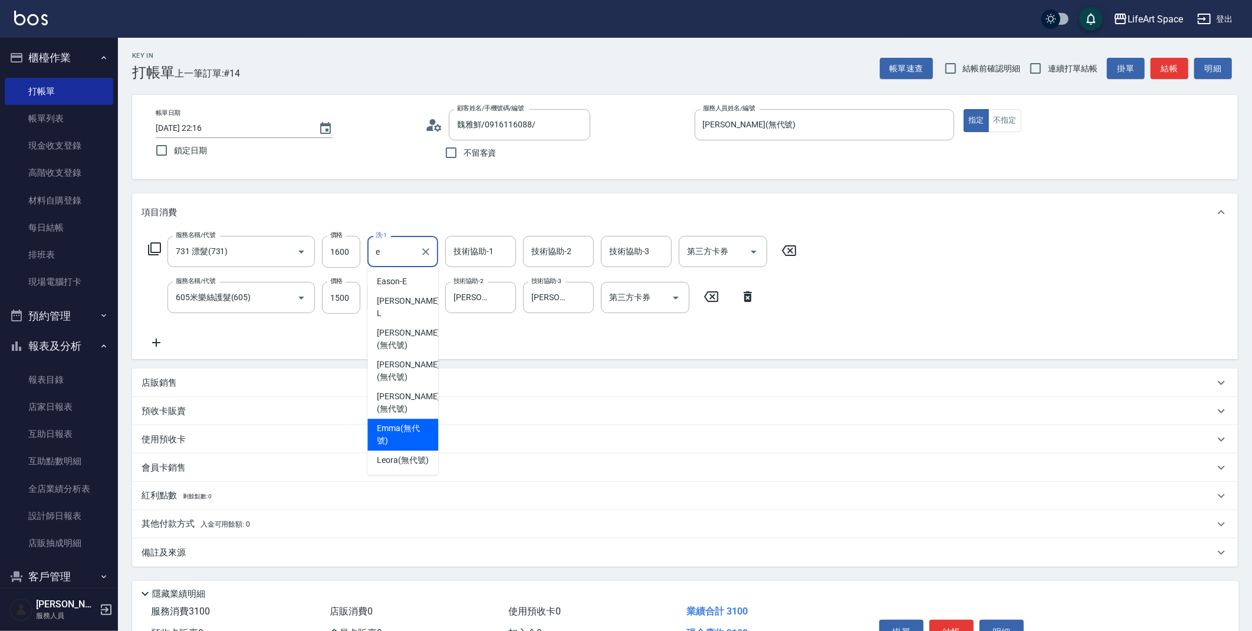
drag, startPoint x: 400, startPoint y: 396, endPoint x: 401, endPoint y: 382, distance: 14.2
click at [400, 422] on span "[PERSON_NAME] (無代號)" at bounding box center [403, 434] width 52 height 25
type input "[PERSON_NAME](無代號)"
click at [455, 247] on div "技術協助-1 技術協助-1" at bounding box center [480, 251] width 71 height 31
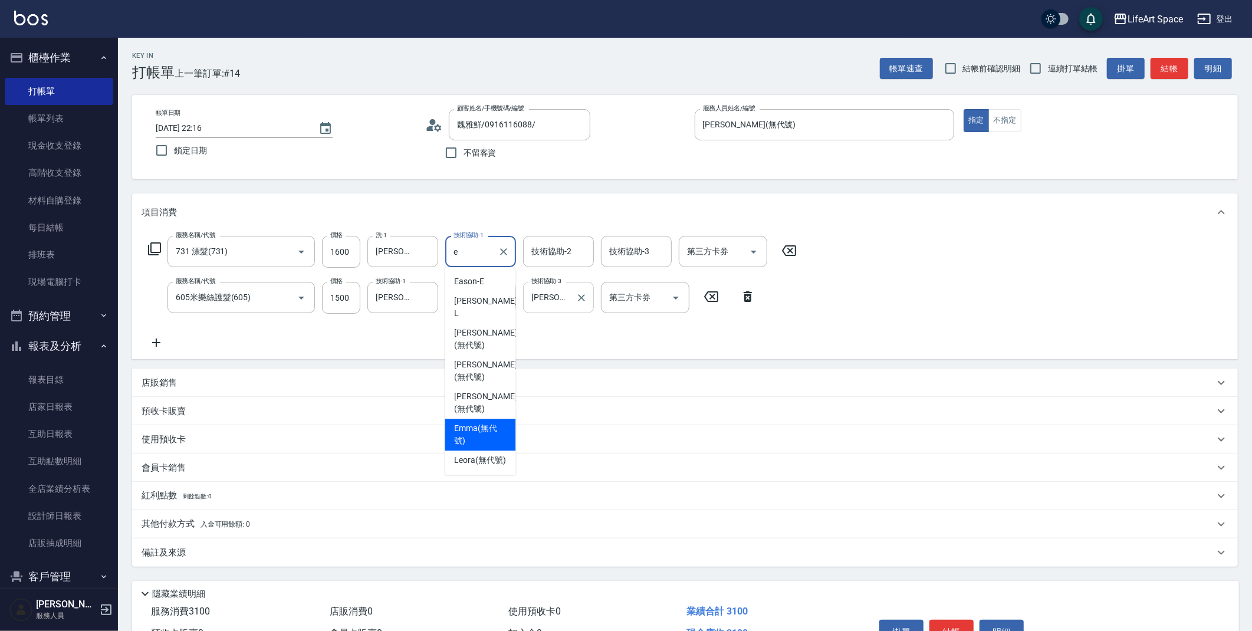
drag, startPoint x: 476, startPoint y: 386, endPoint x: 528, endPoint y: 313, distance: 88.8
click at [477, 422] on span "[PERSON_NAME] (無代號)" at bounding box center [480, 434] width 52 height 25
type input "[PERSON_NAME](無代號)"
click at [542, 256] on div "技術協助-2 技術協助-2" at bounding box center [558, 251] width 71 height 31
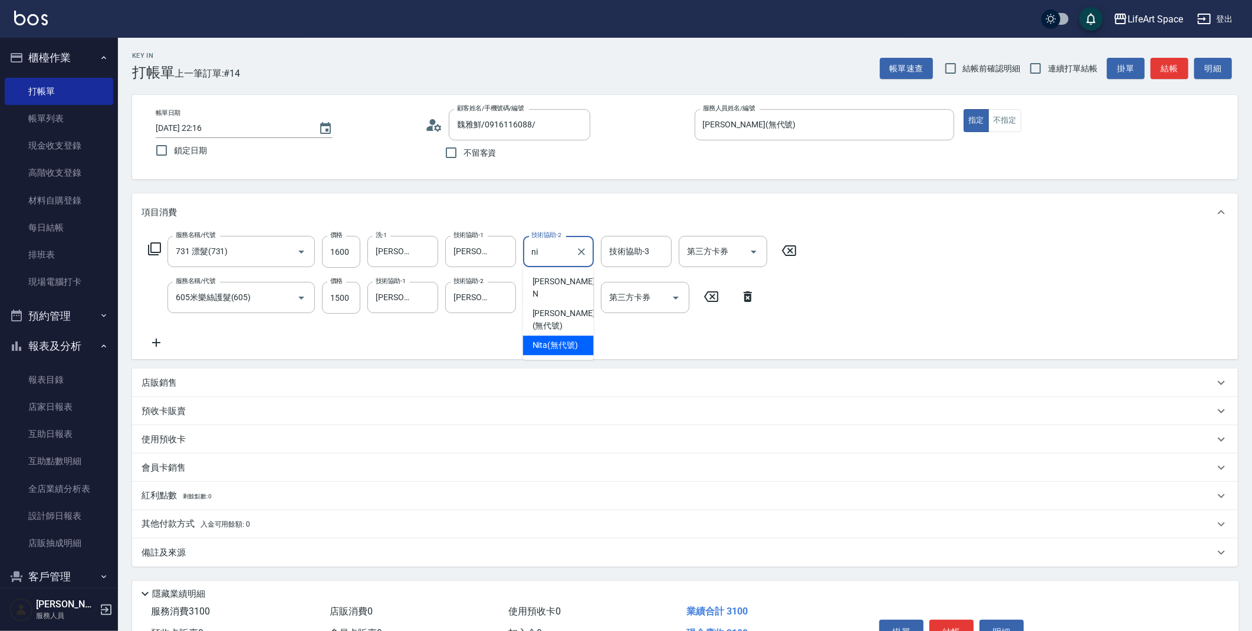
click at [568, 339] on span "Nita (無代號)" at bounding box center [555, 345] width 46 height 12
type input "Nita (無代號)"
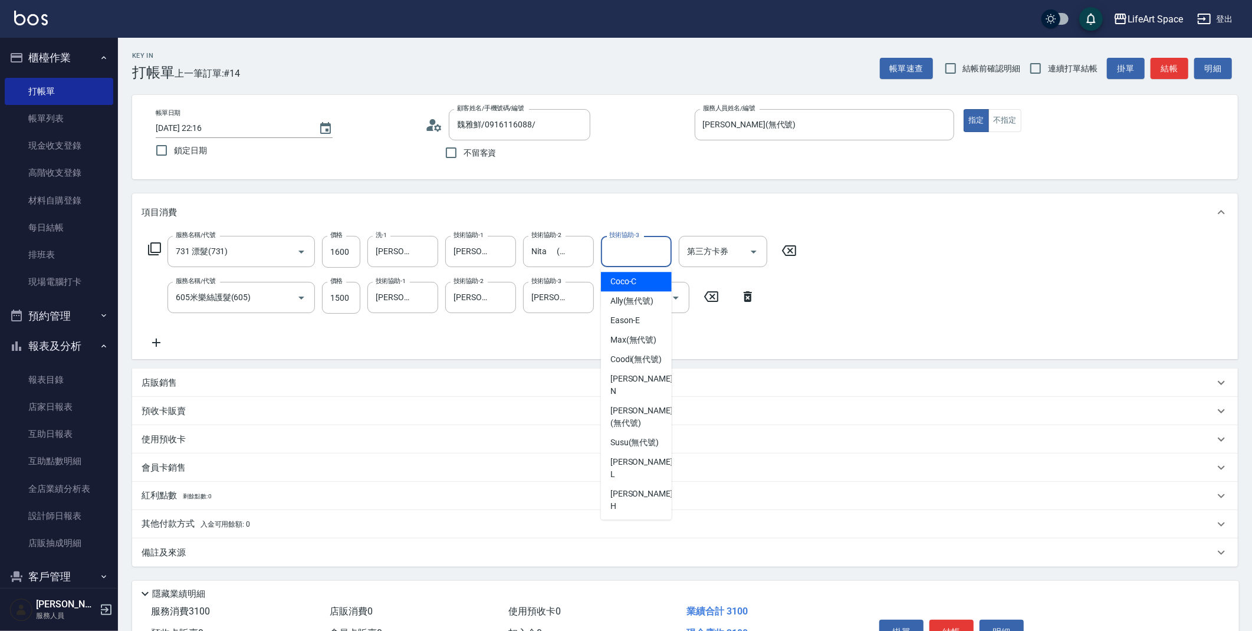
click at [624, 258] on input "技術協助-3" at bounding box center [636, 251] width 60 height 21
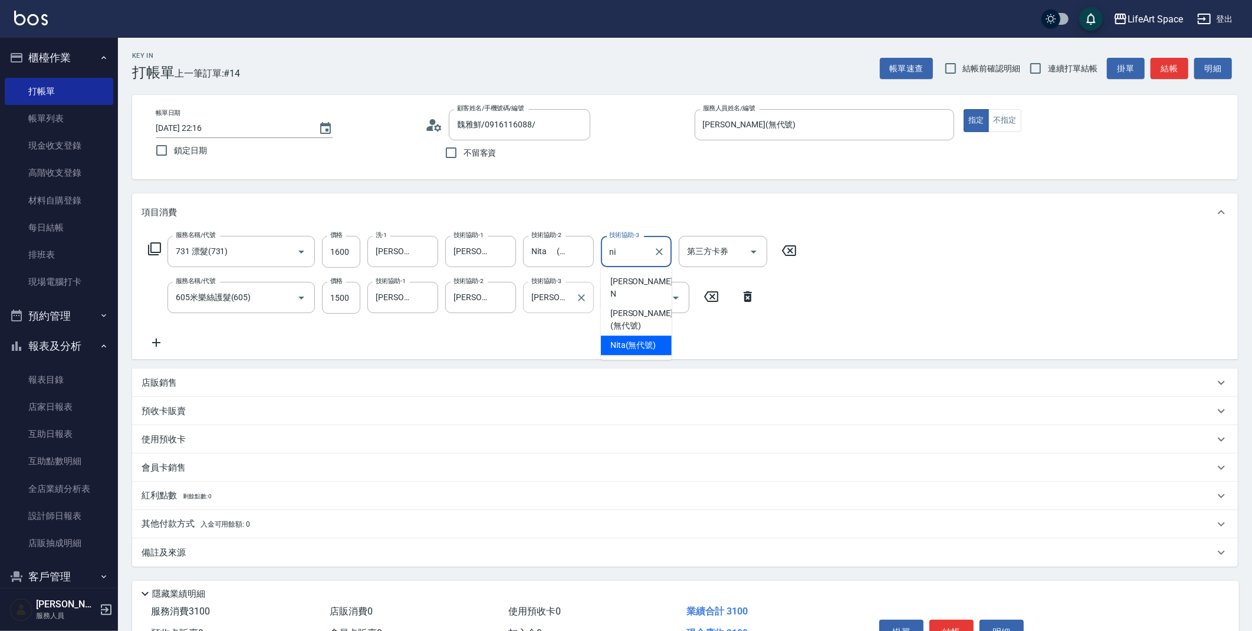
drag, startPoint x: 627, startPoint y: 335, endPoint x: 558, endPoint y: 295, distance: 80.3
click at [627, 339] on span "Nita (無代號)" at bounding box center [633, 345] width 46 height 12
type input "Nita (無代號)"
click at [349, 250] on input "1600" at bounding box center [341, 252] width 38 height 32
click at [346, 254] on input "1600" at bounding box center [341, 252] width 38 height 32
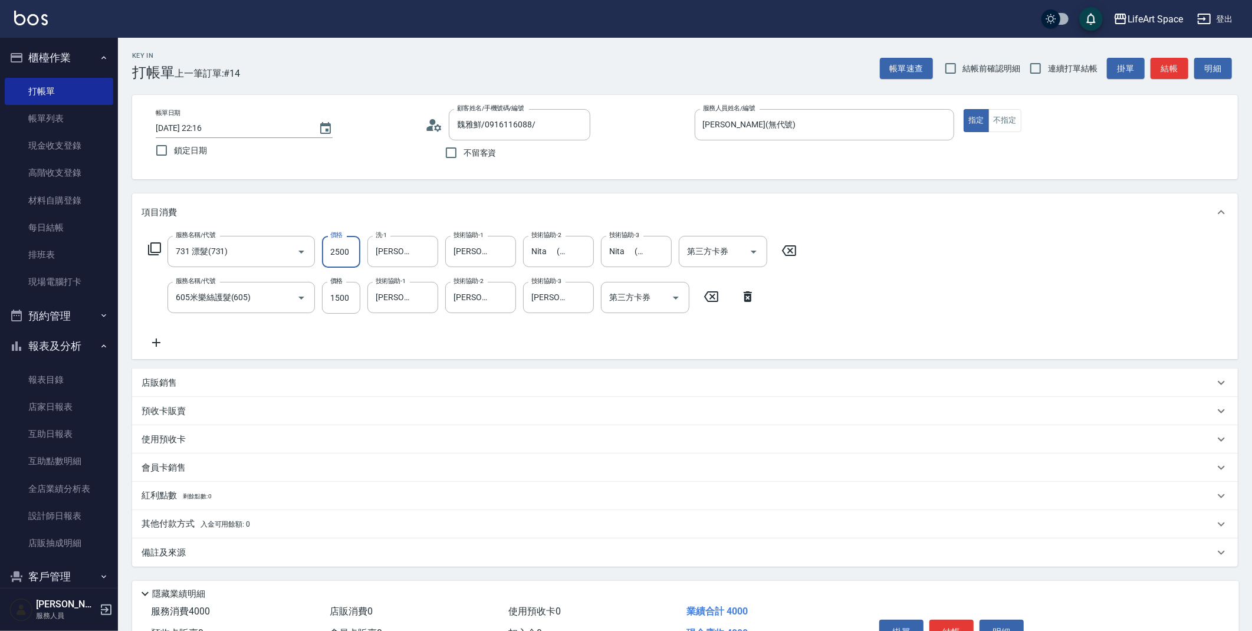
type input "2500"
drag, startPoint x: 220, startPoint y: 553, endPoint x: 234, endPoint y: 552, distance: 13.6
click at [220, 553] on div "備註及來源" at bounding box center [677, 553] width 1072 height 12
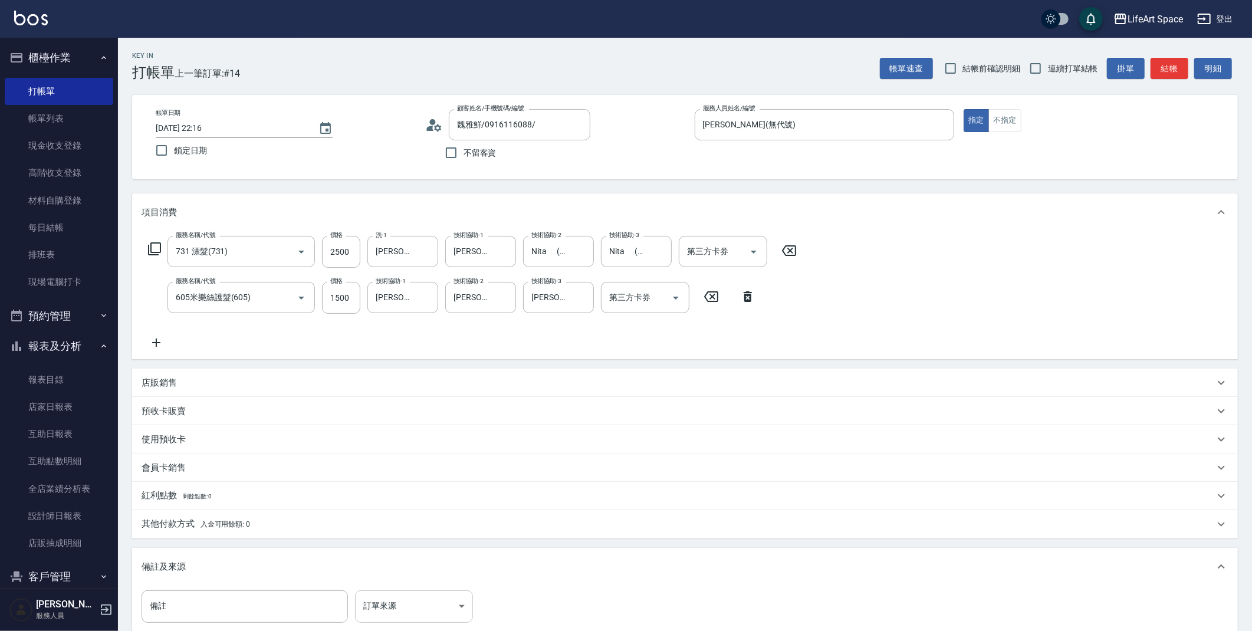
click at [405, 610] on body "LifeArt Space 登出 櫃檯作業 打帳單 帳單列表 現金收支登錄 高階收支登錄 材料自購登錄 每日結帳 排班表 現場電腦打卡 預約管理 預約管理 單…" at bounding box center [626, 387] width 1252 height 774
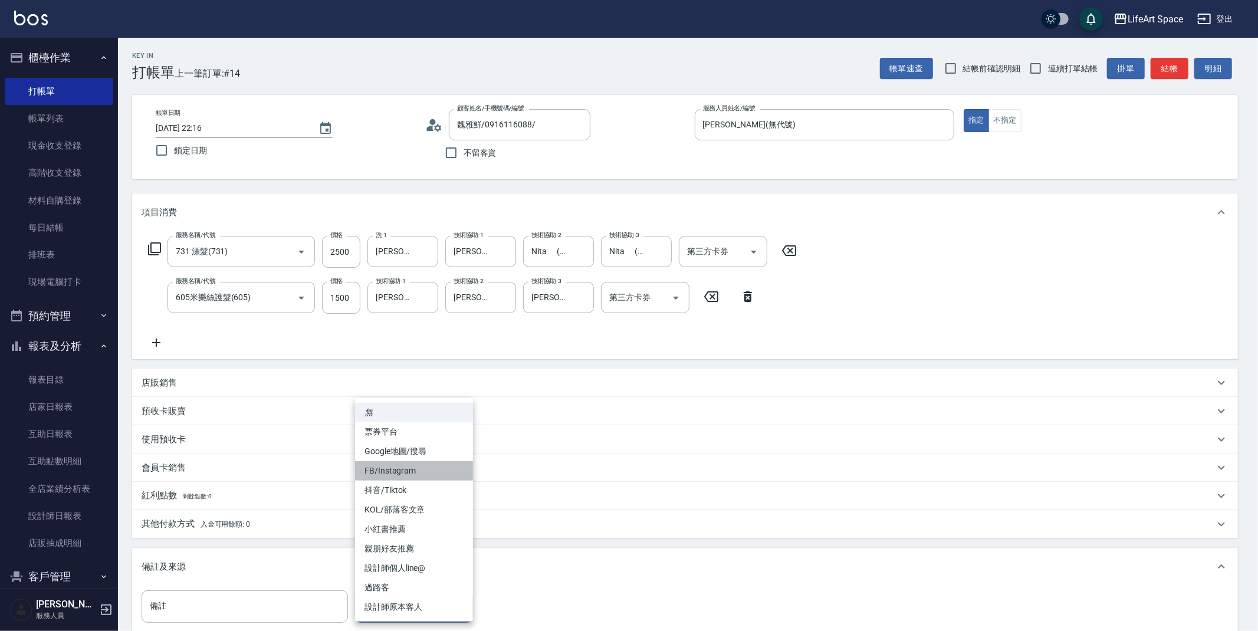
drag, startPoint x: 388, startPoint y: 475, endPoint x: 365, endPoint y: 472, distance: 23.2
click at [388, 474] on li "FB/Instagram" at bounding box center [414, 470] width 118 height 19
type input "FB/Instagram"
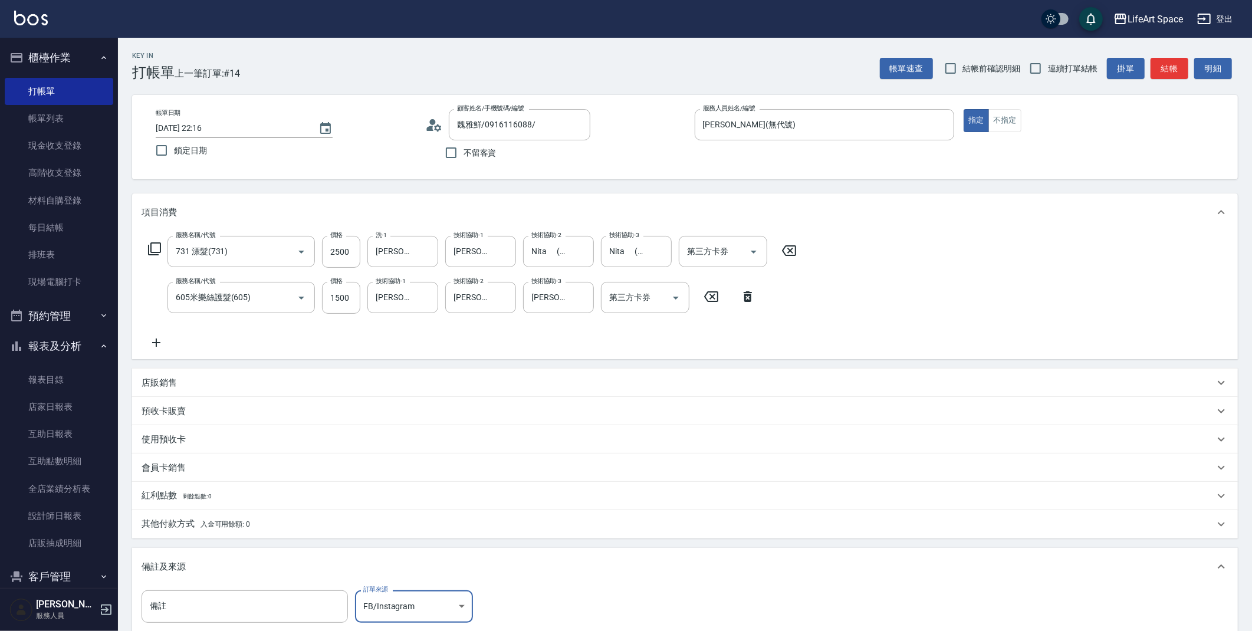
click at [189, 523] on p "其他付款方式 入金可用餘額: 0" at bounding box center [195, 524] width 108 height 13
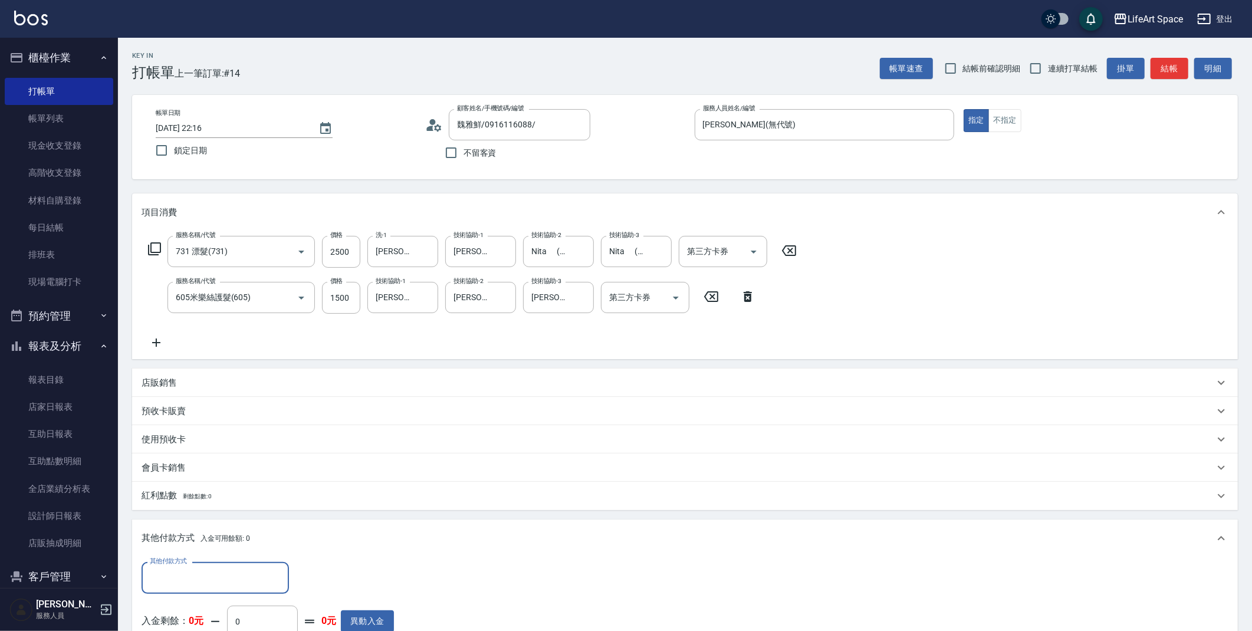
scroll to position [0, 0]
click at [197, 574] on input "其他付款方式" at bounding box center [215, 577] width 137 height 21
drag, startPoint x: 197, startPoint y: 498, endPoint x: 195, endPoint y: 513, distance: 15.4
click at [196, 514] on ul "轉帳 Linepay 信用卡 資料轉移" at bounding box center [214, 518] width 147 height 87
click at [195, 512] on span "Linepay" at bounding box center [214, 508] width 147 height 19
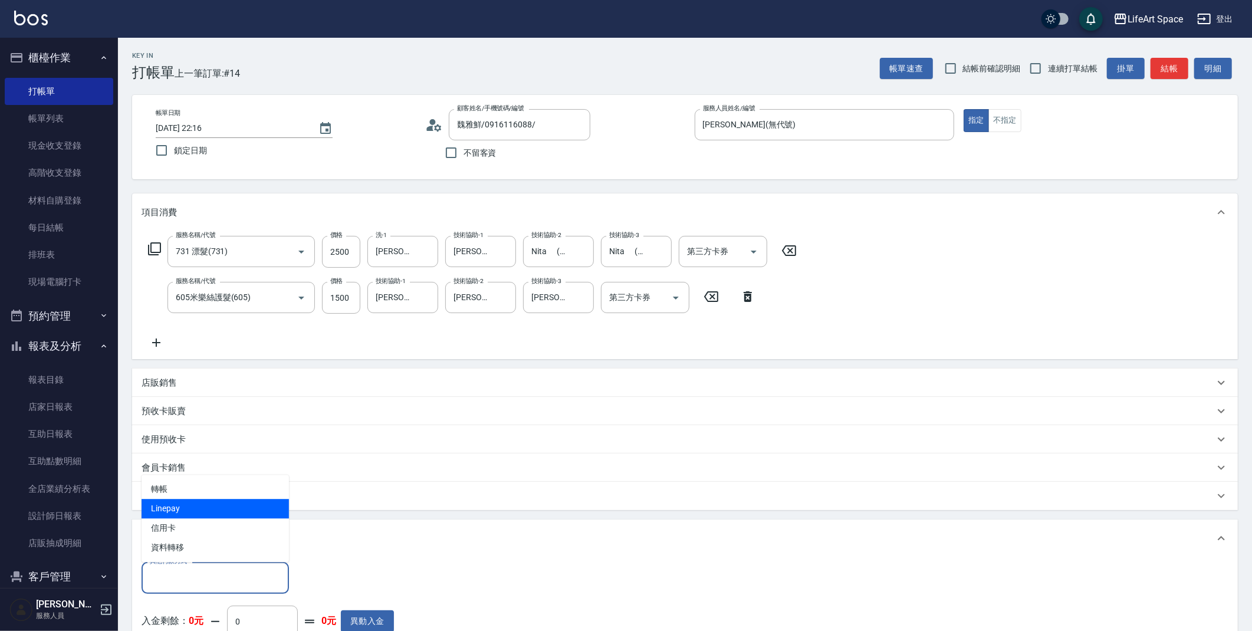
type input "Linepay"
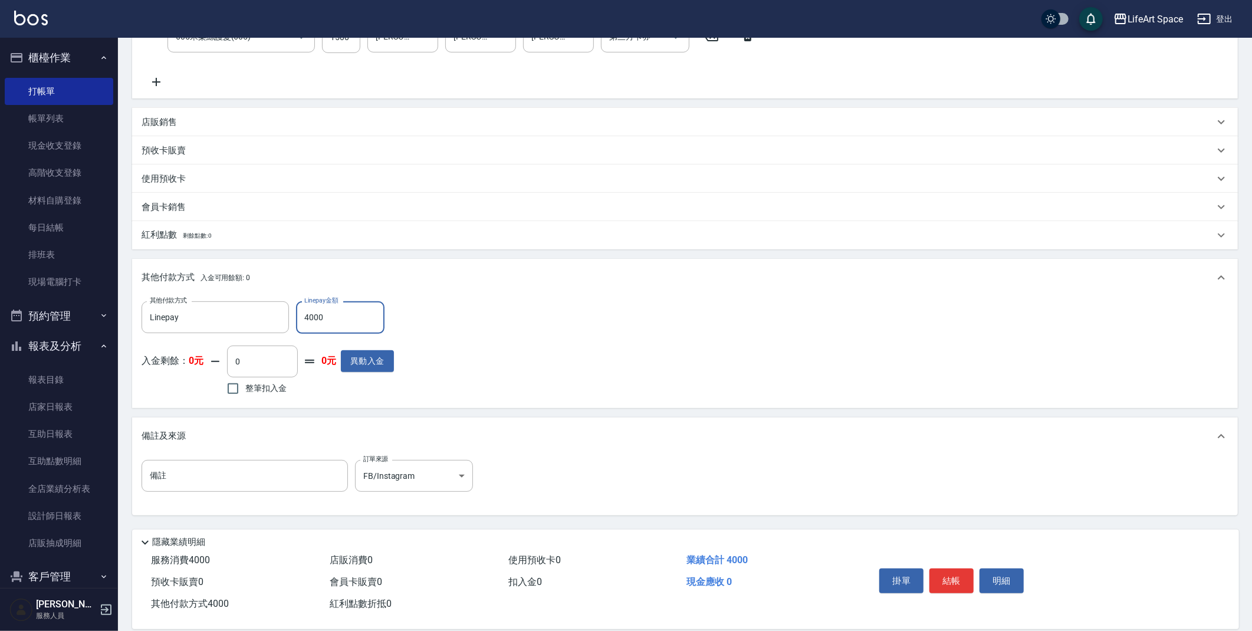
scroll to position [276, 0]
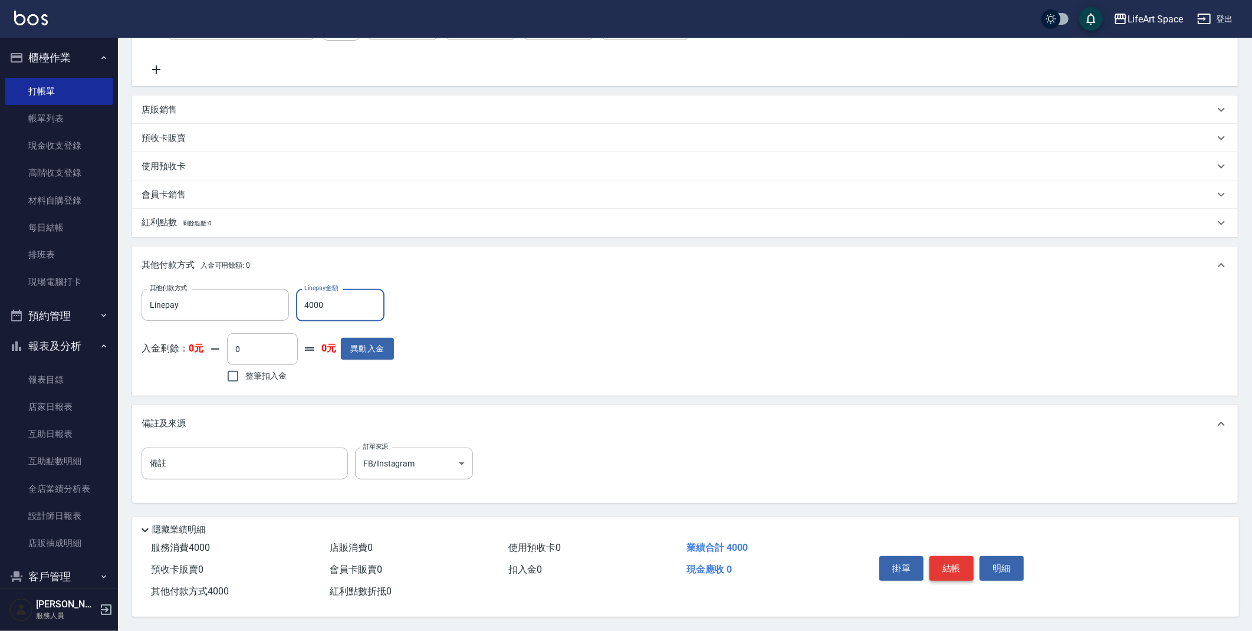
type input "4000"
click at [946, 572] on button "結帳" at bounding box center [951, 568] width 44 height 25
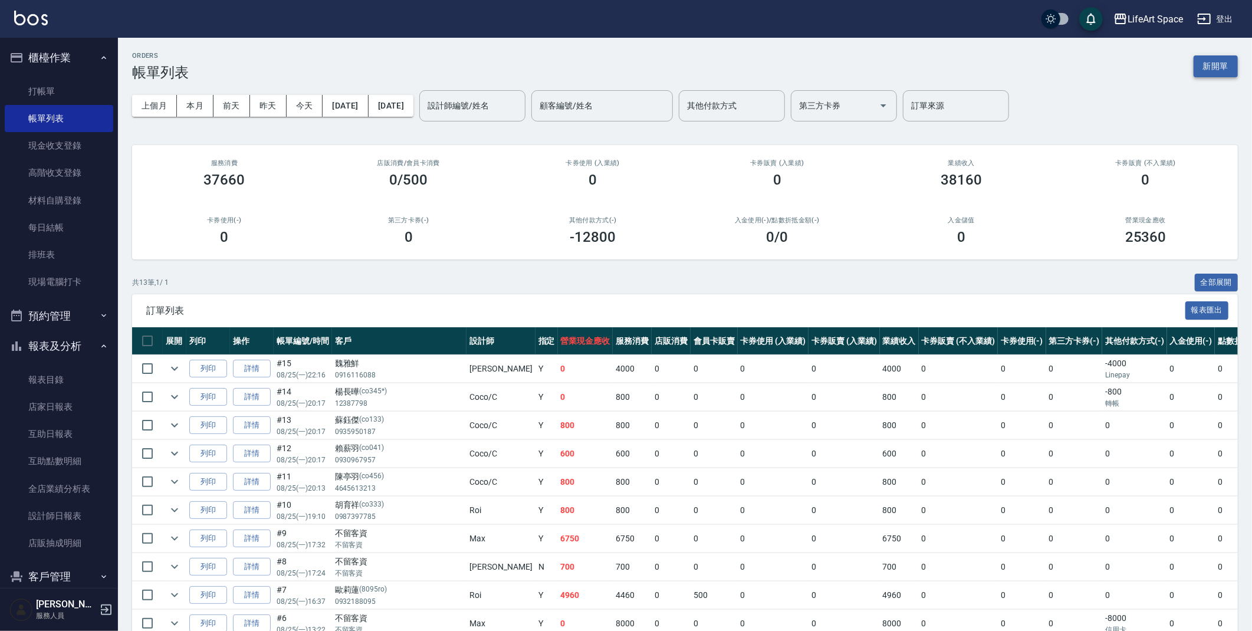
click at [1217, 75] on button "新開單" at bounding box center [1215, 66] width 44 height 22
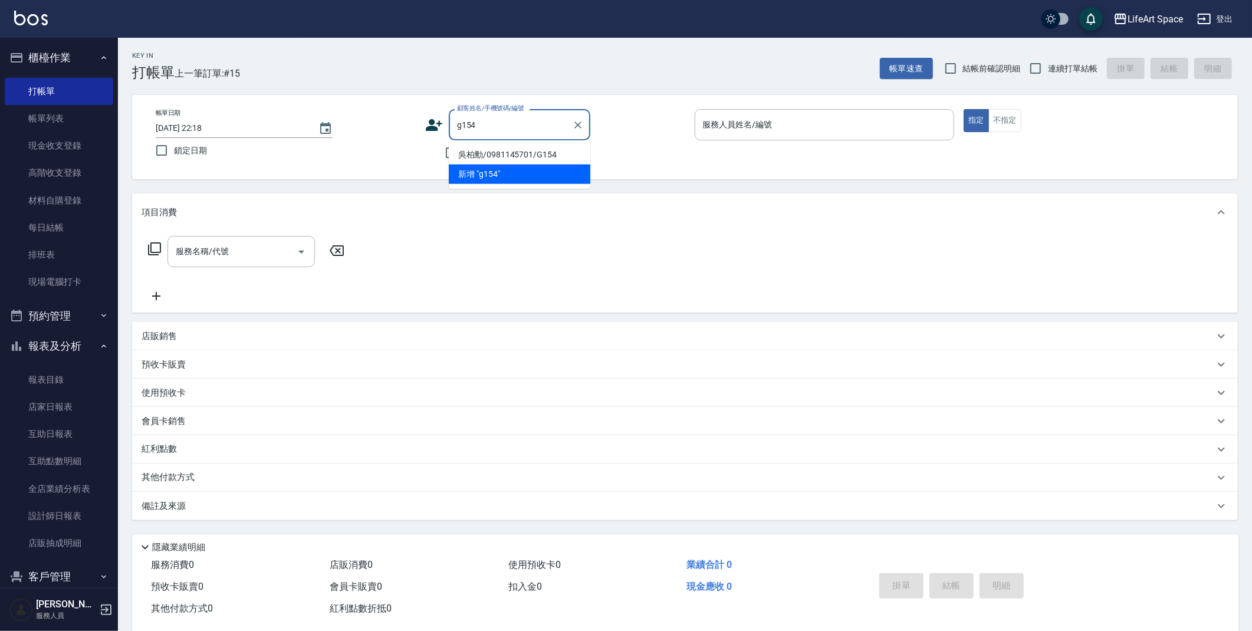
click at [541, 154] on li "吳柏勳/0981145701/G154" at bounding box center [519, 154] width 141 height 19
type input "吳柏勳/0981145701/G154"
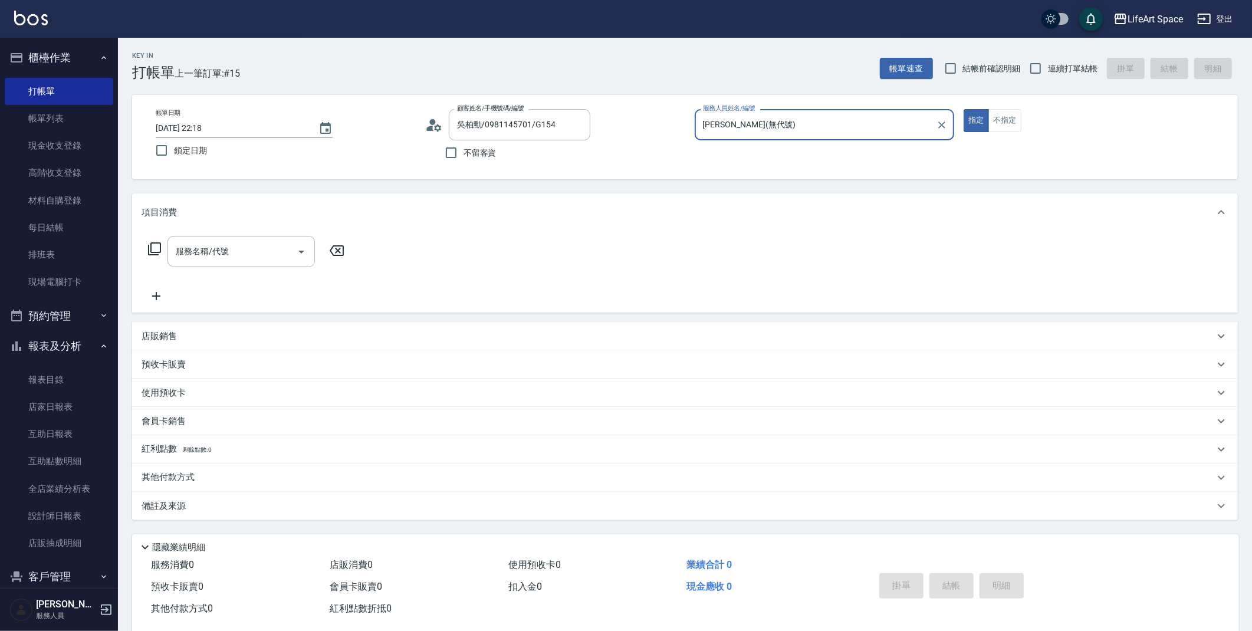
type input "[PERSON_NAME](無代號)"
click at [243, 240] on div "服務名稱/代號" at bounding box center [240, 251] width 147 height 31
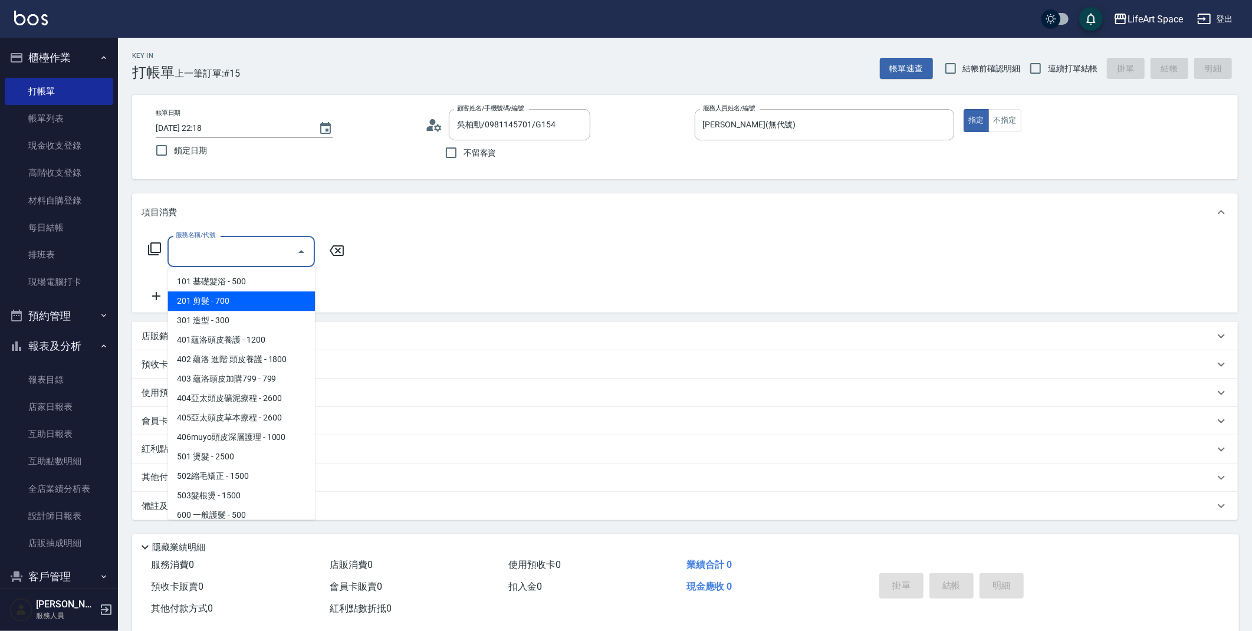
click at [241, 299] on span "201 剪髮 - 700" at bounding box center [240, 300] width 147 height 19
type input "201 剪髮(201)"
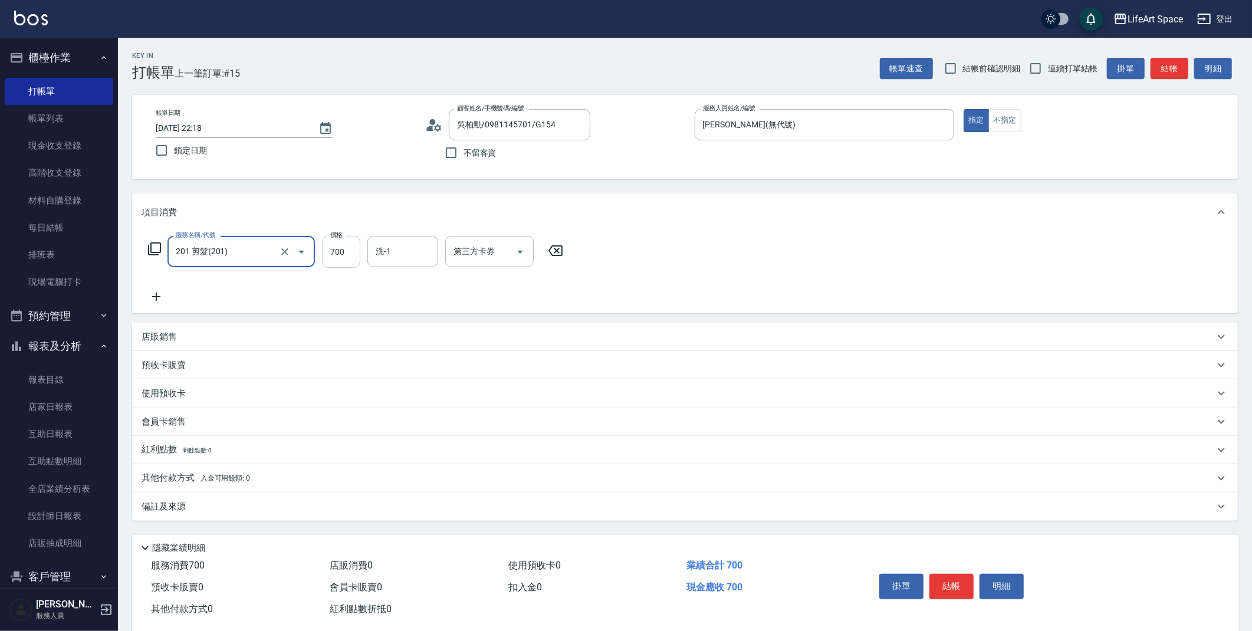
click at [344, 246] on input "700" at bounding box center [341, 252] width 38 height 32
type input "800"
click at [377, 258] on input "洗-1" at bounding box center [403, 251] width 60 height 21
click at [406, 339] on span "Nita (無代號)" at bounding box center [400, 345] width 46 height 12
type input "Nita (無代號)"
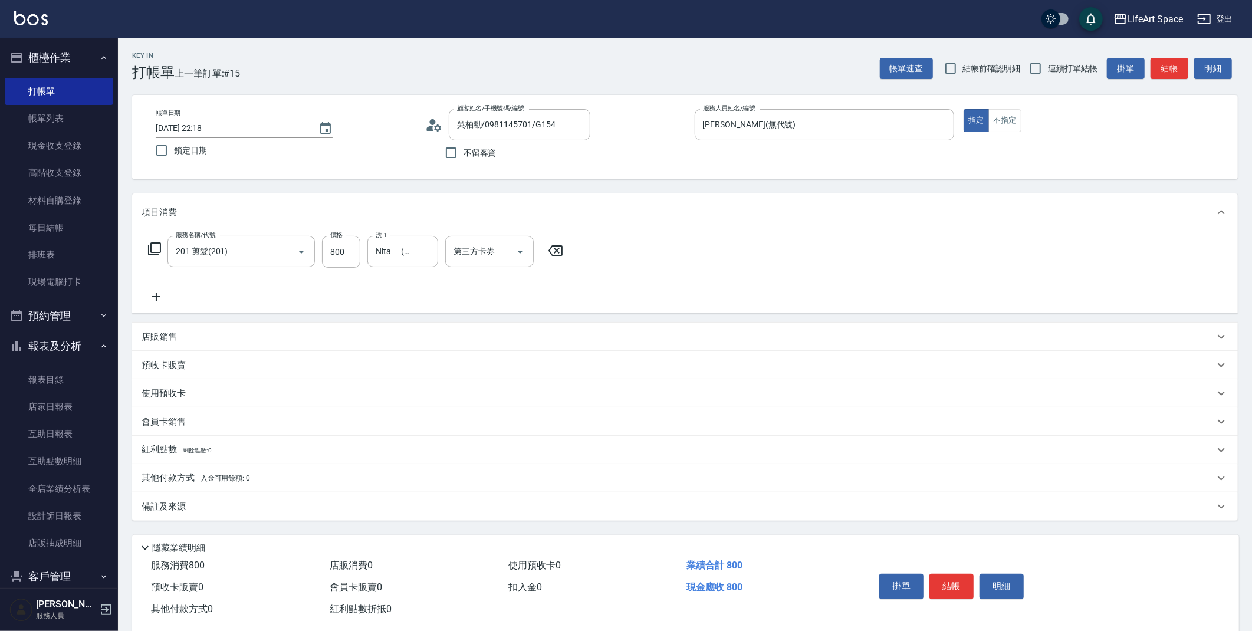
click at [219, 499] on div "備註及來源" at bounding box center [684, 506] width 1105 height 28
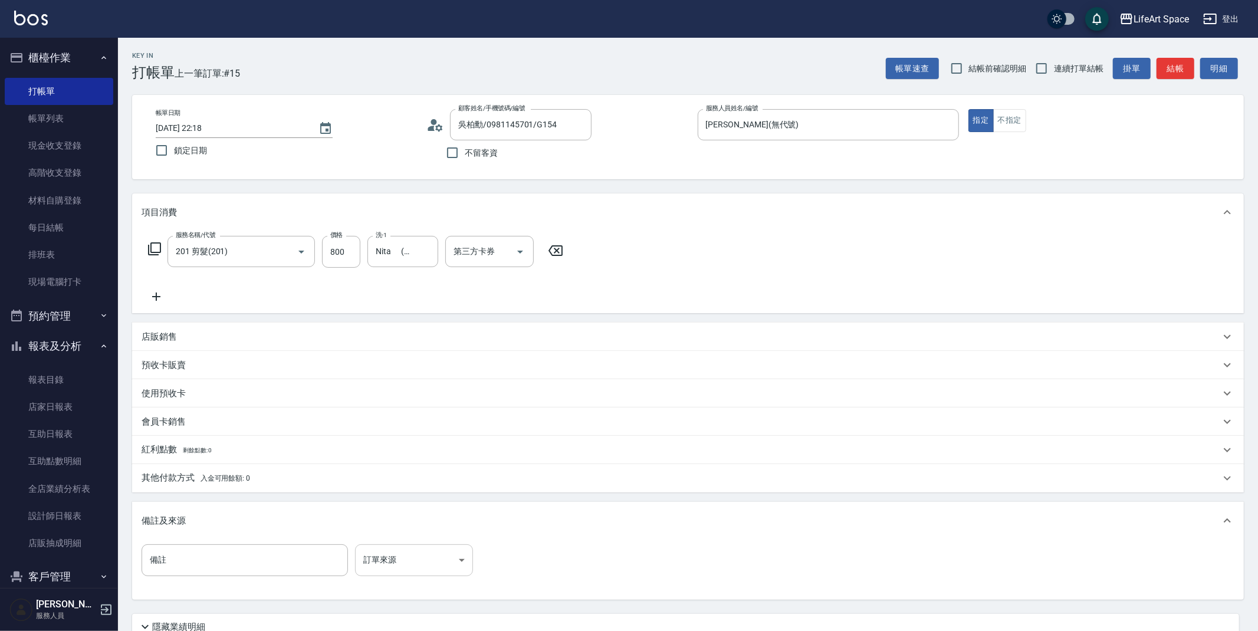
click at [387, 551] on body "LifeArt Space 登出 櫃檯作業 打帳單 帳單列表 現金收支登錄 高階收支登錄 材料自購登錄 每日結帳 排班表 現場電腦打卡 預約管理 預約管理 單…" at bounding box center [629, 364] width 1258 height 728
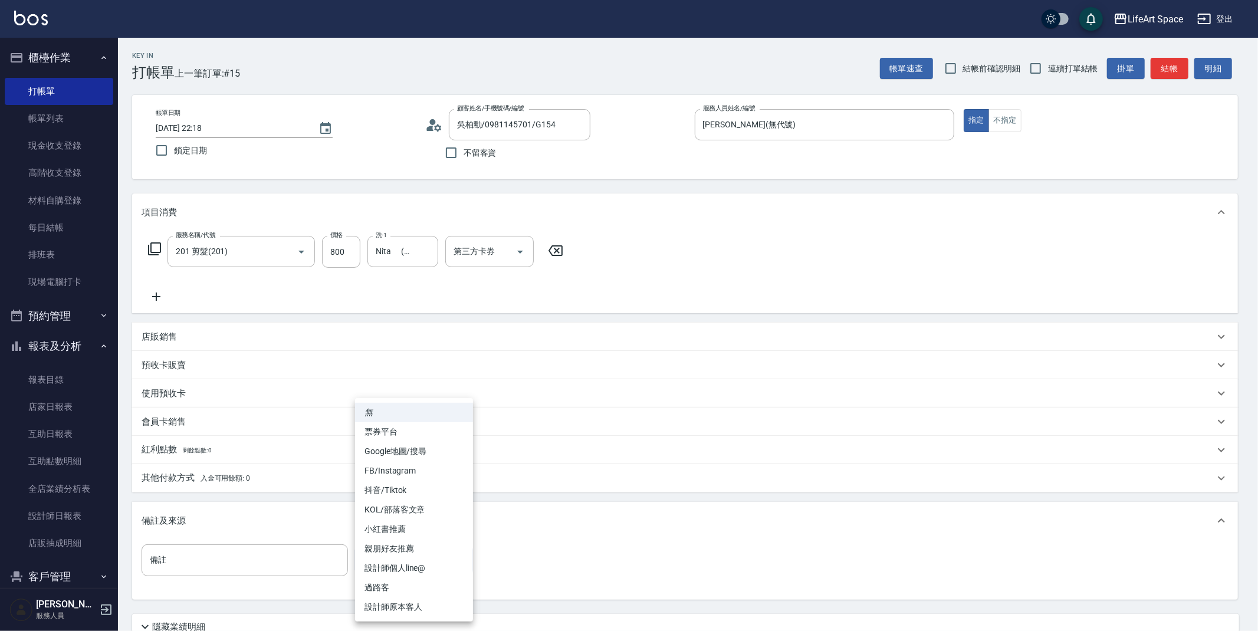
click at [399, 469] on li "FB/Instagram" at bounding box center [414, 470] width 118 height 19
type input "FB/Instagram"
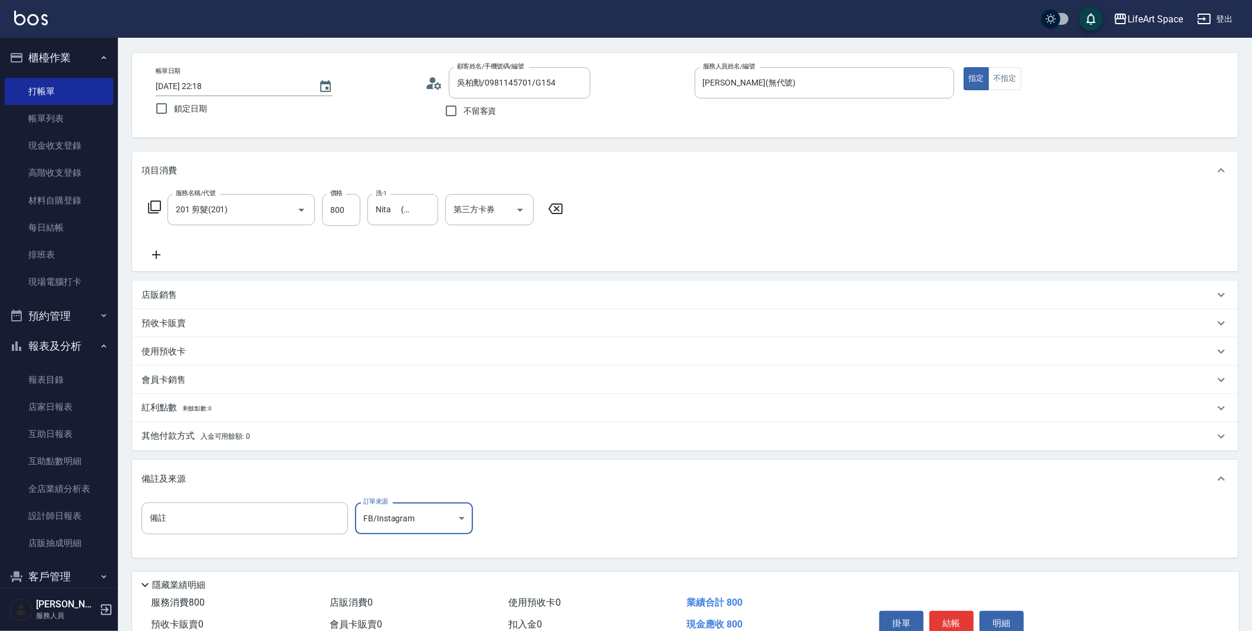
scroll to position [101, 0]
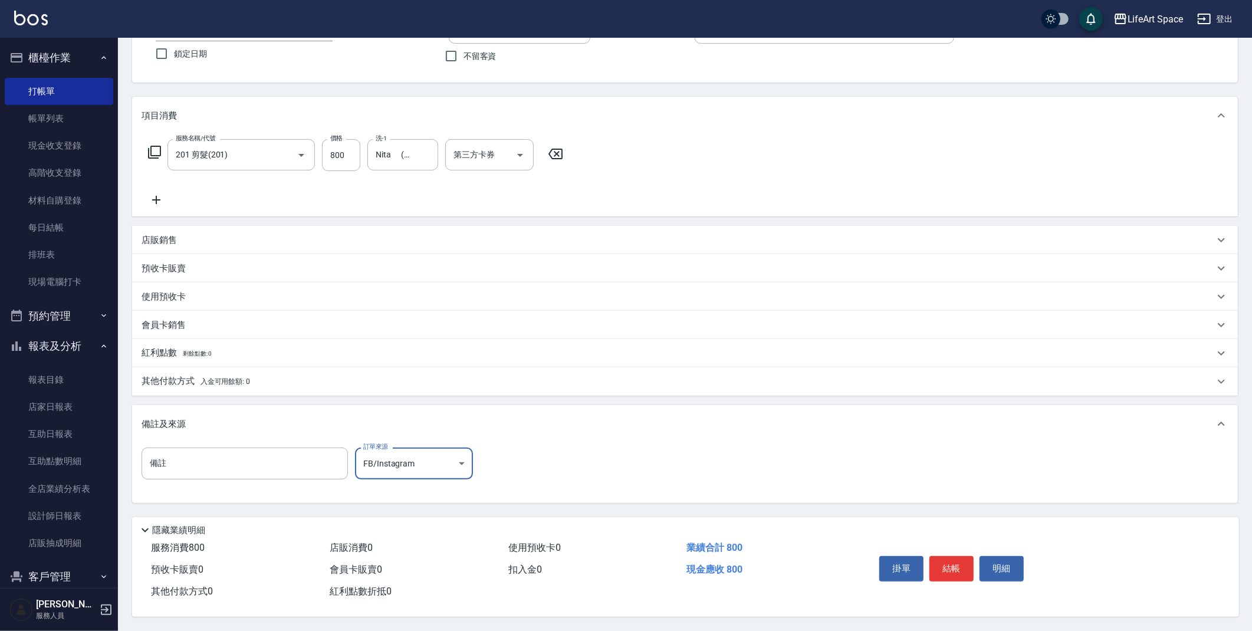
click at [238, 388] on div "其他付款方式 入金可用餘額: 0" at bounding box center [684, 381] width 1105 height 28
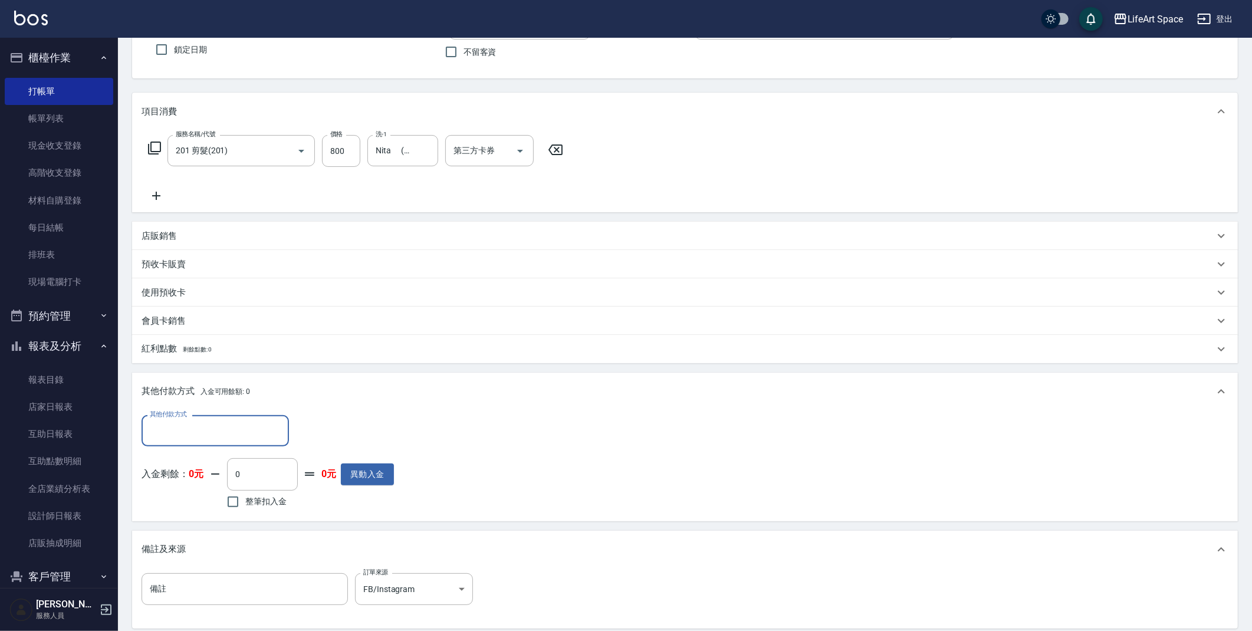
scroll to position [0, 0]
drag, startPoint x: 203, startPoint y: 413, endPoint x: 198, endPoint y: 431, distance: 18.3
click at [202, 413] on div "其他付款方式 其他付款方式 入金剩餘： 0元 0 ​ 整筆扣入金 0元 異動入金" at bounding box center [684, 465] width 1105 height 110
click at [182, 434] on input "其他付款方式" at bounding box center [215, 430] width 137 height 21
click at [173, 453] on span "轉帳" at bounding box center [214, 460] width 147 height 19
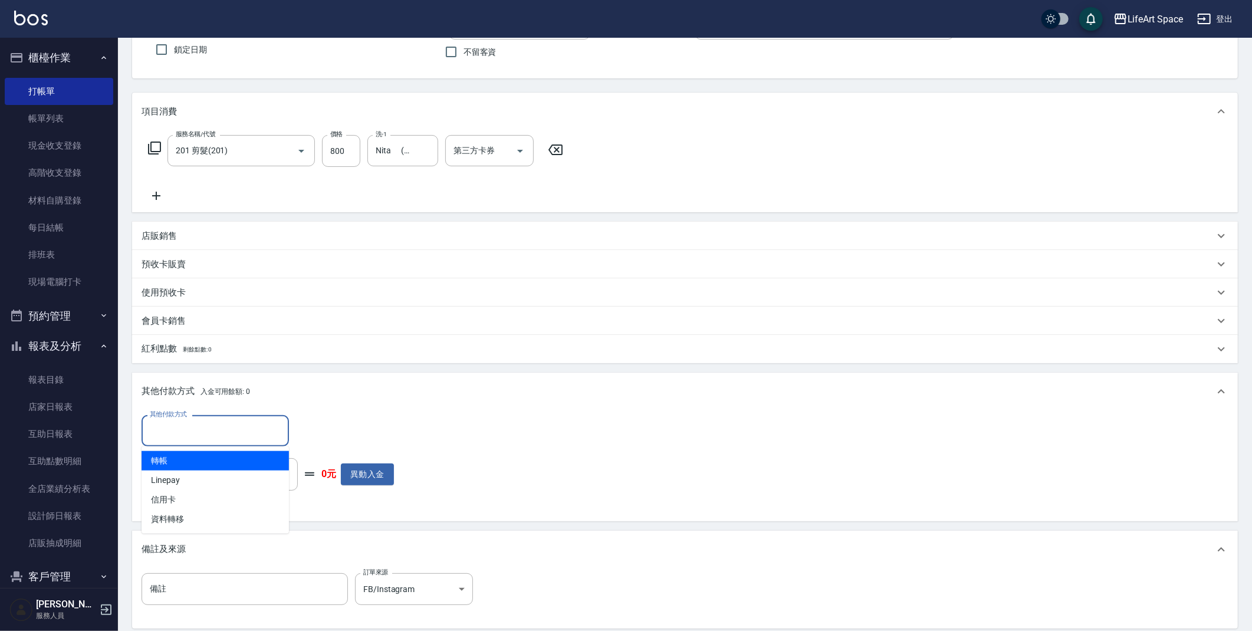
type input "轉帳"
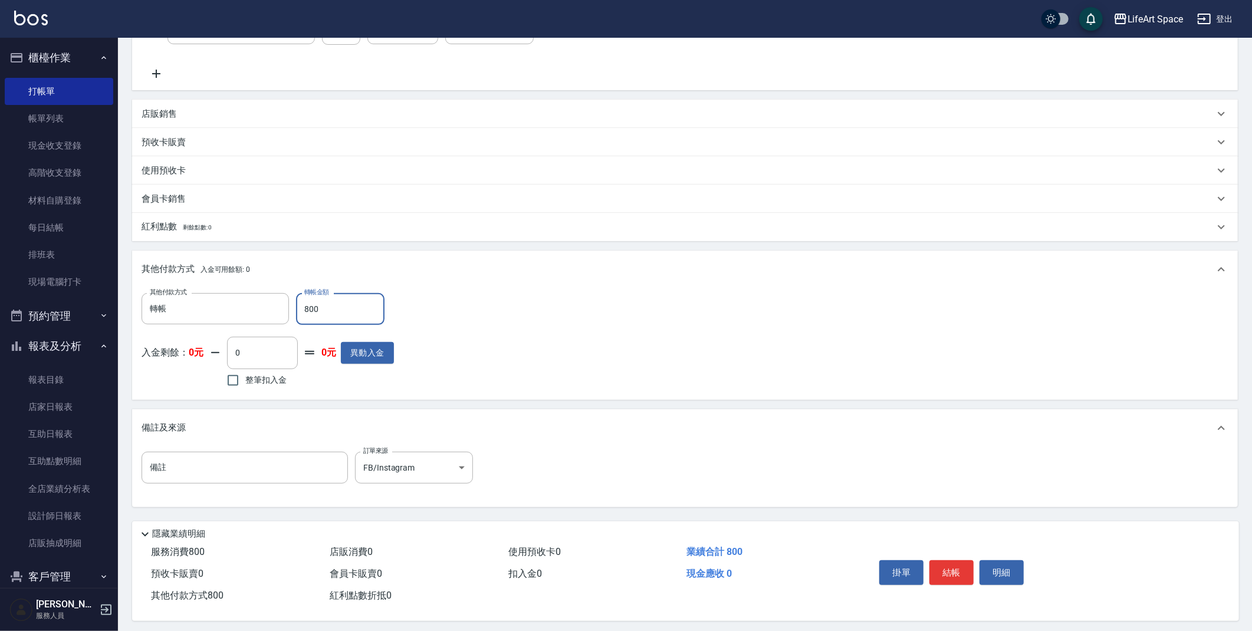
scroll to position [231, 0]
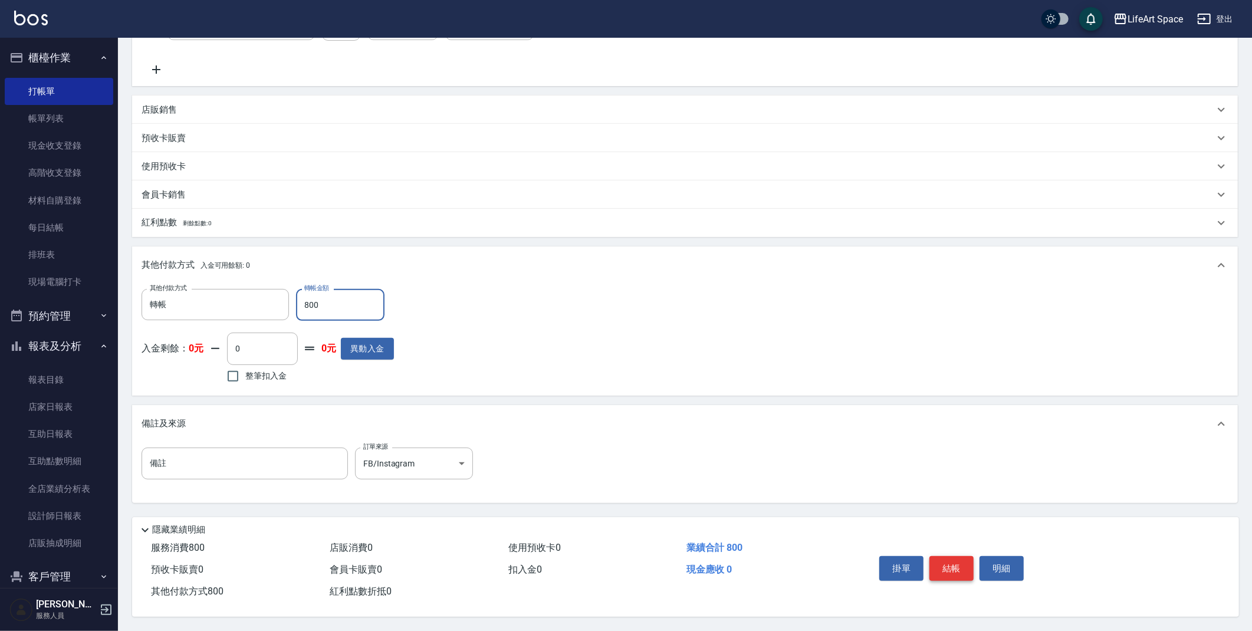
type input "800"
click at [941, 556] on button "結帳" at bounding box center [951, 568] width 44 height 25
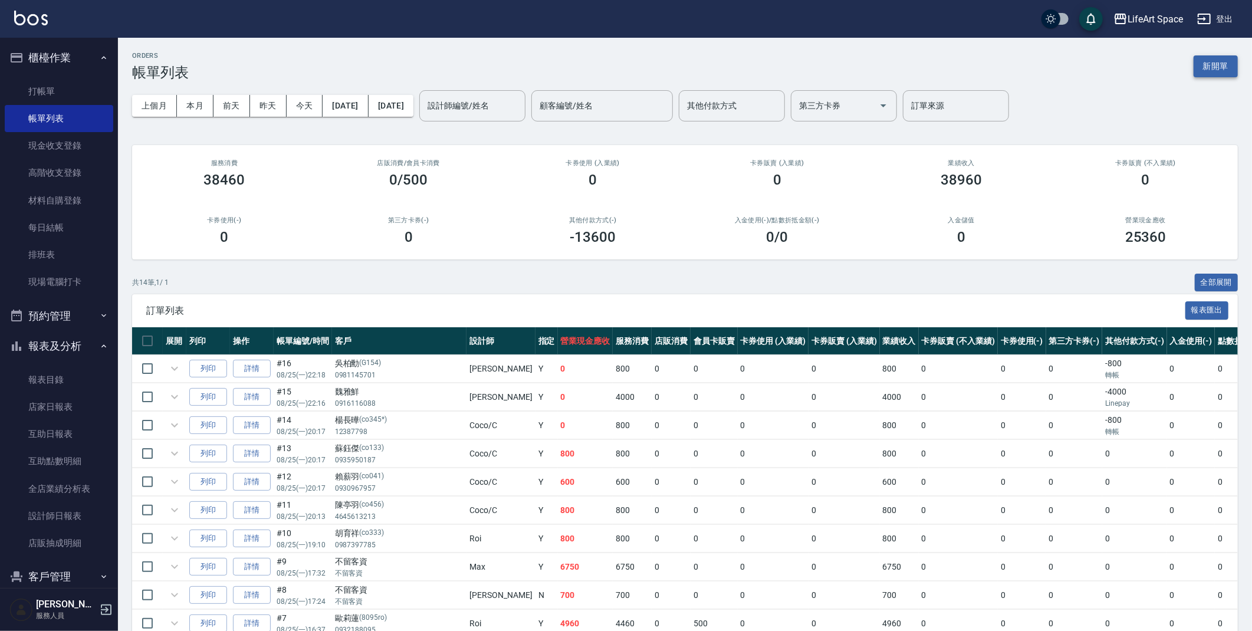
click at [1210, 55] on button "新開單" at bounding box center [1215, 66] width 44 height 22
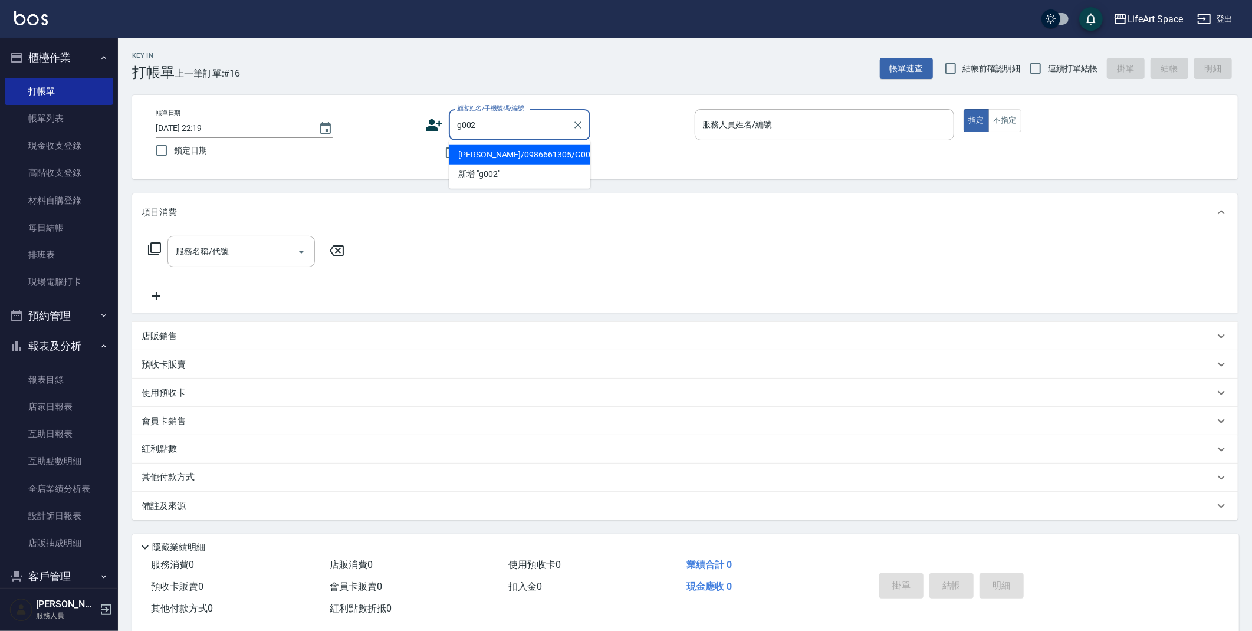
click at [539, 159] on li "[PERSON_NAME]/0986661305/G002" at bounding box center [519, 154] width 141 height 19
type input "[PERSON_NAME]/0986661305/G002"
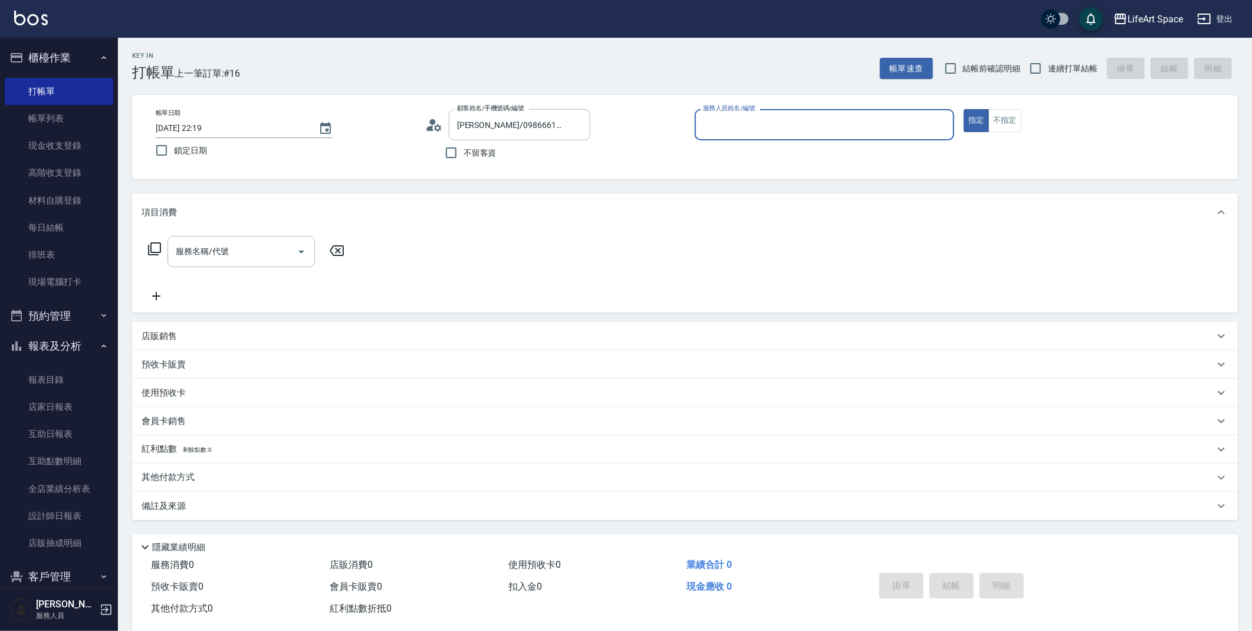
type input "[PERSON_NAME](無代號)"
click at [244, 252] on input "服務名稱/代號" at bounding box center [232, 255] width 119 height 21
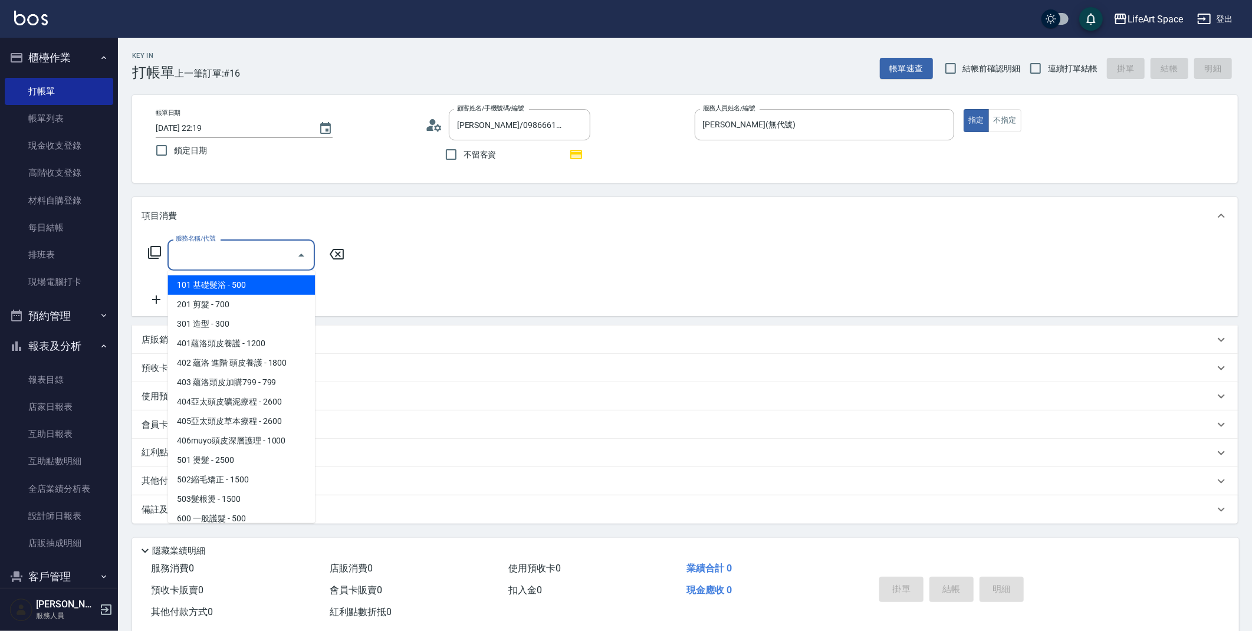
click at [269, 271] on ul "101 基礎髮浴 - 500 201 剪髮 - 700 301 造型 - 300 401蘊洛頭皮養護 - 1200 402 蘊洛 進階 頭皮養護 - 1800…" at bounding box center [240, 397] width 147 height 252
click at [266, 279] on span "101 基礎髮浴 - 500" at bounding box center [240, 284] width 147 height 19
type input "101 基礎髮浴 (101)"
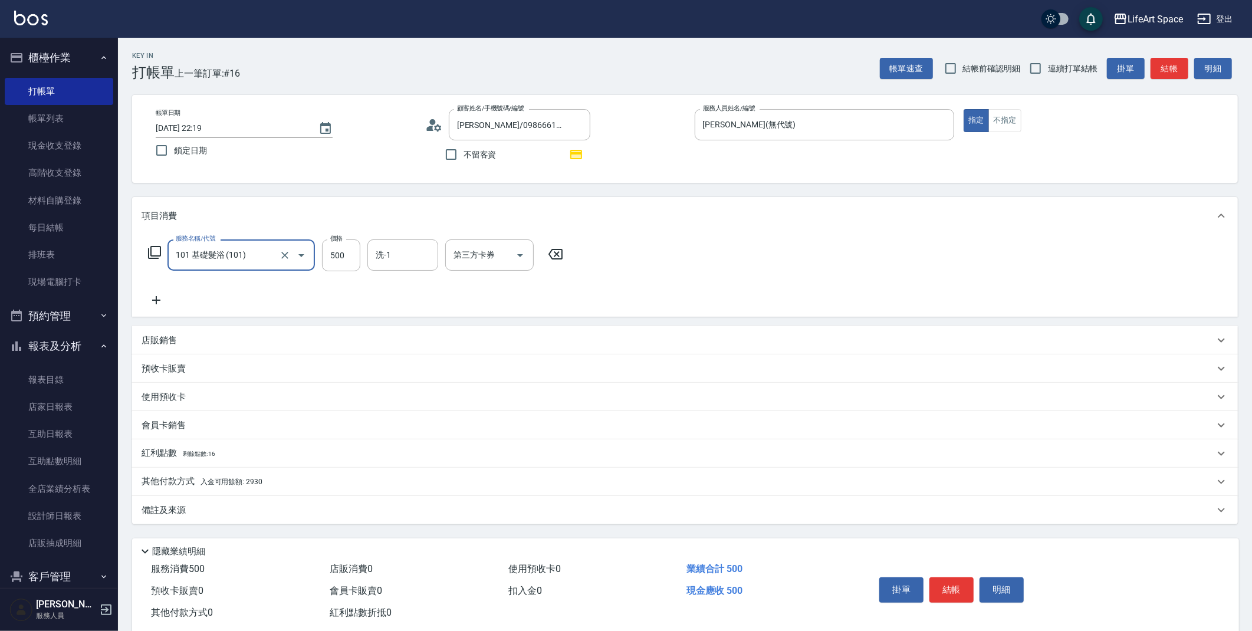
click at [258, 486] on p "其他付款方式 入金可用餘額: 2930" at bounding box center [201, 481] width 121 height 13
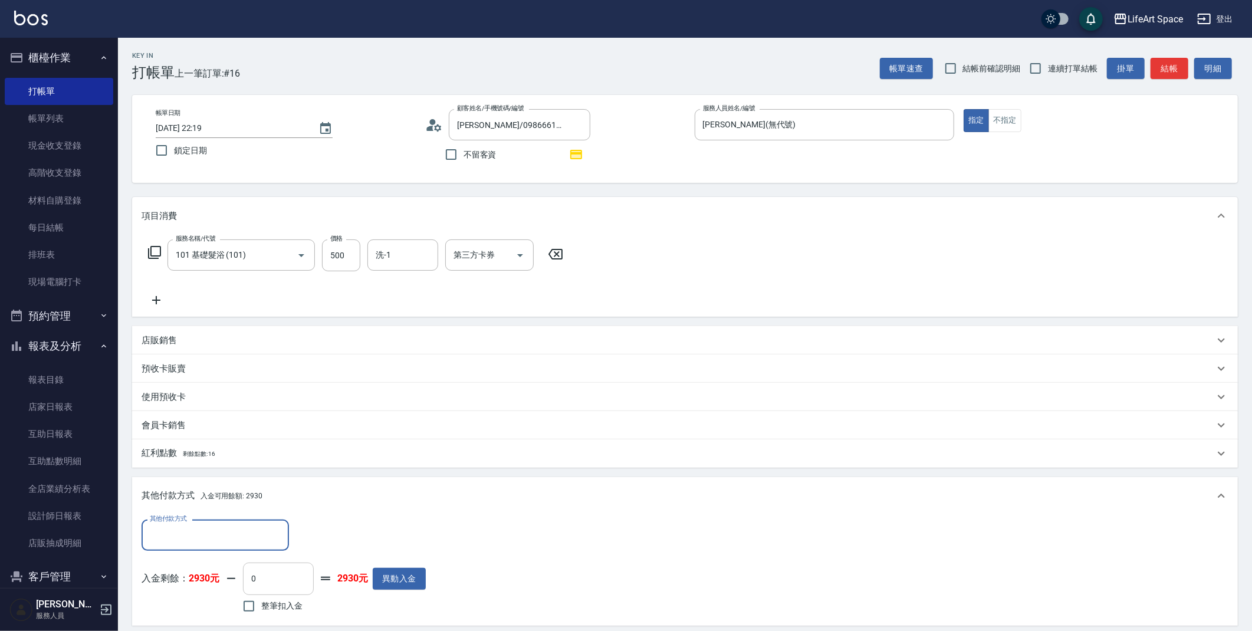
drag, startPoint x: 259, startPoint y: 573, endPoint x: 245, endPoint y: 581, distance: 16.1
click at [258, 573] on input "0" at bounding box center [278, 578] width 71 height 32
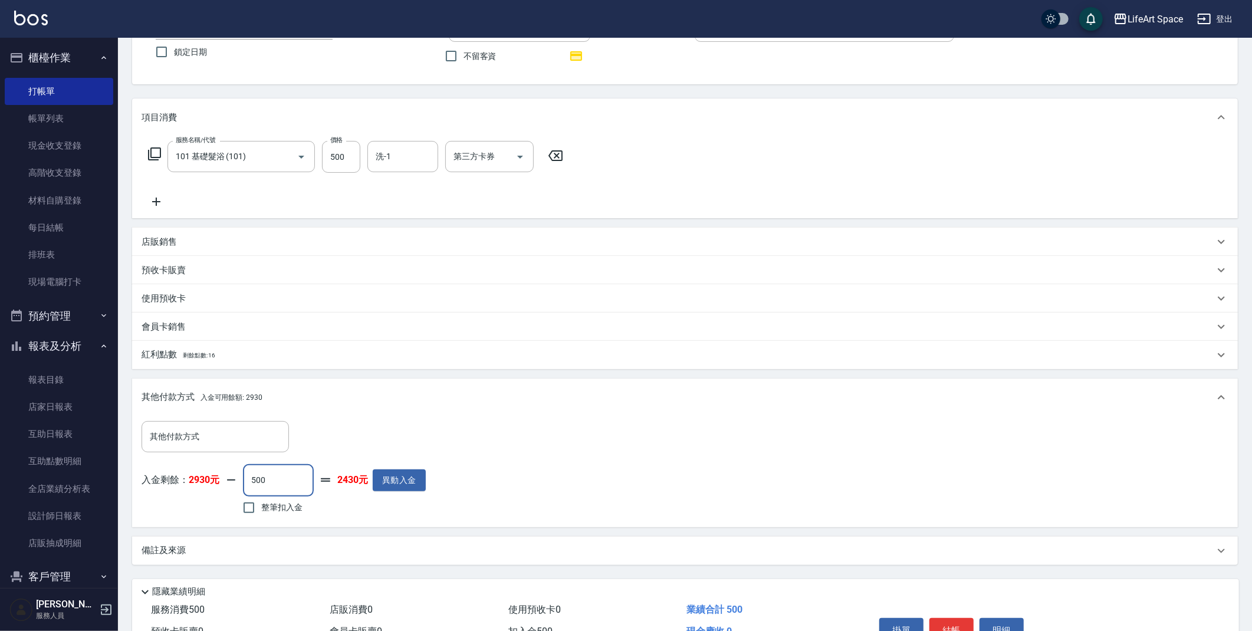
scroll to position [163, 0]
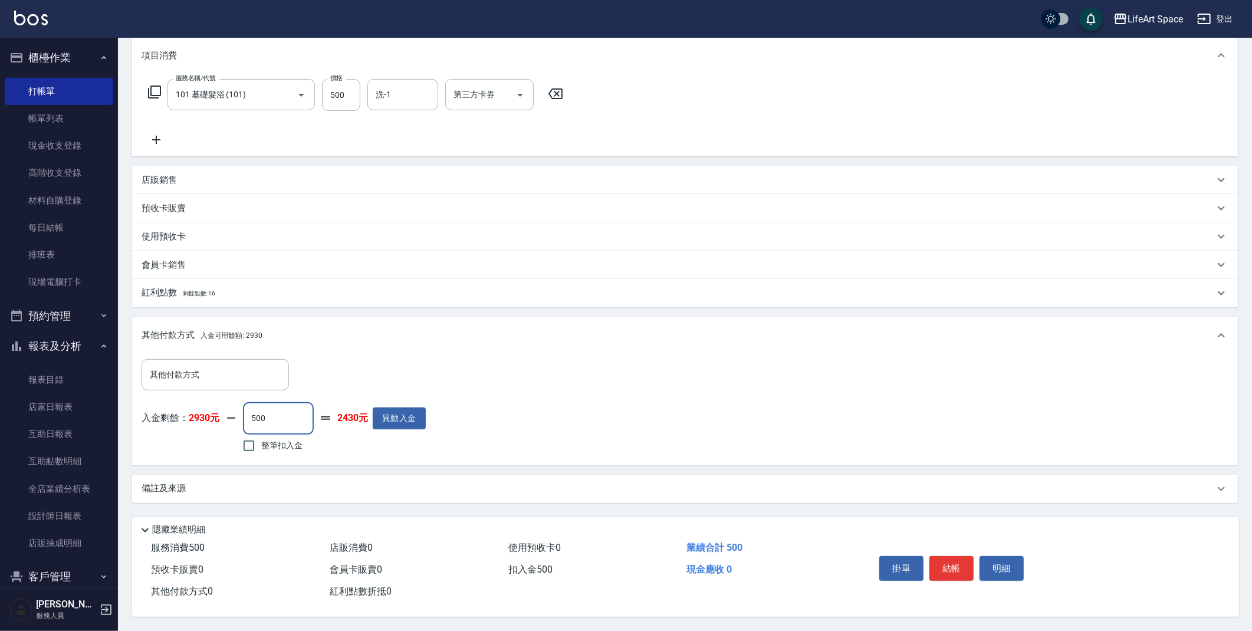
type input "500"
click at [276, 485] on div "備註及來源" at bounding box center [677, 488] width 1072 height 12
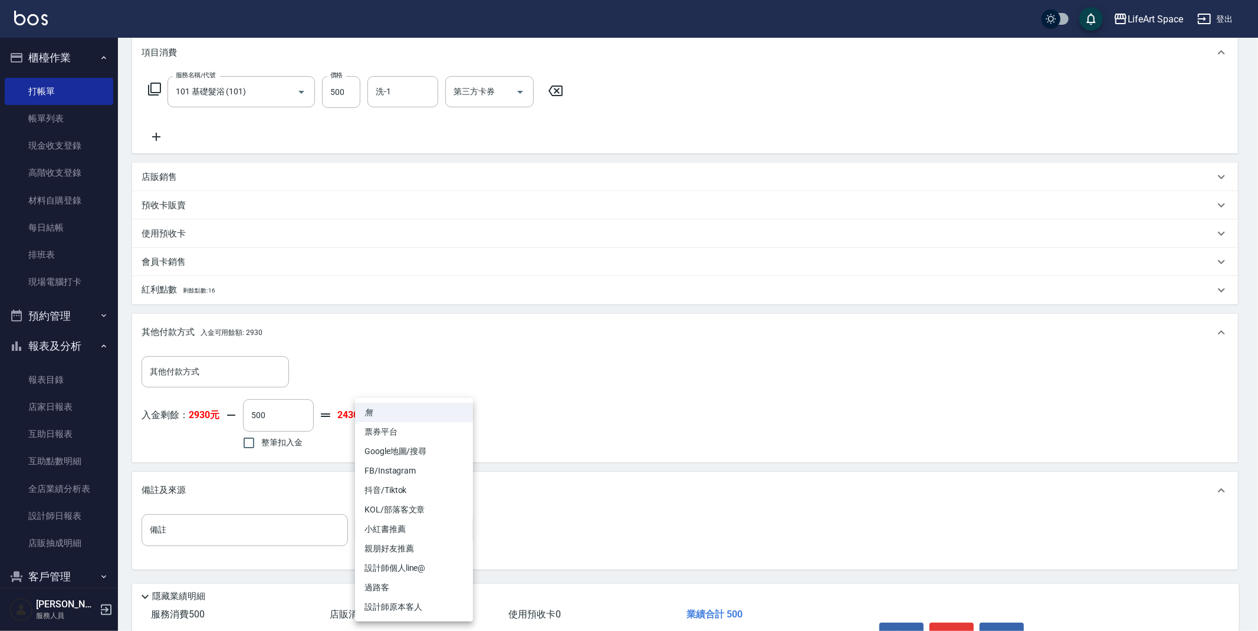
click at [441, 543] on body "LifeArt Space 登出 櫃檯作業 打帳單 帳單列表 現金收支登錄 高階收支登錄 材料自購登錄 每日結帳 排班表 現場電腦打卡 預約管理 預約管理 單…" at bounding box center [629, 267] width 1258 height 861
click at [424, 597] on li "設計師原本客人" at bounding box center [414, 606] width 118 height 19
type input "設計師原本客人"
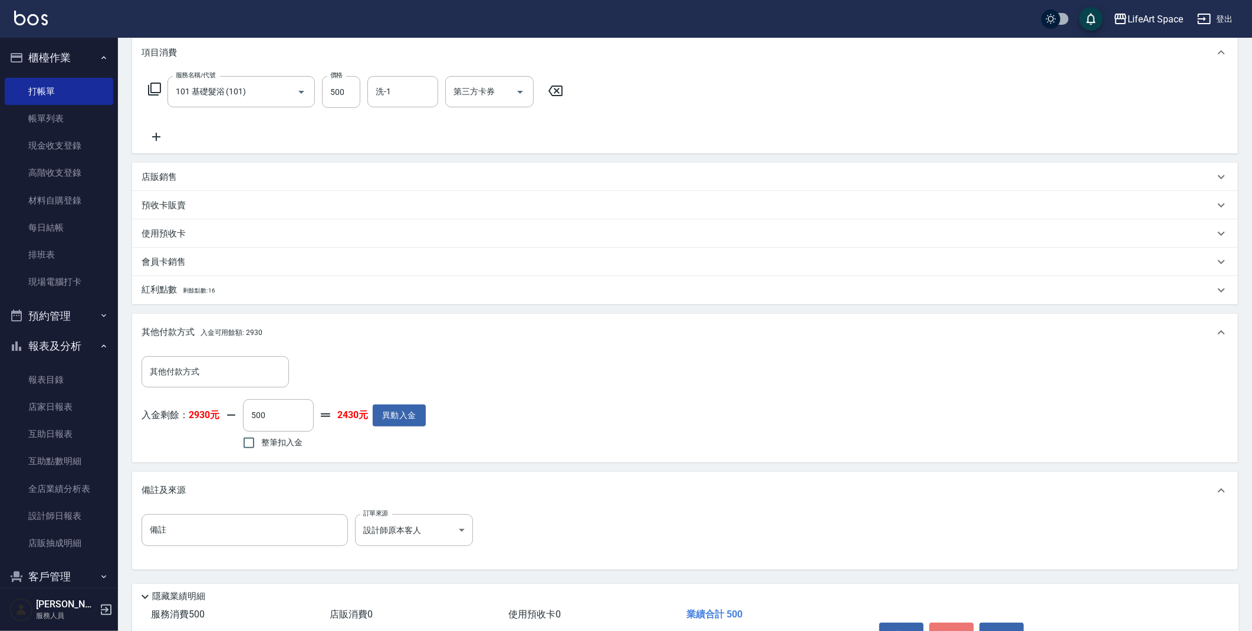
click at [961, 626] on button "結帳" at bounding box center [951, 635] width 44 height 25
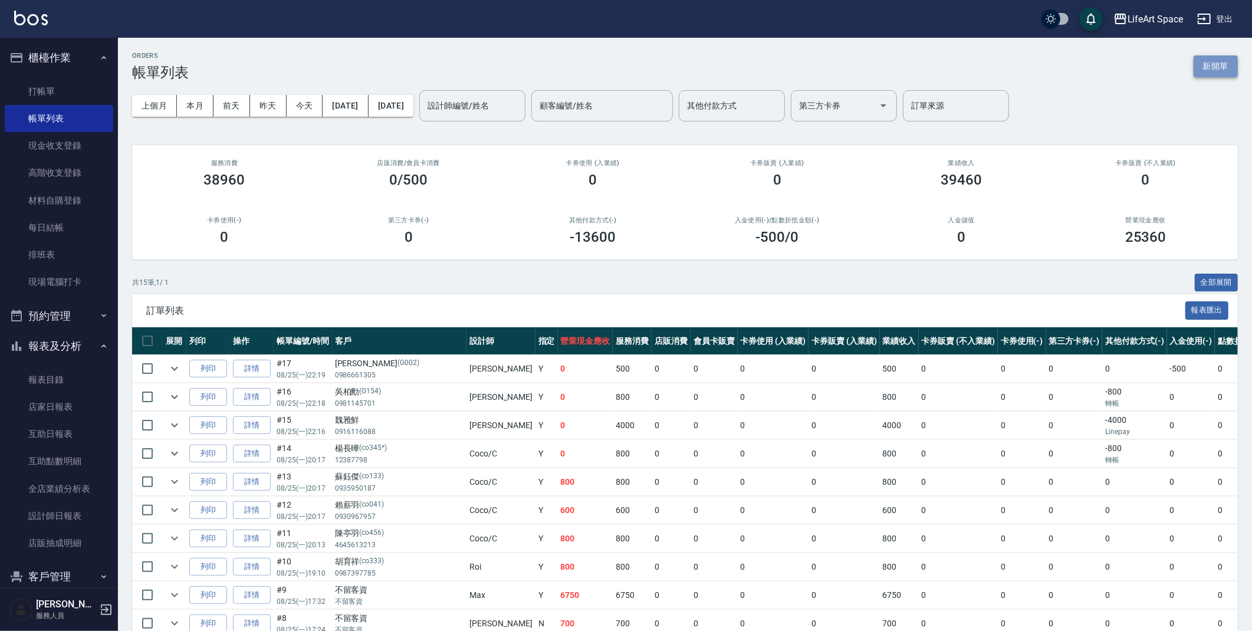
click at [1218, 62] on button "新開單" at bounding box center [1215, 66] width 44 height 22
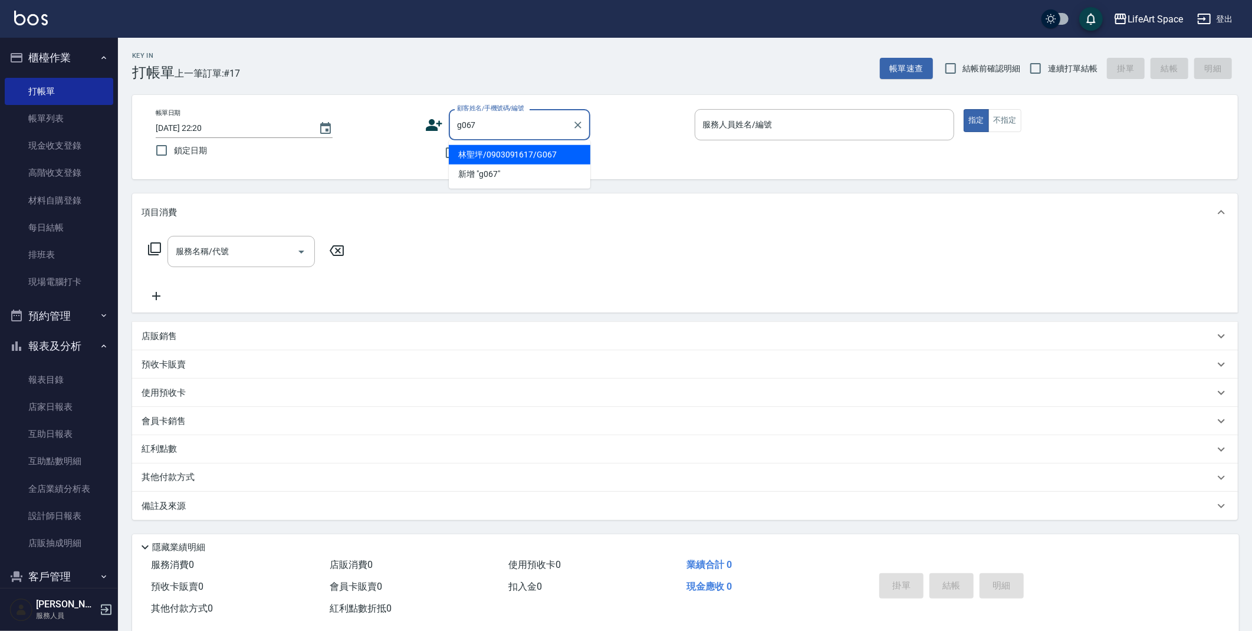
drag, startPoint x: 492, startPoint y: 159, endPoint x: 487, endPoint y: 202, distance: 43.4
click at [492, 159] on li "林聖坪/0903091617/G067" at bounding box center [519, 154] width 141 height 19
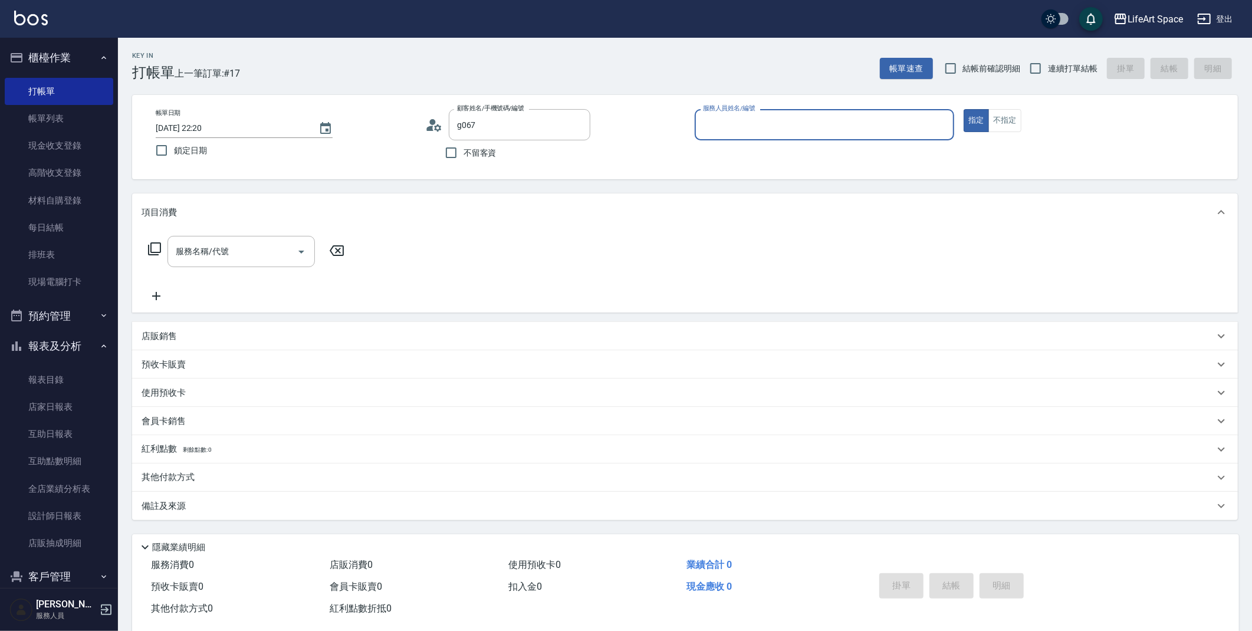
type input "林聖坪/0903091617/G067"
type input "[PERSON_NAME](無代號)"
click at [202, 262] on div "服務名稱/代號" at bounding box center [240, 251] width 147 height 31
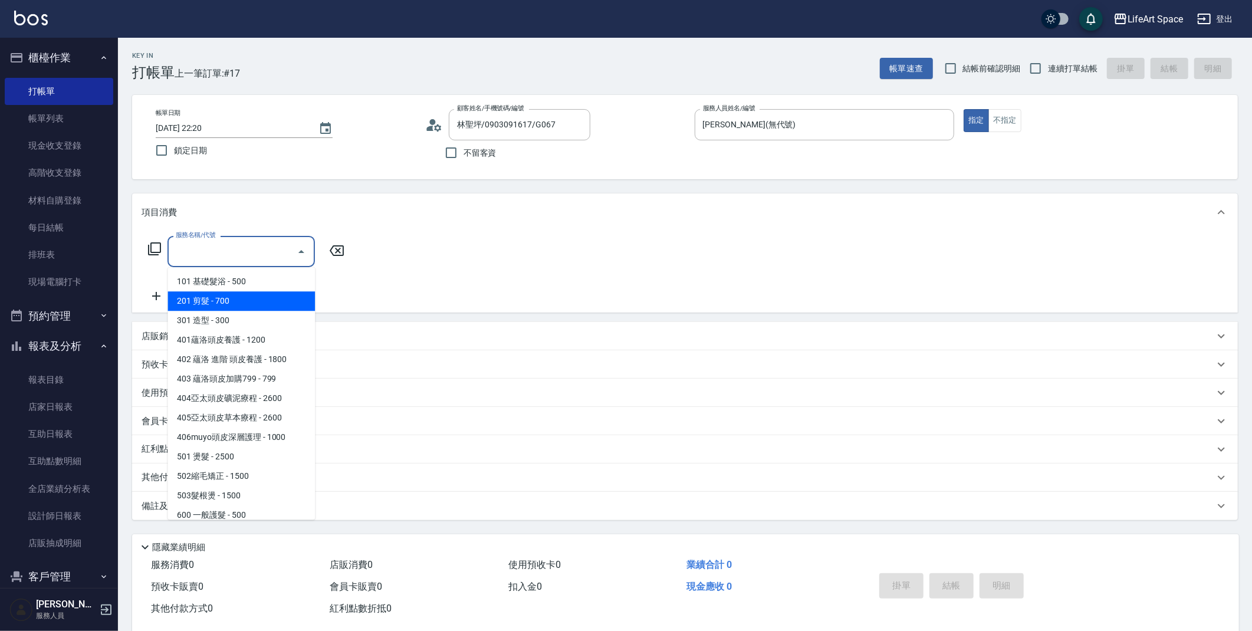
click at [234, 299] on span "201 剪髮 - 700" at bounding box center [240, 300] width 147 height 19
type input "201 剪髮(201)"
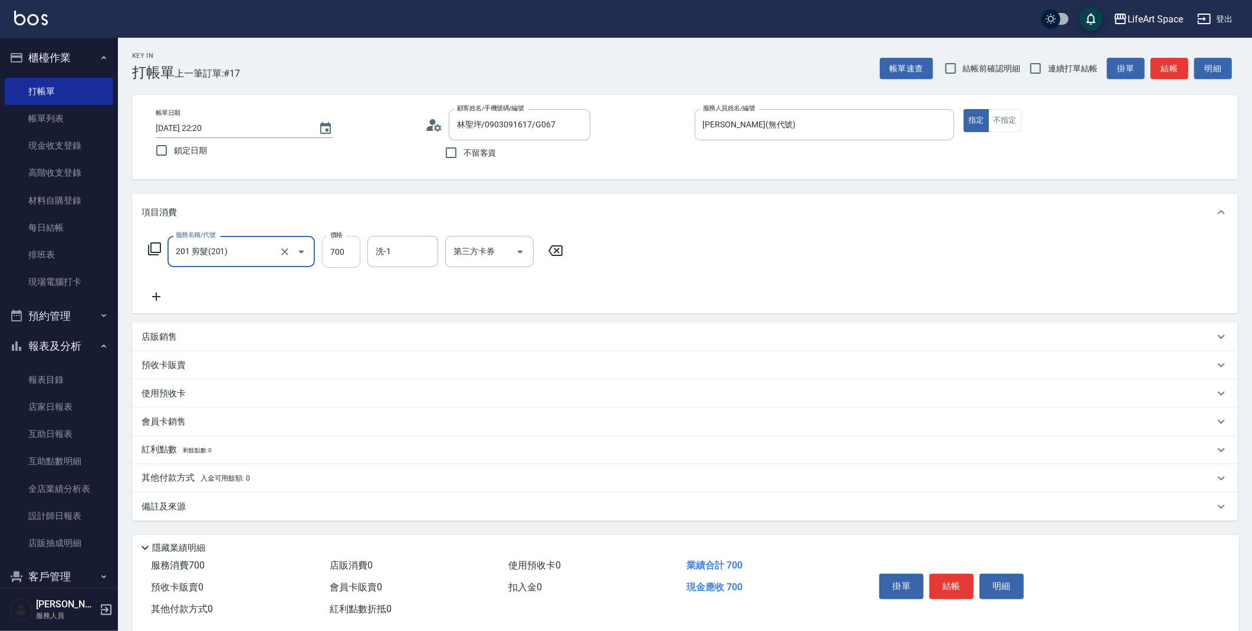
click at [338, 249] on input "700" at bounding box center [341, 252] width 38 height 32
type input "1600"
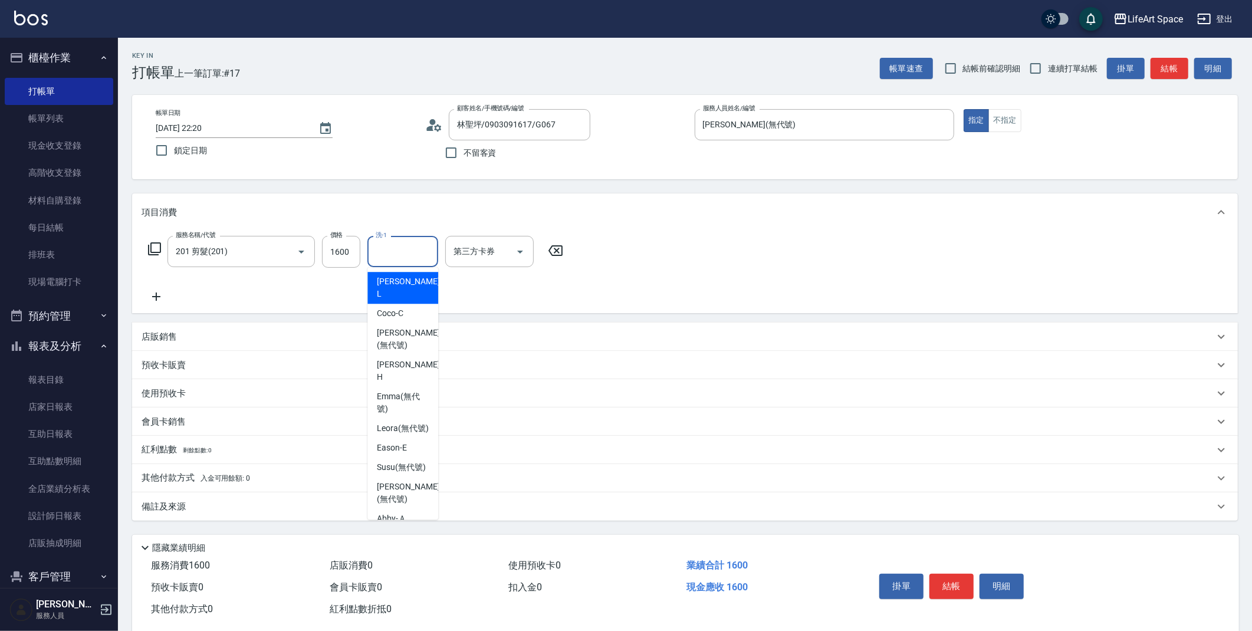
click at [394, 248] on input "洗-1" at bounding box center [403, 251] width 60 height 21
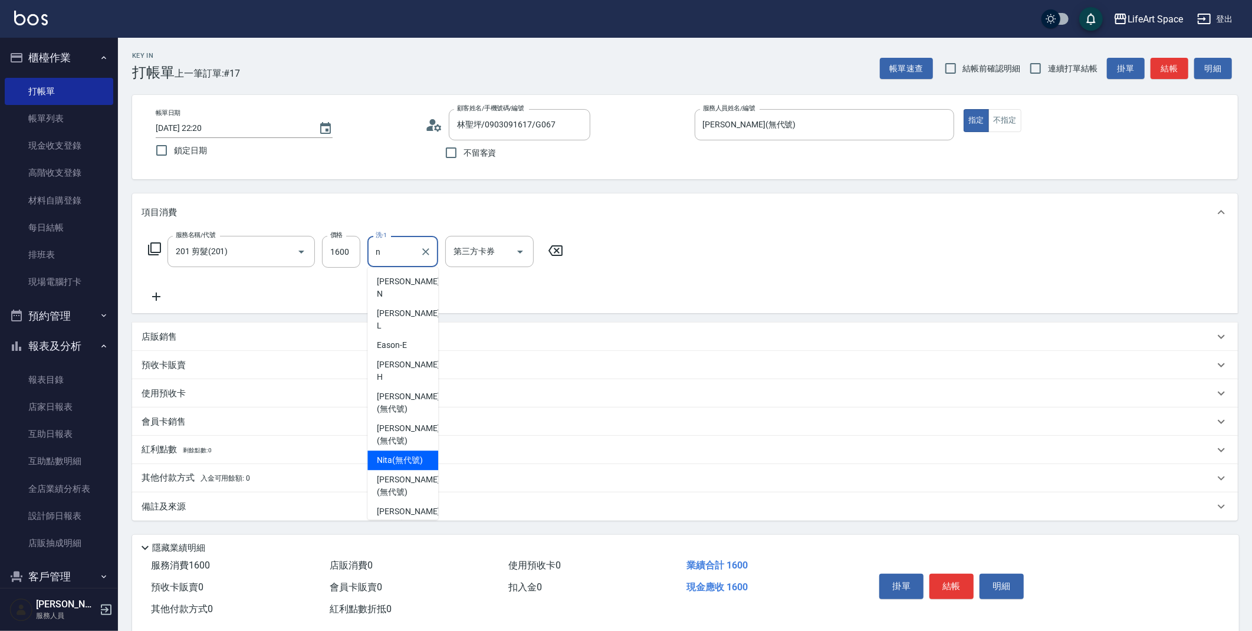
drag, startPoint x: 400, startPoint y: 417, endPoint x: 389, endPoint y: 414, distance: 11.0
click at [400, 454] on span "Nita (無代號)" at bounding box center [400, 460] width 46 height 12
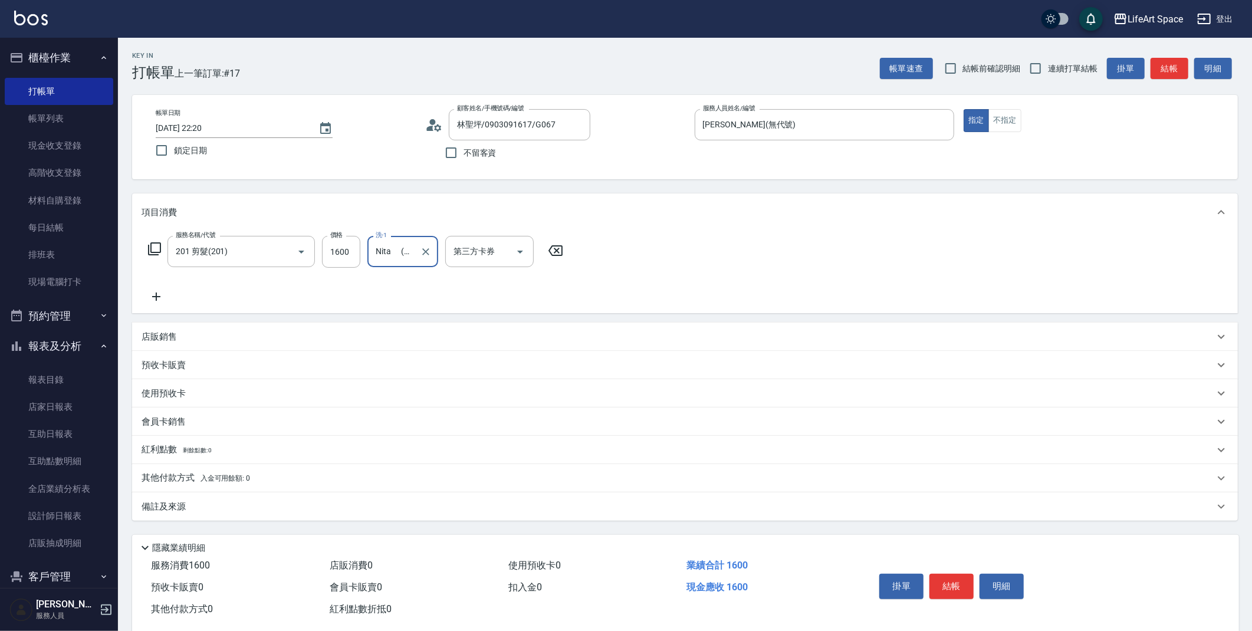
type input "Nita (無代號)"
click at [252, 505] on div "備註及來源" at bounding box center [677, 507] width 1072 height 12
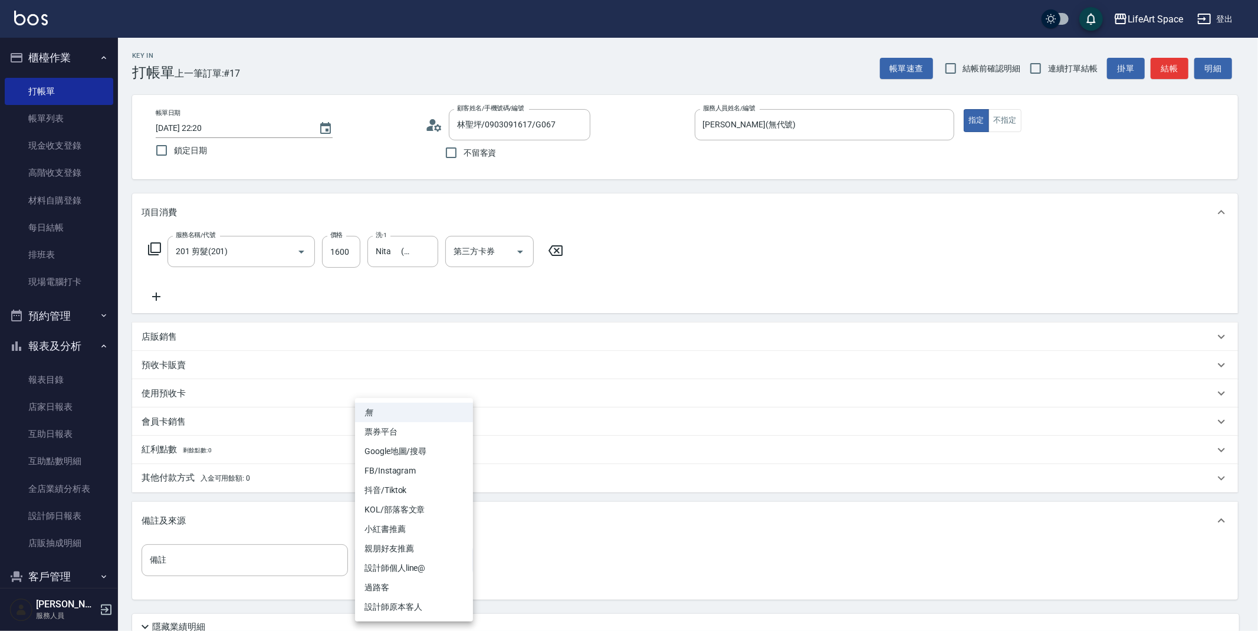
click at [385, 558] on body "LifeArt Space 登出 櫃檯作業 打帳單 帳單列表 現金收支登錄 高階收支登錄 材料自購登錄 每日結帳 排班表 現場電腦打卡 預約管理 預約管理 單…" at bounding box center [629, 364] width 1258 height 728
click at [396, 601] on li "設計師原本客人" at bounding box center [414, 606] width 118 height 19
type input "設計師原本客人"
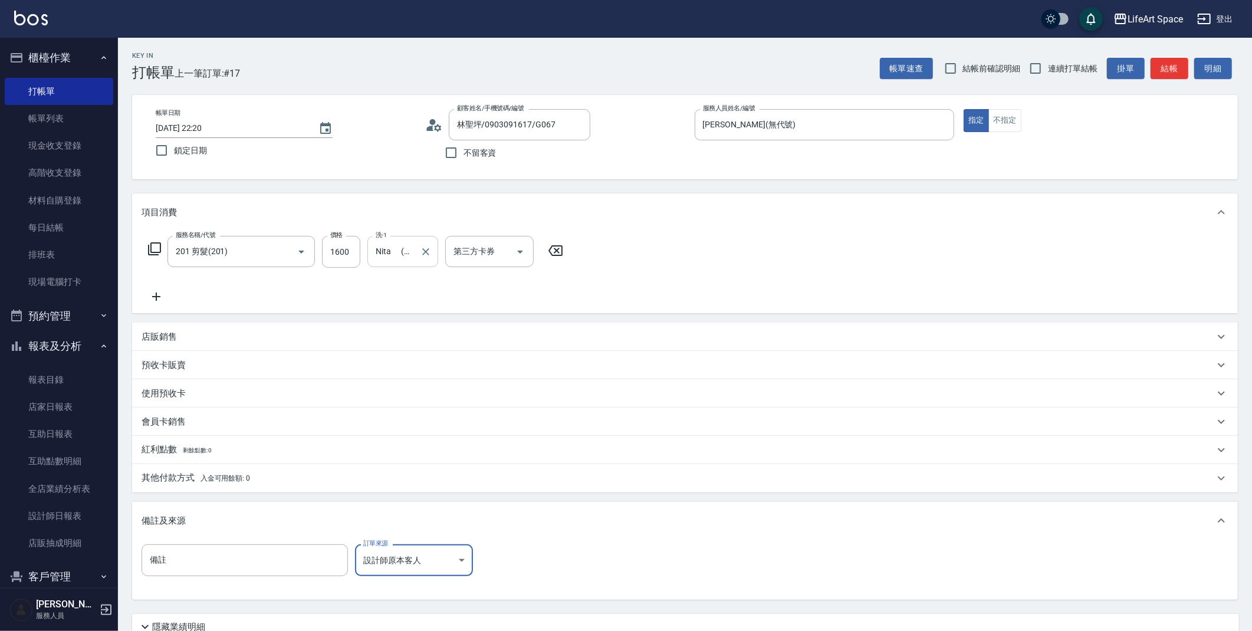
click at [427, 254] on icon "Clear" at bounding box center [426, 252] width 12 height 12
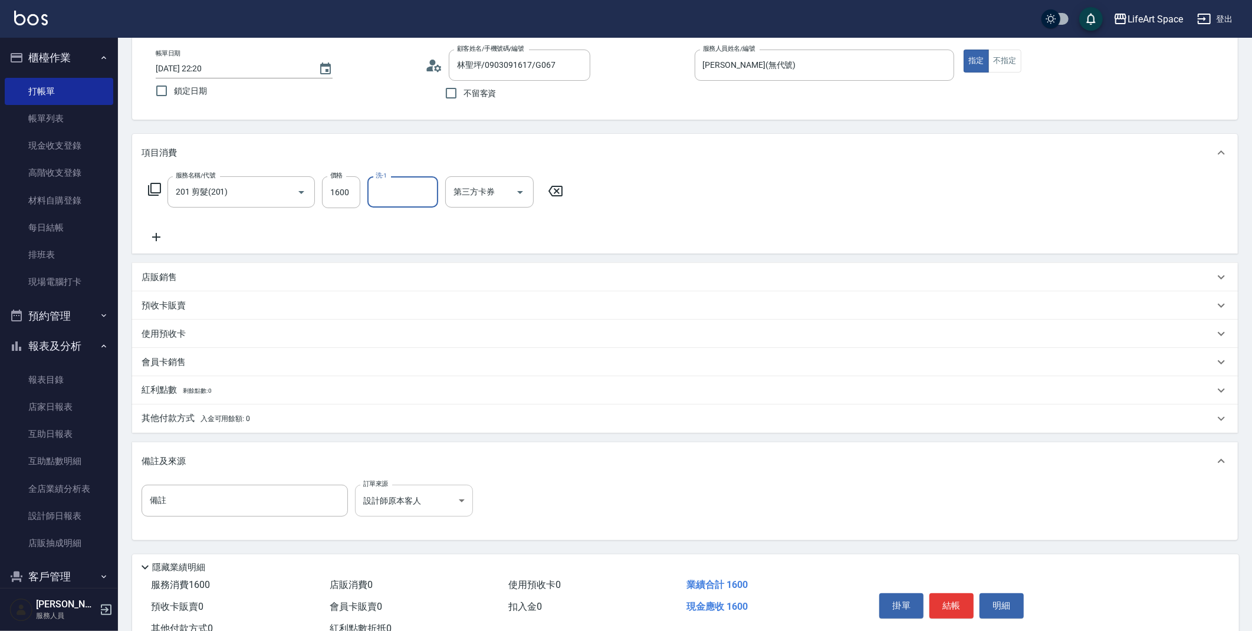
scroll to position [101, 0]
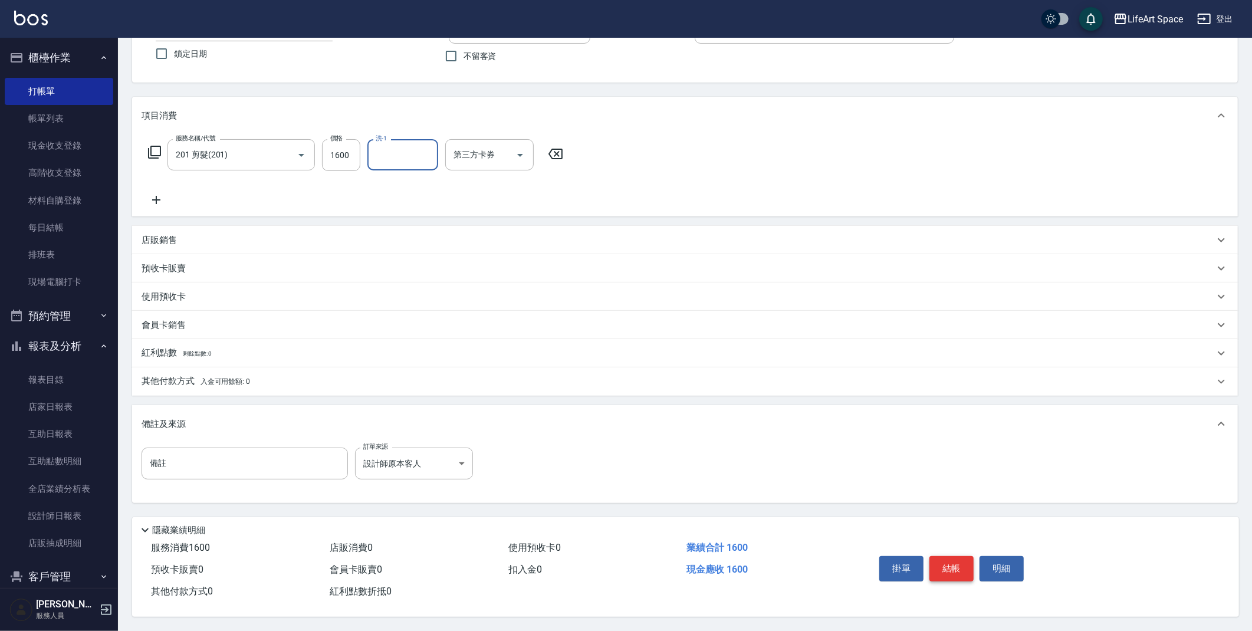
click at [965, 563] on button "結帳" at bounding box center [951, 568] width 44 height 25
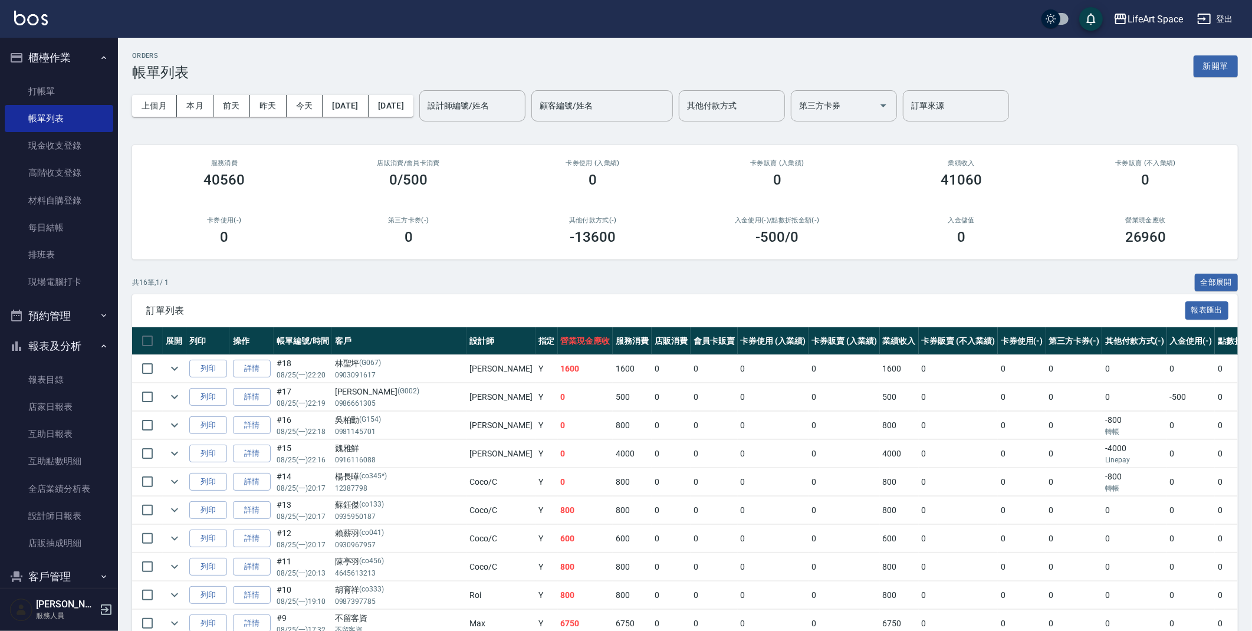
click at [1220, 53] on div "ORDERS 帳單列表 新開單" at bounding box center [684, 66] width 1105 height 29
click at [1229, 64] on button "新開單" at bounding box center [1215, 66] width 44 height 22
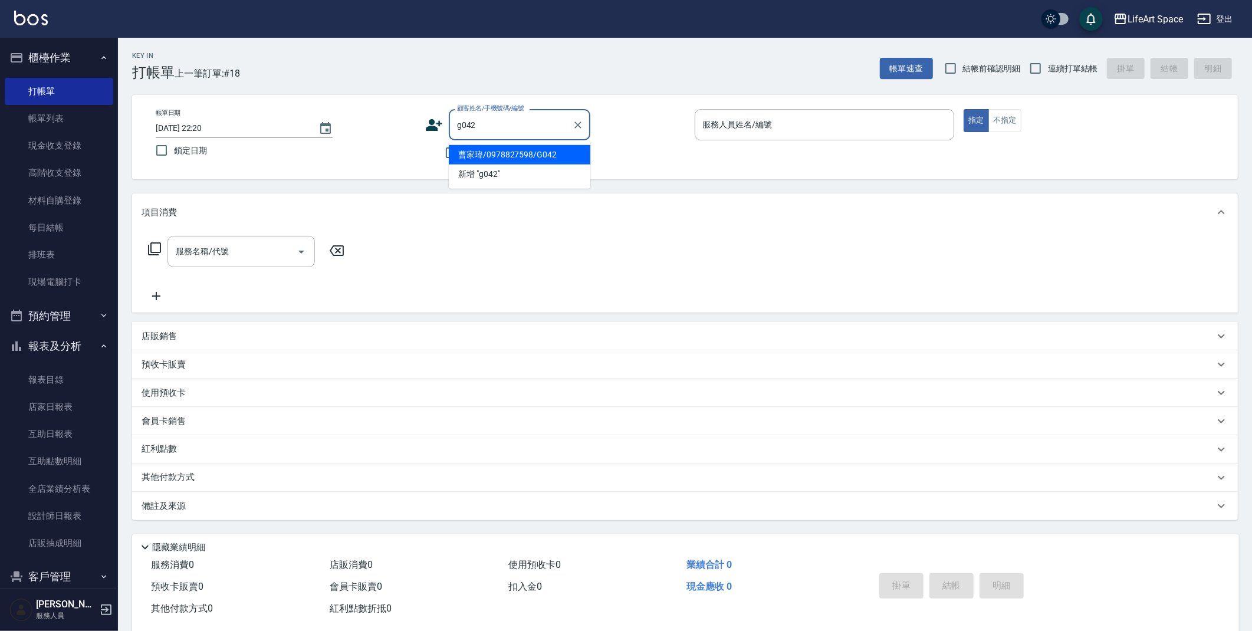
click at [498, 154] on li "曹家瑋/0978827598/G042" at bounding box center [519, 154] width 141 height 19
type input "曹家瑋/0978827598/G042"
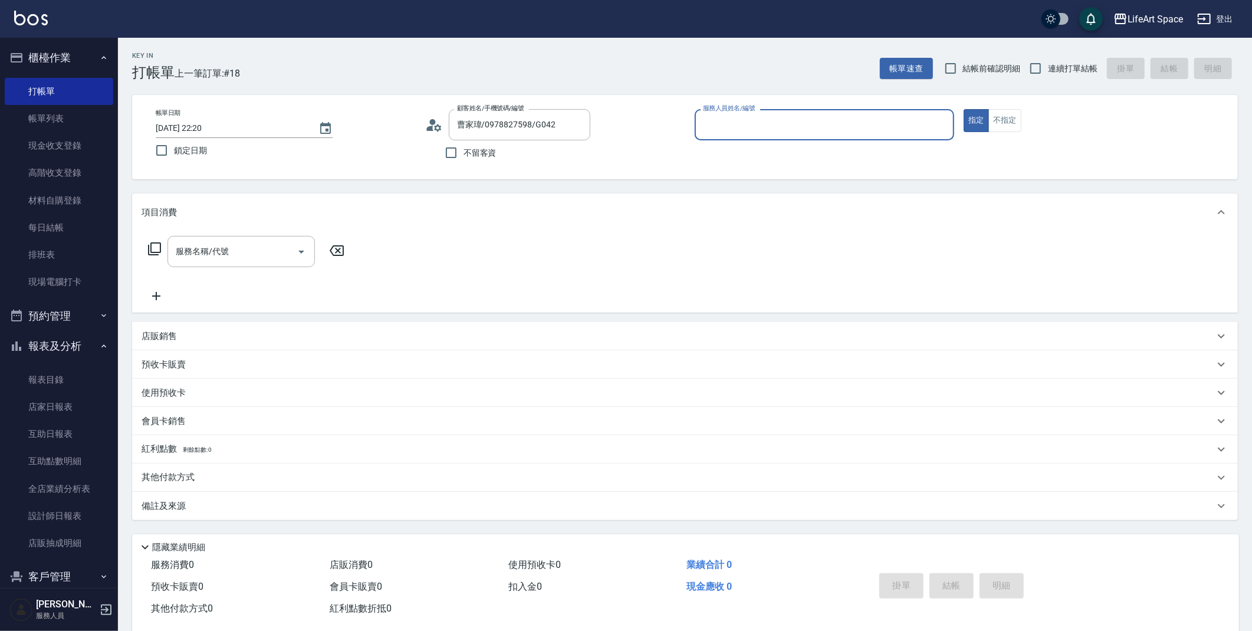
type input "[PERSON_NAME](無代號)"
click at [244, 241] on input "服務名稱/代號" at bounding box center [232, 251] width 119 height 21
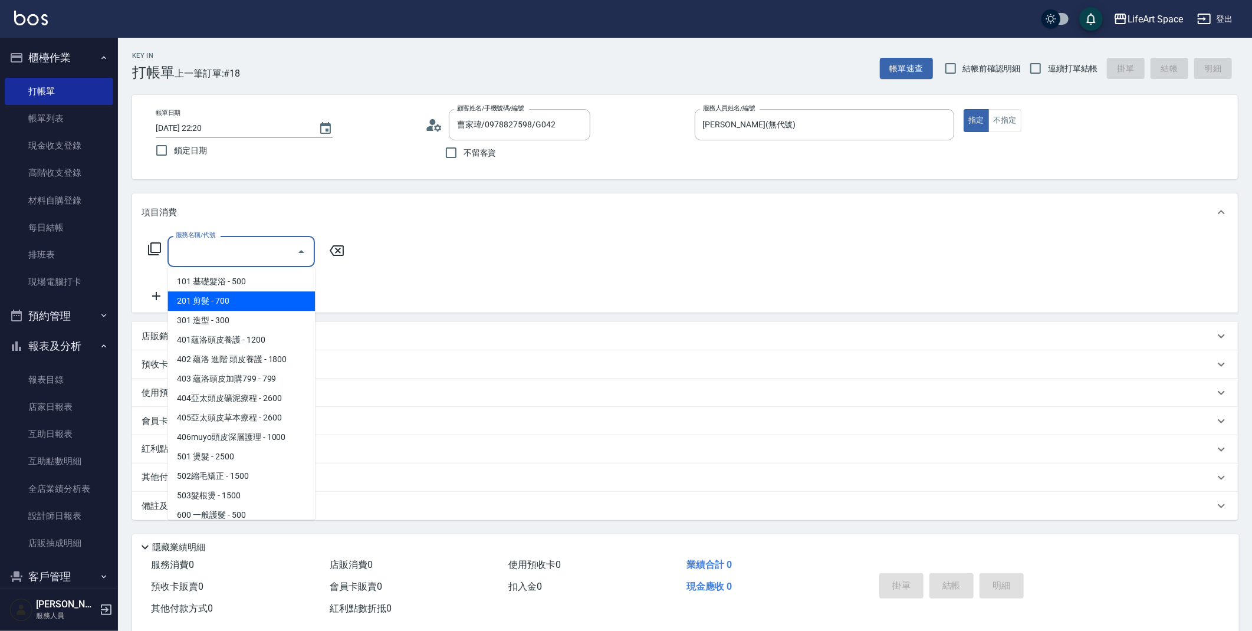
click at [233, 302] on span "201 剪髮 - 700" at bounding box center [240, 300] width 147 height 19
type input "201 剪髮(201)"
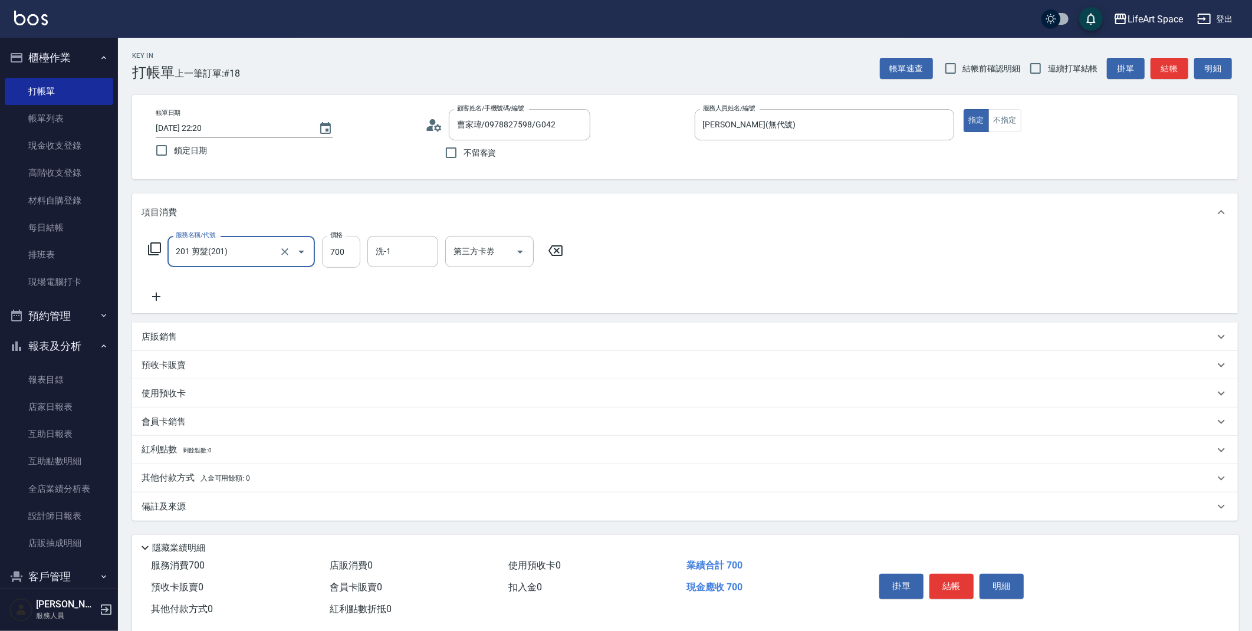
click at [333, 252] on input "700" at bounding box center [341, 252] width 38 height 32
type input "800"
click at [401, 339] on span "Nita (無代號)" at bounding box center [400, 345] width 46 height 12
type input "Nita (無代號)"
drag, startPoint x: 277, startPoint y: 506, endPoint x: 330, endPoint y: 532, distance: 58.5
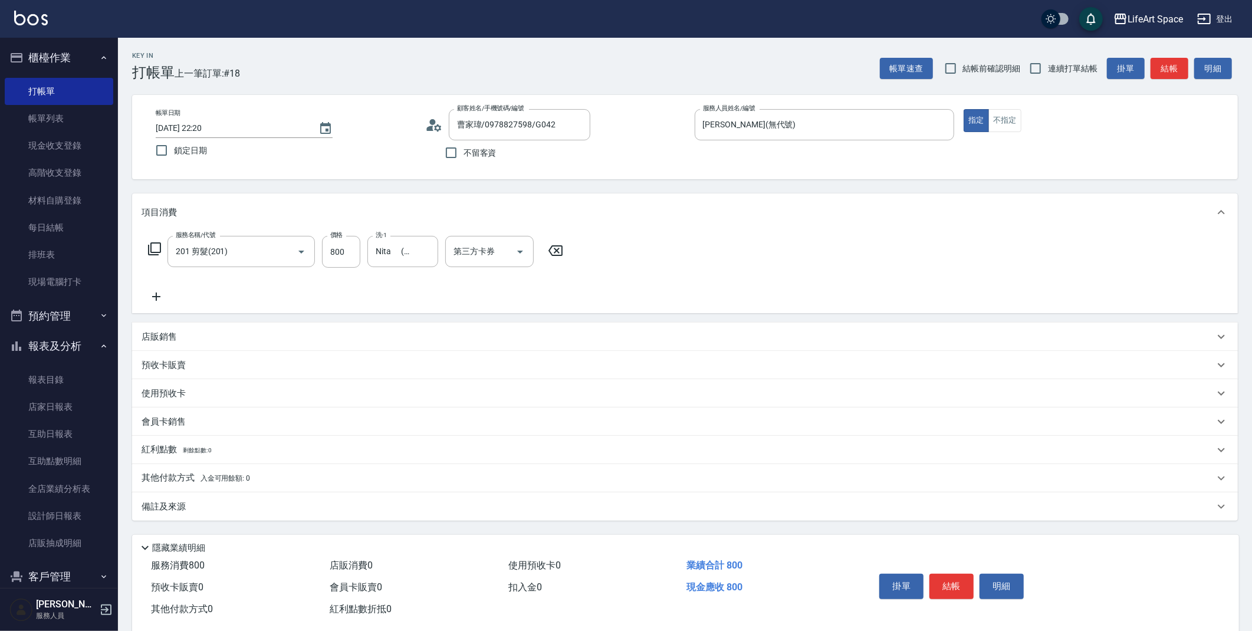
click at [277, 506] on div "備註及來源" at bounding box center [677, 507] width 1072 height 12
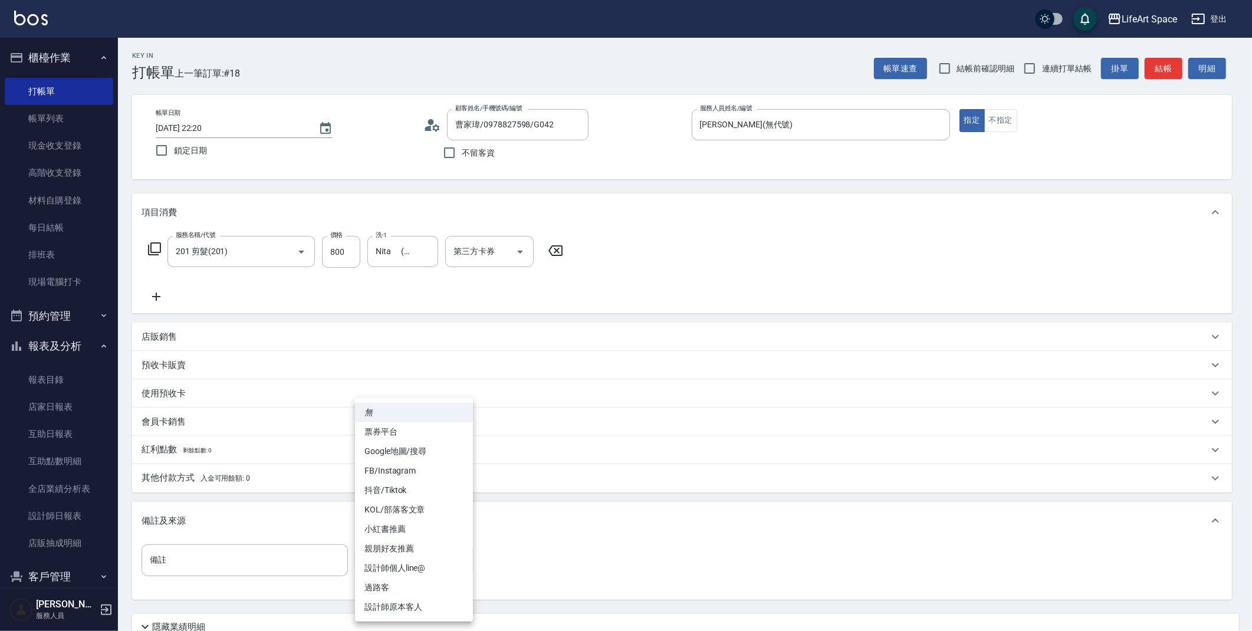
drag, startPoint x: 390, startPoint y: 552, endPoint x: 403, endPoint y: 586, distance: 36.2
click at [390, 553] on body "LifeArt Space 登出 櫃檯作業 打帳單 帳單列表 現金收支登錄 高階收支登錄 材料自購登錄 每日結帳 排班表 現場電腦打卡 預約管理 預約管理 單…" at bounding box center [626, 364] width 1252 height 728
click at [409, 603] on li "設計師原本客人" at bounding box center [414, 606] width 118 height 19
type input "設計師原本客人"
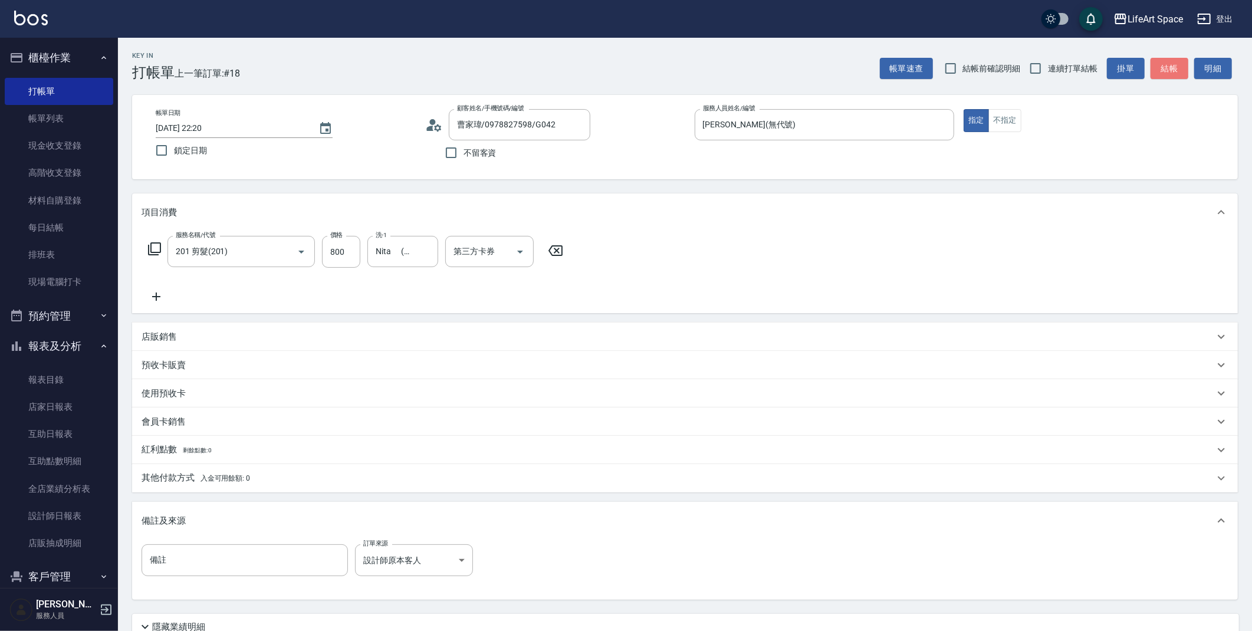
click at [1181, 66] on button "結帳" at bounding box center [1169, 69] width 38 height 22
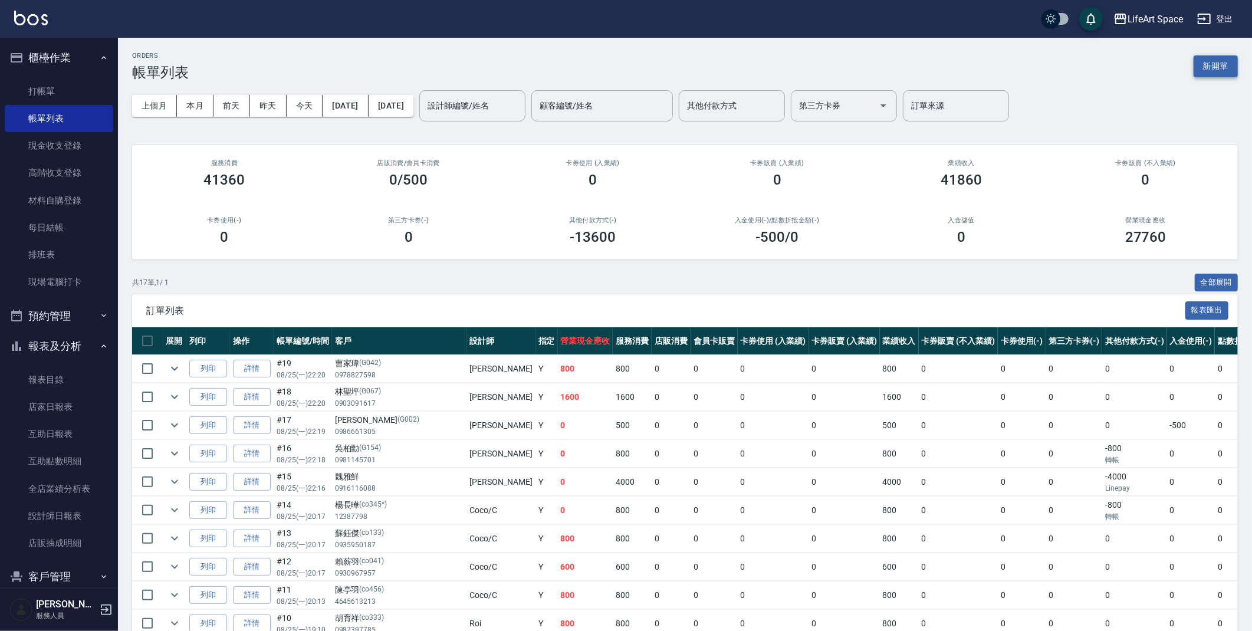
click at [1216, 68] on button "新開單" at bounding box center [1215, 66] width 44 height 22
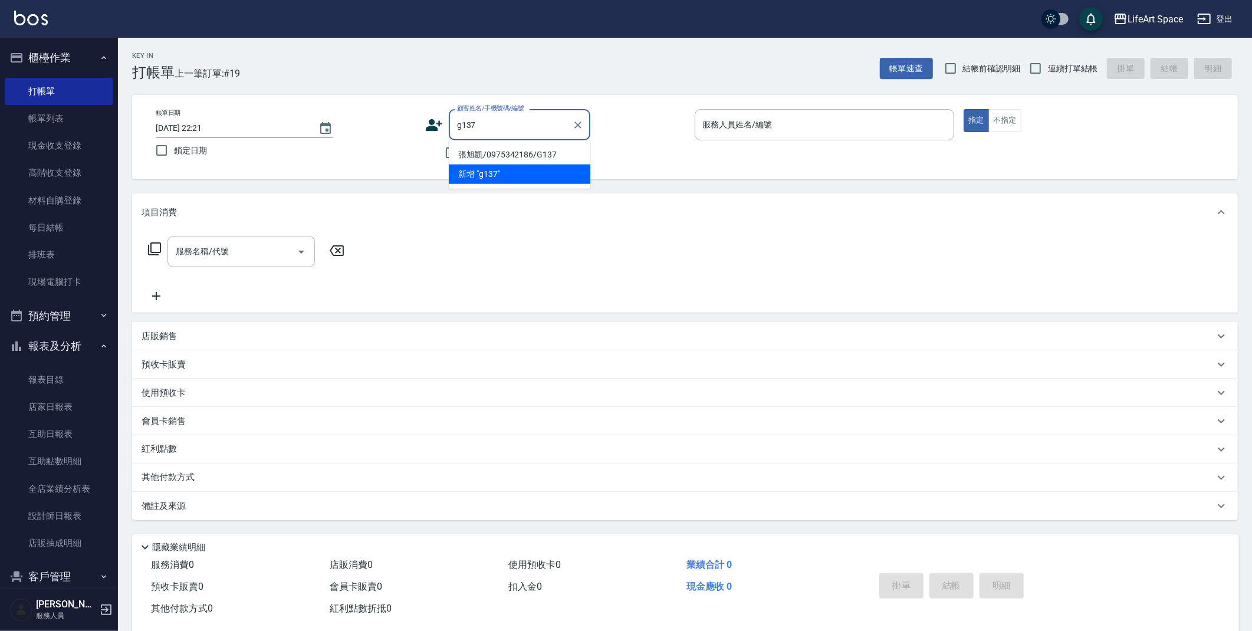
drag, startPoint x: 512, startPoint y: 147, endPoint x: 506, endPoint y: 154, distance: 9.6
click at [512, 147] on li "張旭凱/0975342186/G137" at bounding box center [519, 154] width 141 height 19
type input "張旭凱/0975342186/G137"
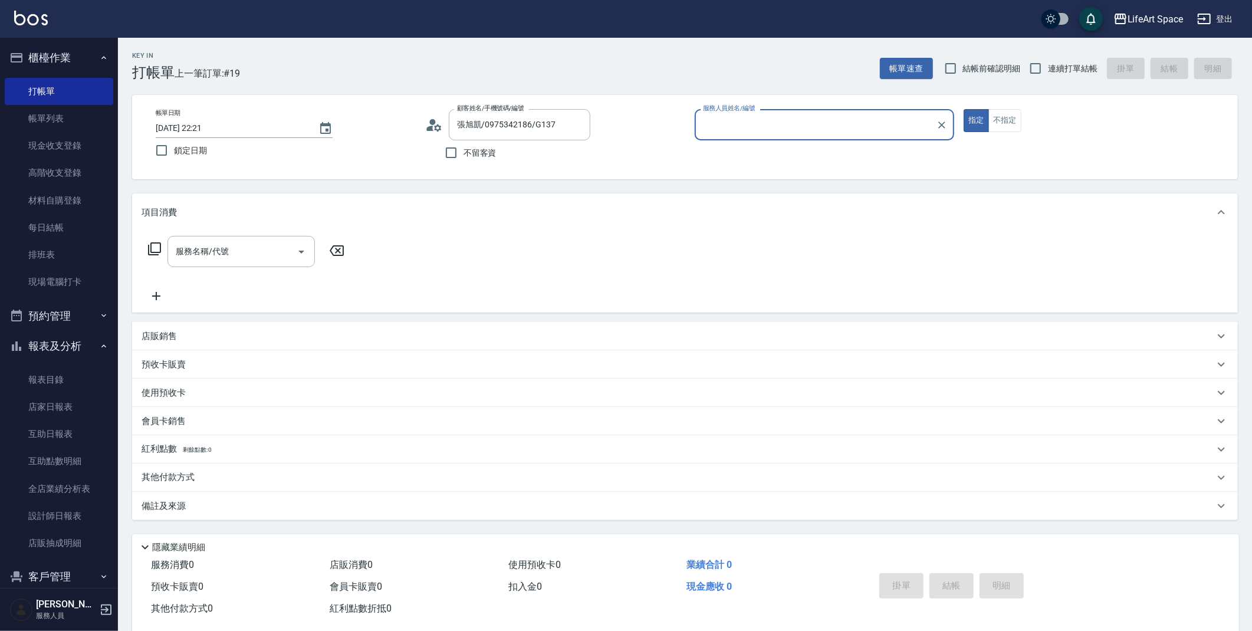
type input "[PERSON_NAME](無代號)"
click at [213, 245] on div "服務名稱/代號 服務名稱/代號" at bounding box center [240, 251] width 147 height 31
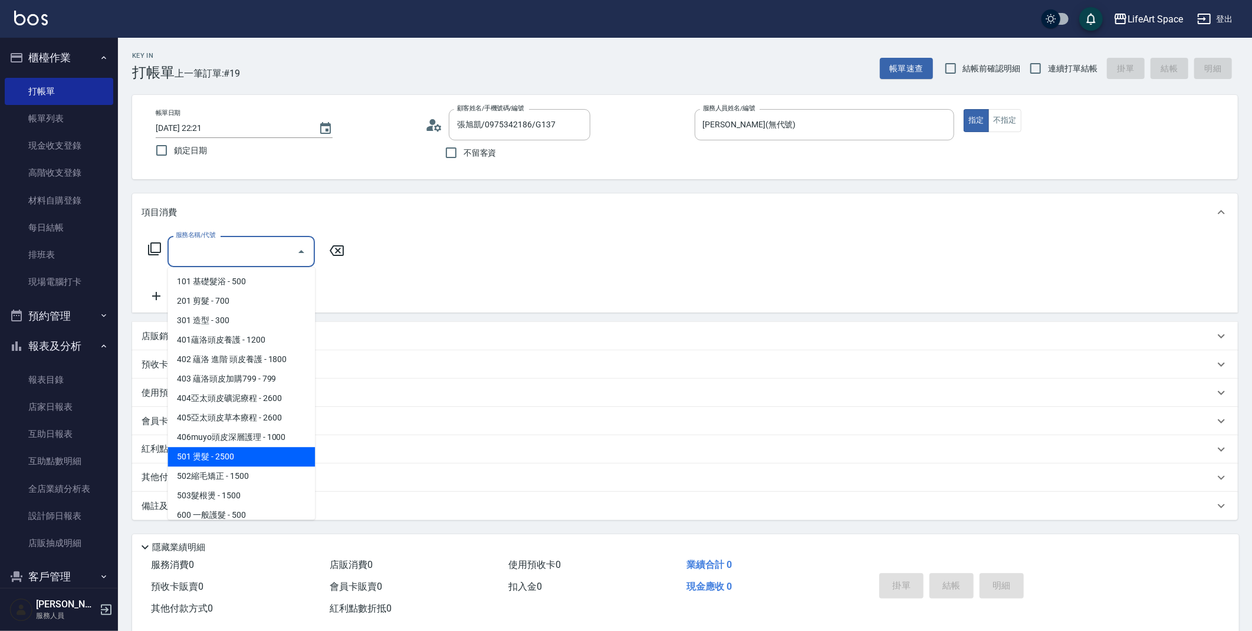
drag, startPoint x: 224, startPoint y: 451, endPoint x: 323, endPoint y: 362, distance: 133.2
click at [224, 450] on span "501 燙髮 - 2500" at bounding box center [240, 456] width 147 height 19
type input "501 燙髮(501)"
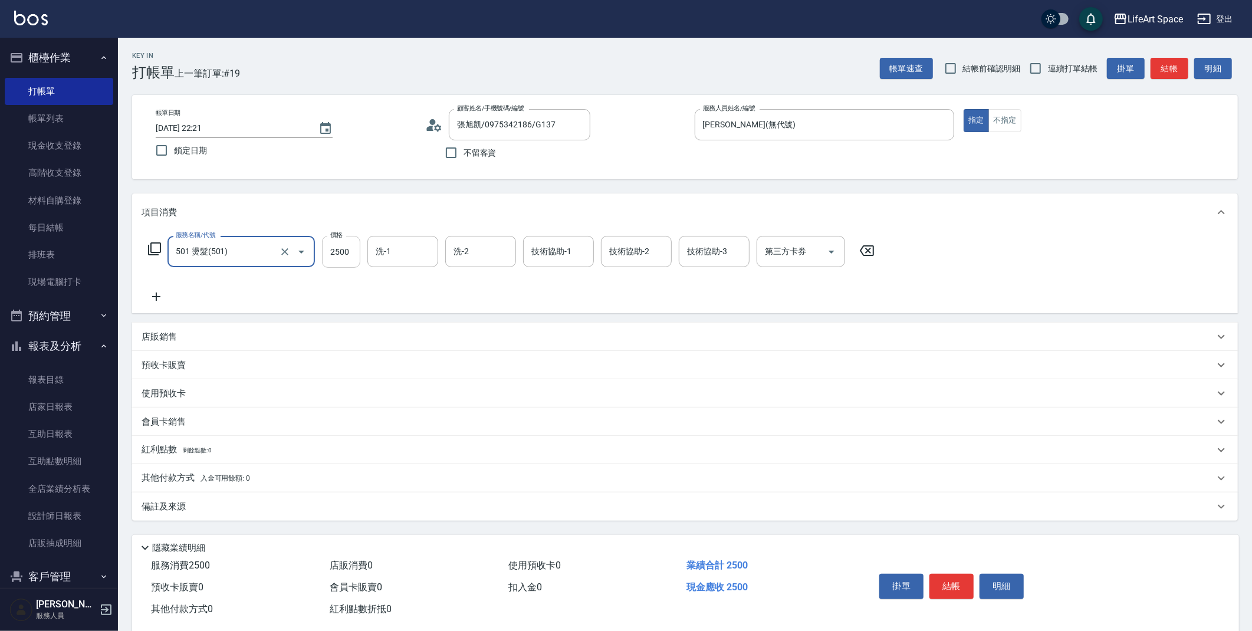
click at [341, 243] on input "2500" at bounding box center [341, 252] width 38 height 32
type input "2400"
click at [384, 314] on div "[PERSON_NAME]阡 (無代號)" at bounding box center [402, 327] width 71 height 32
click at [458, 265] on div "洗-2" at bounding box center [480, 251] width 71 height 31
type input "[PERSON_NAME]阡(無代號)"
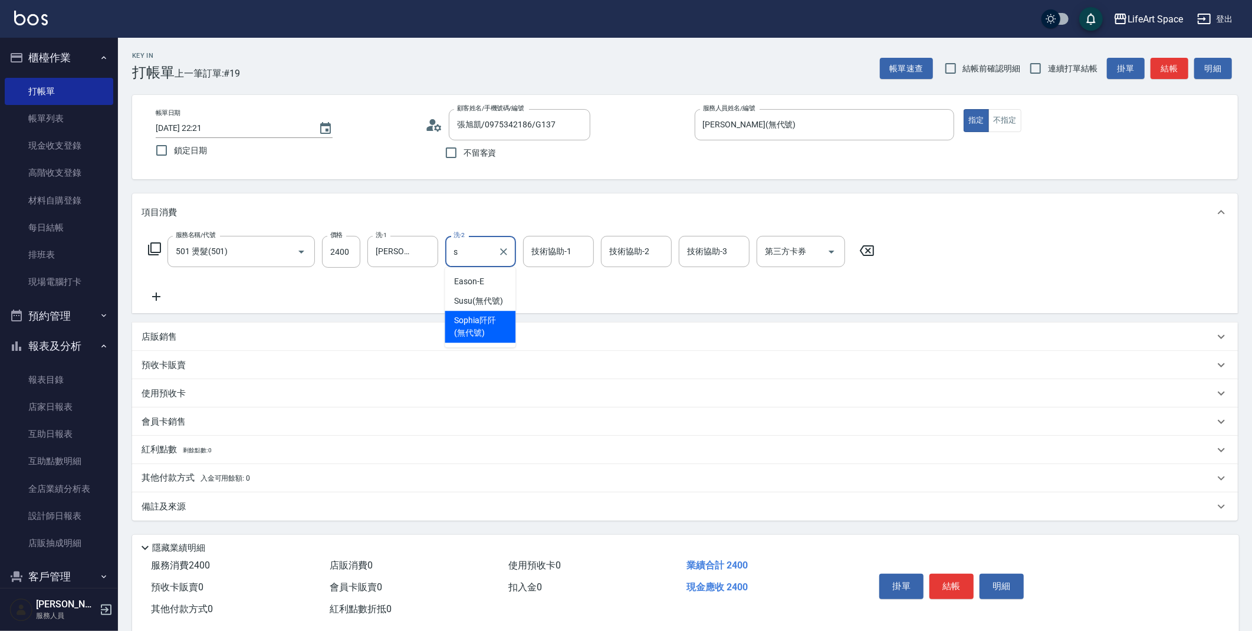
click at [483, 318] on span "[PERSON_NAME]阡 (無代號)" at bounding box center [480, 326] width 52 height 25
click at [572, 239] on div "技術協助-1" at bounding box center [558, 251] width 71 height 31
type input "[PERSON_NAME]阡(無代號)"
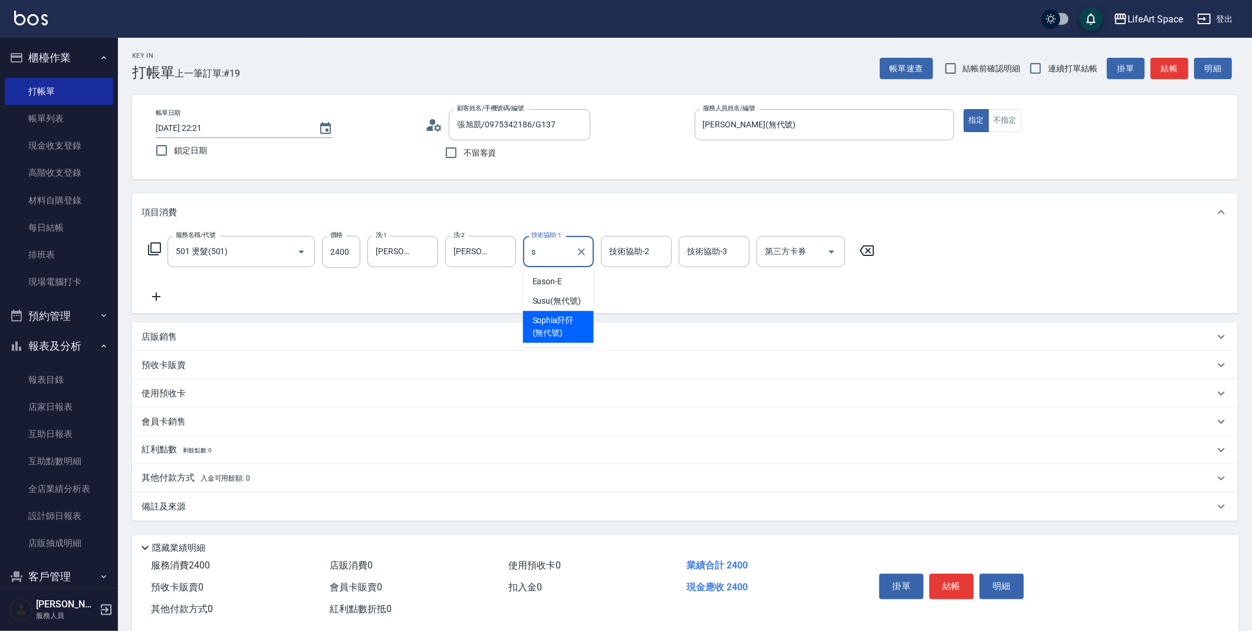
click at [558, 334] on span "[PERSON_NAME]阡 (無代號)" at bounding box center [558, 326] width 52 height 25
type input "[PERSON_NAME]阡(無代號)"
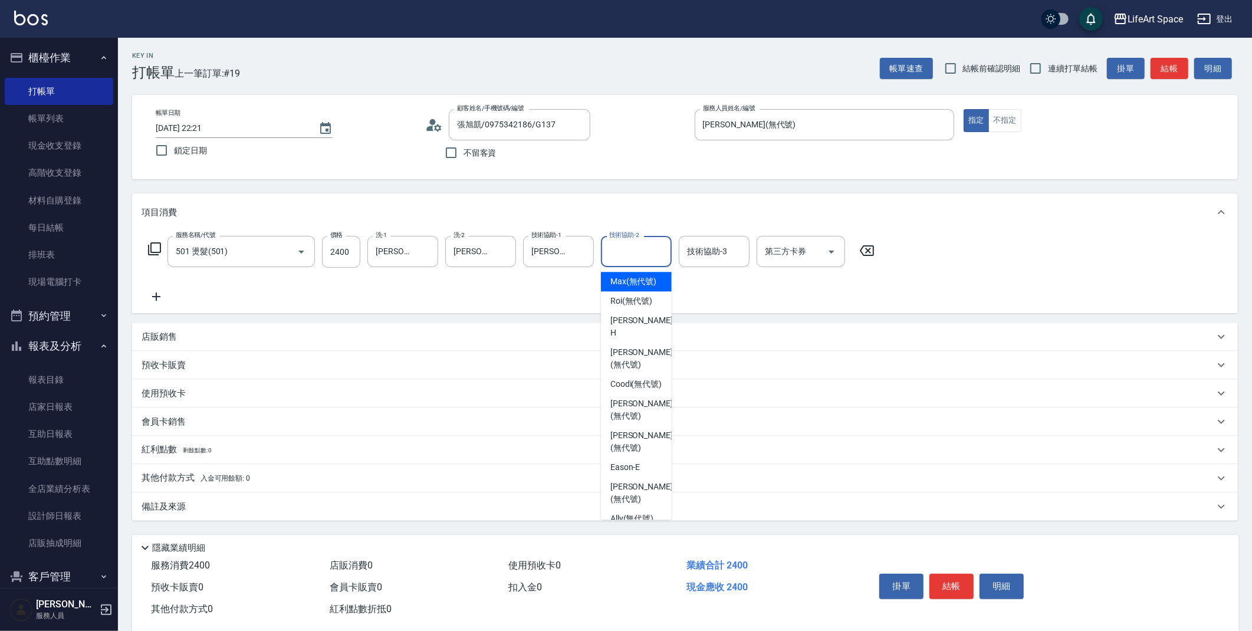
click at [623, 252] on div "技術協助-2 技術協助-2" at bounding box center [636, 251] width 71 height 31
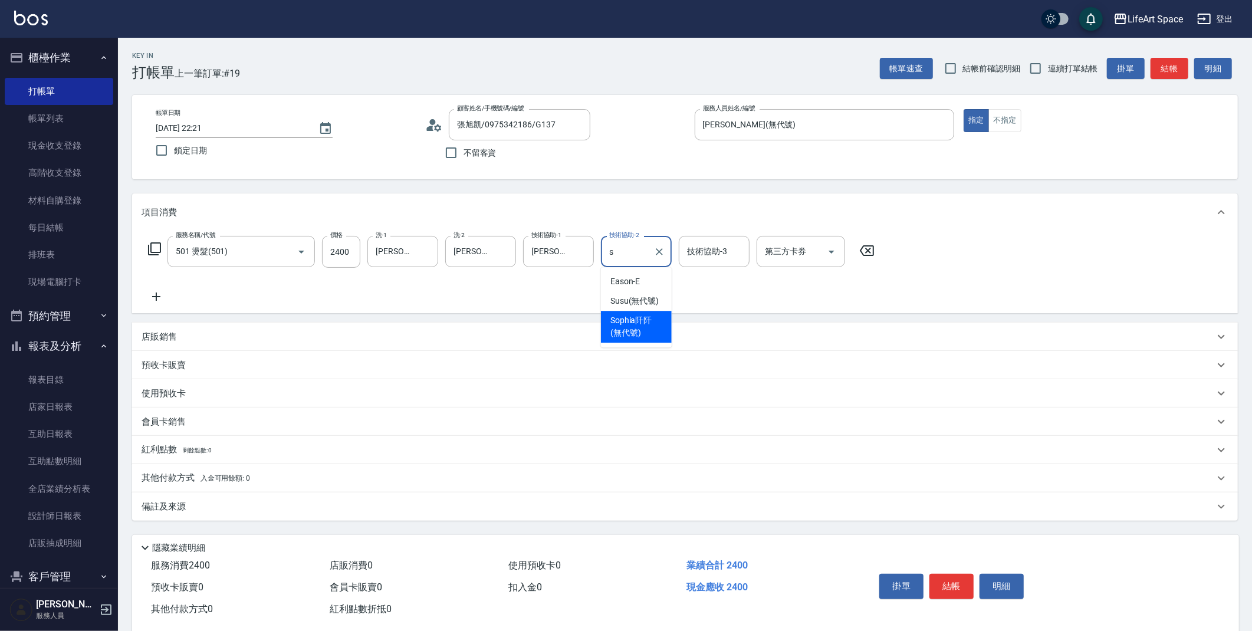
click at [644, 315] on span "[PERSON_NAME]阡 (無代號)" at bounding box center [636, 326] width 52 height 25
type input "[PERSON_NAME]阡(無代號)"
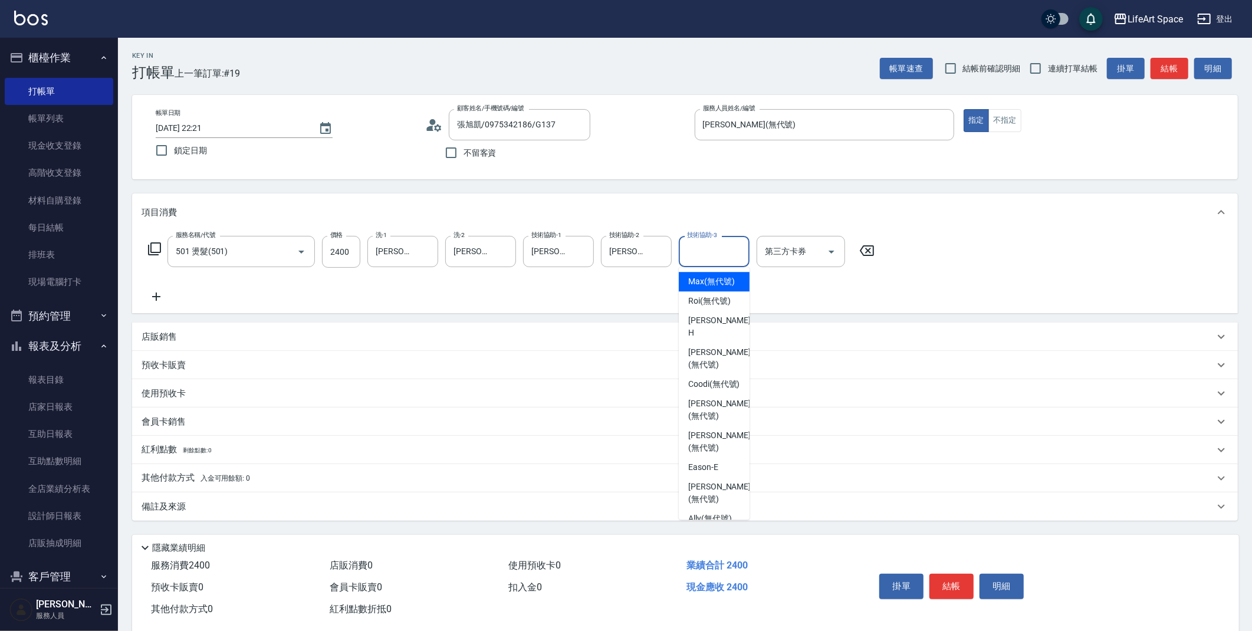
click at [709, 247] on div "技術協助-3 技術協助-3" at bounding box center [714, 251] width 71 height 31
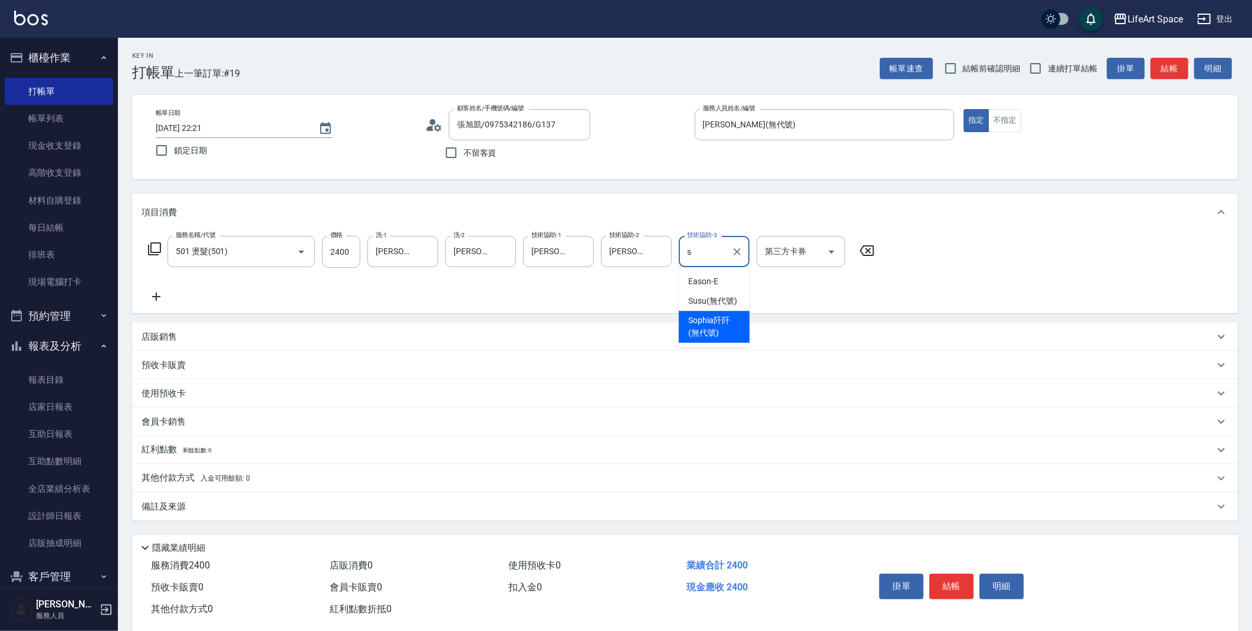
click at [715, 332] on span "[PERSON_NAME]阡 (無代號)" at bounding box center [714, 326] width 52 height 25
type input "[PERSON_NAME]阡(無代號)"
click at [258, 509] on div "備註及來源" at bounding box center [677, 507] width 1072 height 12
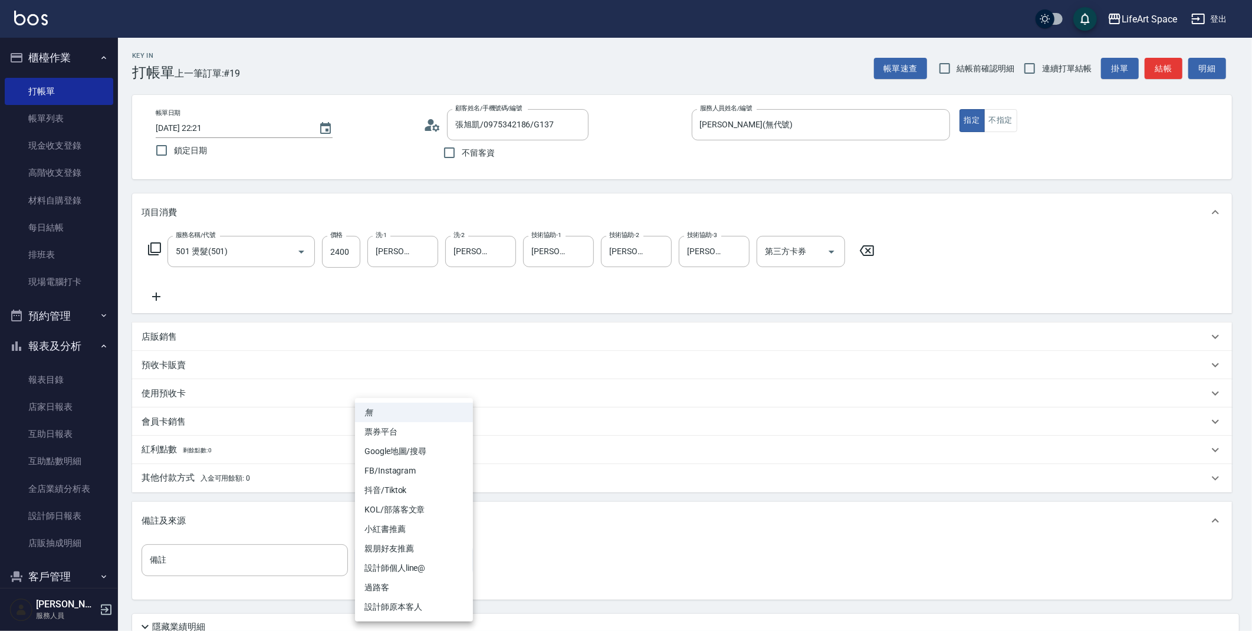
click at [389, 557] on body "LifeArt Space 登出 櫃檯作業 打帳單 帳單列表 現金收支登錄 高階收支登錄 材料自購登錄 每日結帳 排班表 現場電腦打卡 預約管理 預約管理 單…" at bounding box center [626, 364] width 1252 height 728
click at [392, 608] on li "設計師原本客人" at bounding box center [414, 606] width 118 height 19
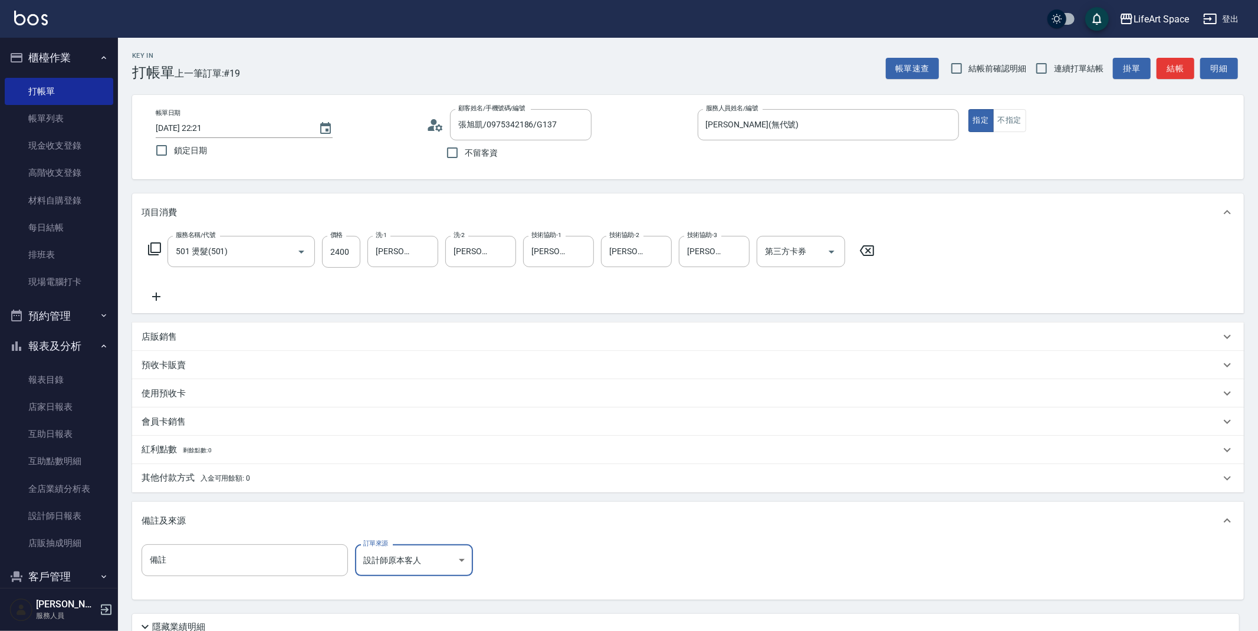
click at [422, 565] on body "LifeArt Space 登出 櫃檯作業 打帳單 帳單列表 現金收支登錄 高階收支登錄 材料自購登錄 每日結帳 排班表 現場電腦打卡 預約管理 預約管理 單…" at bounding box center [629, 364] width 1258 height 728
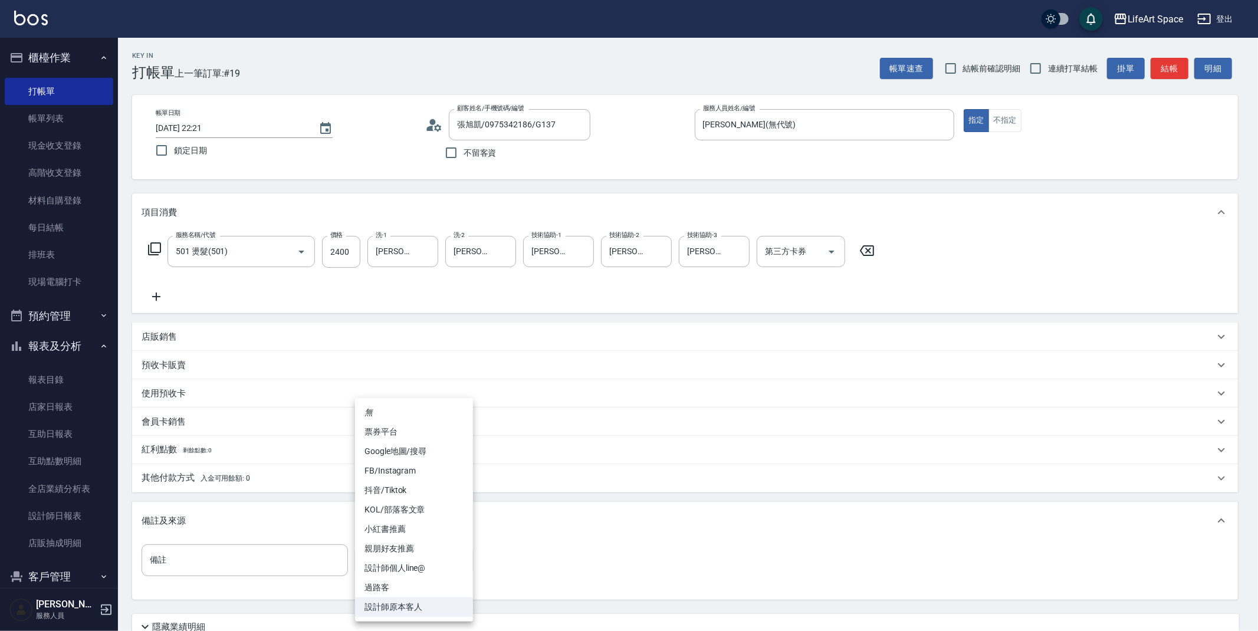
click at [403, 476] on li "FB/Instagram" at bounding box center [414, 470] width 118 height 19
type input "FB/Instagram"
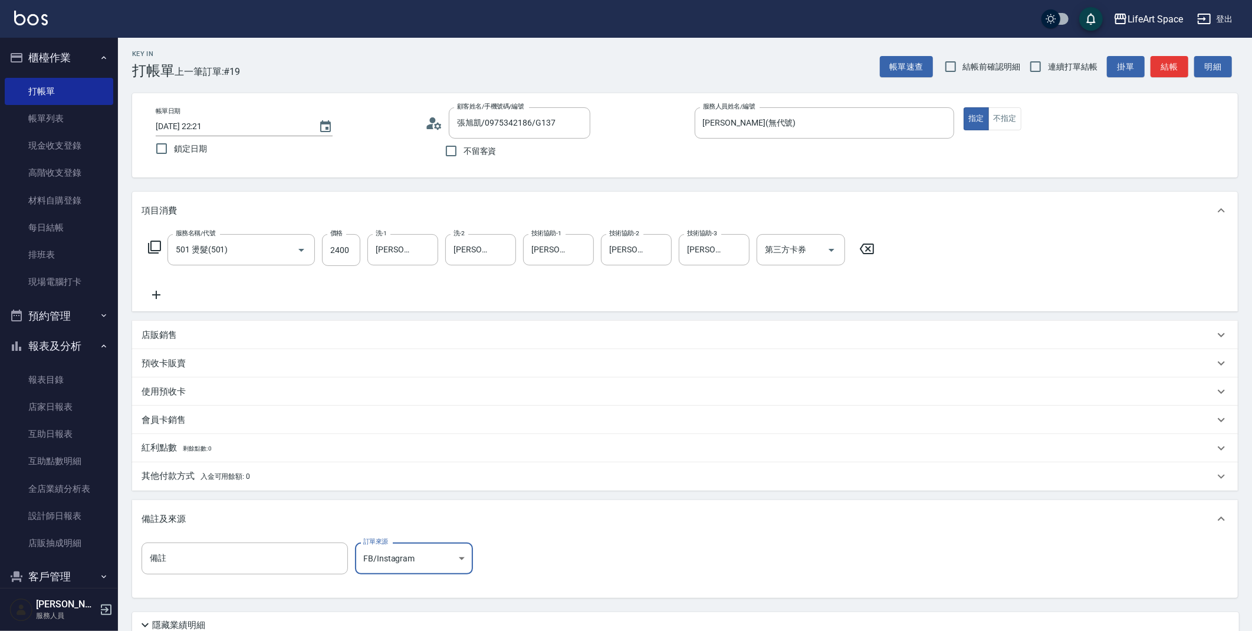
scroll to position [101, 0]
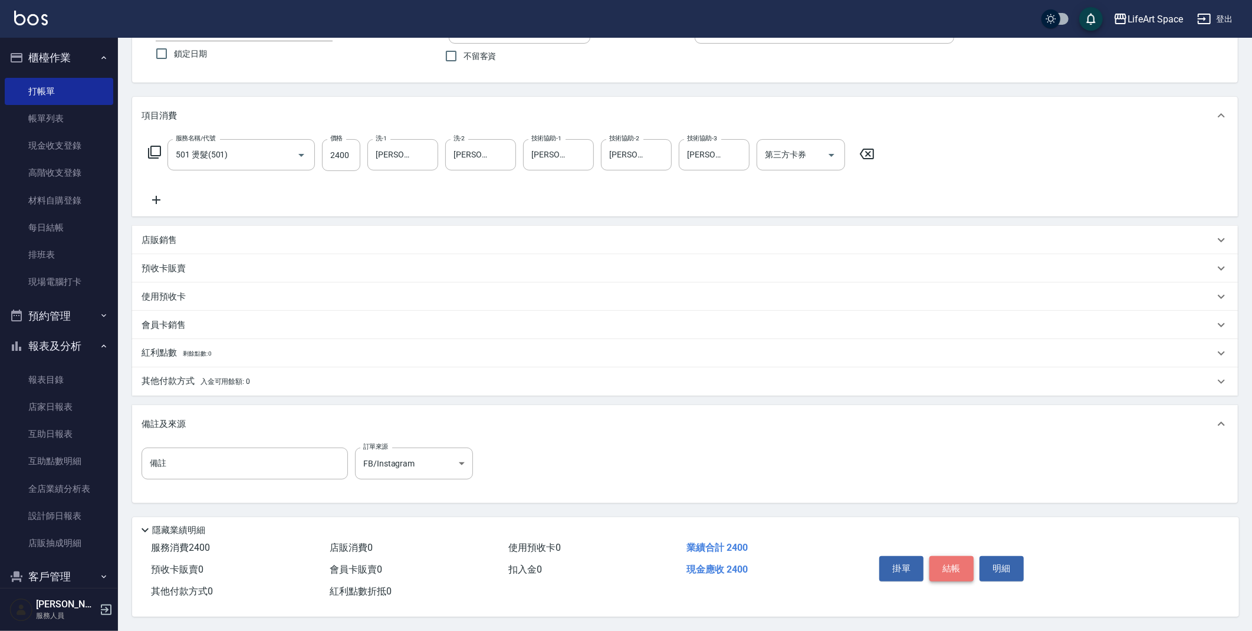
click at [954, 568] on button "結帳" at bounding box center [951, 568] width 44 height 25
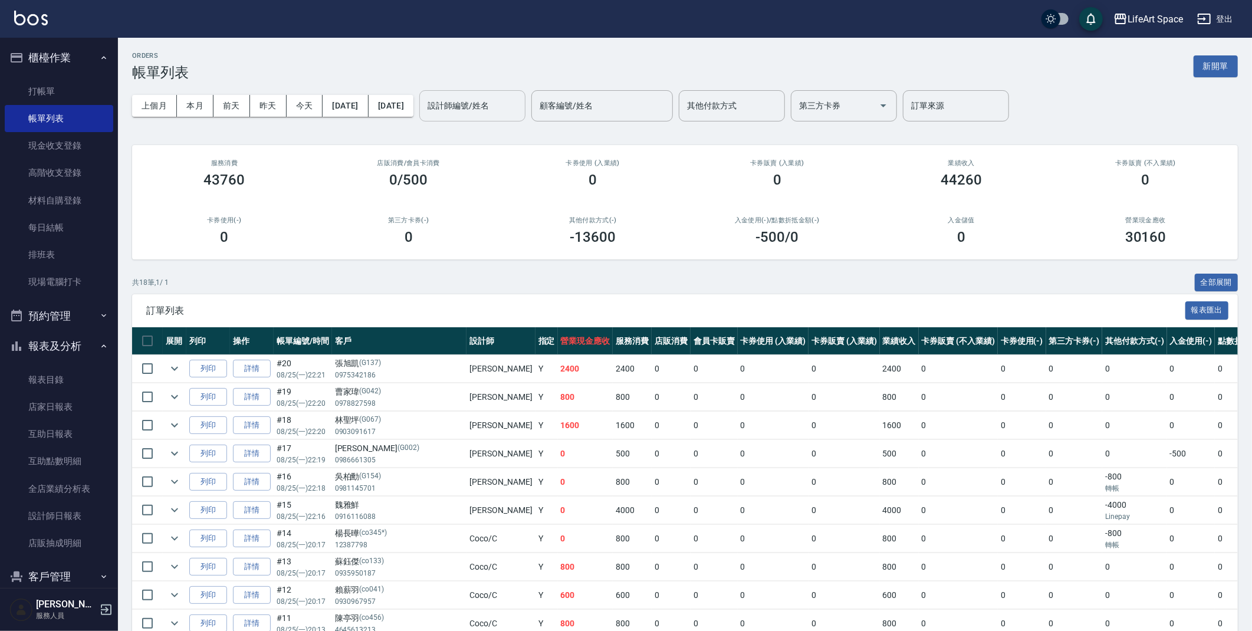
click at [496, 115] on input "設計師編號/姓名" at bounding box center [472, 106] width 96 height 21
click at [516, 143] on div "[PERSON_NAME] (無代號)" at bounding box center [513, 142] width 106 height 32
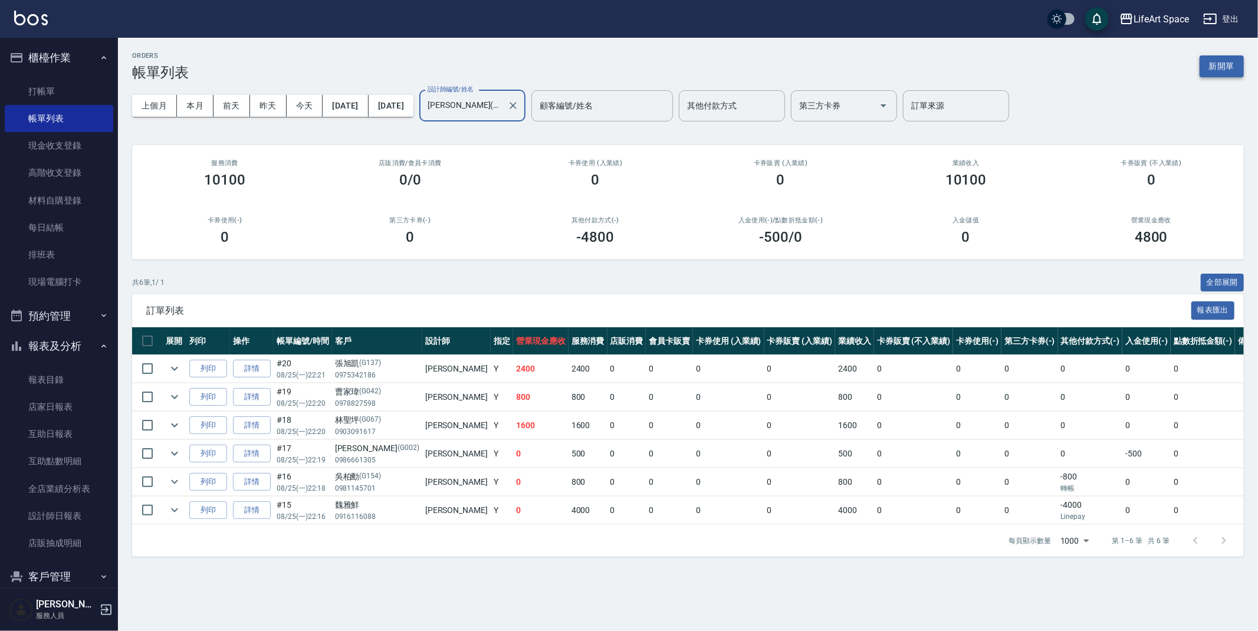
type input "[PERSON_NAME](無代號)"
click at [1236, 64] on button "新開單" at bounding box center [1221, 66] width 44 height 22
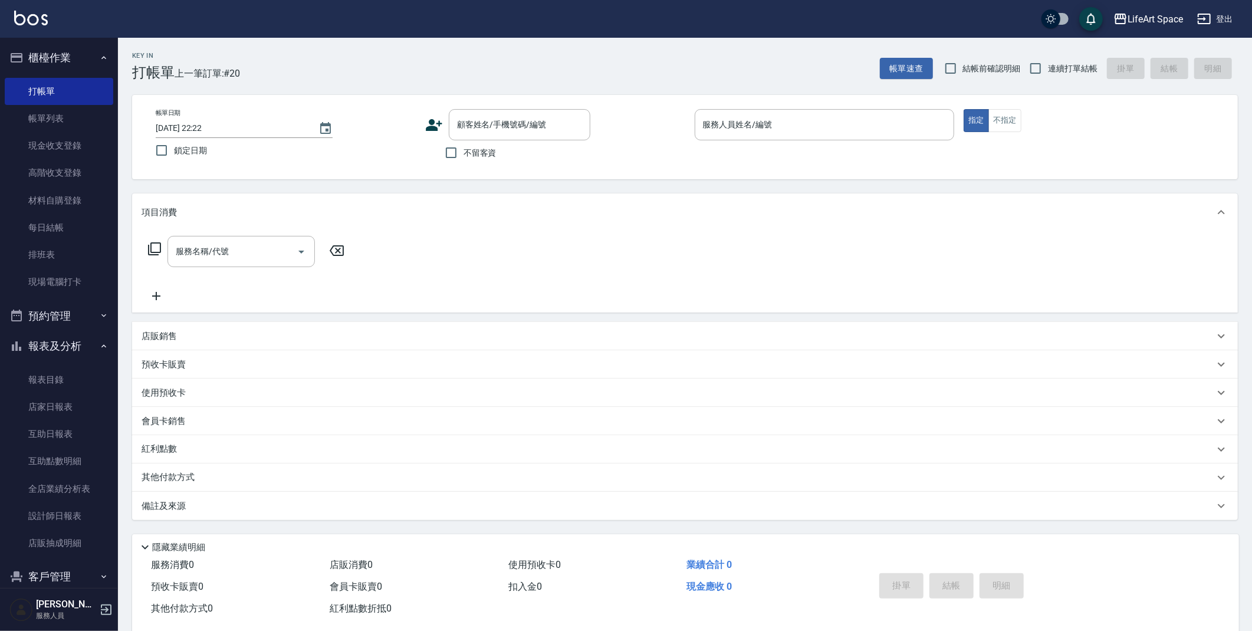
click at [430, 137] on div "顧客姓名/手機號碼/編號 顧客姓名/手機號碼/編號" at bounding box center [555, 124] width 260 height 31
click at [429, 127] on icon at bounding box center [434, 125] width 17 height 12
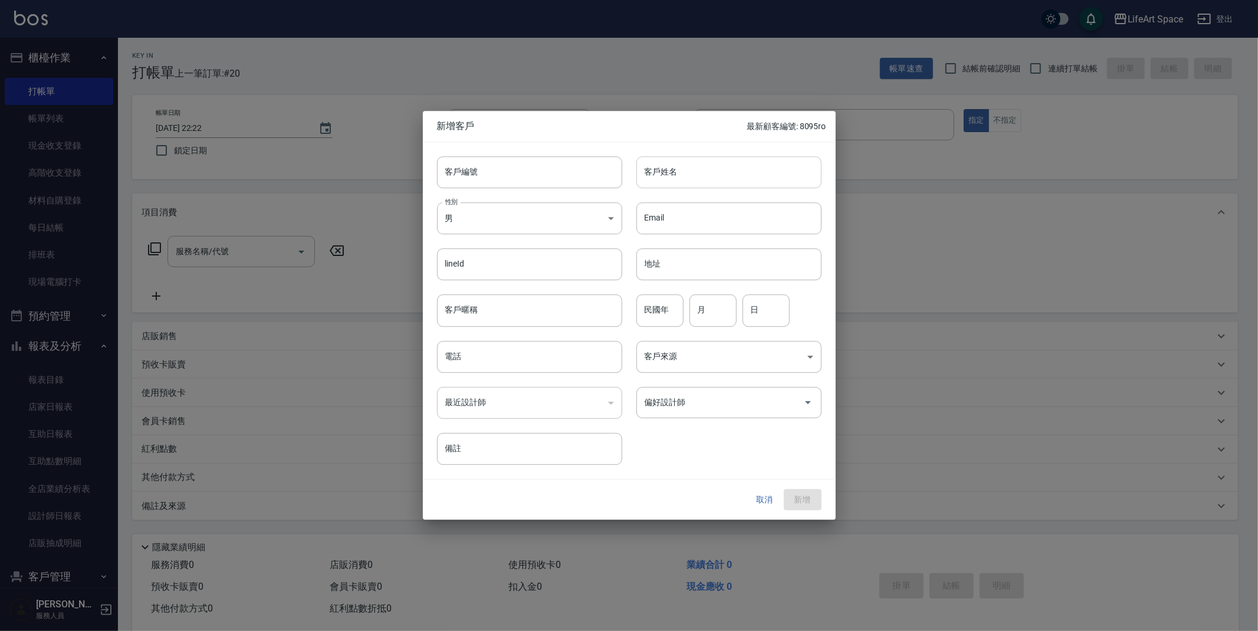
click at [701, 157] on input "客戶姓名" at bounding box center [728, 172] width 185 height 32
type input "張霈綺"
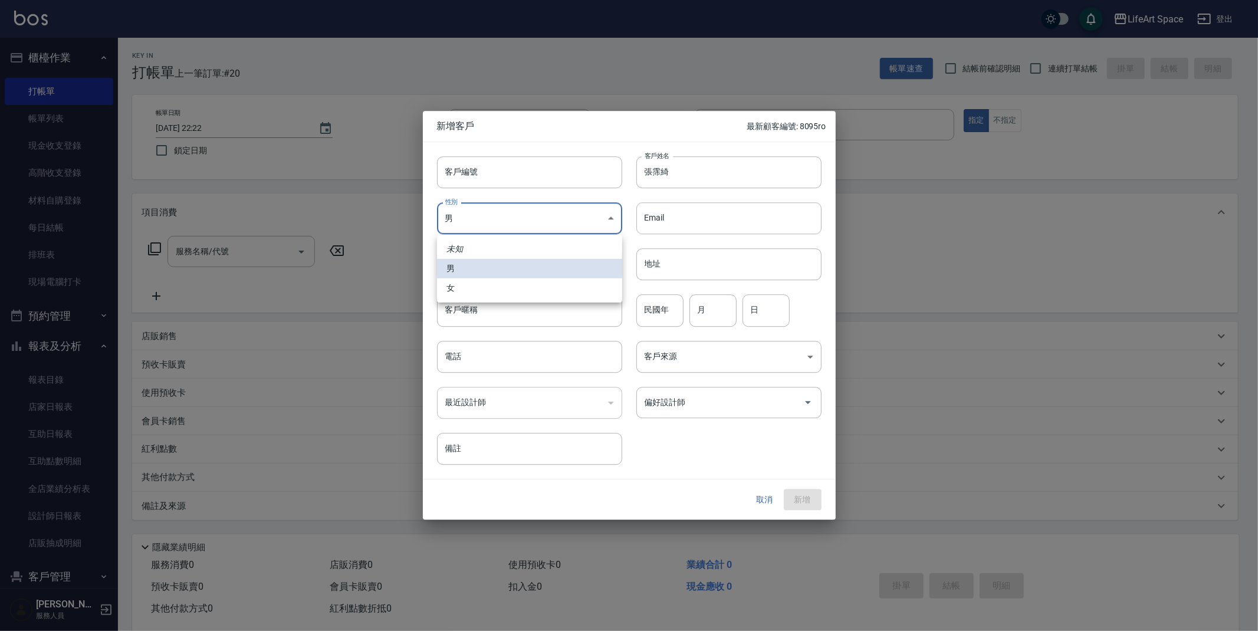
click at [516, 222] on body "LifeArt Space 登出 櫃檯作業 打帳單 帳單列表 現金收支登錄 高階收支登錄 材料自購登錄 每日結帳 排班表 現場電腦打卡 預約管理 預約管理 單…" at bounding box center [629, 324] width 1258 height 648
click at [513, 282] on li "女" at bounding box center [529, 287] width 185 height 19
type input "[DEMOGRAPHIC_DATA]"
click at [785, 357] on body "LifeArt Space 登出 櫃檯作業 打帳單 帳單列表 現金收支登錄 高階收支登錄 材料自購登錄 每日結帳 排班表 現場電腦打卡 預約管理 預約管理 單…" at bounding box center [629, 324] width 1258 height 648
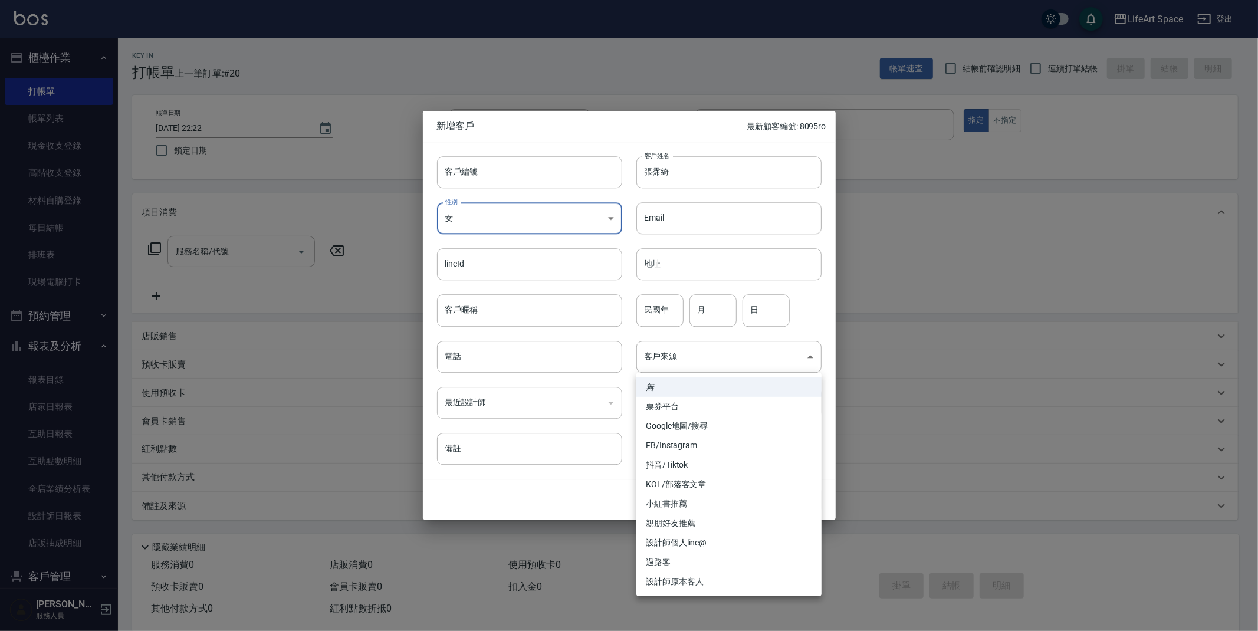
click at [695, 442] on li "FB/Instagram" at bounding box center [728, 445] width 185 height 19
type input "FB/Instagram"
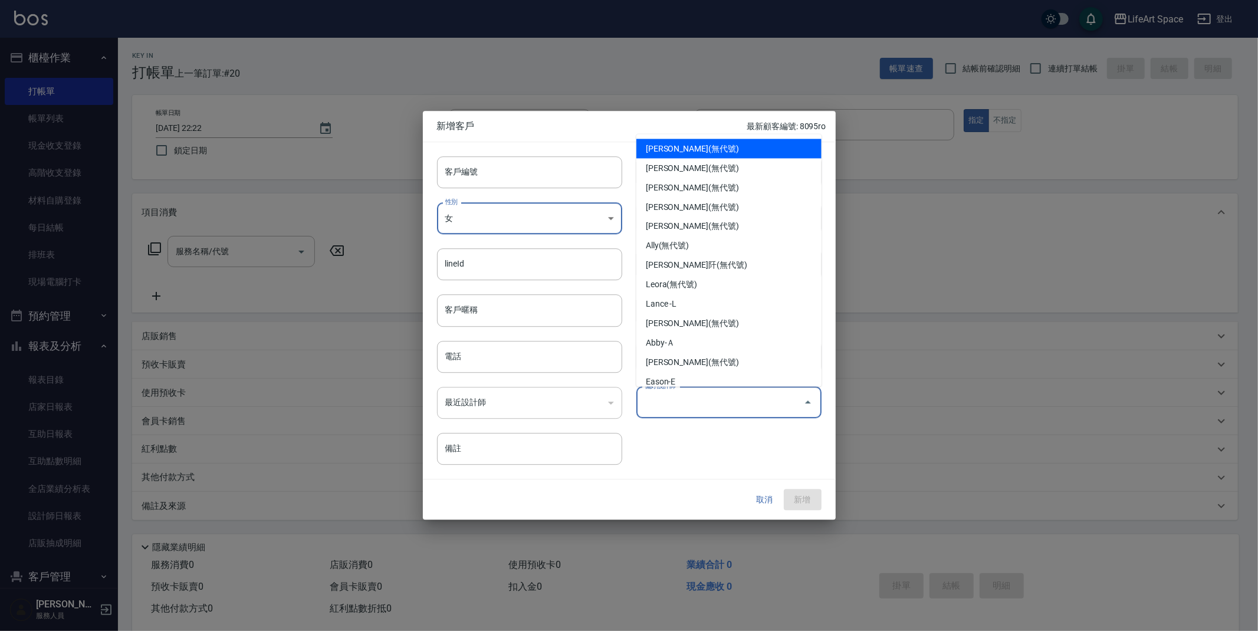
click at [715, 398] on input "偏好設計師" at bounding box center [719, 402] width 157 height 21
click at [699, 160] on li "[PERSON_NAME](無代號)" at bounding box center [728, 168] width 185 height 19
type input "[PERSON_NAME]"
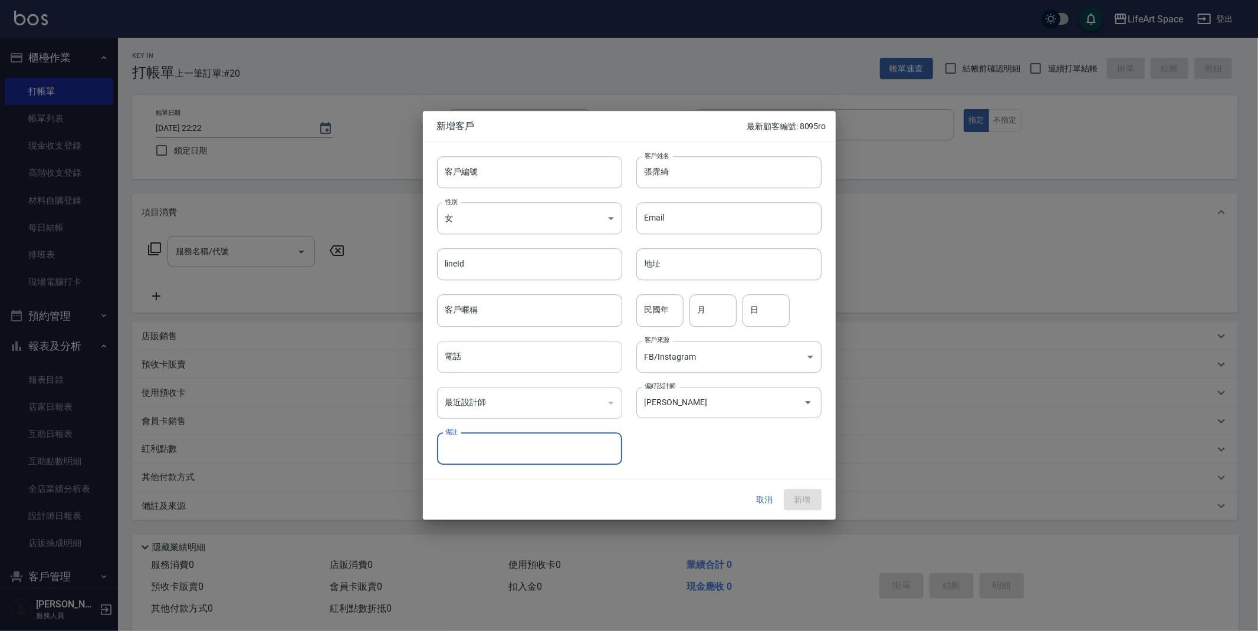
click at [526, 354] on input "電話" at bounding box center [529, 357] width 185 height 32
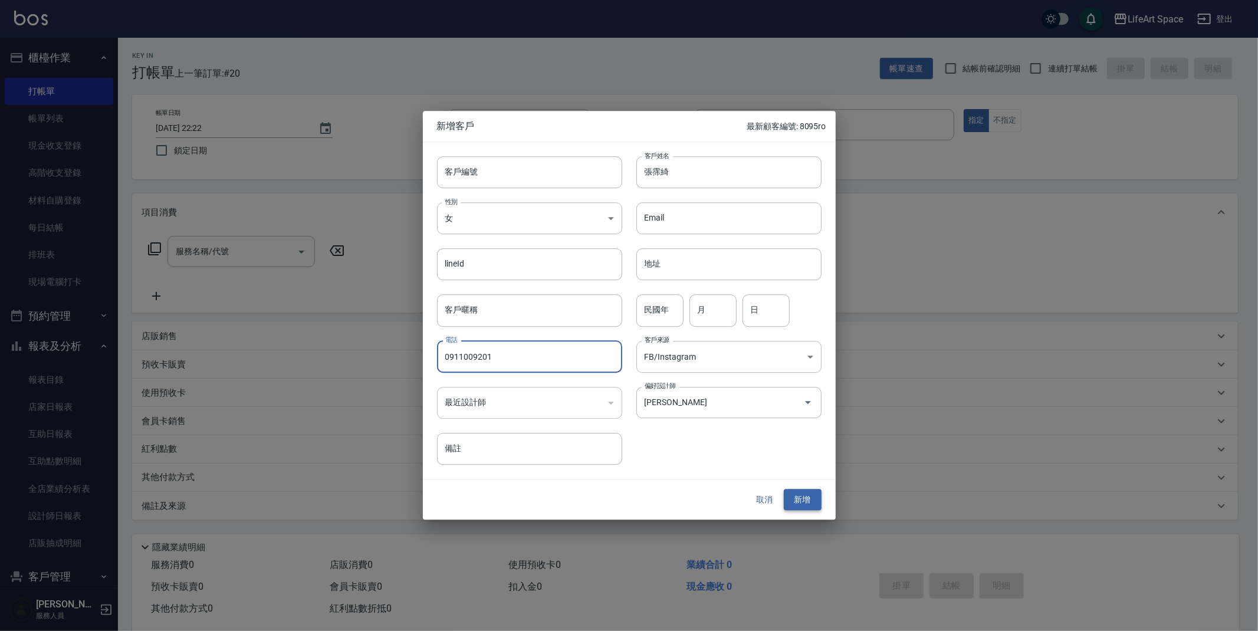
type input "0911009201"
click at [806, 490] on button "新增" at bounding box center [803, 500] width 38 height 22
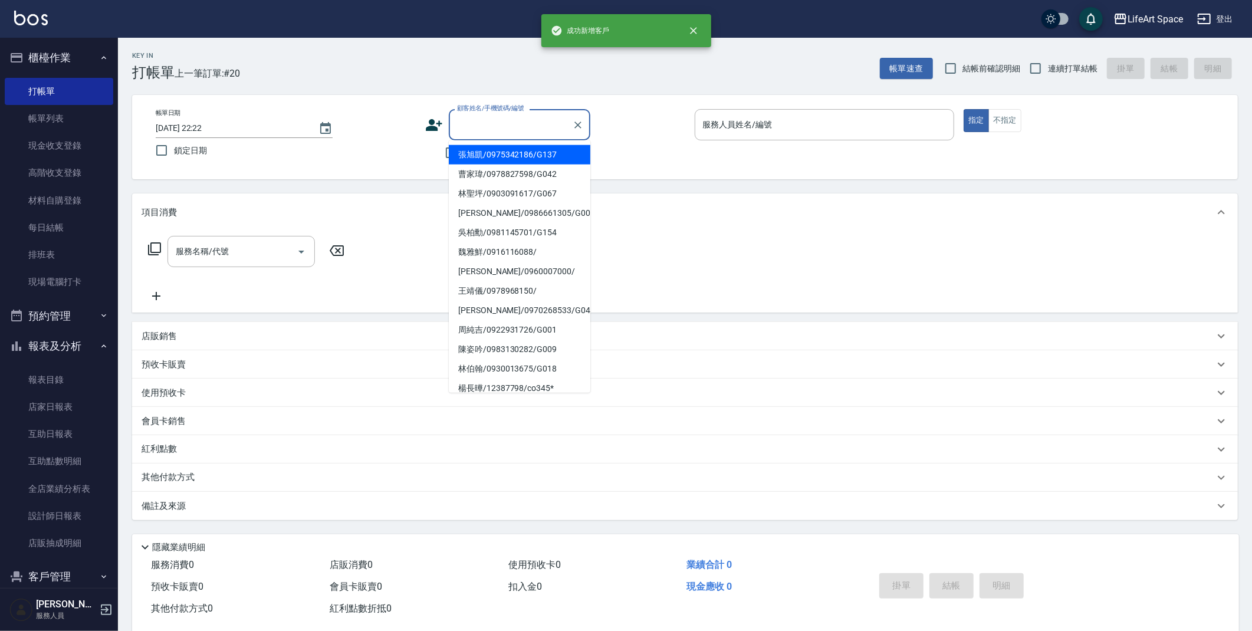
click at [509, 126] on input "顧客姓名/手機號碼/編號" at bounding box center [510, 124] width 113 height 21
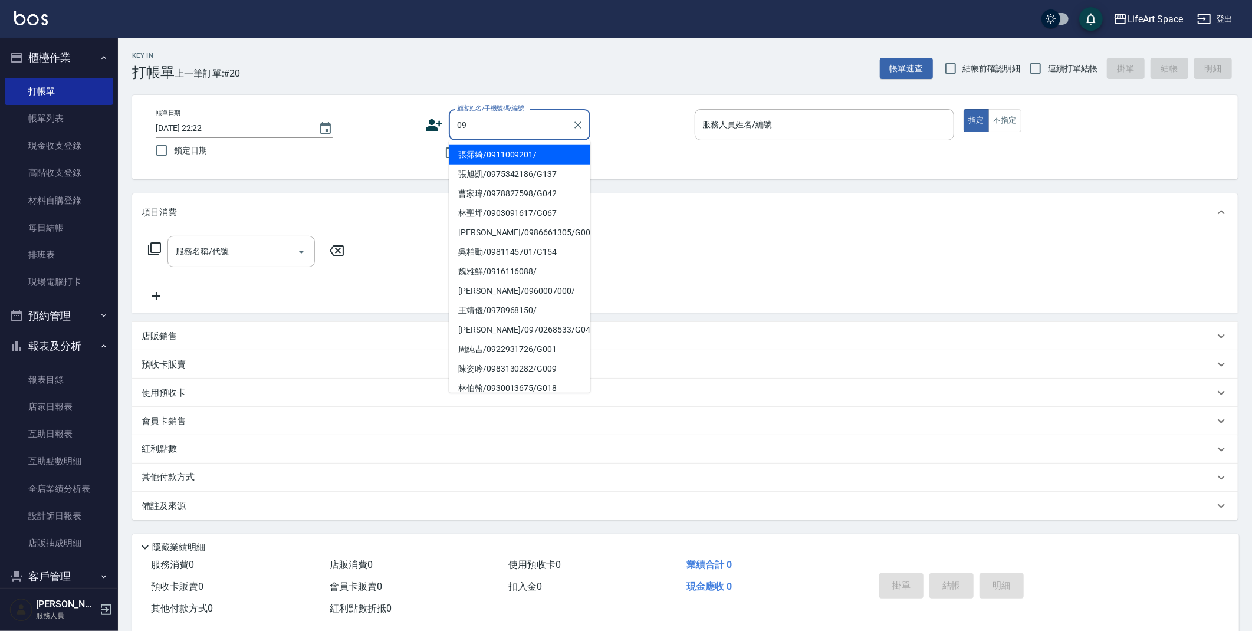
click at [486, 162] on li "張霈綺/0911009201/" at bounding box center [519, 154] width 141 height 19
type input "張霈綺/0911009201/"
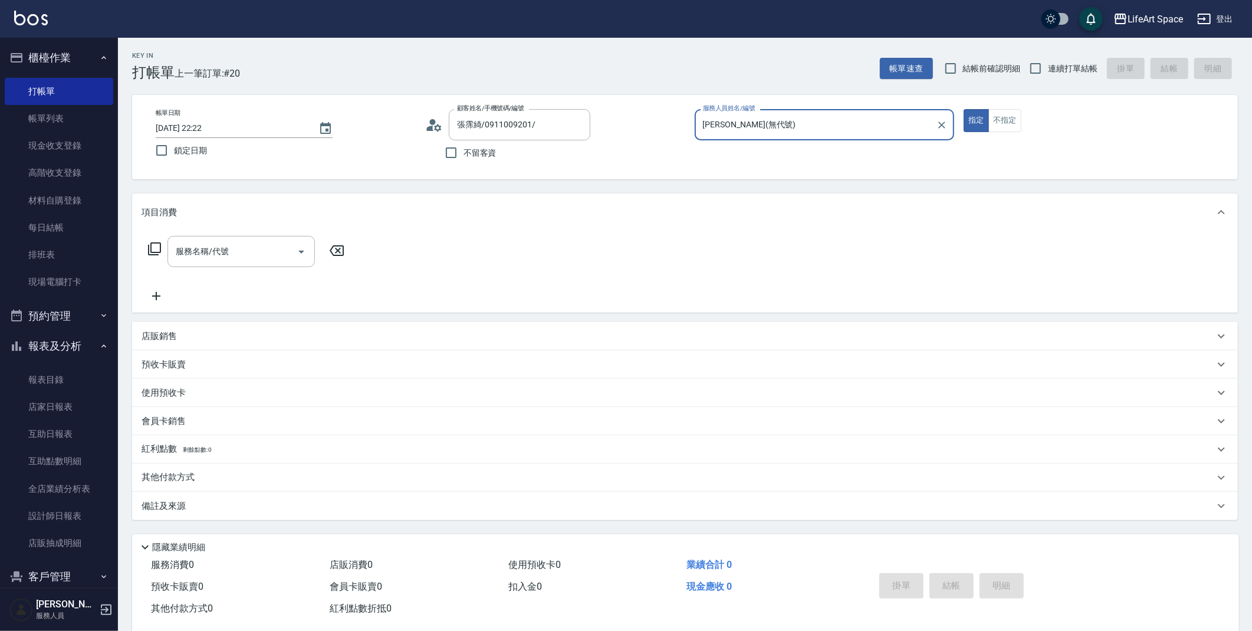
type input "[PERSON_NAME](無代號)"
drag, startPoint x: 197, startPoint y: 129, endPoint x: 207, endPoint y: 143, distance: 17.3
click at [196, 129] on input "[DATE] 22:22" at bounding box center [231, 127] width 151 height 19
type input "[DATE] 22:22"
click at [156, 252] on icon at bounding box center [154, 248] width 13 height 13
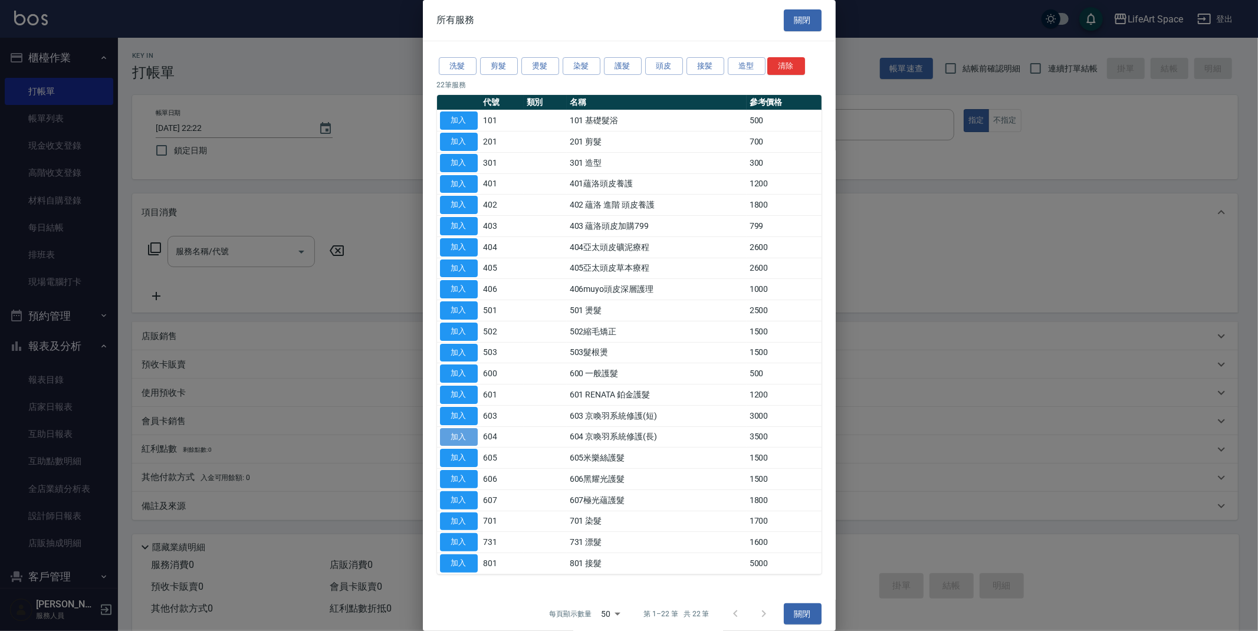
click at [454, 432] on button "加入" at bounding box center [459, 437] width 38 height 18
type input "604 京喚羽系統修護(長)(604)"
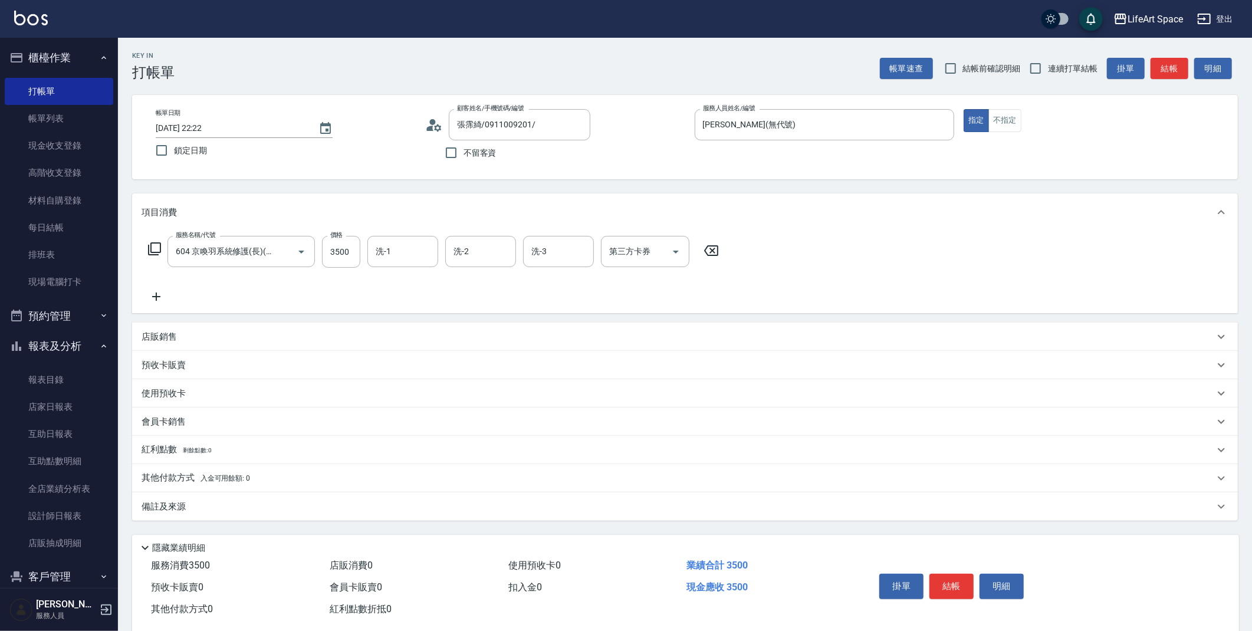
click at [159, 253] on icon at bounding box center [154, 249] width 14 height 14
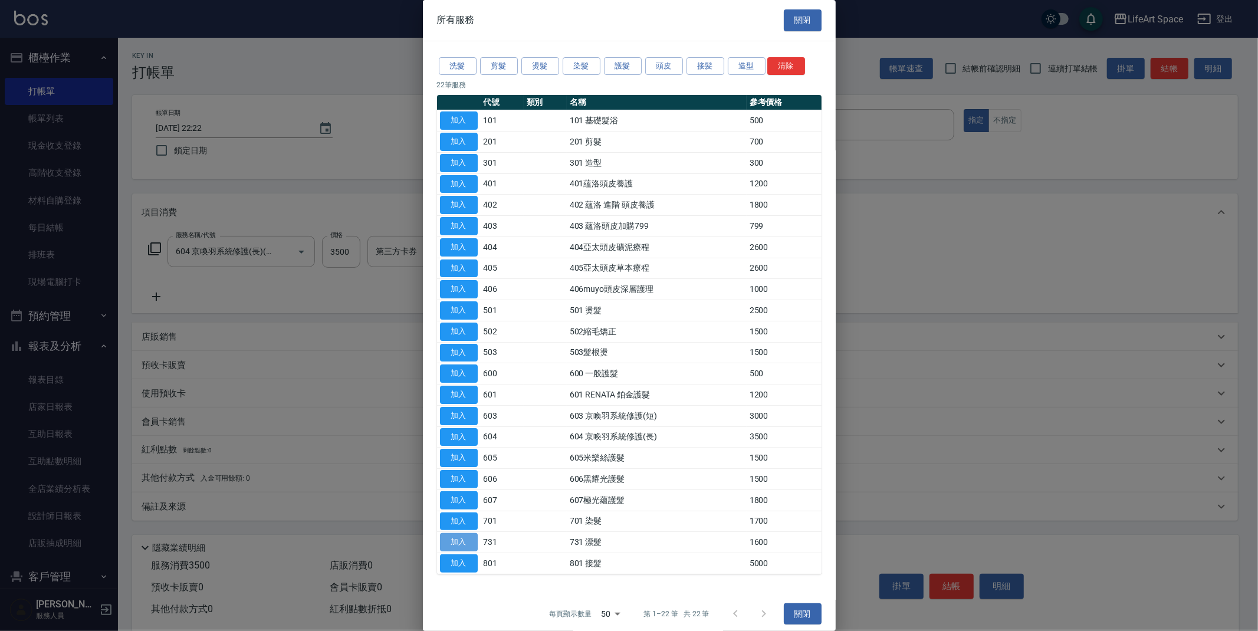
click at [445, 541] on button "加入" at bounding box center [459, 542] width 38 height 18
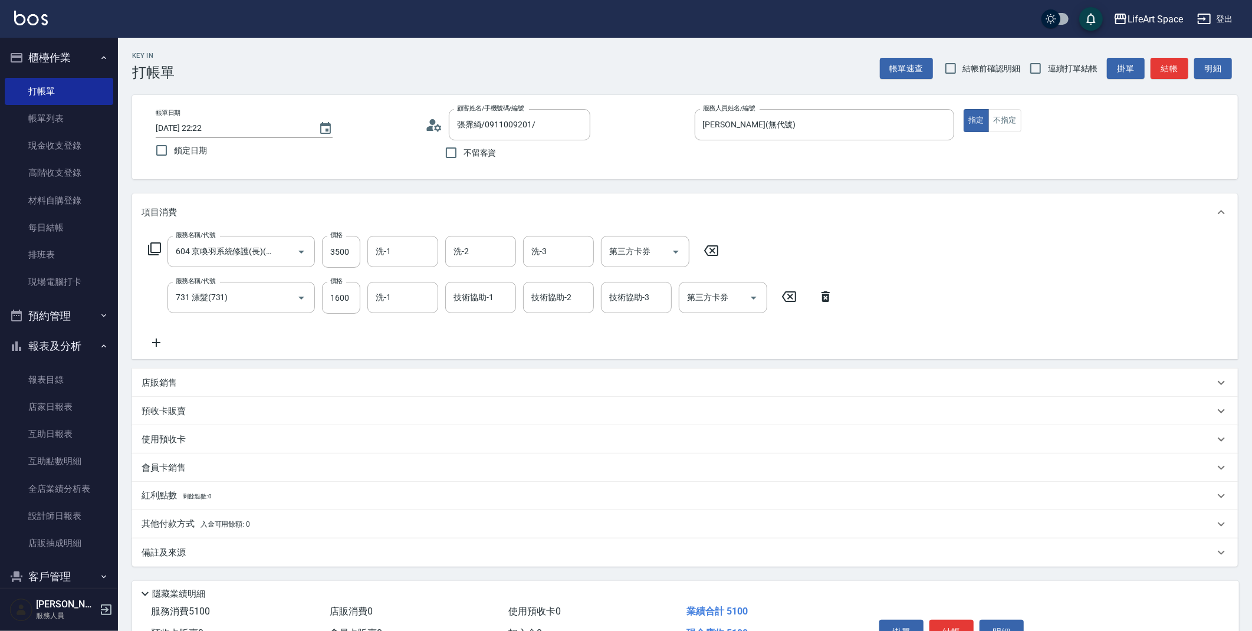
click at [159, 245] on icon at bounding box center [154, 249] width 14 height 14
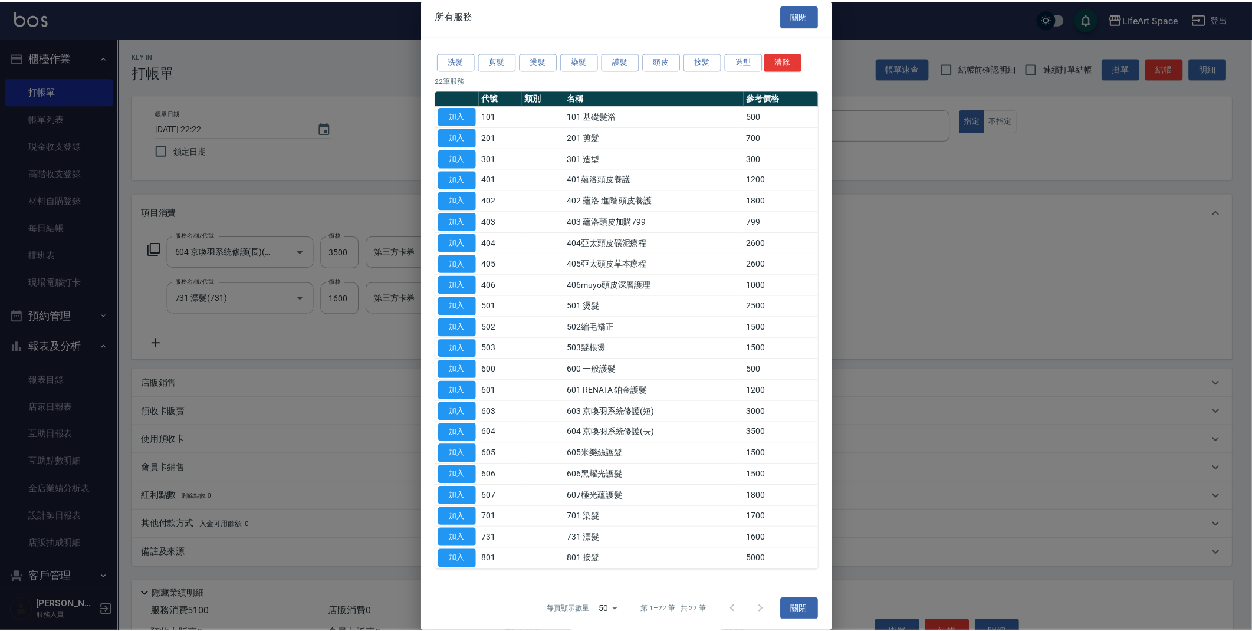
scroll to position [9, 0]
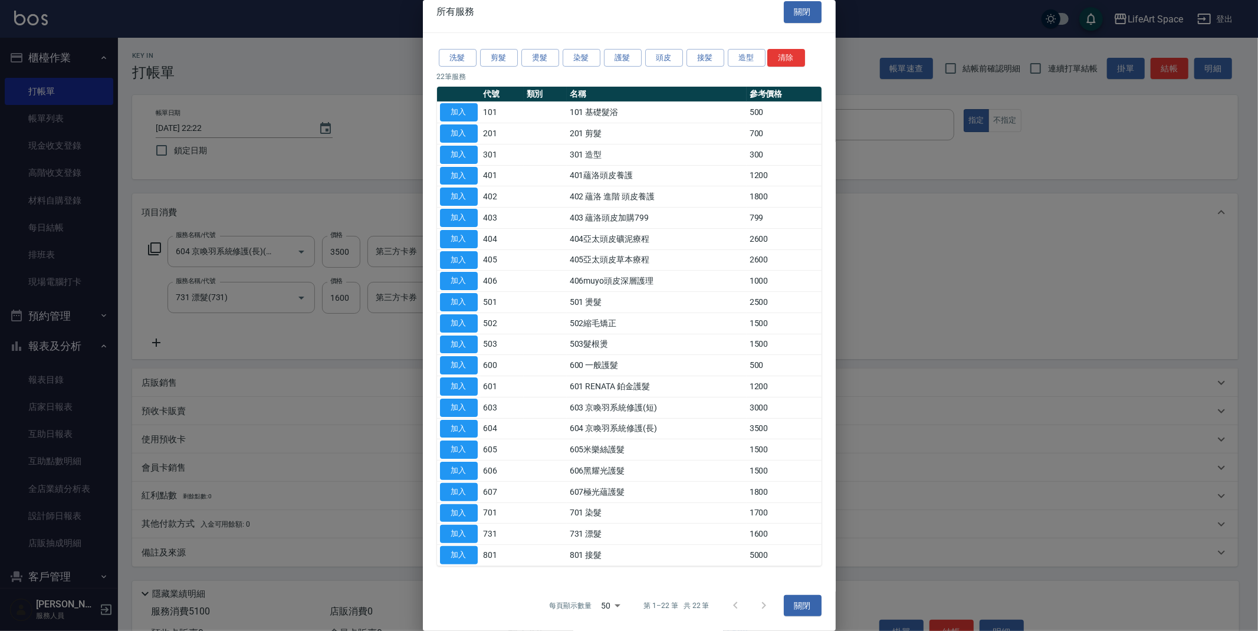
drag, startPoint x: 476, startPoint y: 326, endPoint x: 469, endPoint y: 326, distance: 7.7
click at [476, 325] on button "加入" at bounding box center [459, 323] width 38 height 18
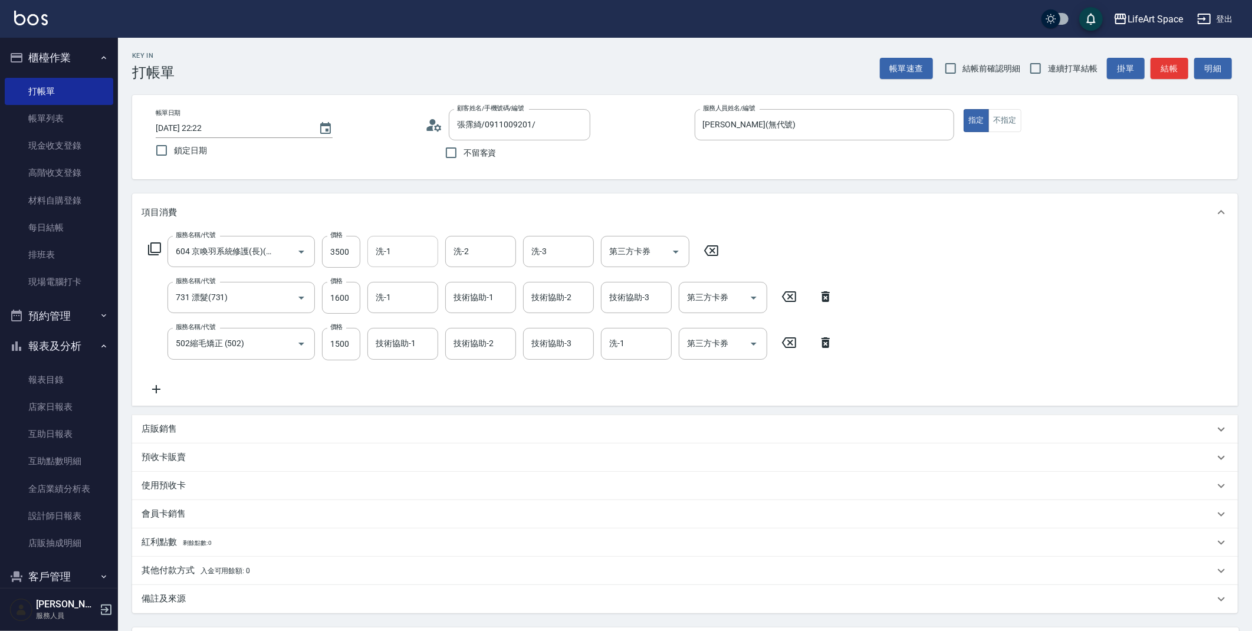
click at [373, 255] on input "洗-1" at bounding box center [403, 251] width 60 height 21
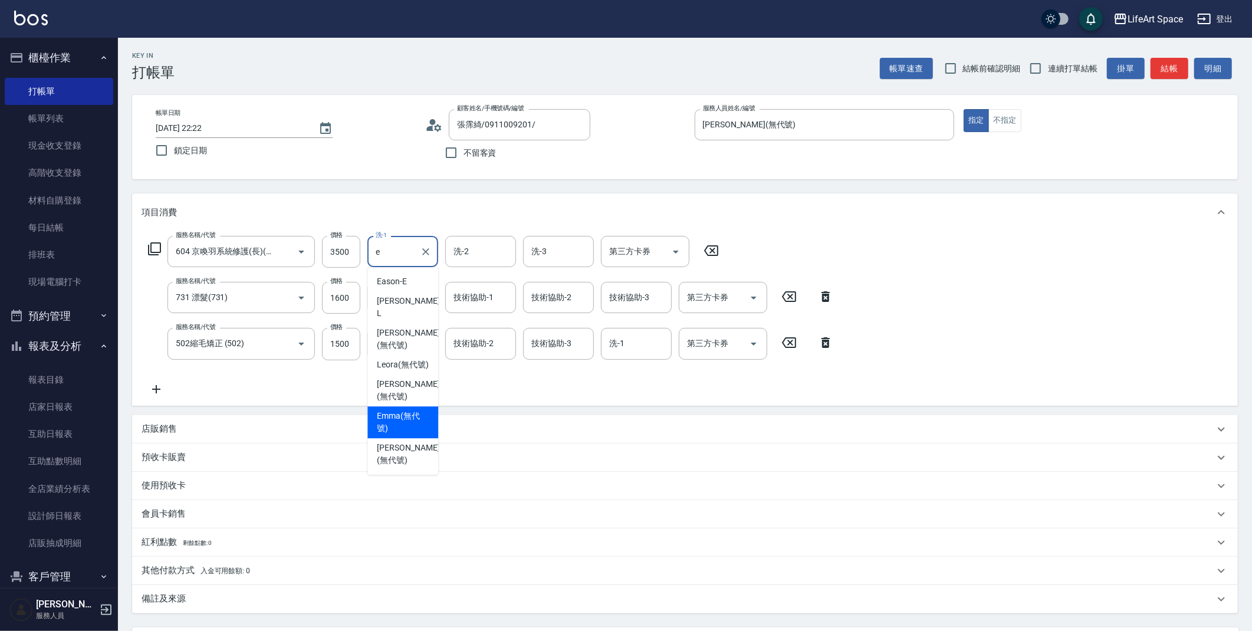
click at [379, 410] on span "[PERSON_NAME] (無代號)" at bounding box center [403, 422] width 52 height 25
type input "[PERSON_NAME](無代號)"
click at [341, 258] on input "3500" at bounding box center [341, 252] width 38 height 32
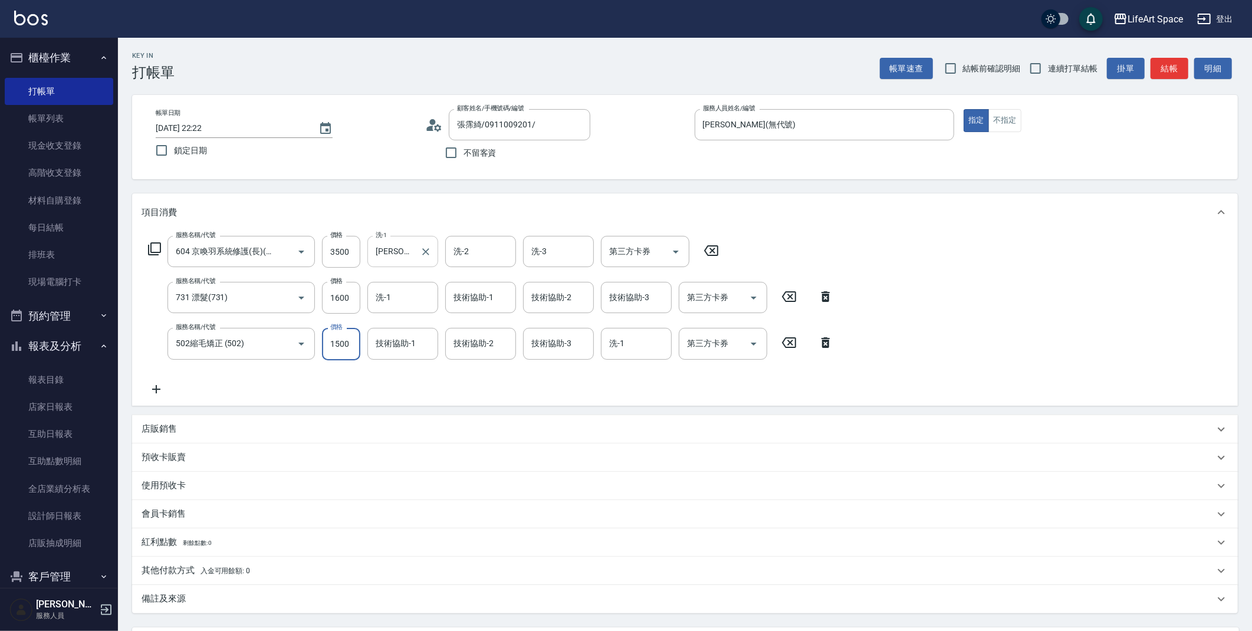
click at [370, 243] on div "[PERSON_NAME](無代號) 洗-1" at bounding box center [402, 251] width 71 height 31
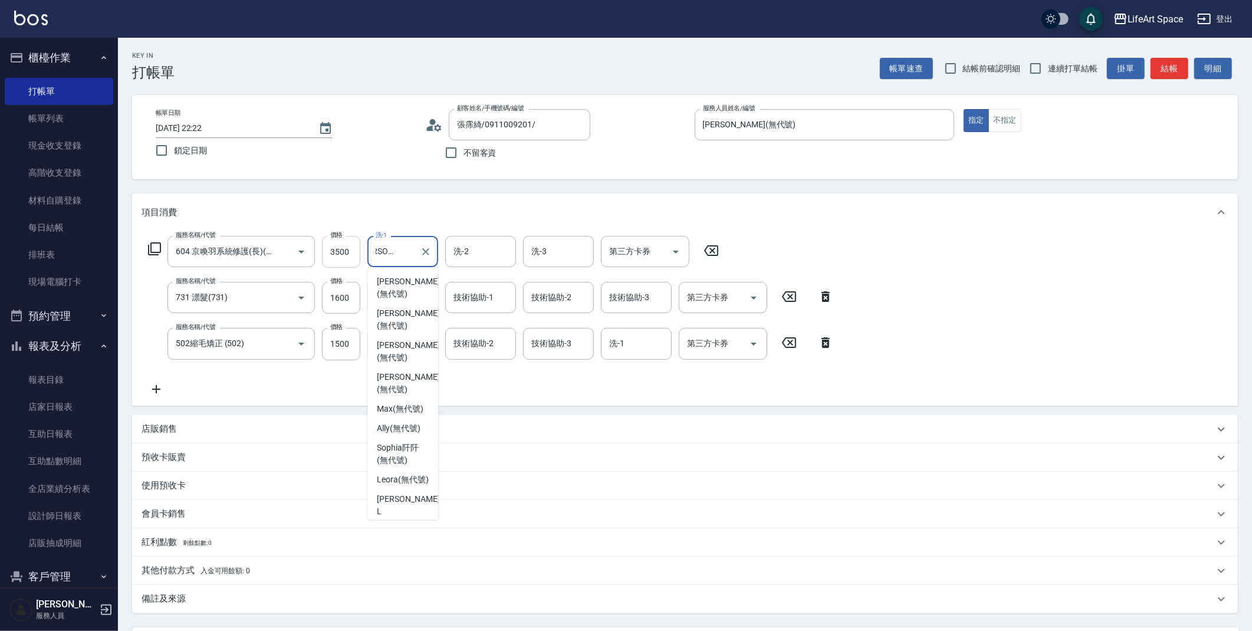
scroll to position [296, 0]
click at [348, 251] on input "3500" at bounding box center [341, 252] width 38 height 32
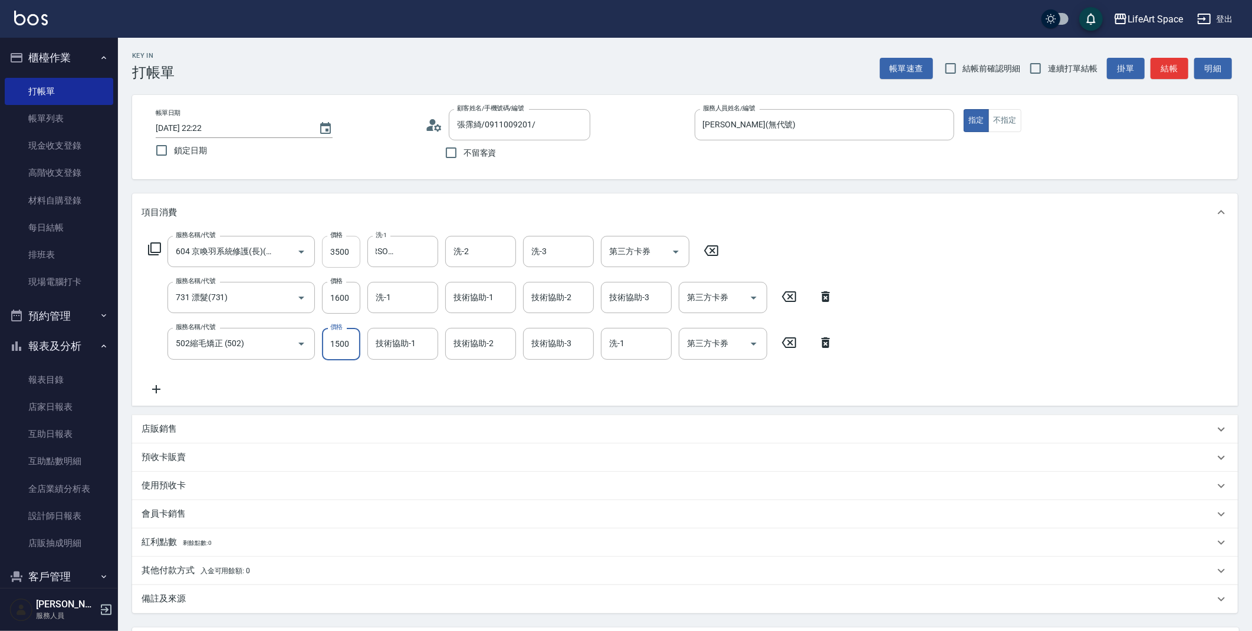
scroll to position [0, 0]
click at [349, 251] on input "3500" at bounding box center [341, 252] width 38 height 32
type input "2500"
click at [354, 350] on input "1500" at bounding box center [341, 344] width 38 height 32
type input "3500"
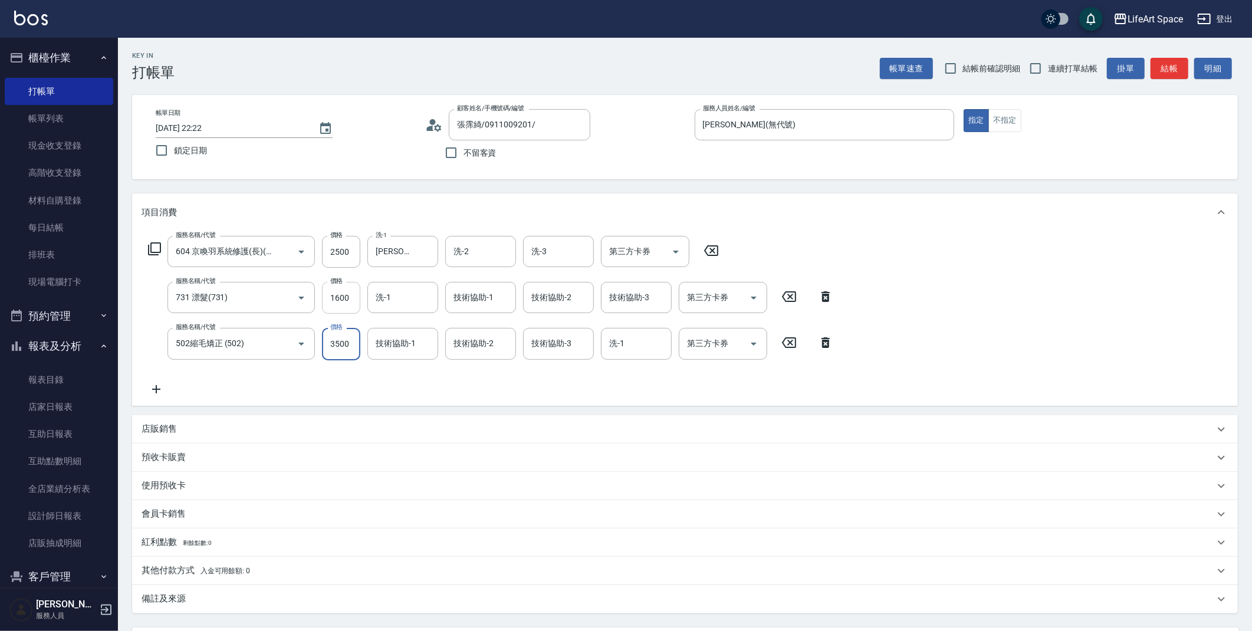
click at [357, 301] on input "1600" at bounding box center [341, 298] width 38 height 32
type input "2500"
click at [398, 298] on input "洗-1" at bounding box center [403, 297] width 60 height 21
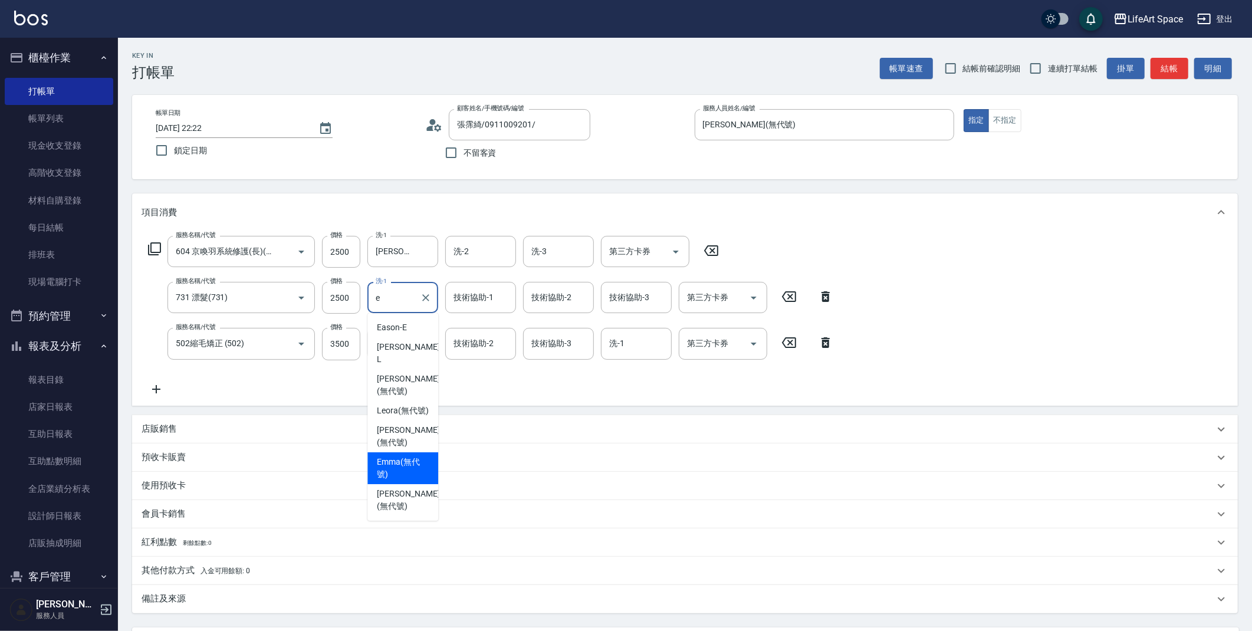
drag, startPoint x: 431, startPoint y: 442, endPoint x: 386, endPoint y: 380, distance: 76.8
click at [431, 452] on div "[PERSON_NAME] (無代號)" at bounding box center [402, 468] width 71 height 32
type input "[PERSON_NAME](無代號)"
click at [473, 259] on input "洗-2" at bounding box center [480, 251] width 60 height 21
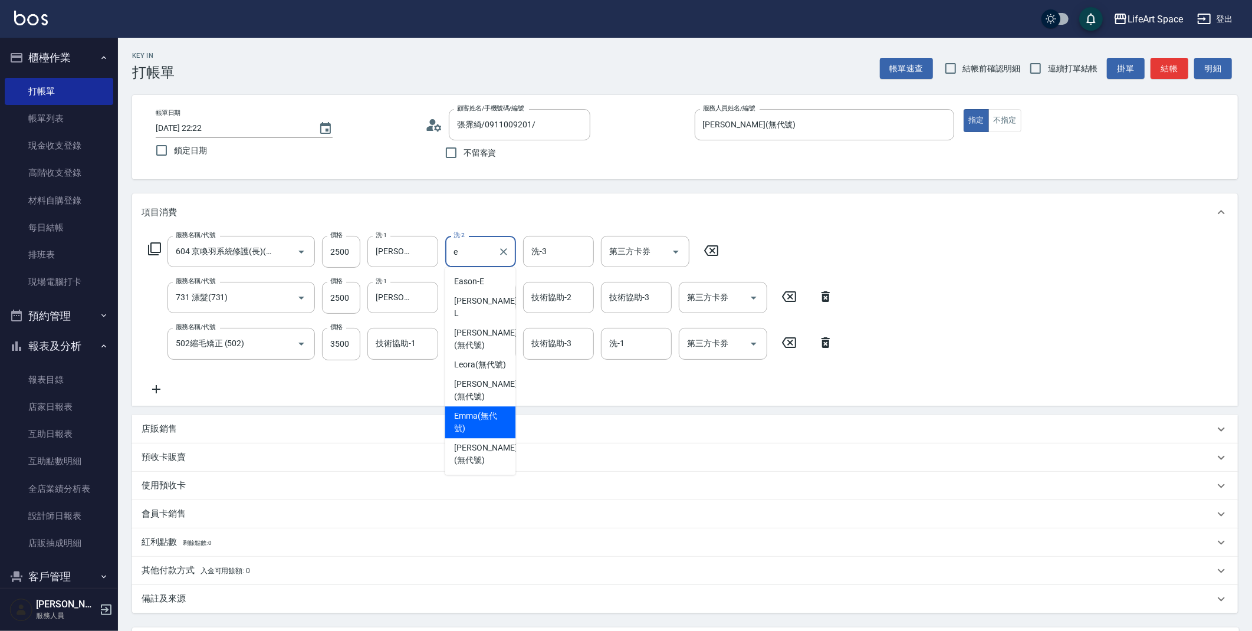
click at [486, 406] on div "[PERSON_NAME] (無代號)" at bounding box center [480, 422] width 71 height 32
type input "[PERSON_NAME](無代號)"
click at [539, 258] on input "洗-3" at bounding box center [558, 251] width 60 height 21
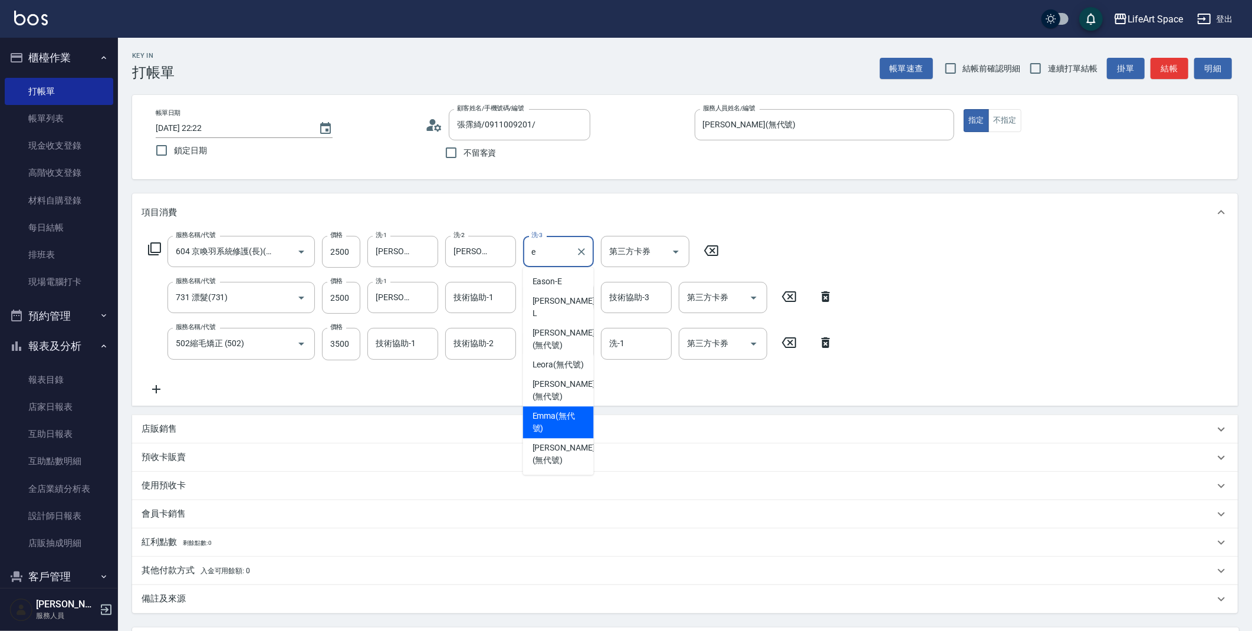
drag, startPoint x: 582, startPoint y: 384, endPoint x: 514, endPoint y: 269, distance: 133.8
click at [582, 406] on div "[PERSON_NAME] (無代號)" at bounding box center [558, 422] width 71 height 32
click at [513, 310] on div "技術協助-1" at bounding box center [480, 297] width 71 height 31
type input "[PERSON_NAME](無代號)"
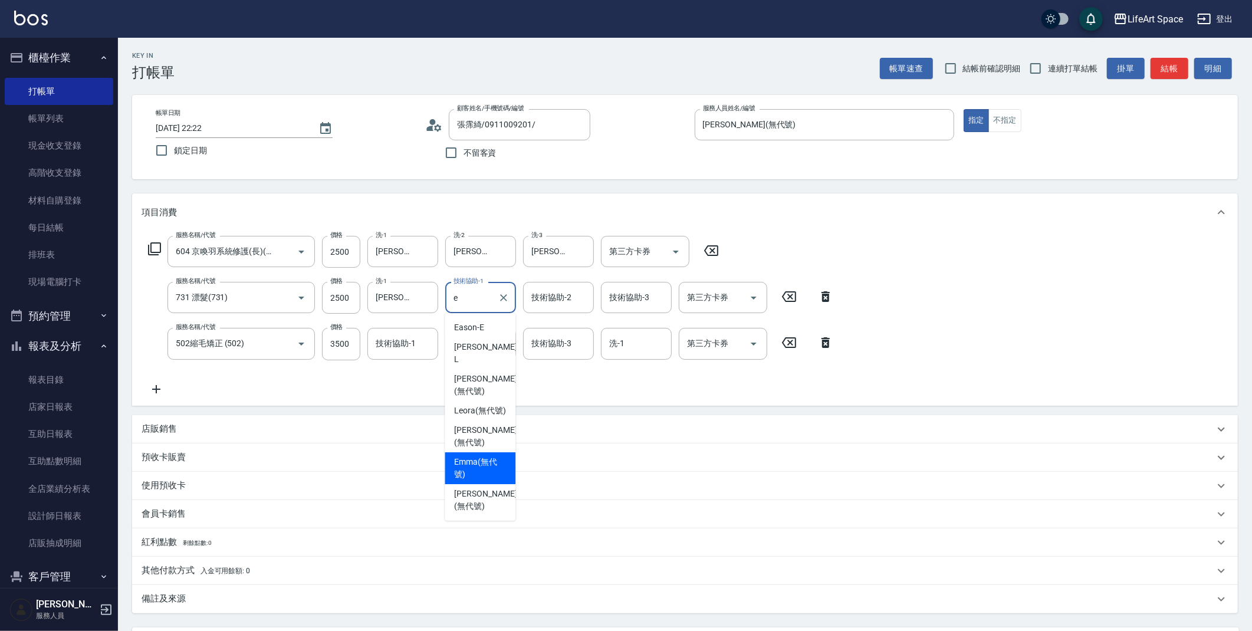
click at [501, 456] on span "[PERSON_NAME] (無代號)" at bounding box center [480, 468] width 52 height 25
type input "[PERSON_NAME](無代號)"
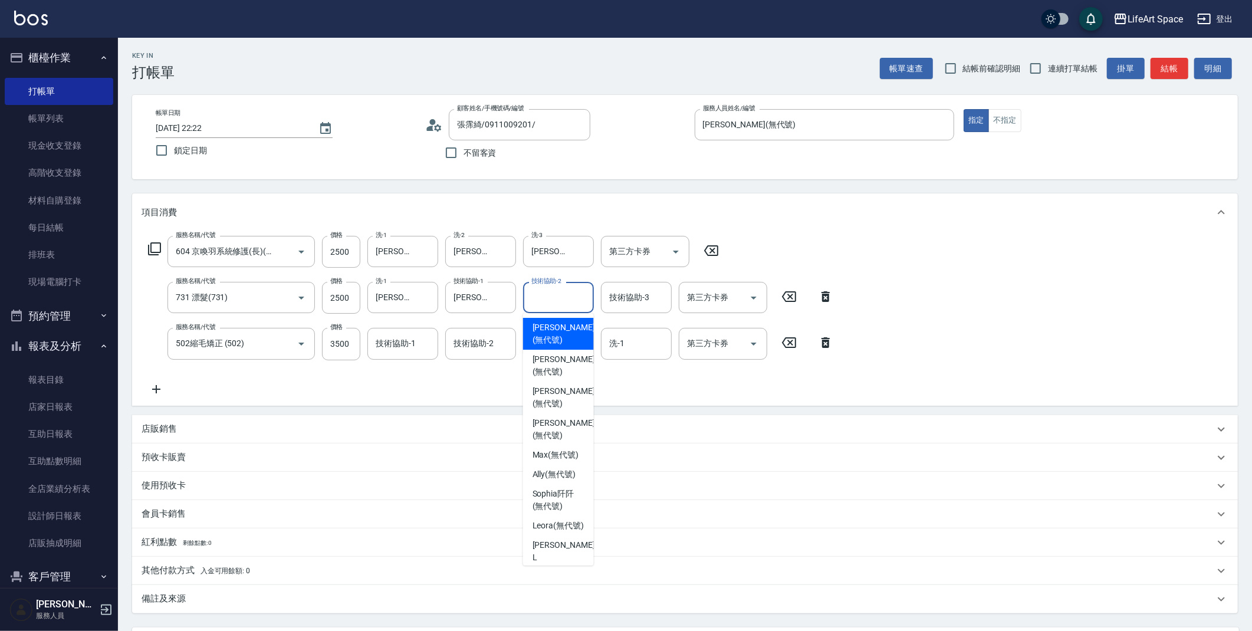
click at [565, 294] on div "技術協助-2 技術協助-2" at bounding box center [558, 297] width 71 height 31
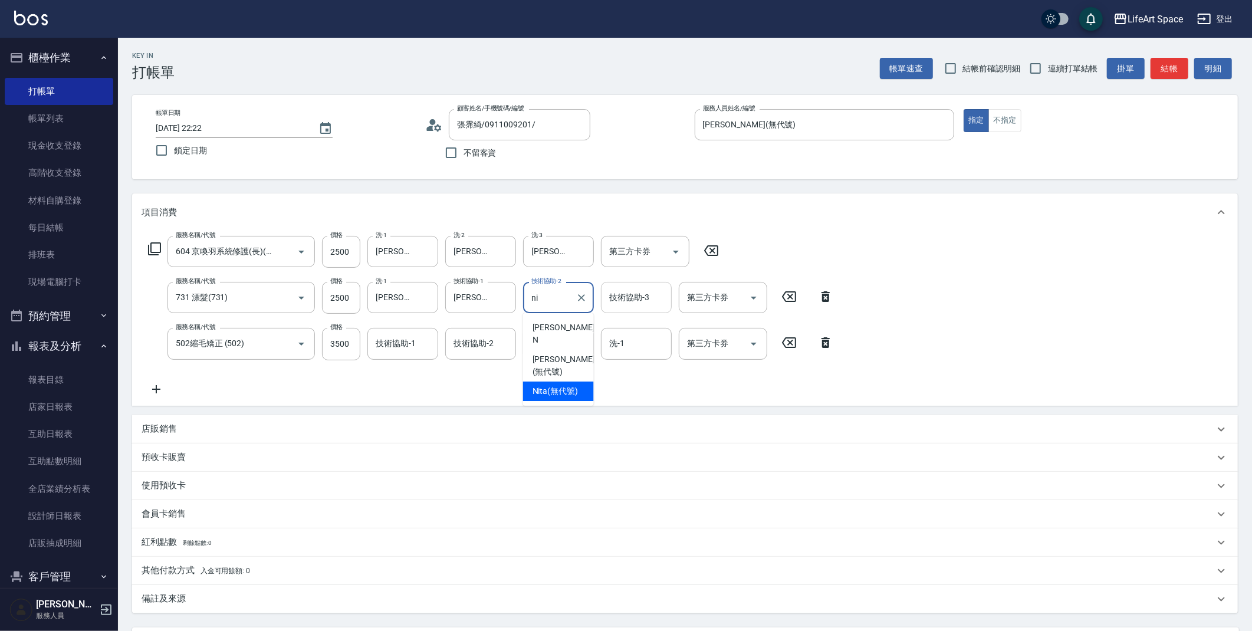
drag, startPoint x: 558, startPoint y: 378, endPoint x: 618, endPoint y: 284, distance: 111.9
click at [558, 385] on span "Nita (無代號)" at bounding box center [555, 391] width 46 height 12
type input "Nita (無代號)"
click at [624, 289] on input "技術協助-3" at bounding box center [636, 297] width 60 height 21
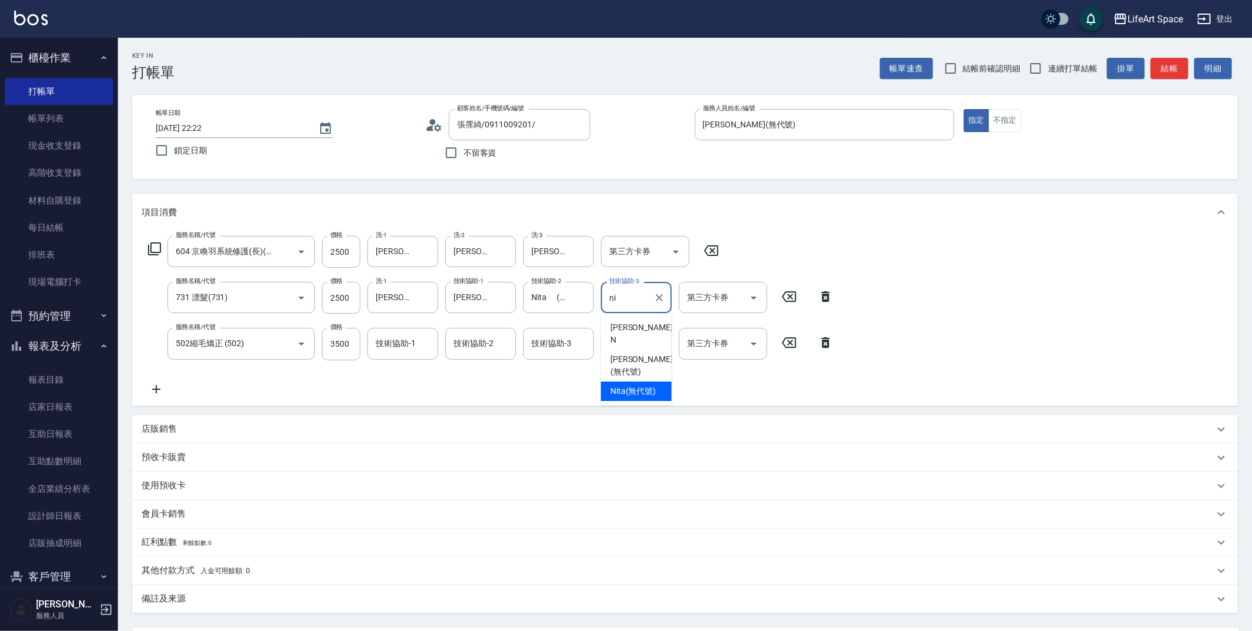
click at [634, 385] on span "Nita (無代號)" at bounding box center [633, 391] width 46 height 12
type input "Nita (無代號)"
click at [430, 344] on input "技術協助-1" at bounding box center [403, 343] width 60 height 21
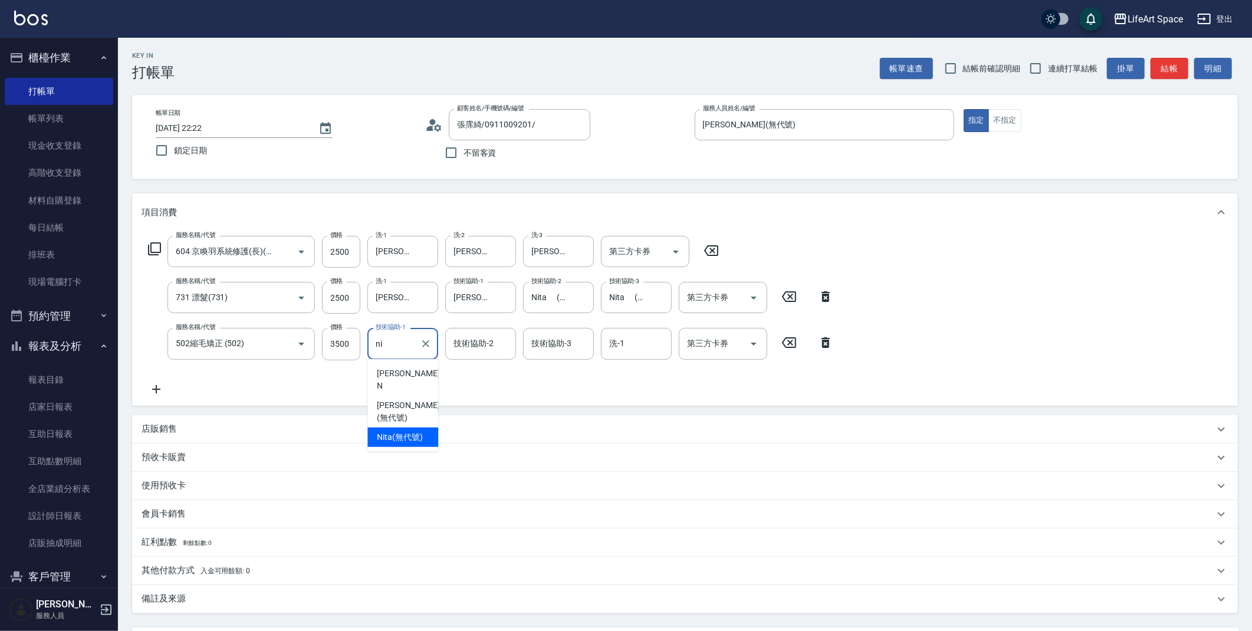
click at [399, 431] on span "Nita (無代號)" at bounding box center [400, 437] width 46 height 12
type input "Nita (無代號)"
click at [476, 345] on div "技術協助-2 技術協助-2" at bounding box center [480, 343] width 71 height 31
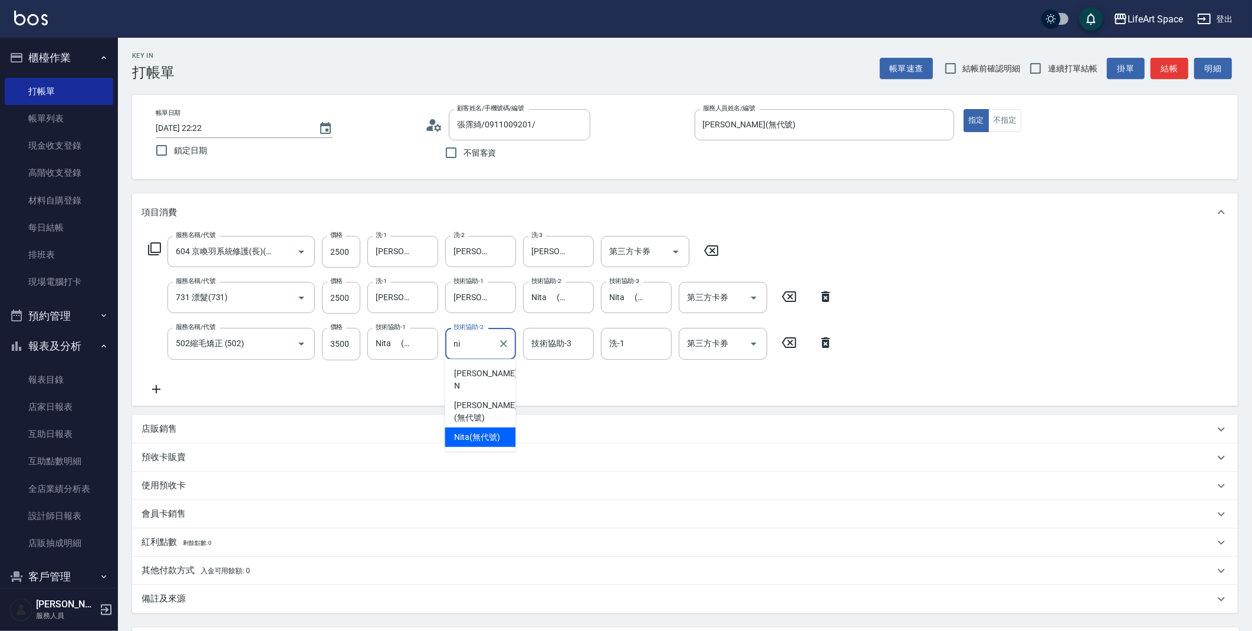
click at [472, 427] on div "Nita (無代號)" at bounding box center [480, 436] width 71 height 19
type input "Nita (無代號)"
click at [535, 340] on div "技術協助-3 技術協助-3" at bounding box center [558, 343] width 71 height 31
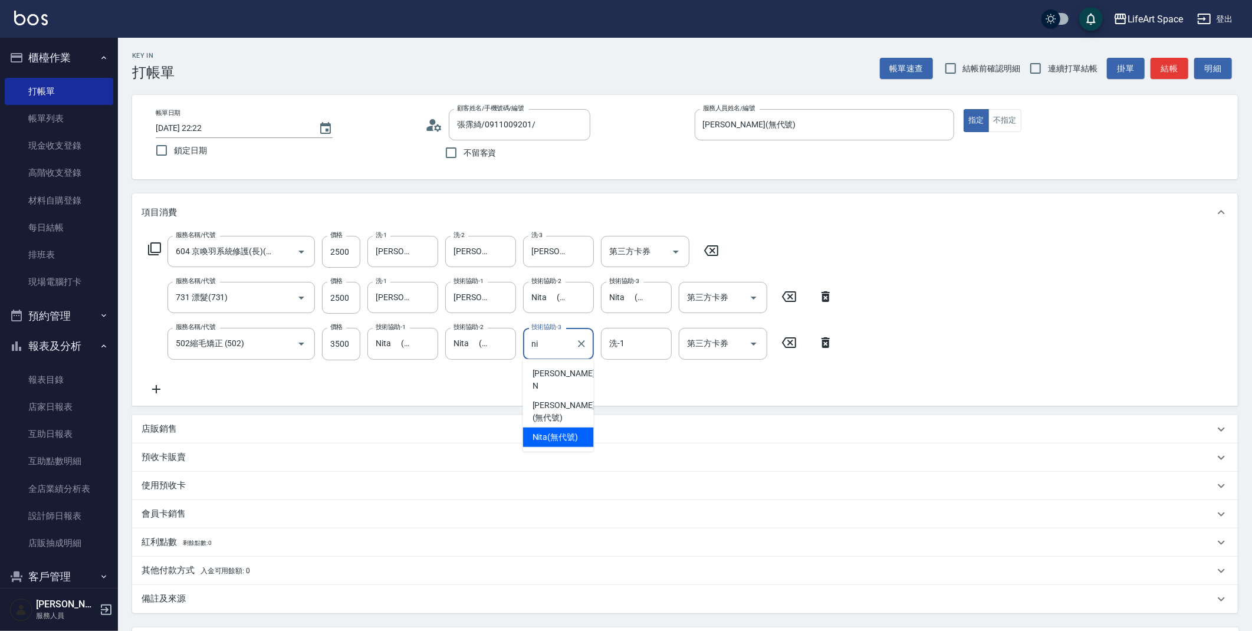
click at [544, 431] on span "Nita (無代號)" at bounding box center [555, 437] width 46 height 12
type input "Nita (無代號)"
click at [614, 343] on div "洗-1 洗-1" at bounding box center [636, 343] width 71 height 31
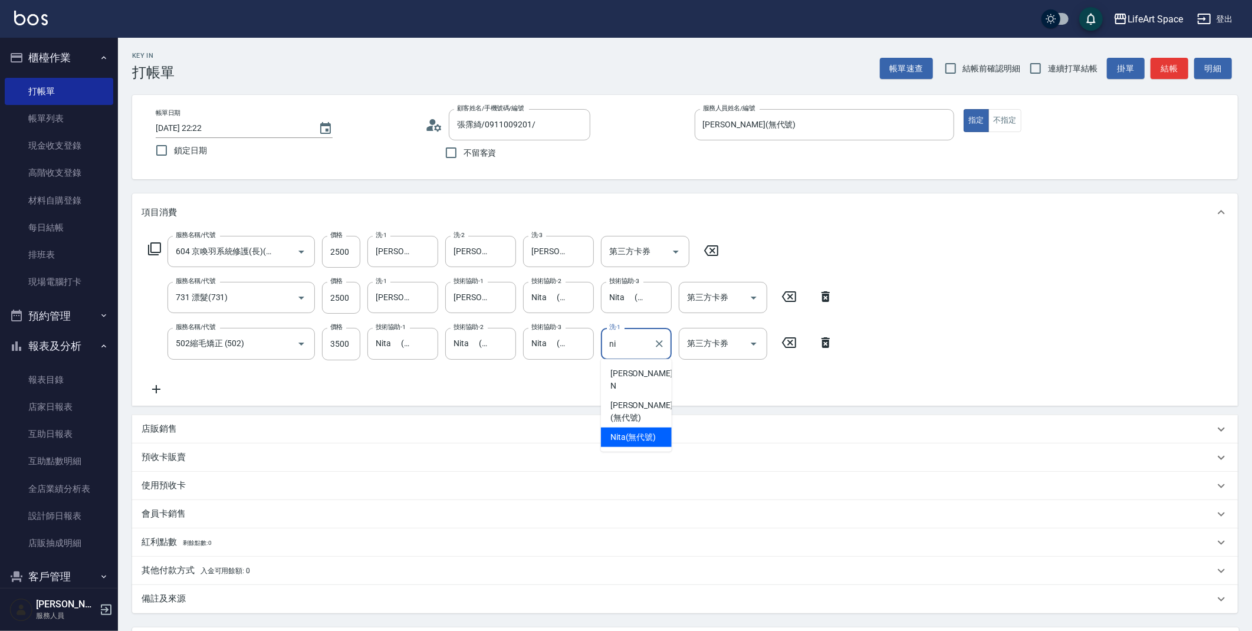
click at [610, 431] on span "Nita (無代號)" at bounding box center [633, 437] width 46 height 12
type input "Nita (無代號)"
drag, startPoint x: 623, startPoint y: 295, endPoint x: 621, endPoint y: 302, distance: 6.6
click at [621, 302] on input "Nita (無代號)" at bounding box center [627, 297] width 42 height 21
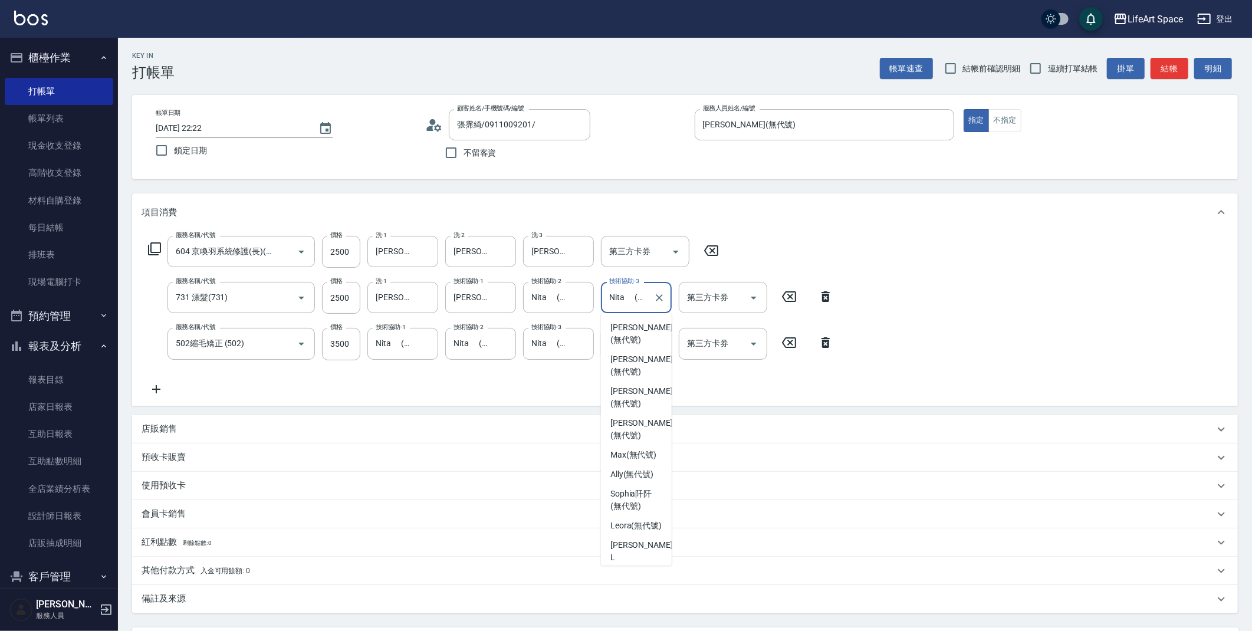
type input "Nitae (無代號)"
drag, startPoint x: 630, startPoint y: 307, endPoint x: 511, endPoint y: 307, distance: 119.1
click at [511, 307] on div "服務名稱/代號 731 漂髮(731) 服務名稱/代號 價格 2500 價格 洗-1 Emma(無代號) 洗-1 技術協助-1 [PERSON_NAME](無…" at bounding box center [490, 298] width 699 height 32
click at [656, 301] on icon "Clear" at bounding box center [659, 298] width 12 height 12
click at [637, 297] on input "技術協助-3" at bounding box center [636, 297] width 60 height 21
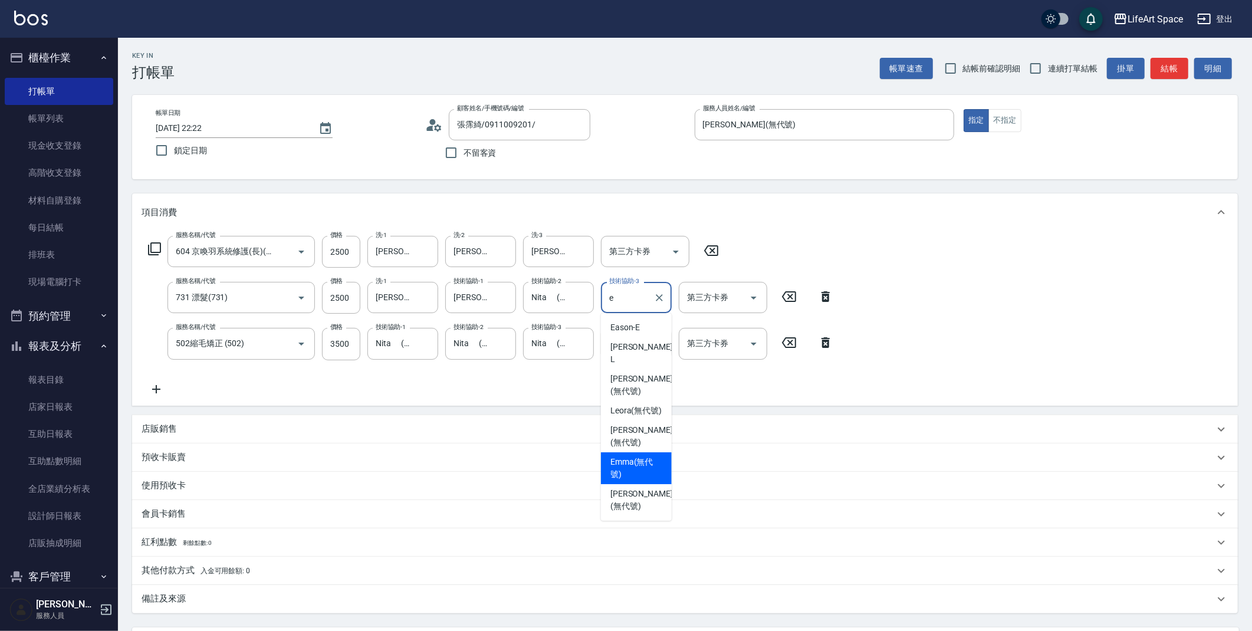
drag, startPoint x: 644, startPoint y: 441, endPoint x: 621, endPoint y: 407, distance: 41.5
click at [644, 456] on span "[PERSON_NAME] (無代號)" at bounding box center [636, 468] width 52 height 25
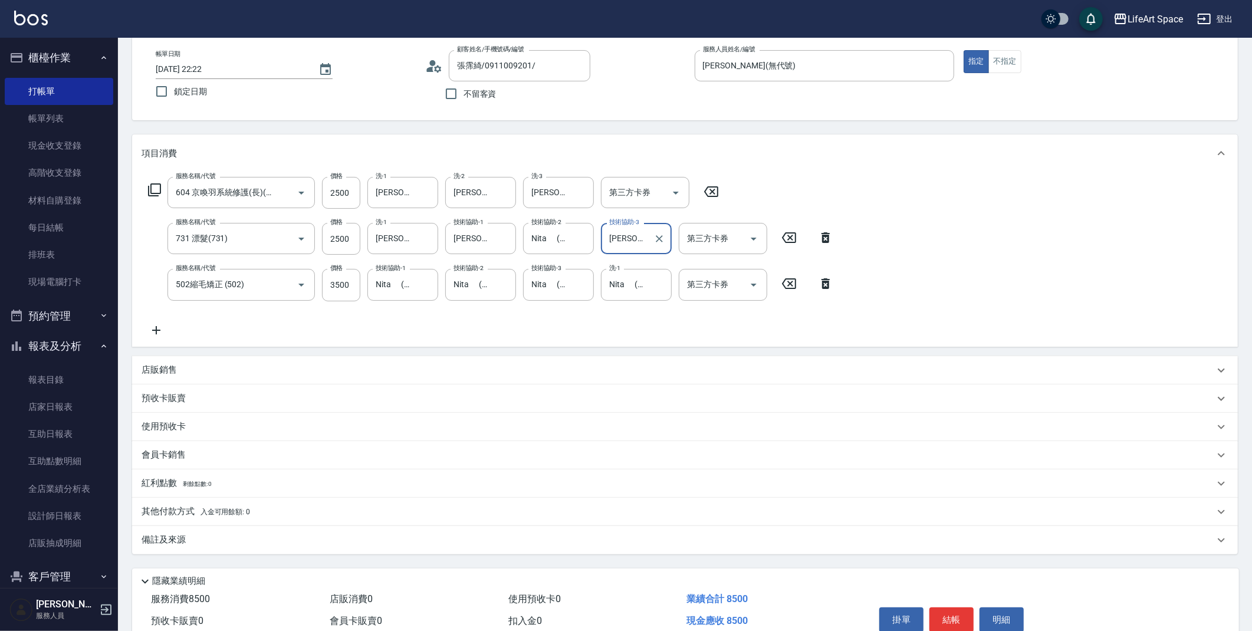
scroll to position [114, 0]
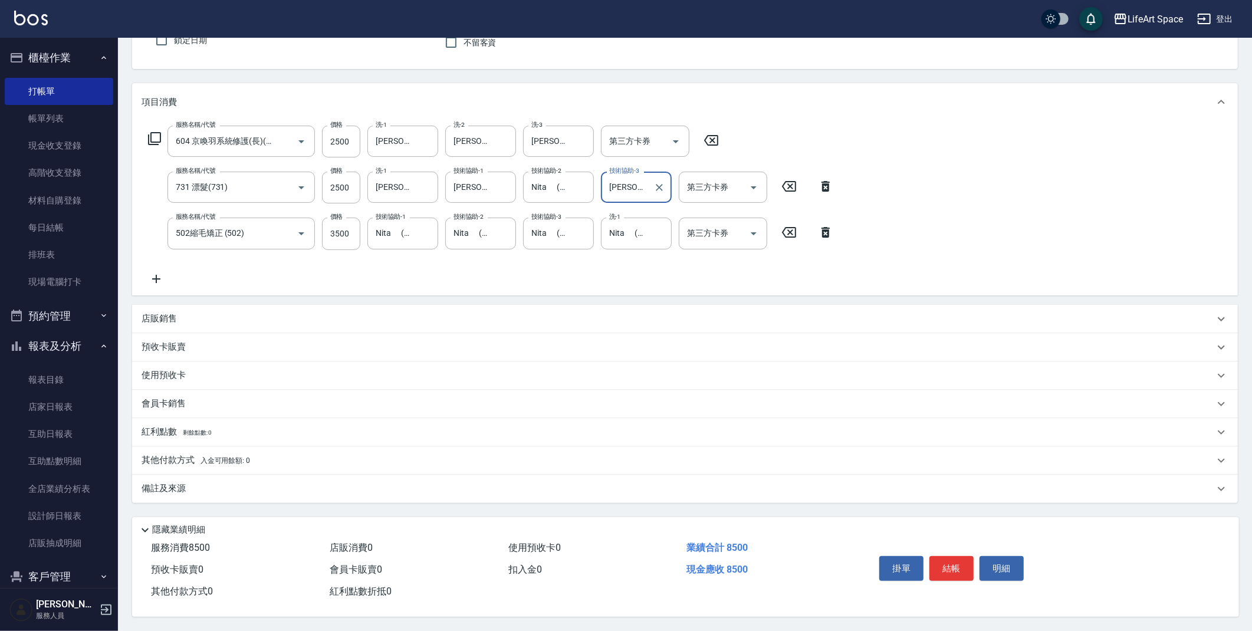
type input "[PERSON_NAME](無代號)"
drag, startPoint x: 213, startPoint y: 485, endPoint x: 324, endPoint y: 511, distance: 113.4
click at [214, 485] on div "備註及來源" at bounding box center [677, 488] width 1072 height 12
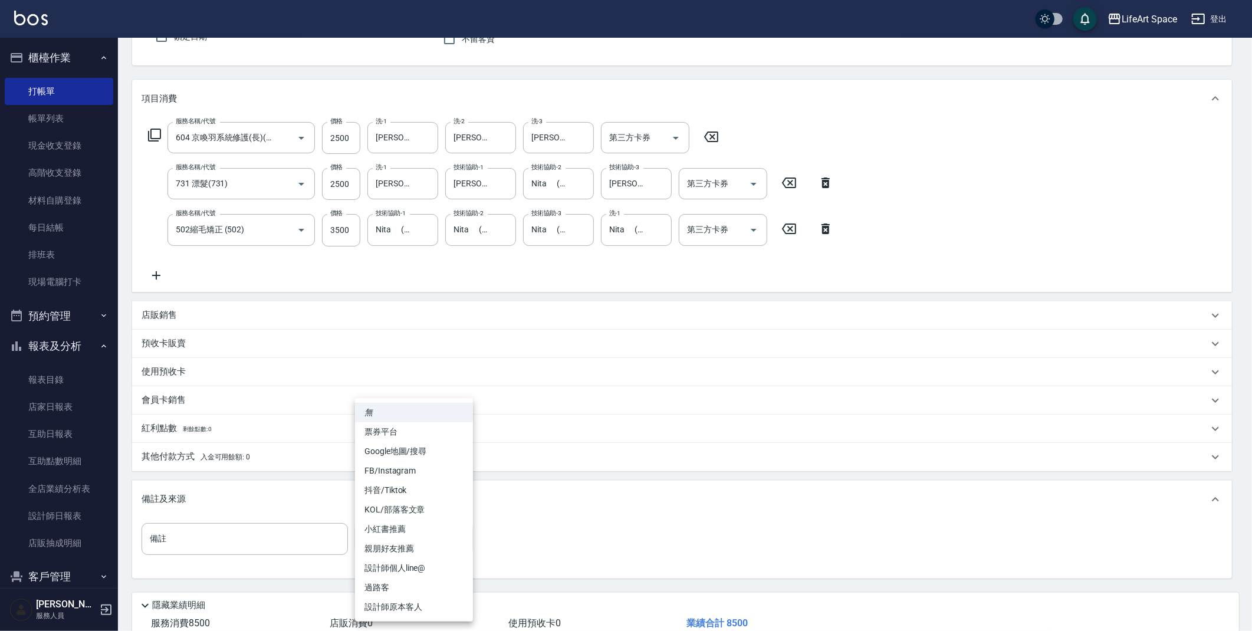
click at [373, 538] on body "LifeArt Space 登出 櫃檯作業 打帳單 帳單列表 現金收支登錄 高階收支登錄 材料自購登錄 每日結帳 排班表 現場電腦打卡 預約管理 預約管理 單…" at bounding box center [626, 296] width 1252 height 820
click at [396, 461] on li "FB/Instagram" at bounding box center [414, 470] width 118 height 19
type input "FB/Instagram"
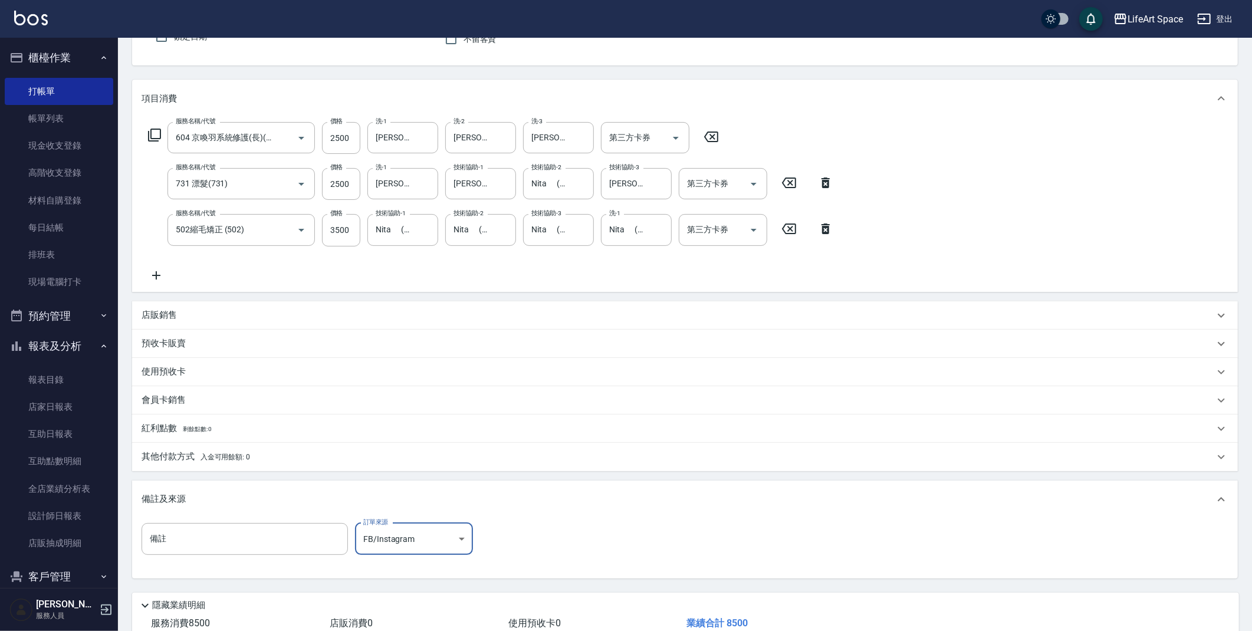
click at [193, 452] on p "其他付款方式 入金可用餘額: 0" at bounding box center [195, 456] width 108 height 13
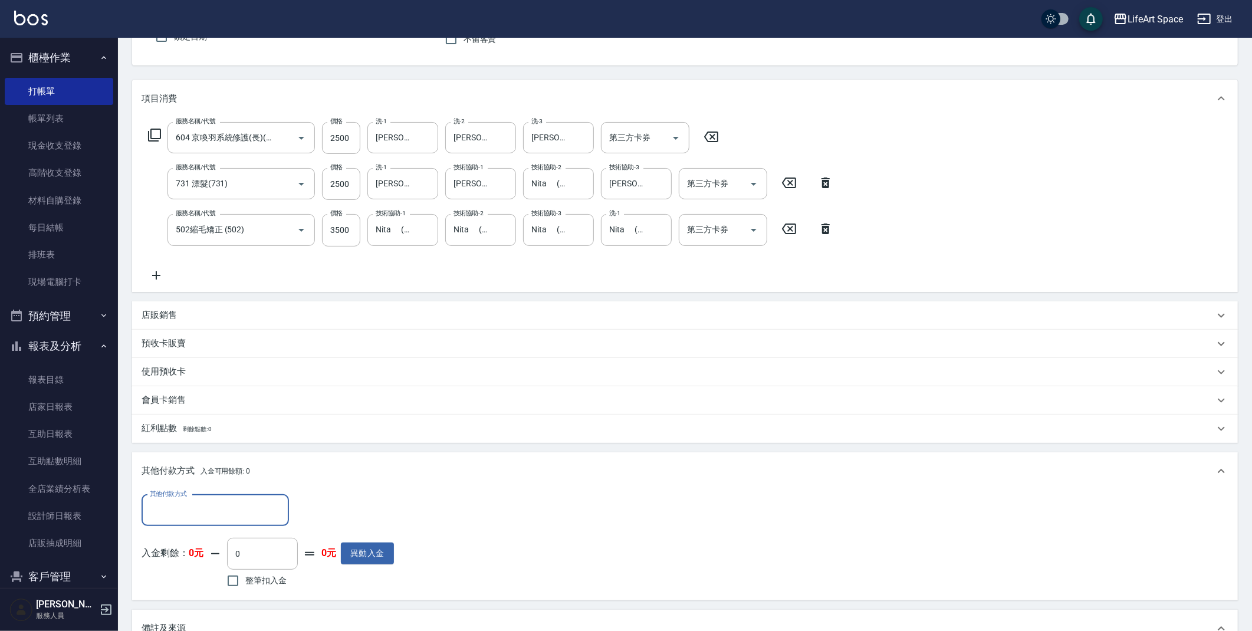
scroll to position [0, 0]
drag, startPoint x: 613, startPoint y: 512, endPoint x: 615, endPoint y: 506, distance: 6.1
click at [613, 512] on div "其他付款方式 其他付款方式 入金剩餘： 0元 0 ​ 整筆扣入金 0元 異動入金" at bounding box center [684, 543] width 1087 height 96
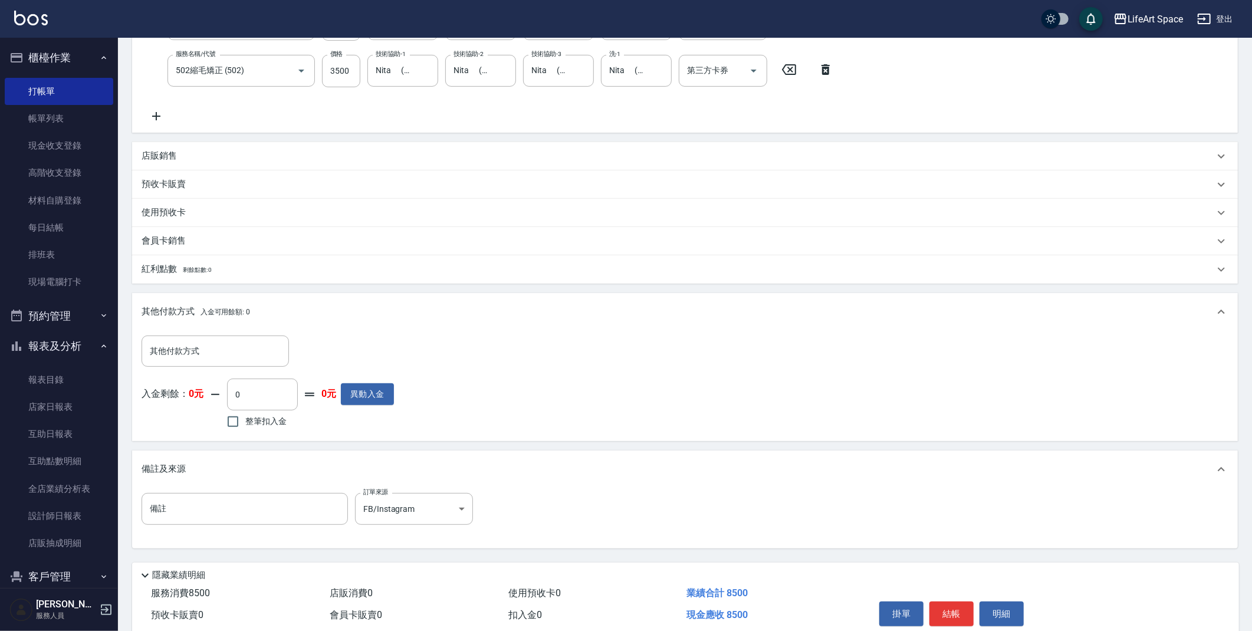
scroll to position [322, 0]
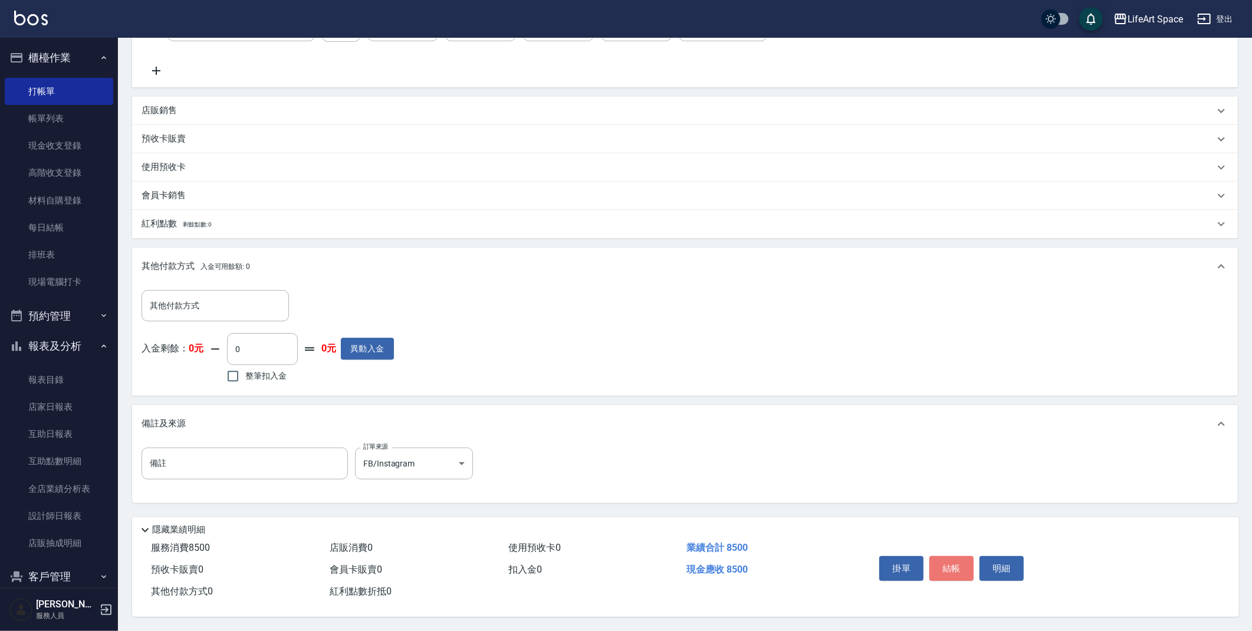
click at [969, 562] on button "結帳" at bounding box center [951, 568] width 44 height 25
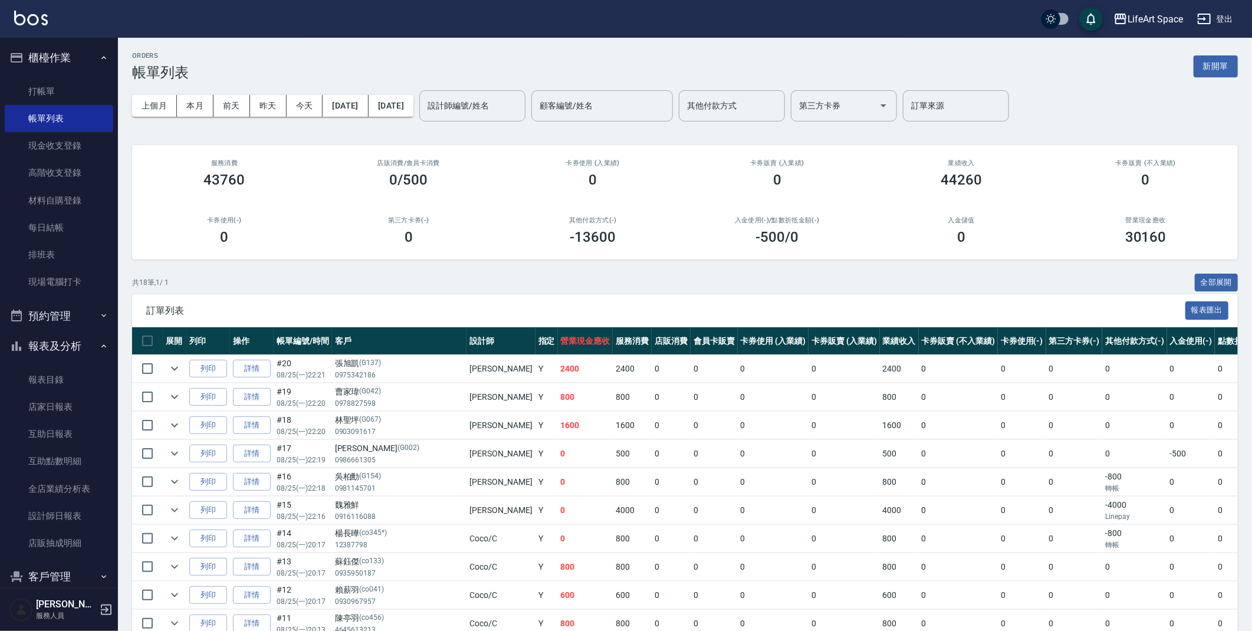
click at [252, 378] on td "詳情" at bounding box center [252, 369] width 44 height 28
click at [255, 371] on link "詳情" at bounding box center [252, 369] width 38 height 18
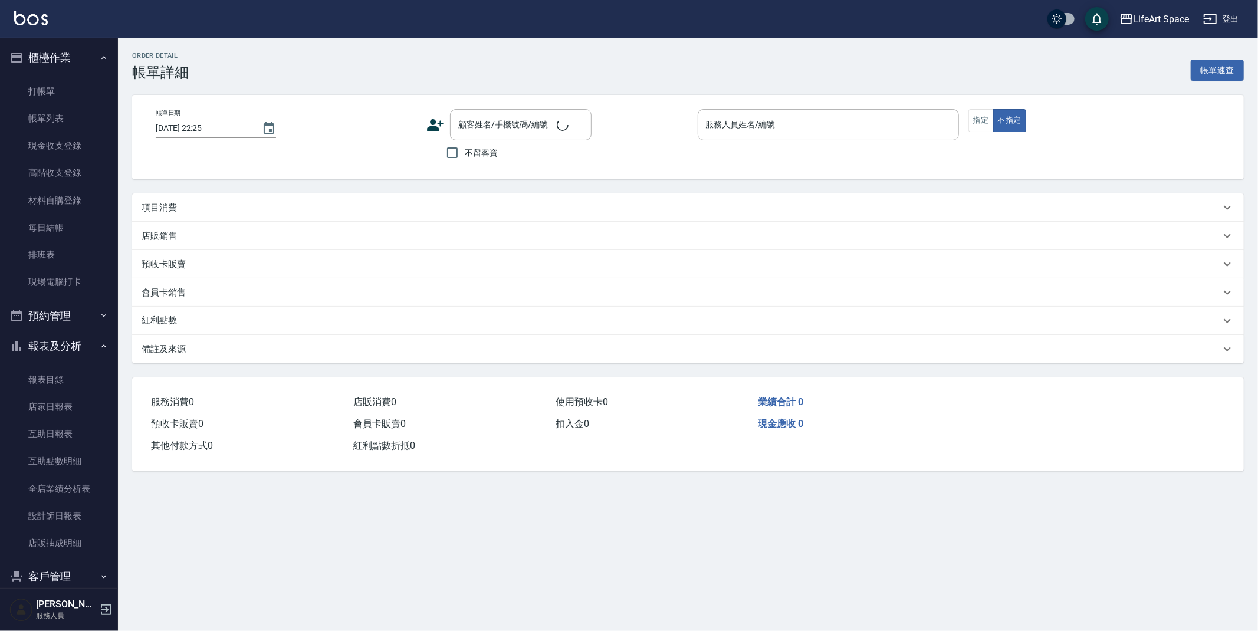
type input "[DATE] 22:21"
type input "[PERSON_NAME](無代號)"
type input "FB/Instagram"
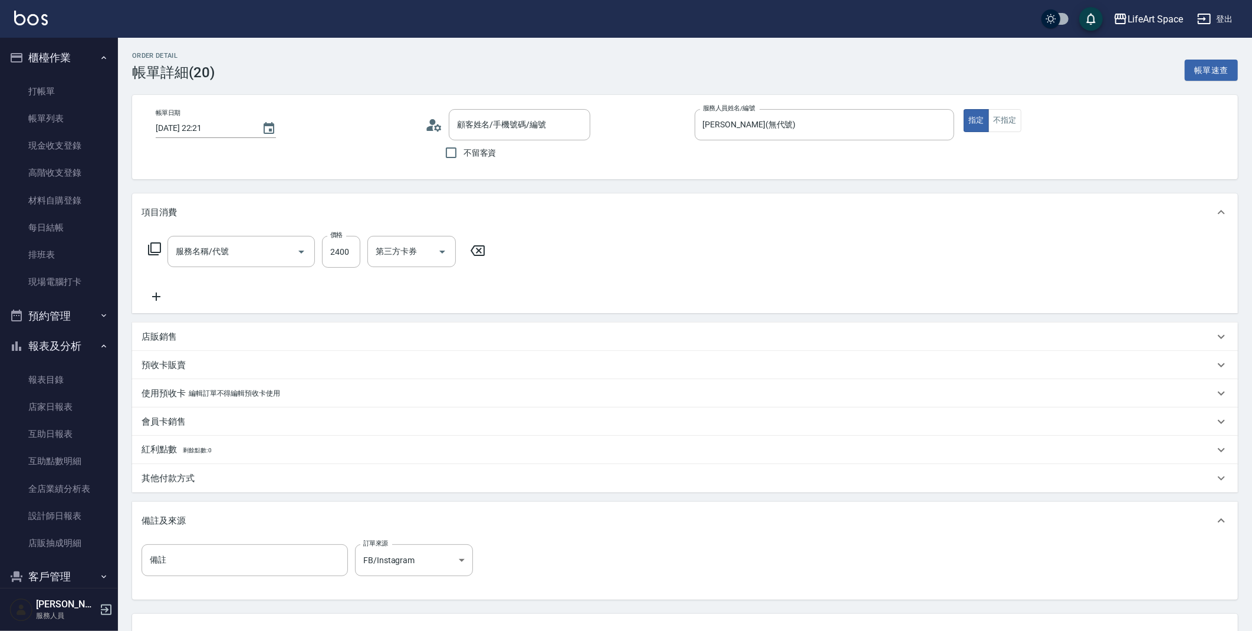
type input "張旭凱/0975342186/G137"
click at [220, 249] on input "501 燙髮(501)" at bounding box center [225, 251] width 104 height 21
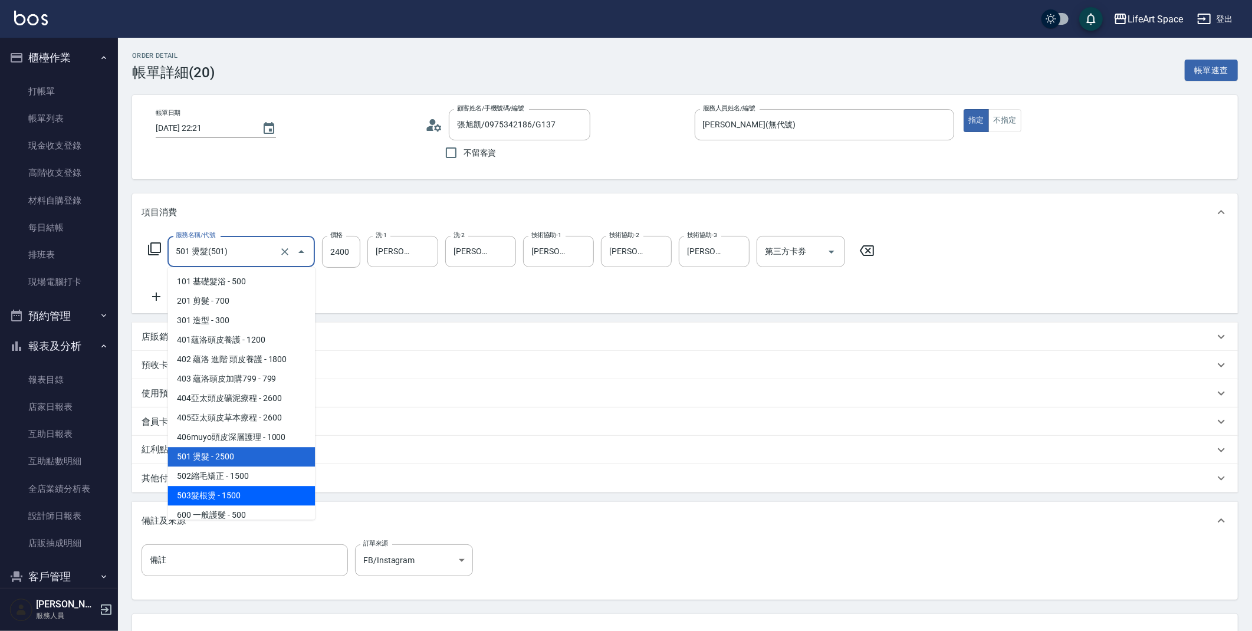
click at [221, 500] on span "503髮根燙 - 1500" at bounding box center [240, 495] width 147 height 19
type input "503髮根燙(503)"
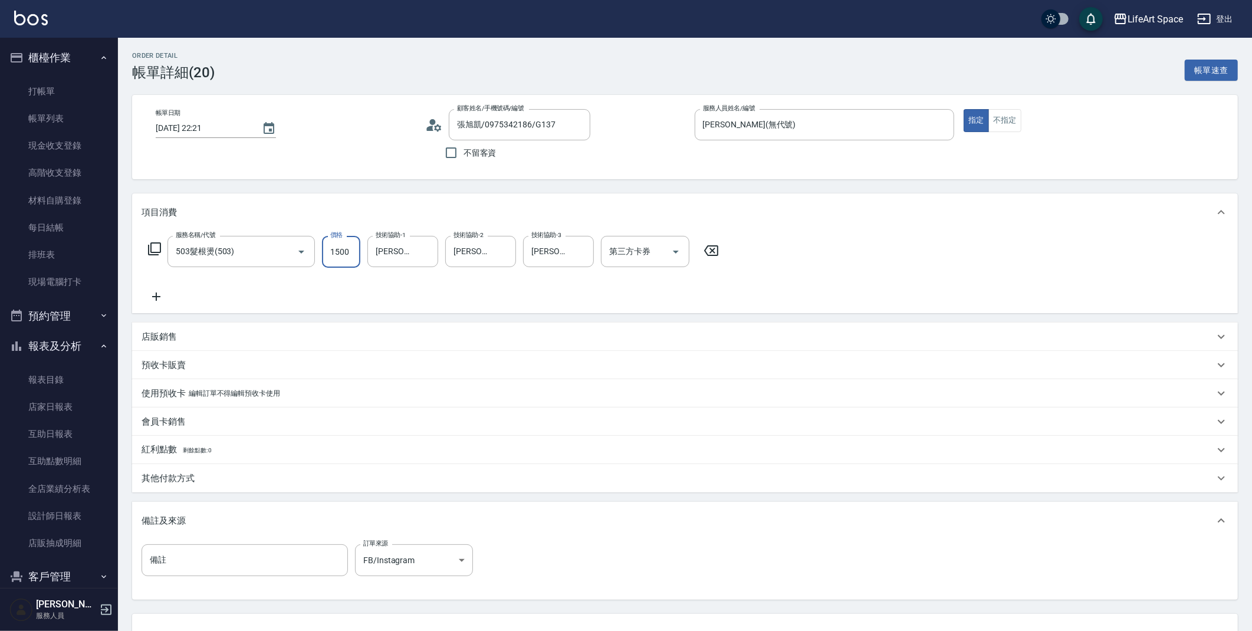
click at [357, 248] on input "1500" at bounding box center [341, 252] width 38 height 32
type input "2400"
click at [222, 476] on div "其他付款方式" at bounding box center [677, 478] width 1072 height 12
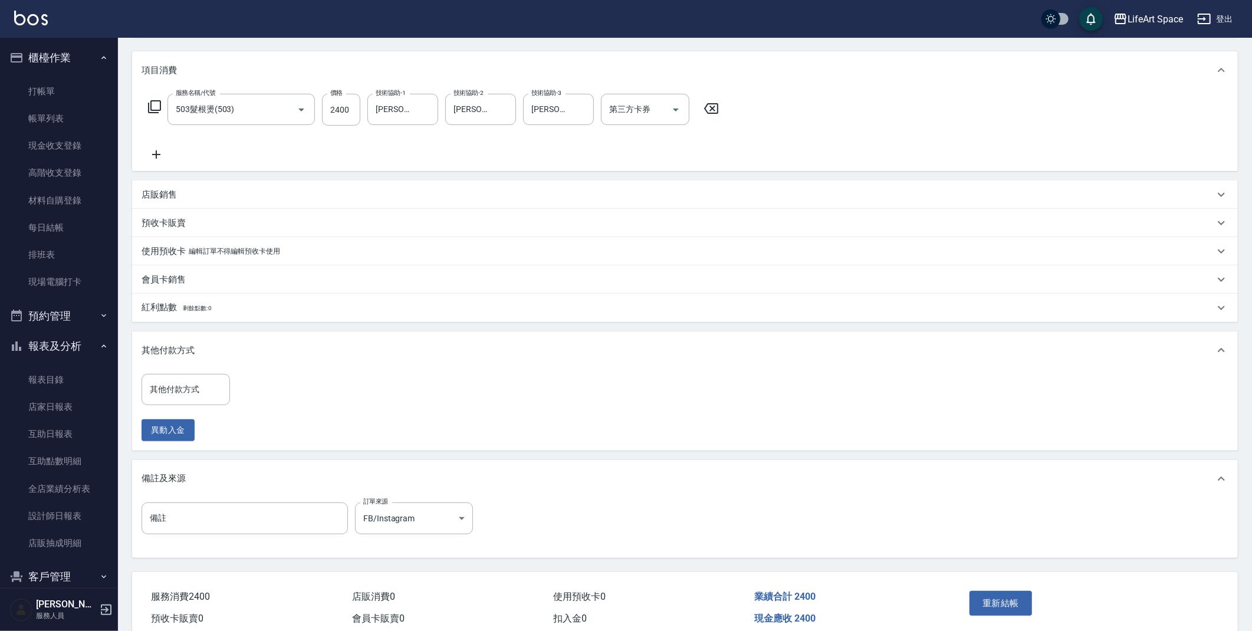
scroll to position [195, 0]
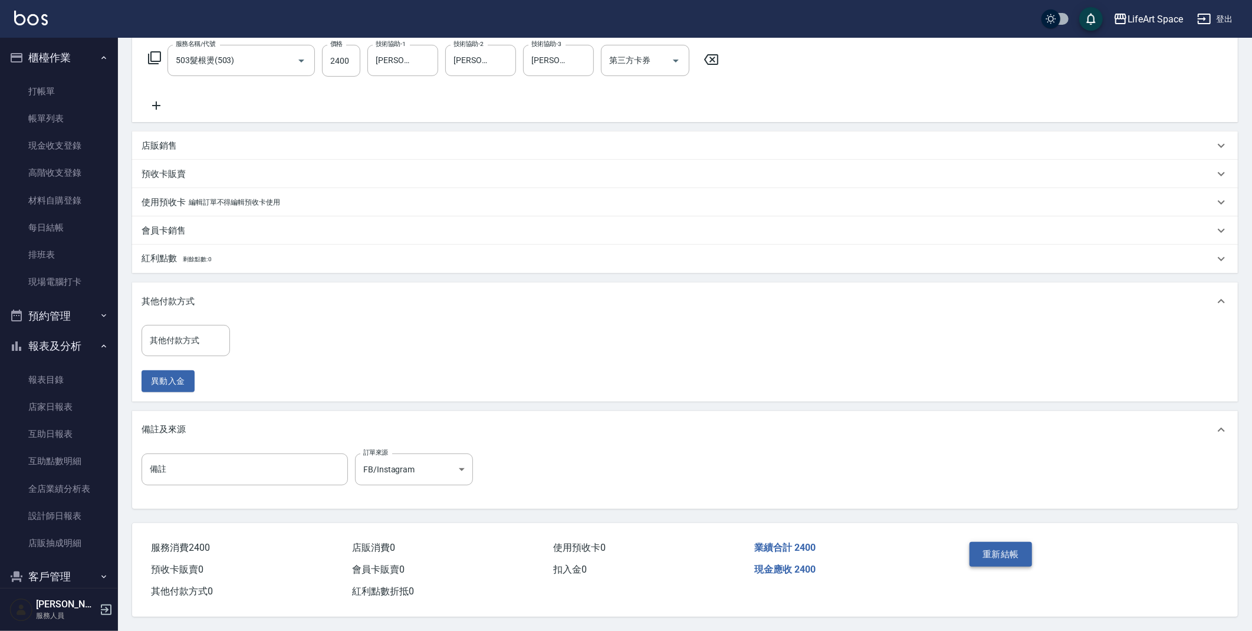
click at [999, 542] on button "重新結帳" at bounding box center [1000, 554] width 62 height 25
click at [407, 65] on div "[PERSON_NAME]阡(無代號) 技術協助-1" at bounding box center [402, 60] width 71 height 31
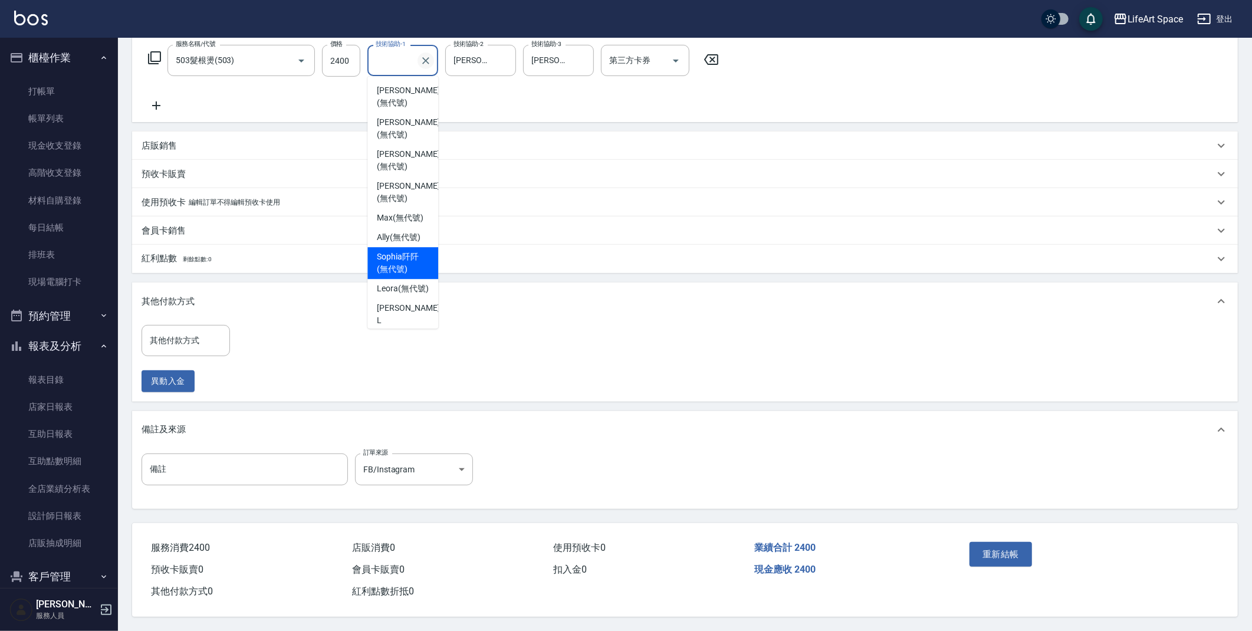
type input "[PERSON_NAME]阡(無代號)s"
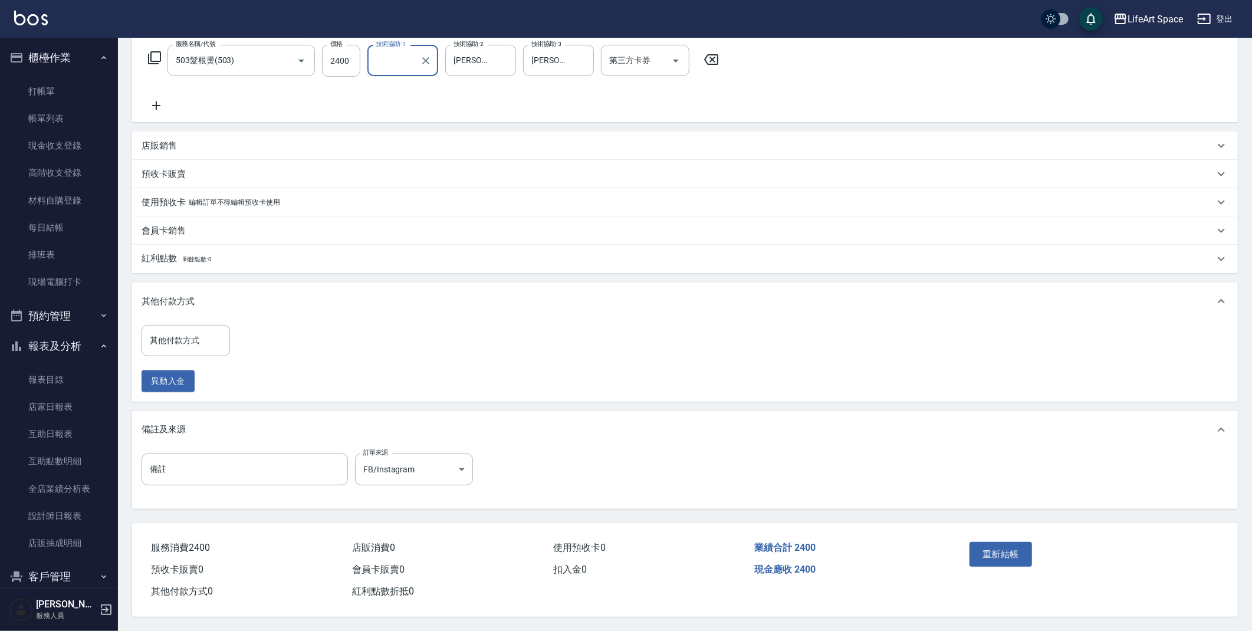
click at [414, 58] on input "[PERSON_NAME]阡(無代號)s" at bounding box center [394, 60] width 42 height 21
click at [422, 60] on icon "Clear" at bounding box center [426, 61] width 12 height 12
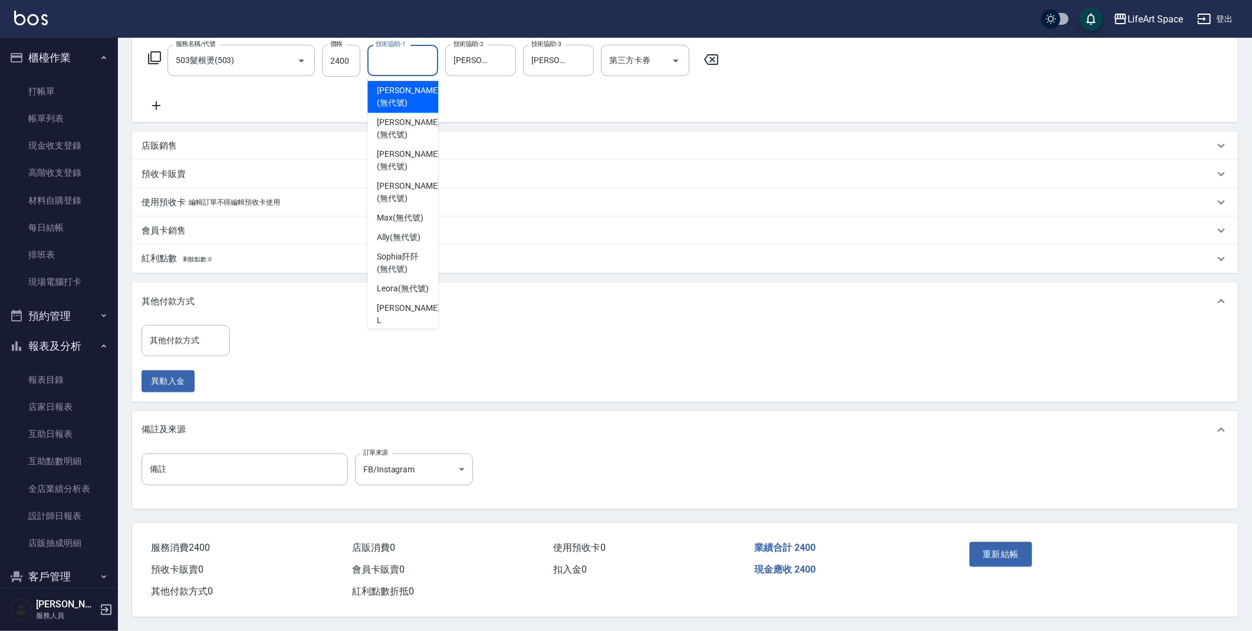
scroll to position [0, 0]
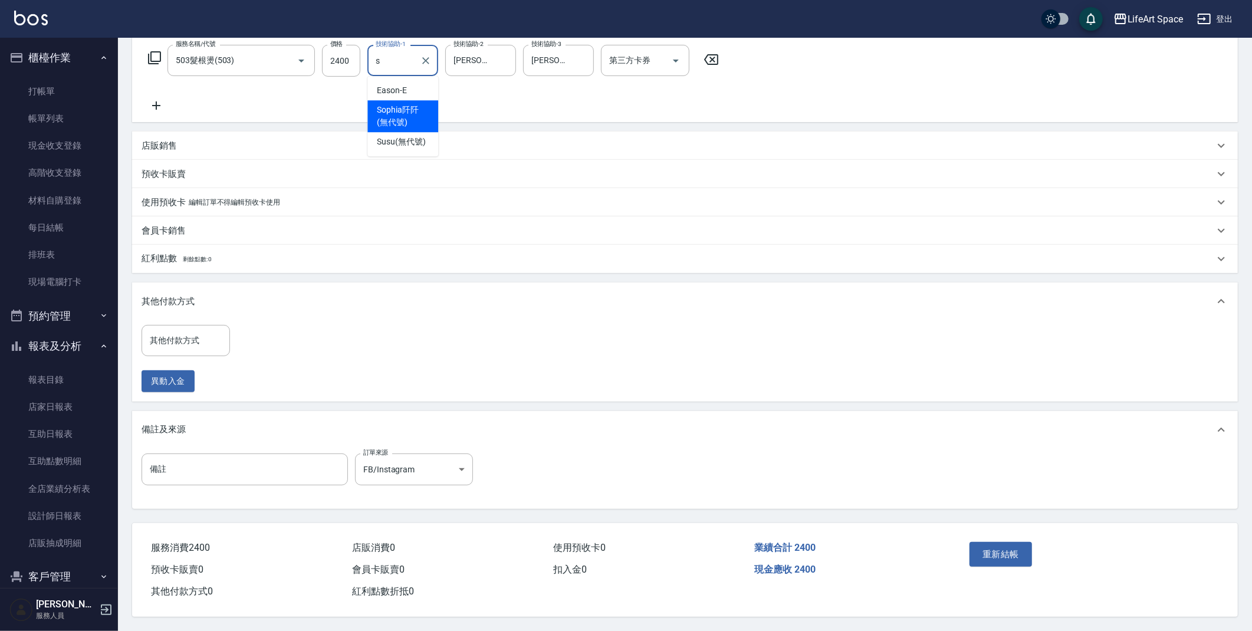
drag, startPoint x: 410, startPoint y: 121, endPoint x: 420, endPoint y: 74, distance: 48.7
click at [410, 121] on span "[PERSON_NAME]阡 (無代號)" at bounding box center [403, 116] width 52 height 25
type input "[PERSON_NAME]阡(無代號)"
click at [503, 58] on icon "Clear" at bounding box center [504, 61] width 12 height 12
click at [468, 56] on input "技術協助-2" at bounding box center [480, 60] width 60 height 21
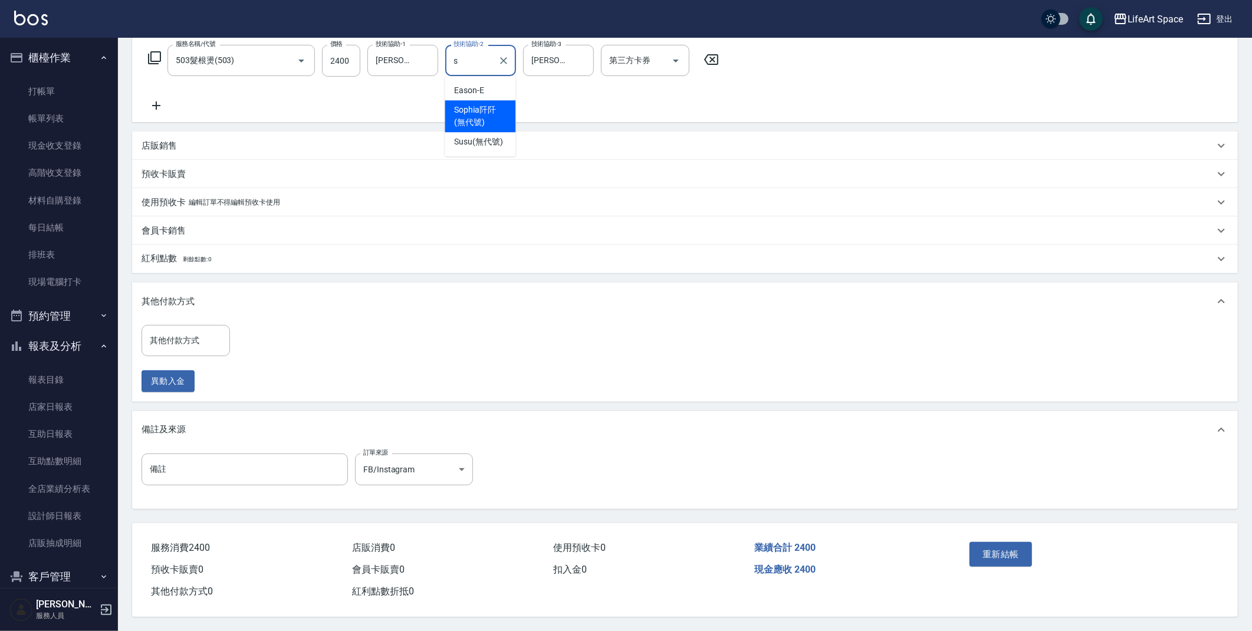
drag, startPoint x: 471, startPoint y: 111, endPoint x: 613, endPoint y: 12, distance: 172.9
click at [471, 111] on span "[PERSON_NAME]阡 (無代號)" at bounding box center [480, 116] width 52 height 25
click at [582, 55] on icon "Clear" at bounding box center [581, 61] width 12 height 12
type input "[PERSON_NAME]阡(無代號)"
click at [570, 50] on input "技術協助-3" at bounding box center [558, 60] width 60 height 21
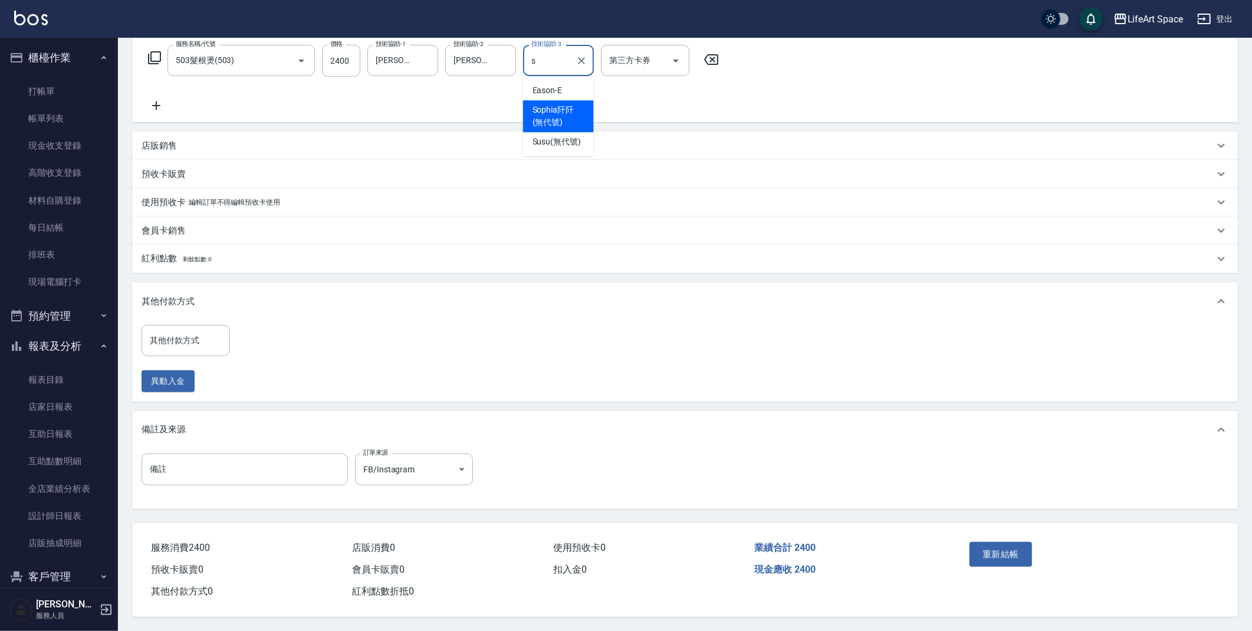
click at [549, 110] on span "[PERSON_NAME]阡 (無代號)" at bounding box center [558, 116] width 52 height 25
type input "[PERSON_NAME]阡(無代號)"
click at [985, 554] on button "重新結帳" at bounding box center [1000, 554] width 62 height 25
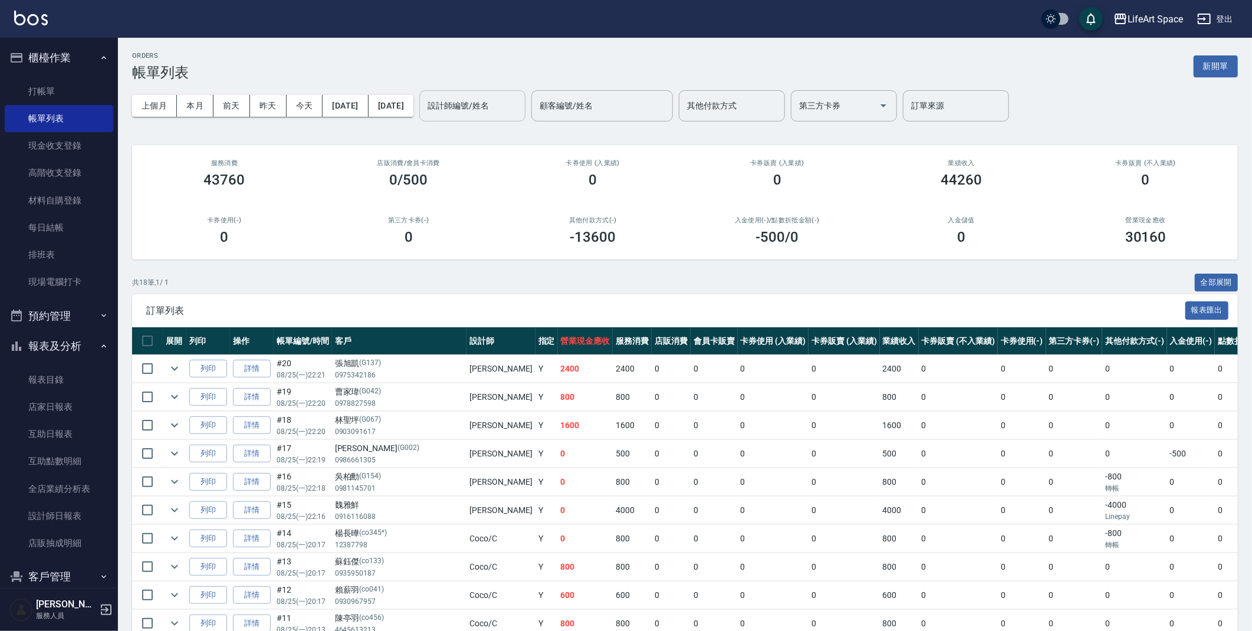
click at [525, 117] on div "設計師編號/姓名" at bounding box center [472, 105] width 106 height 31
click at [539, 136] on div "[PERSON_NAME] (無代號)" at bounding box center [513, 142] width 106 height 32
type input "[PERSON_NAME](無代號)"
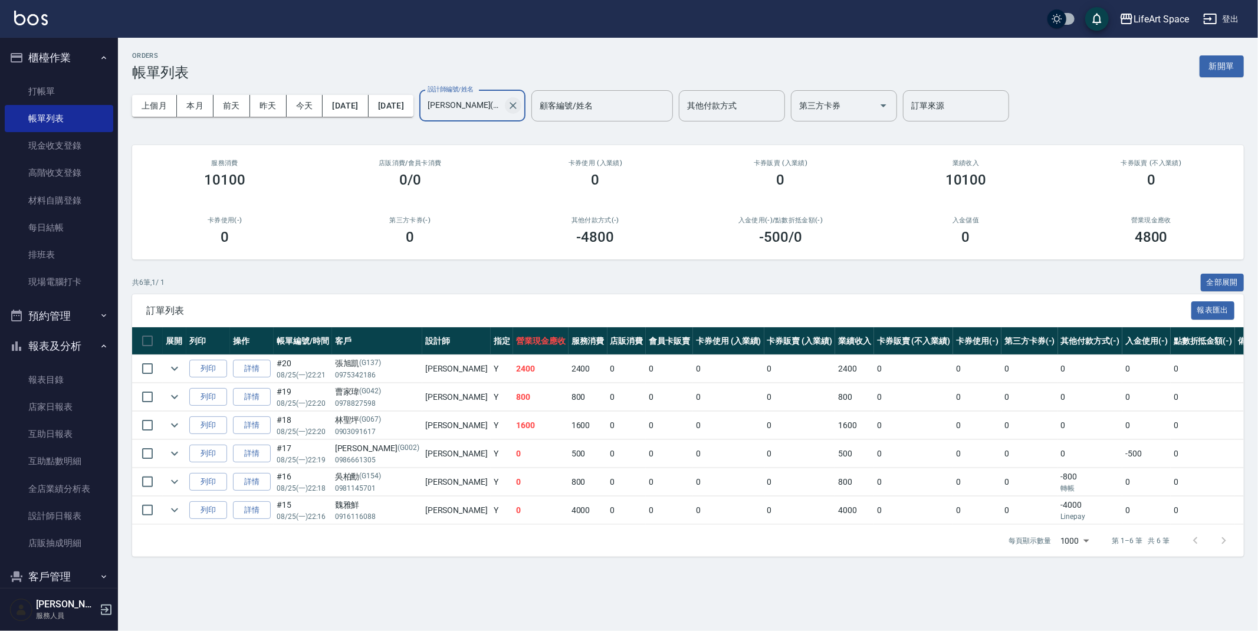
click at [519, 102] on icon "Clear" at bounding box center [513, 106] width 12 height 12
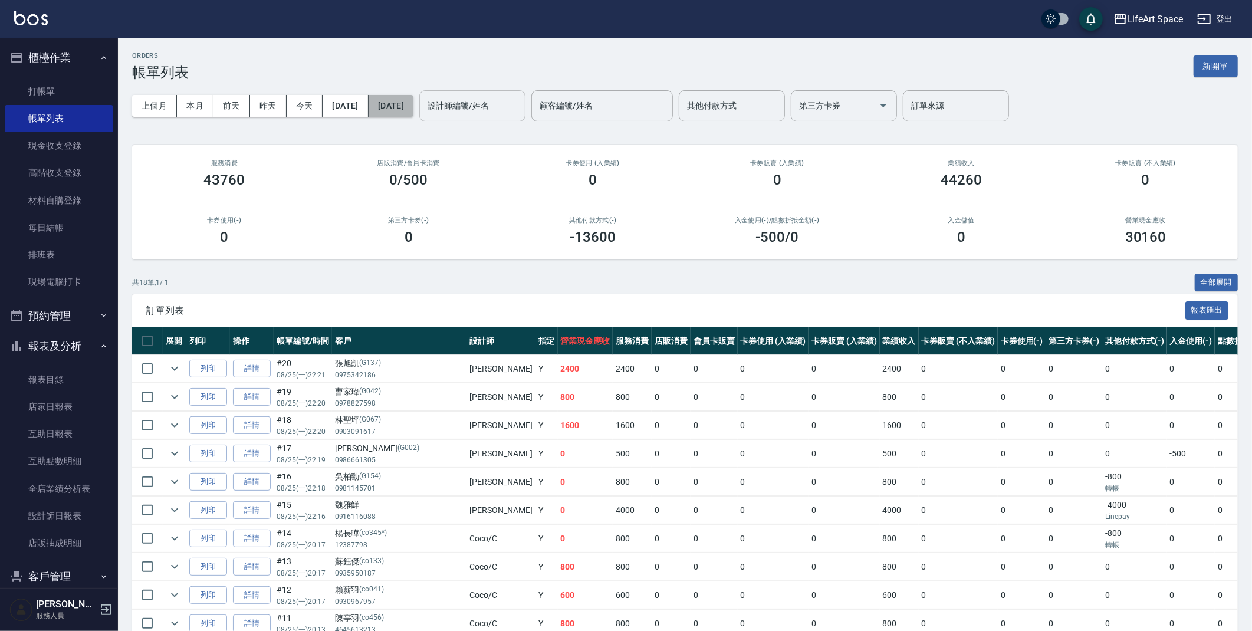
click at [413, 103] on button "[DATE]" at bounding box center [390, 106] width 45 height 22
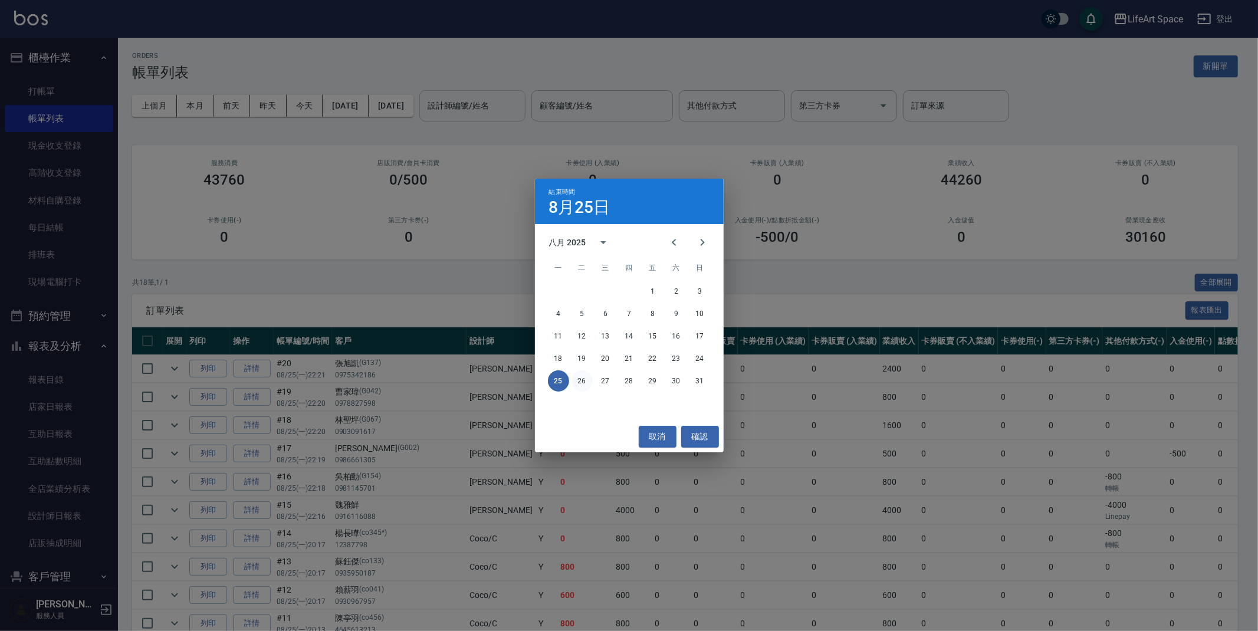
click at [578, 383] on button "26" at bounding box center [581, 380] width 21 height 21
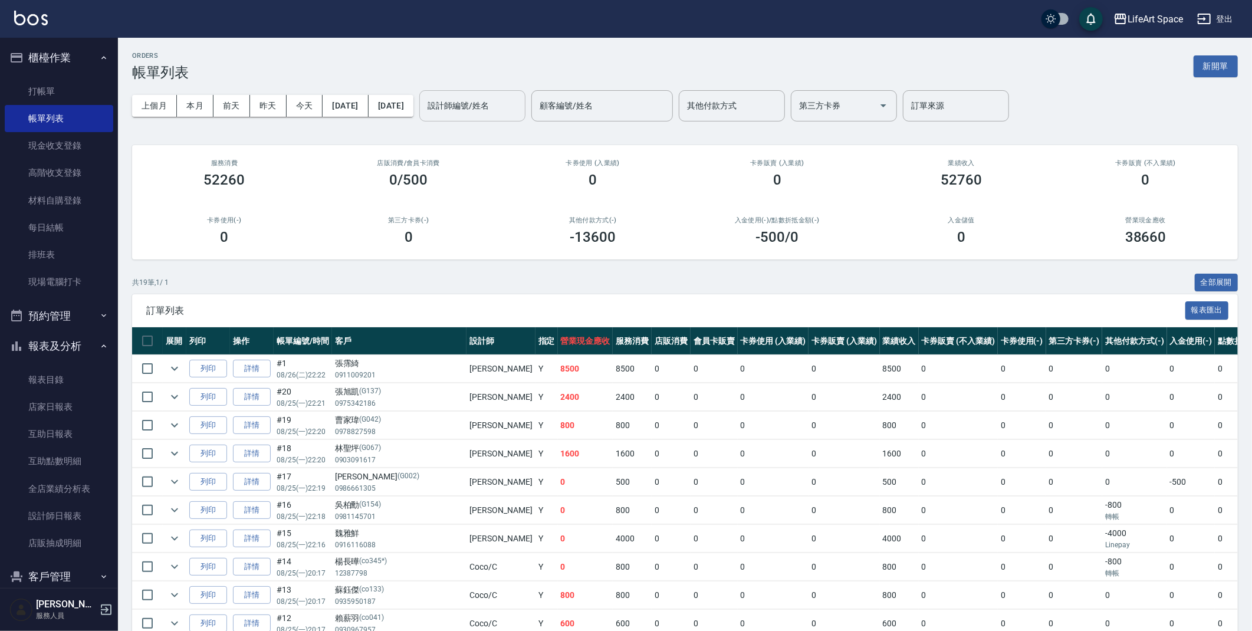
click at [508, 95] on div "設計師編號/姓名" at bounding box center [472, 105] width 106 height 31
click at [501, 131] on span "[PERSON_NAME] (無代號)" at bounding box center [512, 142] width 87 height 25
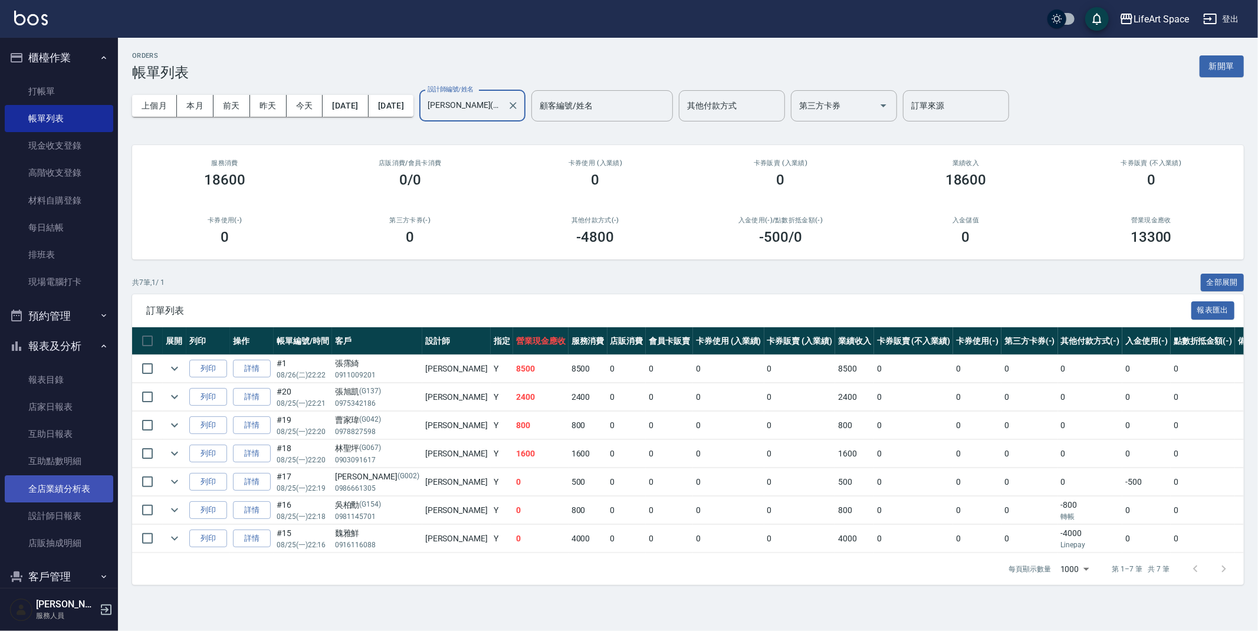
type input "[PERSON_NAME](無代號)"
click at [69, 495] on link "全店業績分析表" at bounding box center [59, 488] width 108 height 27
